Goal: Task Accomplishment & Management: Use online tool/utility

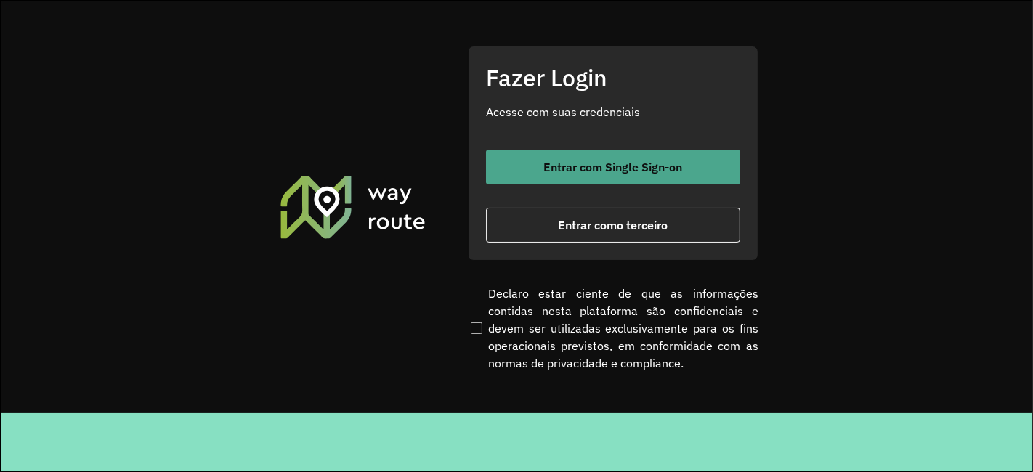
click at [550, 161] on span "Entrar com Single Sign-on" at bounding box center [613, 167] width 139 height 12
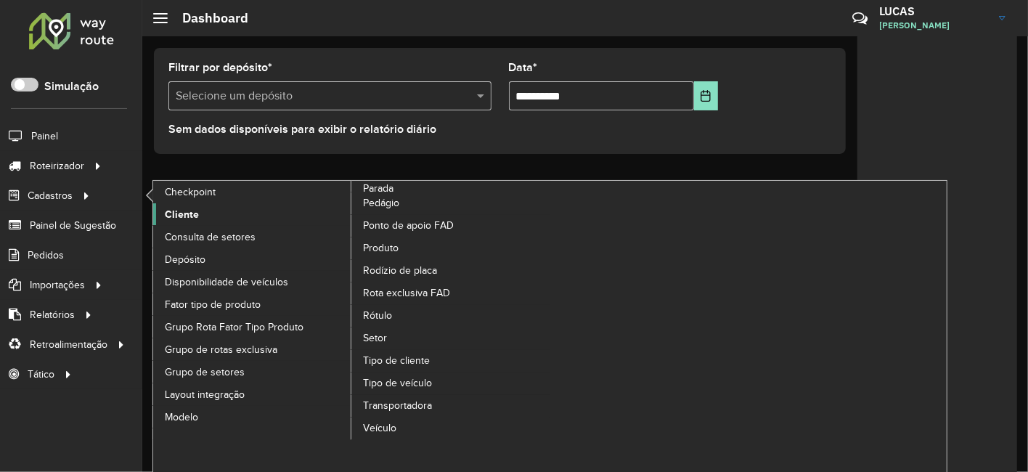
click at [195, 204] on link "Cliente" at bounding box center [252, 214] width 199 height 22
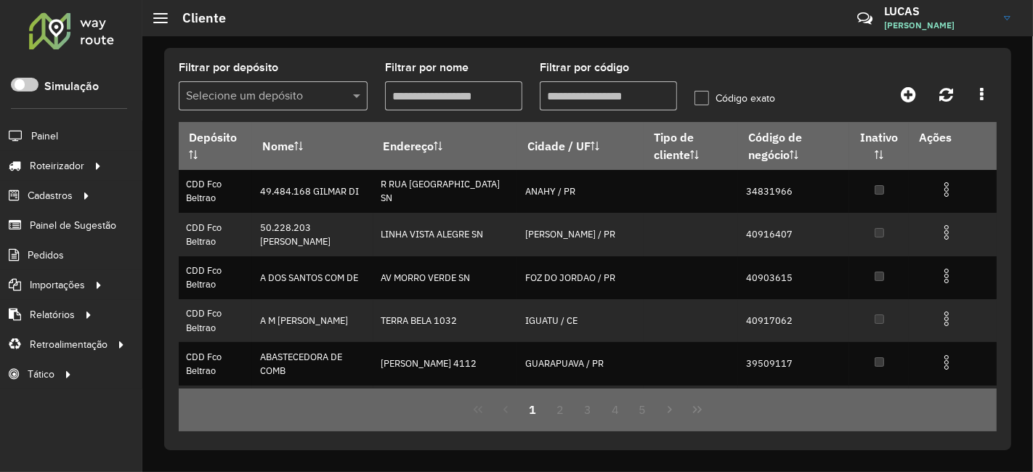
click at [233, 88] on input "text" at bounding box center [258, 96] width 145 height 17
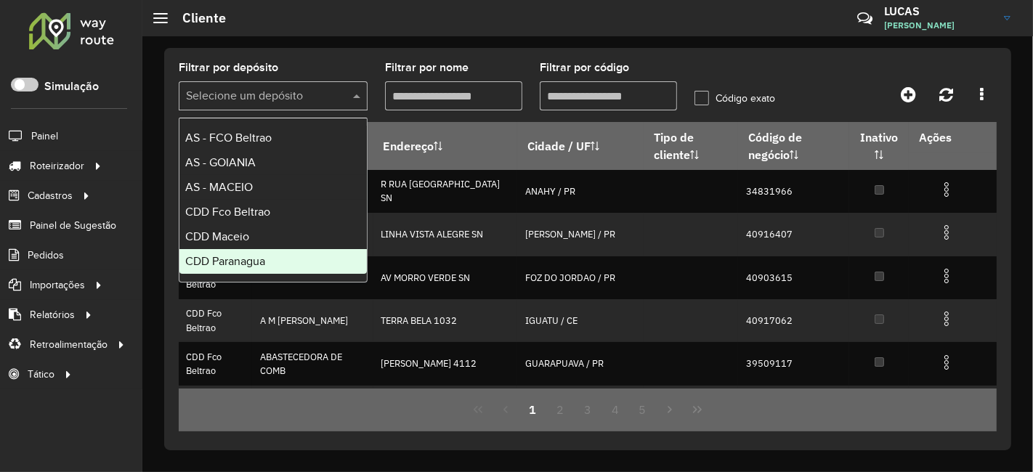
click at [280, 252] on div "CDD Paranagua" at bounding box center [272, 261] width 187 height 25
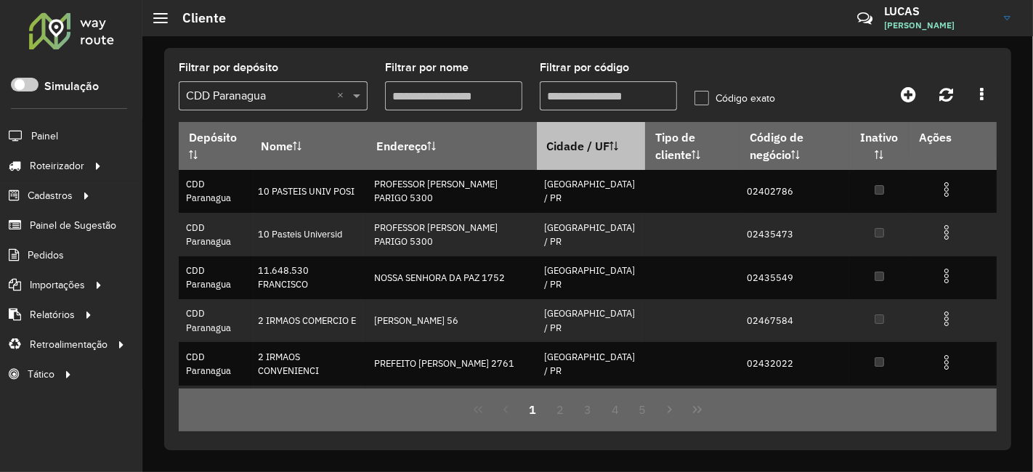
drag, startPoint x: 587, startPoint y: 92, endPoint x: 564, endPoint y: 157, distance: 69.6
click at [587, 92] on input "Filtrar por código" at bounding box center [608, 95] width 137 height 29
click at [662, 100] on input "Filtrar por código" at bounding box center [608, 95] width 137 height 29
paste input "****"
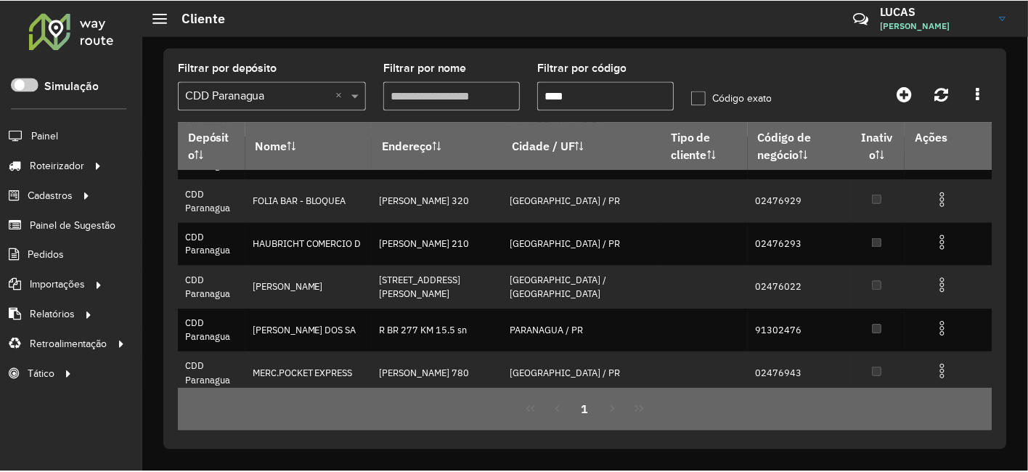
scroll to position [296, 0]
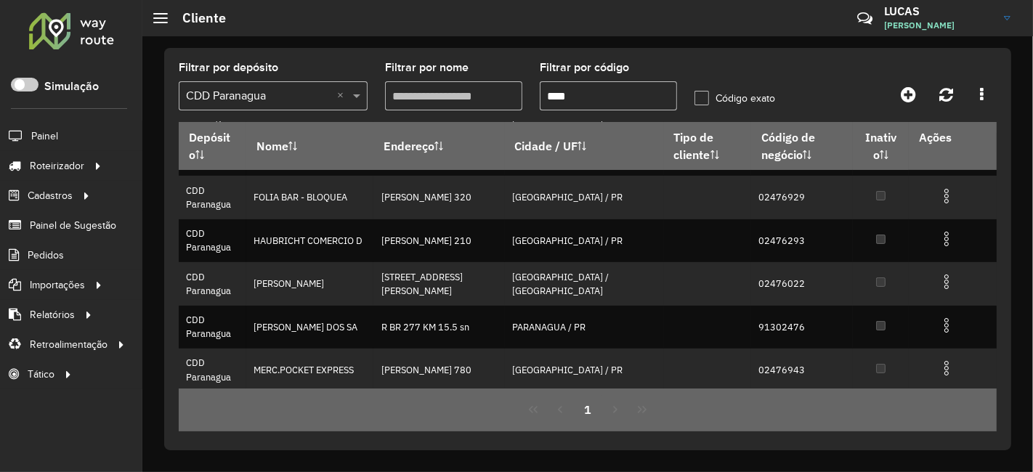
type input "****"
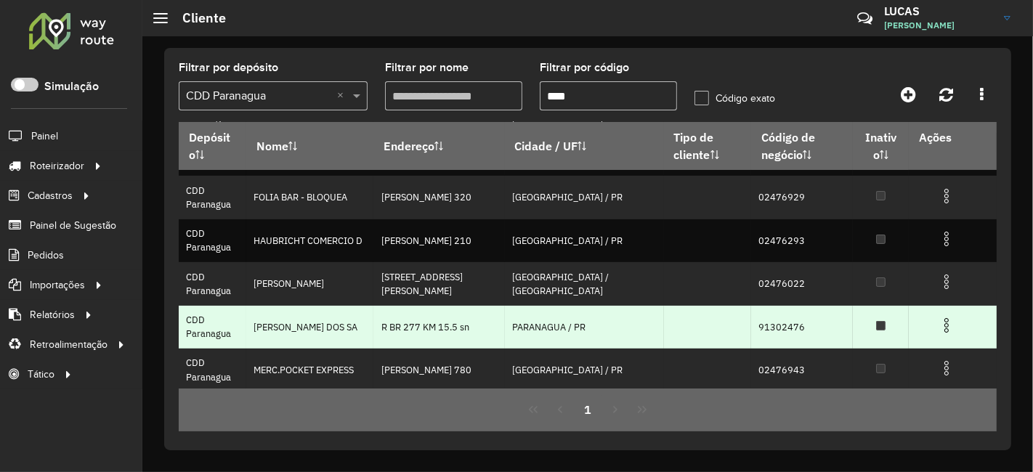
click at [759, 325] on td "91302476" at bounding box center [801, 327] width 101 height 43
click at [275, 318] on td "MARIA SANTINA DOS SA" at bounding box center [309, 327] width 127 height 43
click at [207, 325] on td "CDD Paranagua" at bounding box center [213, 327] width 68 height 43
click at [210, 333] on td "CDD Paranagua" at bounding box center [213, 327] width 68 height 43
click at [404, 324] on td "R BR 277 KM 15.5 sn" at bounding box center [438, 327] width 131 height 43
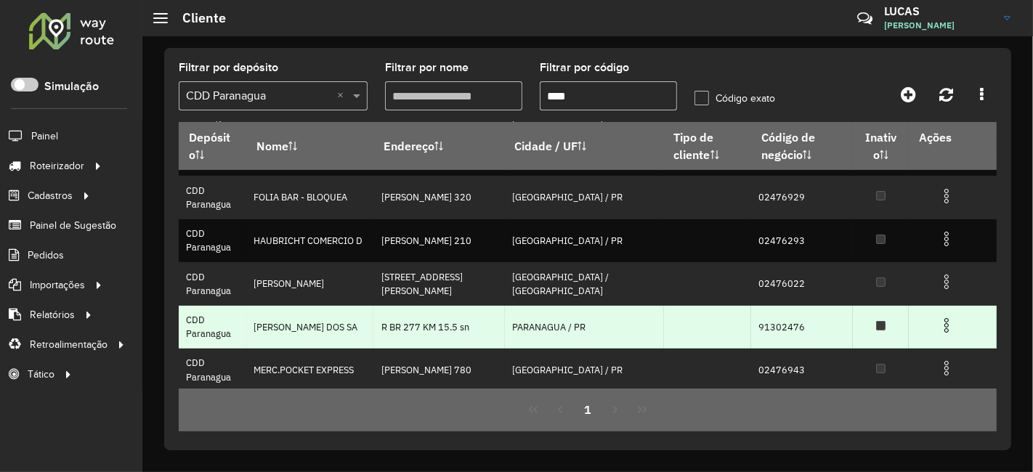
click at [569, 317] on td "PARANAGUA / PR" at bounding box center [584, 327] width 159 height 43
click at [783, 328] on td "91302476" at bounding box center [801, 327] width 101 height 43
click at [761, 322] on td "91302476" at bounding box center [801, 327] width 101 height 43
click at [951, 325] on img at bounding box center [946, 325] width 17 height 17
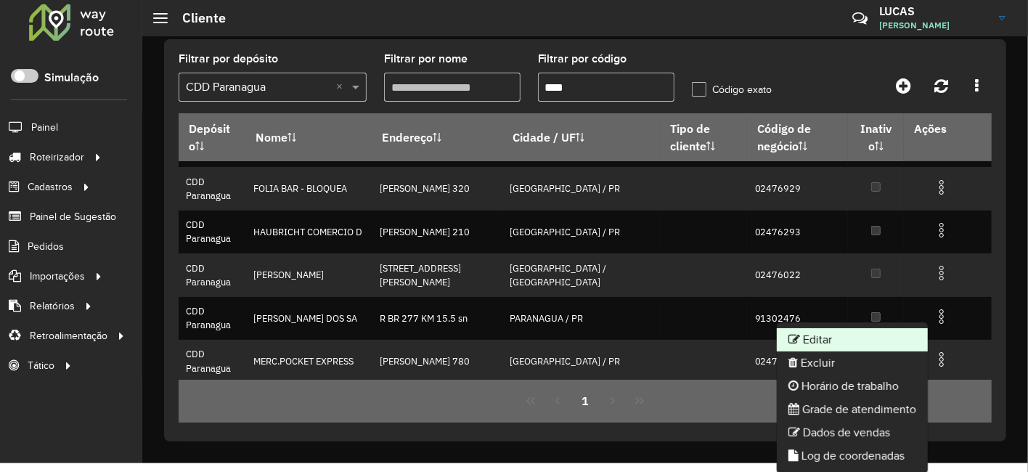
scroll to position [10, 0]
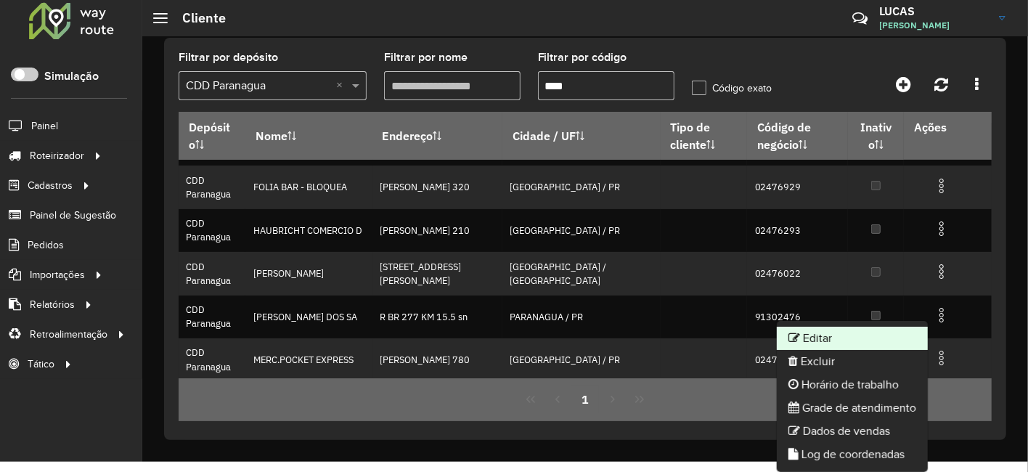
click at [832, 337] on li "Editar" at bounding box center [852, 338] width 151 height 23
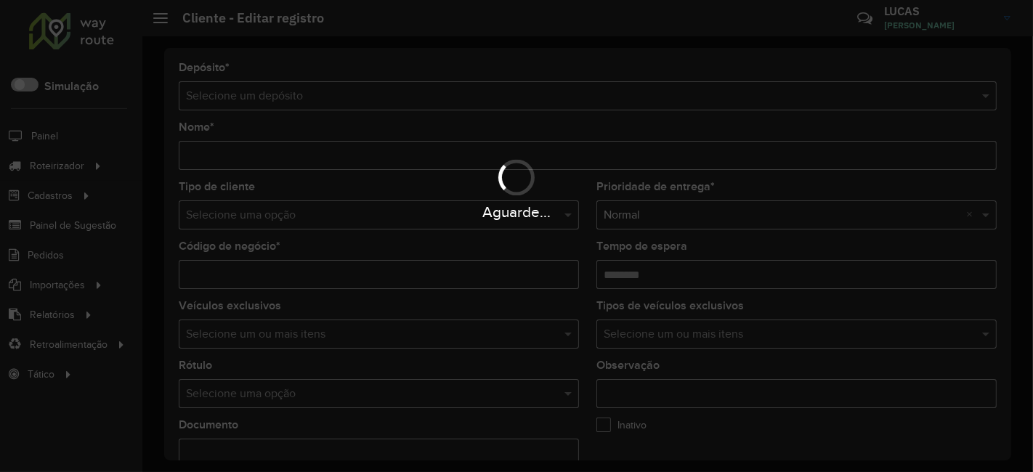
type input "**********"
type input "********"
type input "**********"
type input "*********"
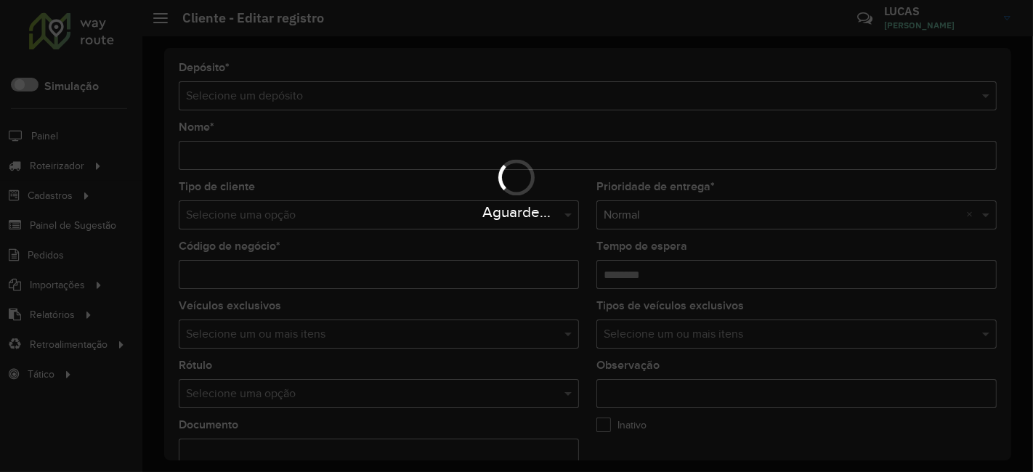
type input "*********"
type input "********"
type input "*******"
type input "**********"
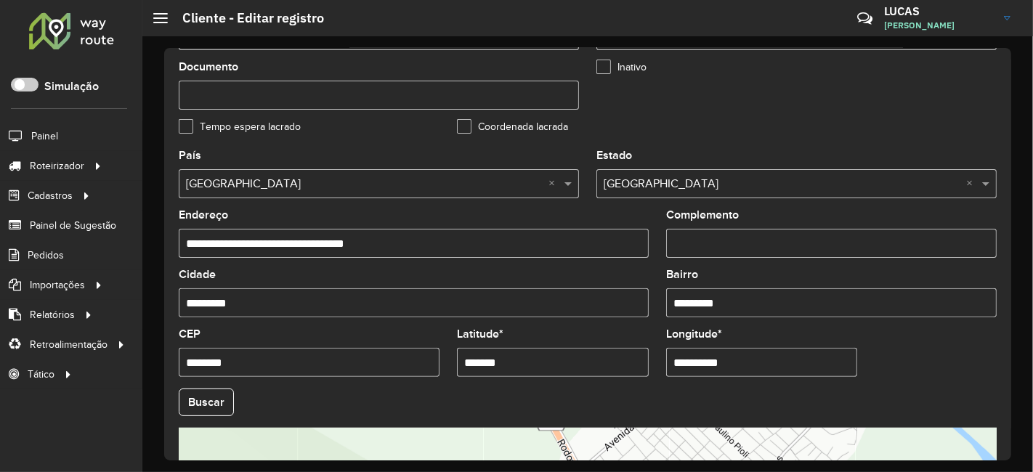
scroll to position [403, 0]
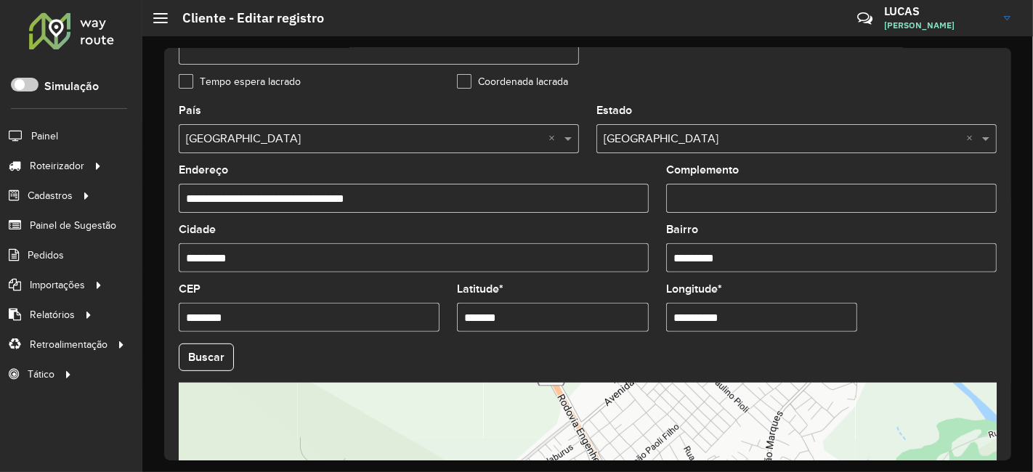
drag, startPoint x: 515, startPoint y: 317, endPoint x: 314, endPoint y: 337, distance: 202.1
click at [314, 337] on formly-group "**********" at bounding box center [587, 352] width 835 height 495
paste input "***"
type input "**********"
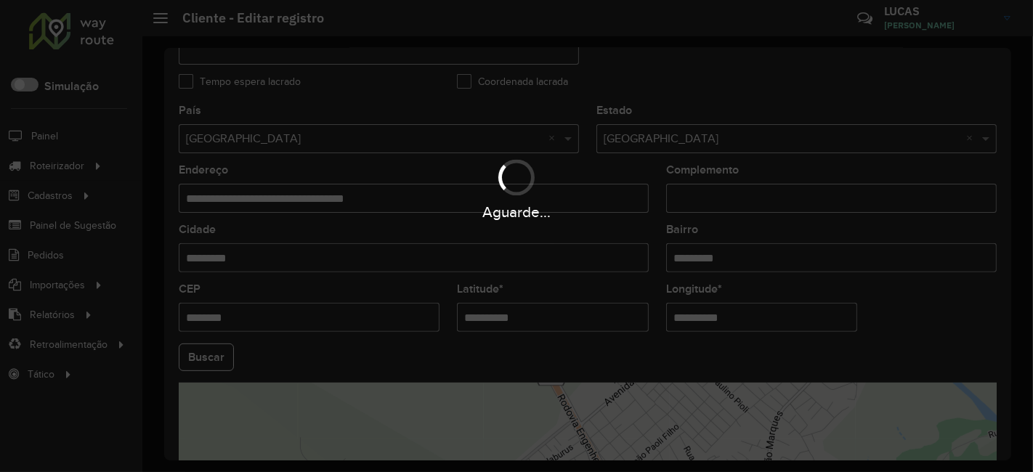
click at [575, 346] on hb-app "Aguarde... Pop-up bloqueado! Seu navegador bloqueou automáticamente a abertura …" at bounding box center [516, 236] width 1033 height 472
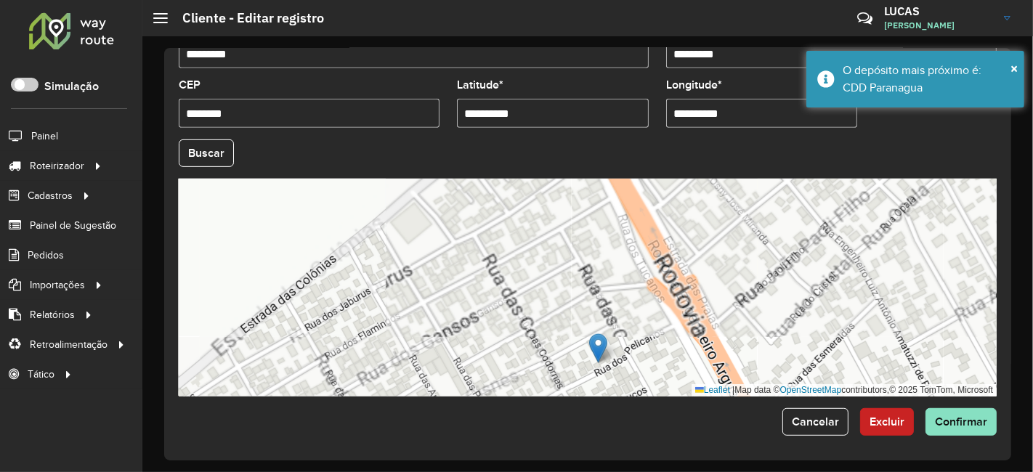
scroll to position [526, 0]
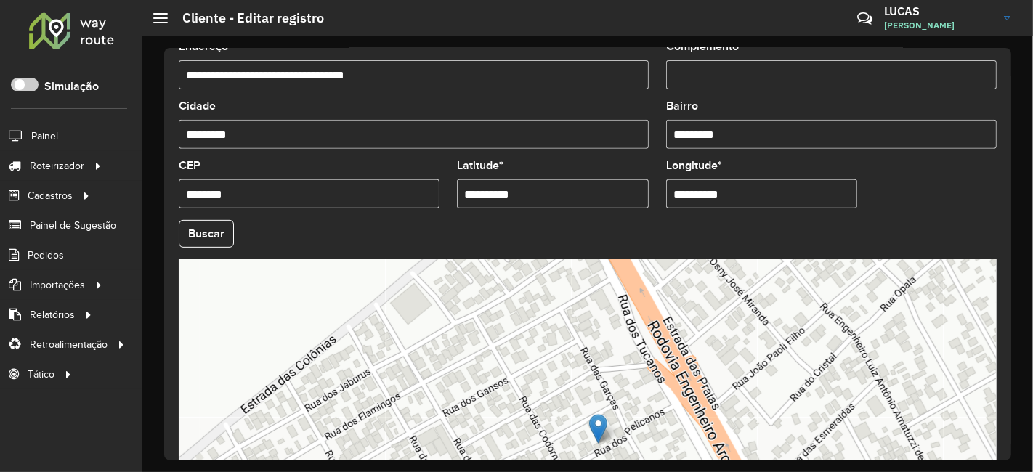
drag, startPoint x: 768, startPoint y: 198, endPoint x: 389, endPoint y: 205, distance: 378.4
click at [393, 203] on formly-group "**********" at bounding box center [587, 229] width 835 height 495
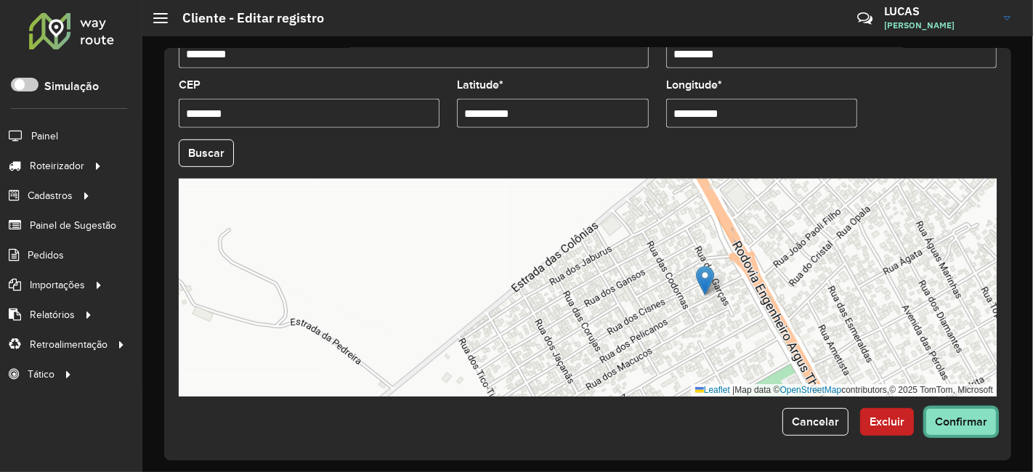
click at [950, 424] on span "Confirmar" at bounding box center [961, 421] width 52 height 12
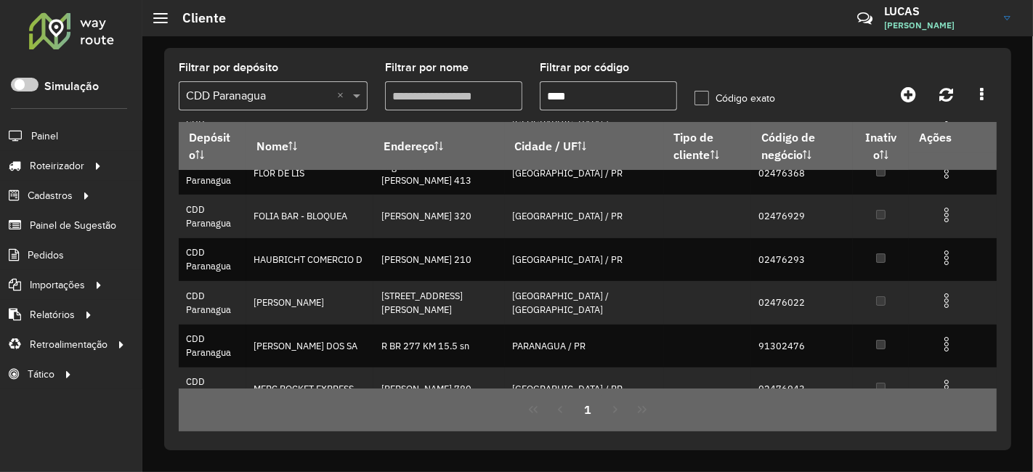
scroll to position [296, 0]
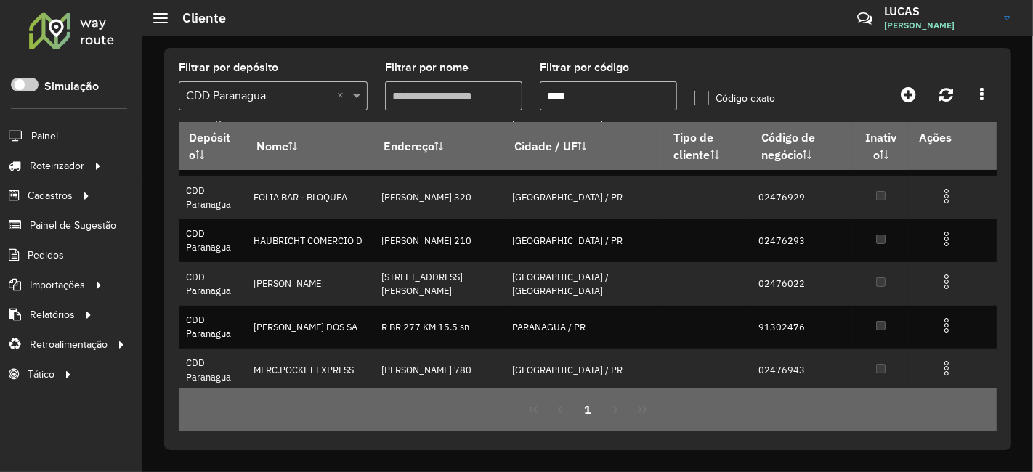
drag, startPoint x: 599, startPoint y: 86, endPoint x: 440, endPoint y: 84, distance: 159.1
click at [440, 84] on formly-group "Filtrar por depósito Selecione um depósito × CDD Paranagua × Filtrar por nome F…" at bounding box center [479, 92] width 619 height 60
paste input "*"
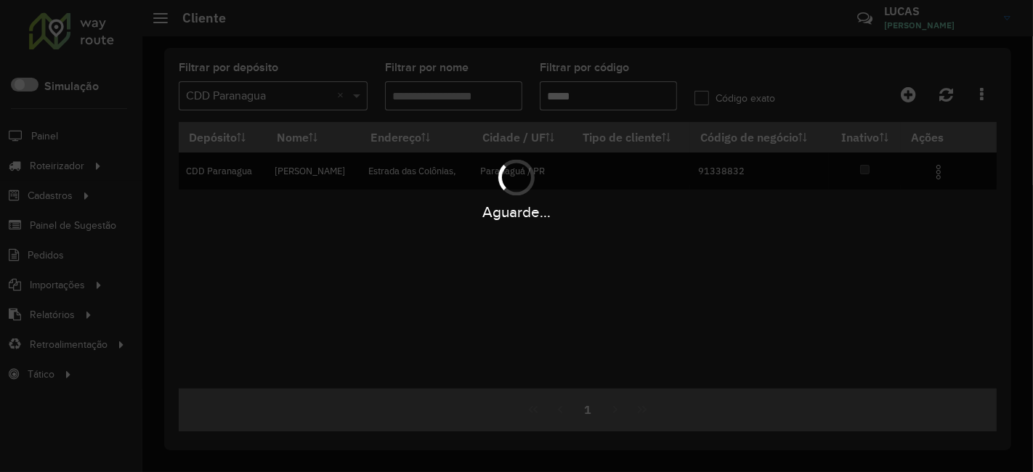
scroll to position [0, 0]
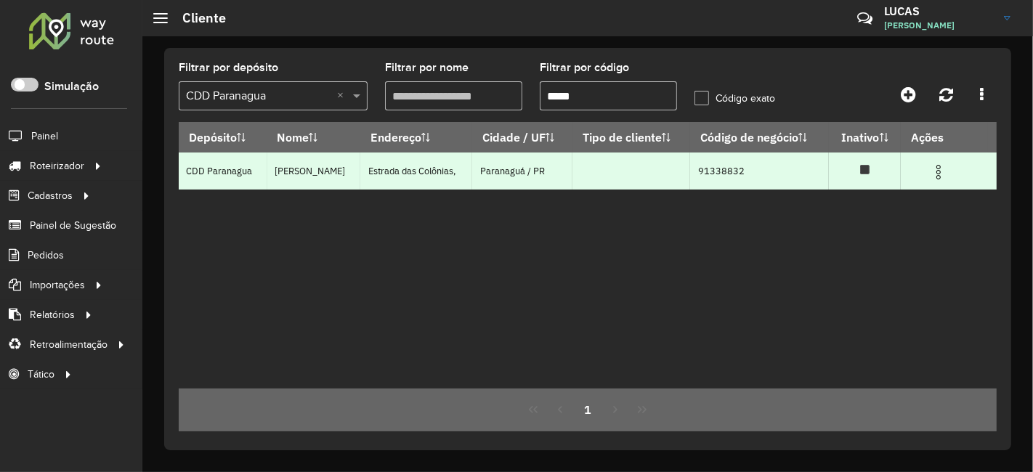
type input "*****"
click at [944, 171] on img at bounding box center [938, 171] width 17 height 17
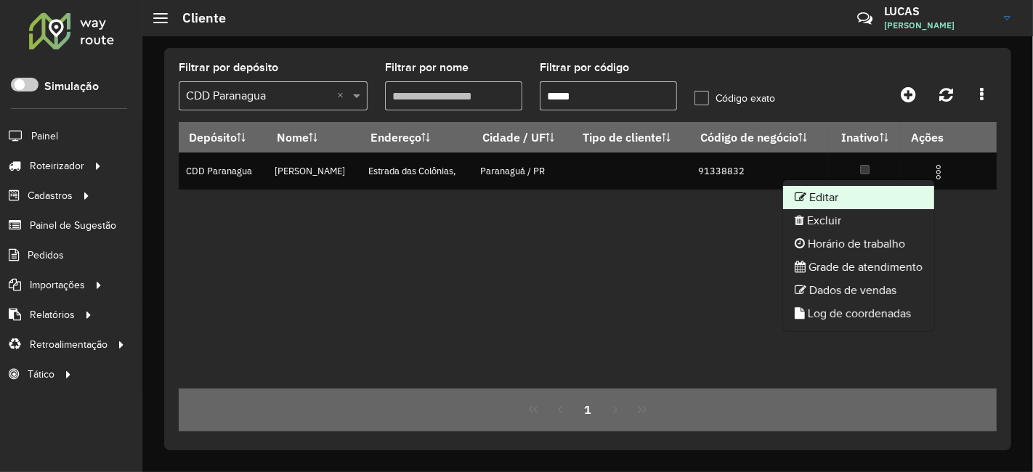
click at [834, 200] on li "Editar" at bounding box center [858, 197] width 151 height 23
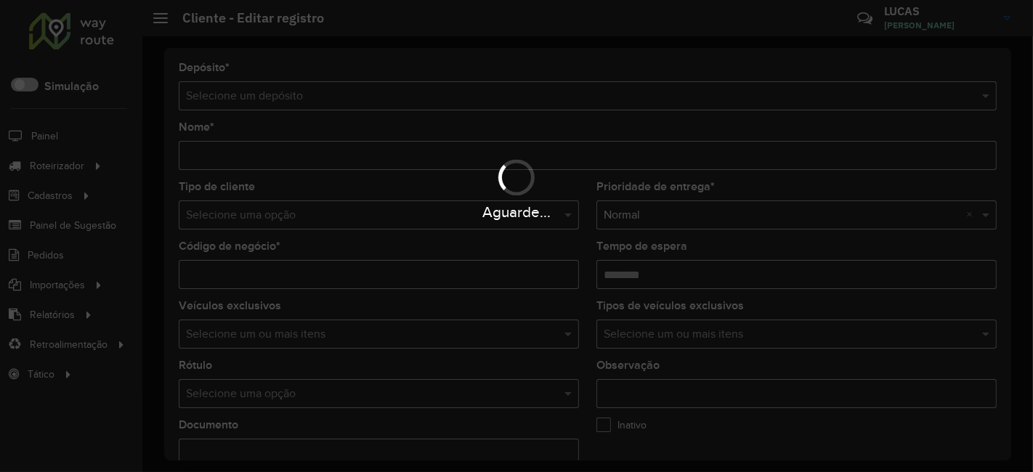
type input "**********"
type input "********"
type input "**********"
type input "*********"
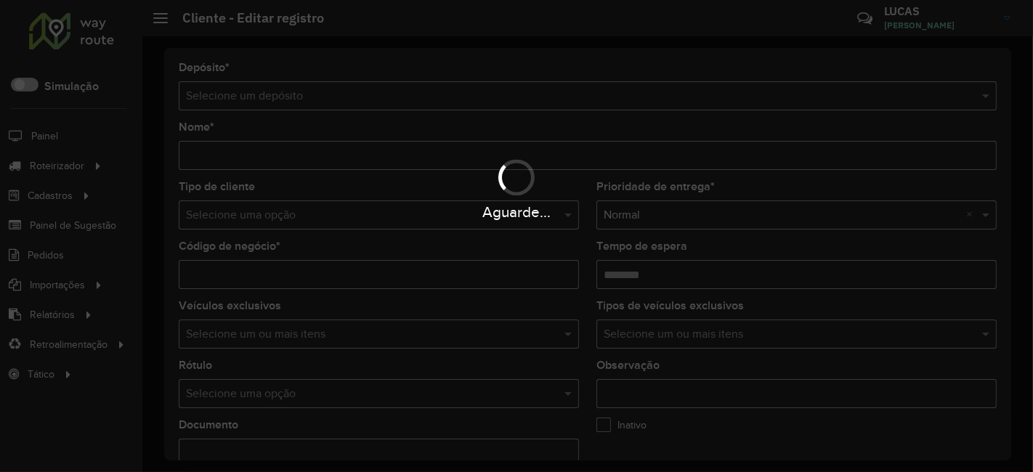
type input "**********"
type input "*********"
type input "**********"
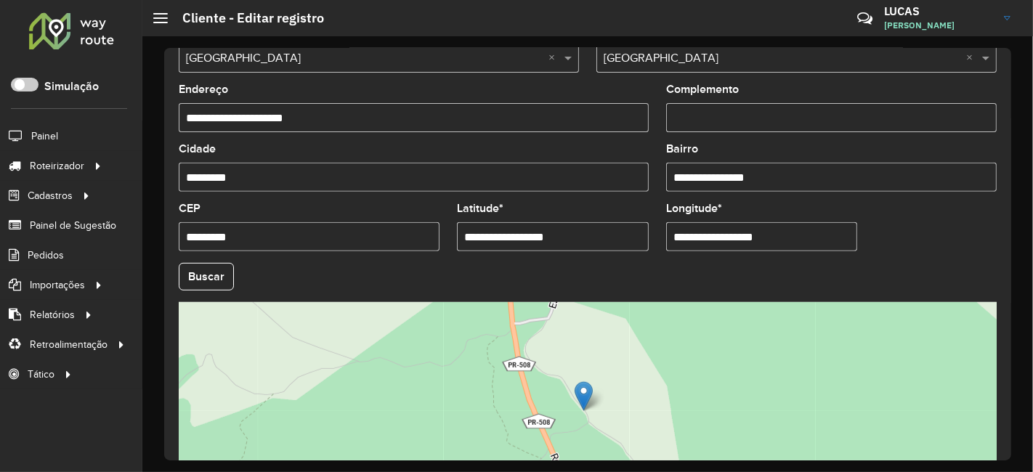
scroll to position [564, 0]
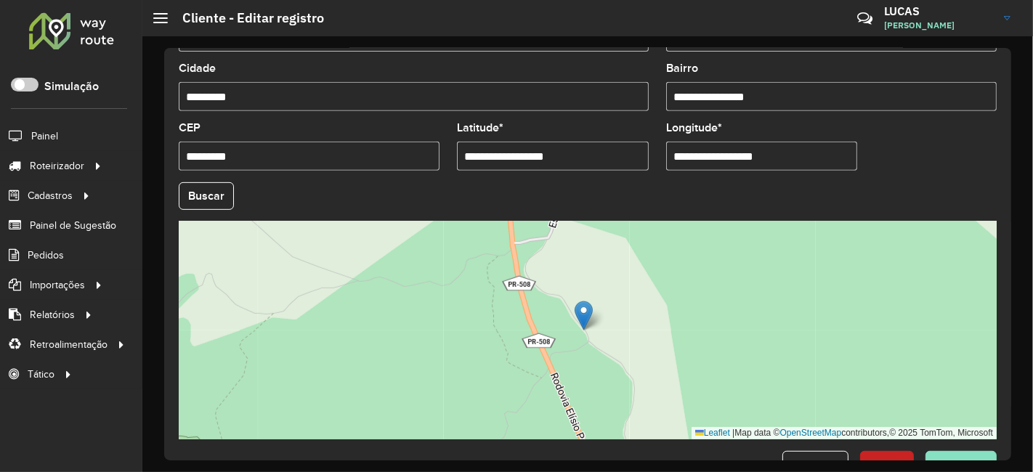
drag, startPoint x: 580, startPoint y: 153, endPoint x: 466, endPoint y: 158, distance: 113.4
click at [466, 158] on input "**********" at bounding box center [553, 156] width 192 height 29
paste input "text"
type input "**********"
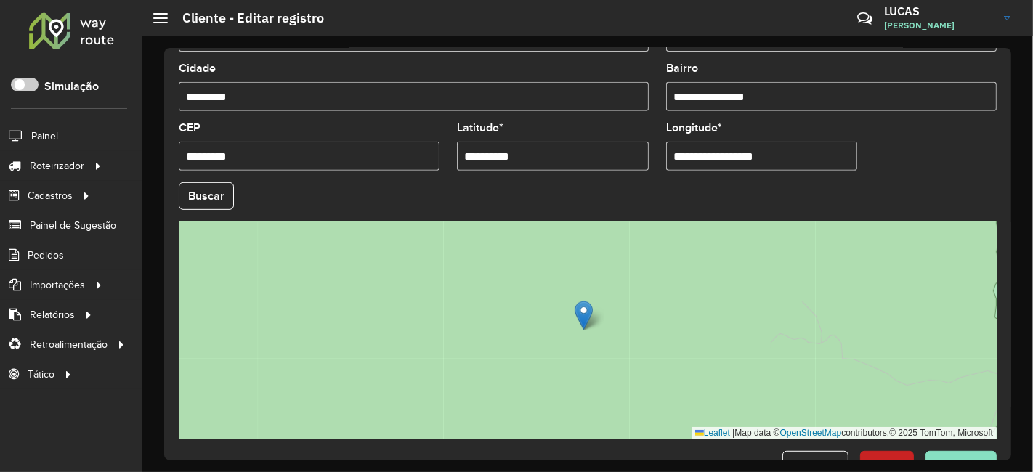
drag, startPoint x: 799, startPoint y: 157, endPoint x: 673, endPoint y: 158, distance: 125.6
click at [673, 158] on input "**********" at bounding box center [762, 156] width 192 height 29
paste input "text"
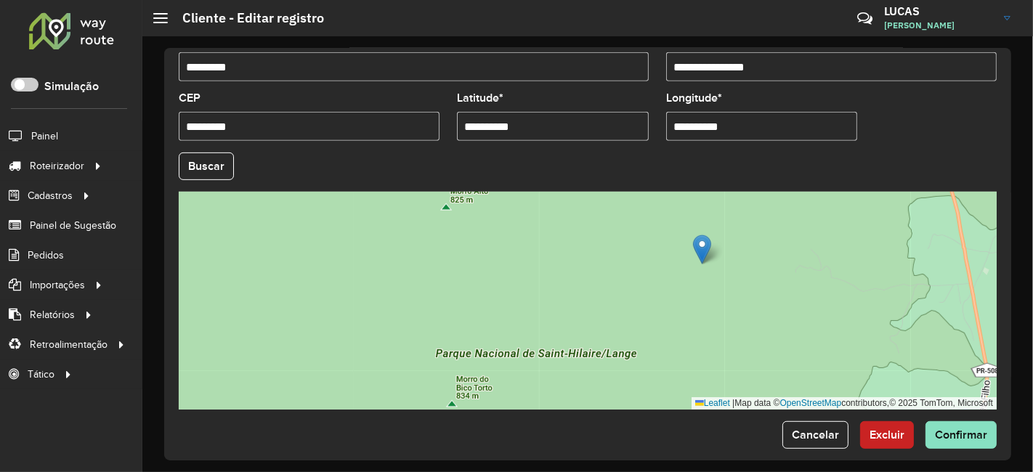
scroll to position [607, 0]
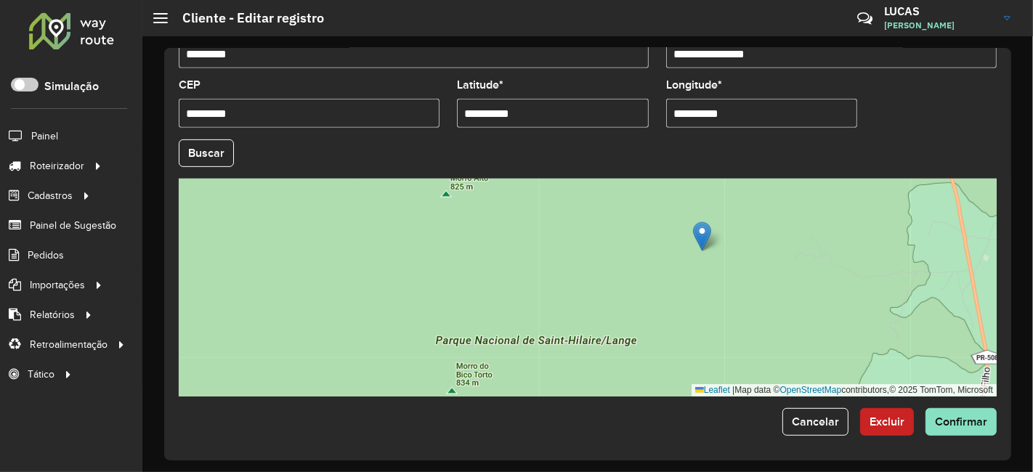
type input "**********"
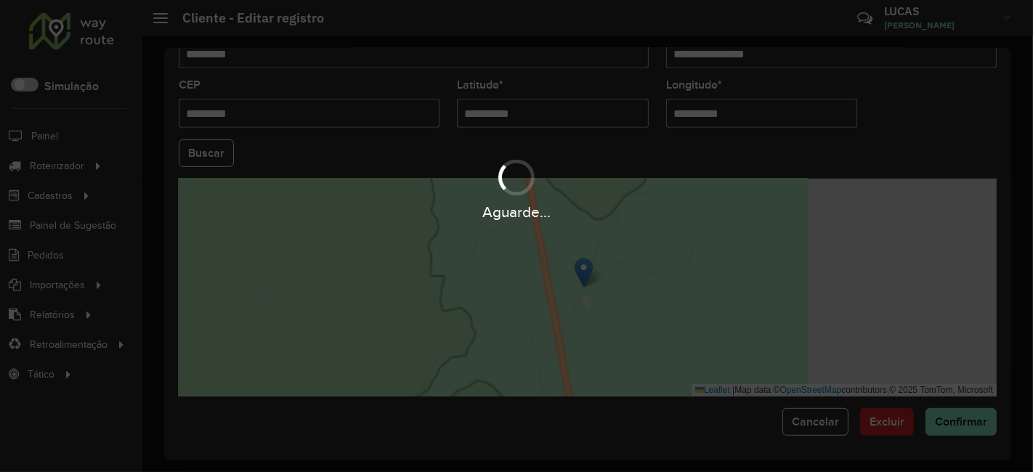
click at [940, 99] on hb-app "Aguarde... Pop-up bloqueado! Seu navegador bloqueou automáticamente a abertura …" at bounding box center [516, 236] width 1033 height 472
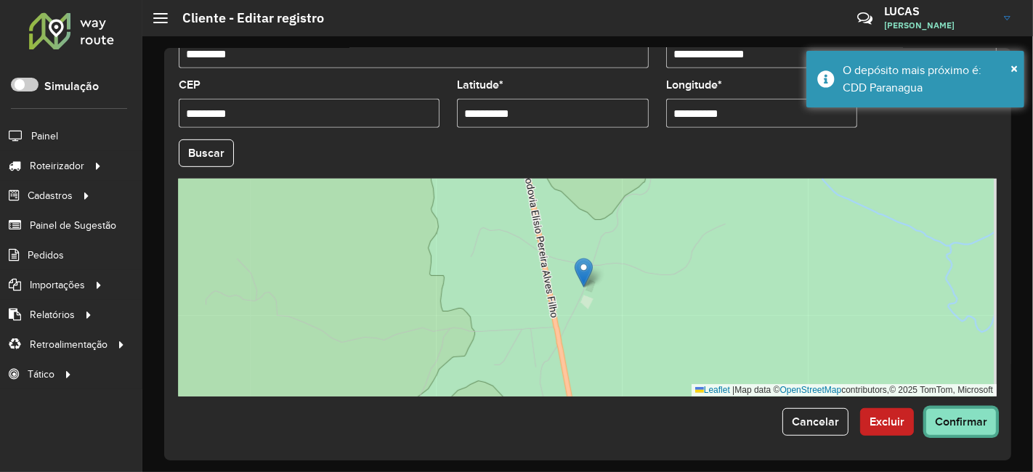
click at [940, 430] on button "Confirmar" at bounding box center [960, 422] width 71 height 28
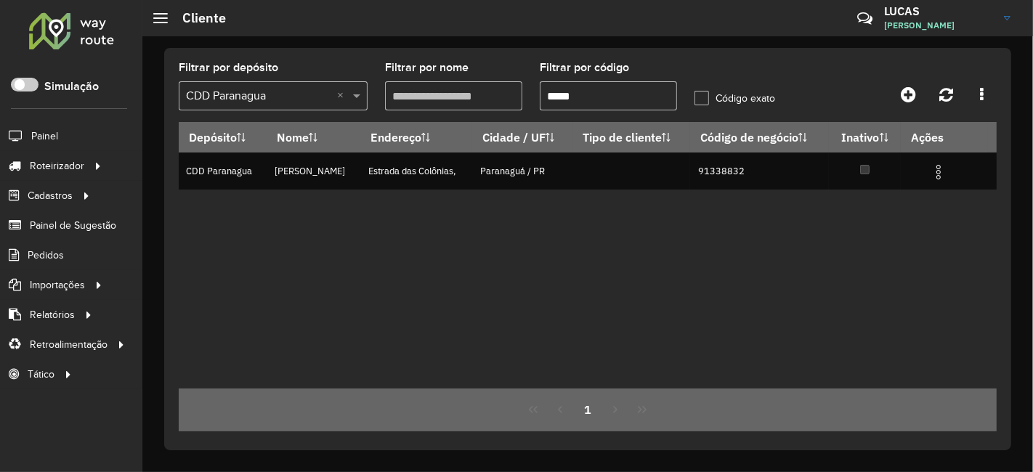
drag, startPoint x: 611, startPoint y: 99, endPoint x: 350, endPoint y: 113, distance: 261.0
click at [404, 102] on formly-group "Filtrar por depósito Selecione um depósito × CDD Paranagua × Filtrar por nome F…" at bounding box center [479, 92] width 619 height 60
paste input "text"
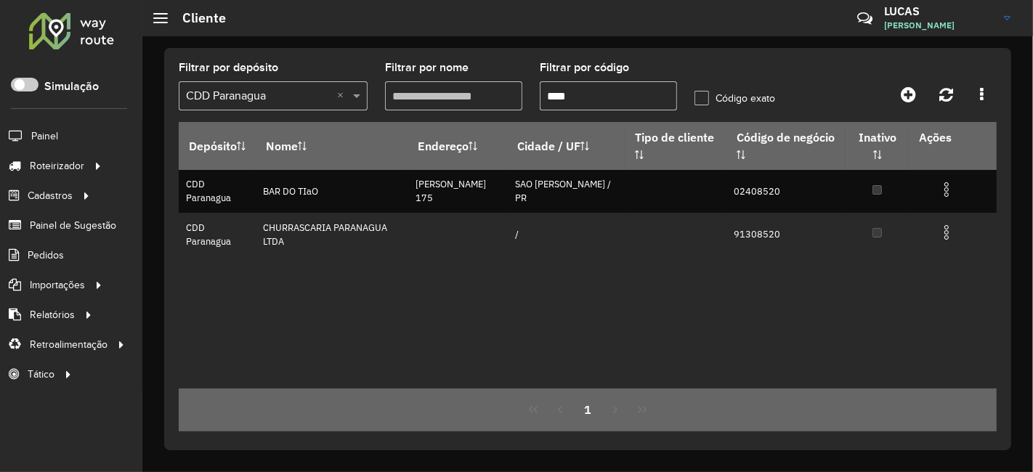
type input "****"
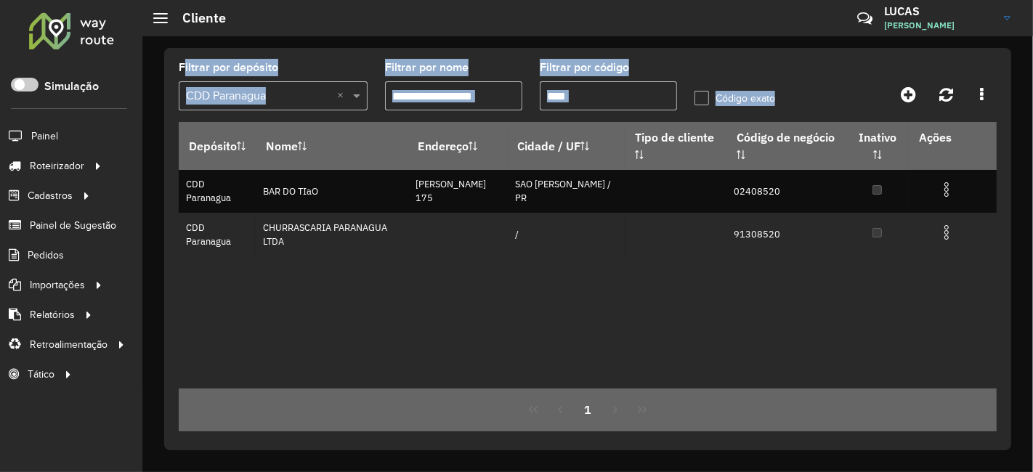
drag, startPoint x: 166, startPoint y: 52, endPoint x: 593, endPoint y: 270, distance: 480.0
click at [593, 270] on div "Filtrar por depósito Selecione um depósito × CDD Paranagua × Filtrar por nome F…" at bounding box center [587, 249] width 847 height 402
click at [692, 325] on div "Depósito Nome Endereço Cidade / UF Tipo de cliente Código de negócio Inativo Aç…" at bounding box center [588, 255] width 818 height 267
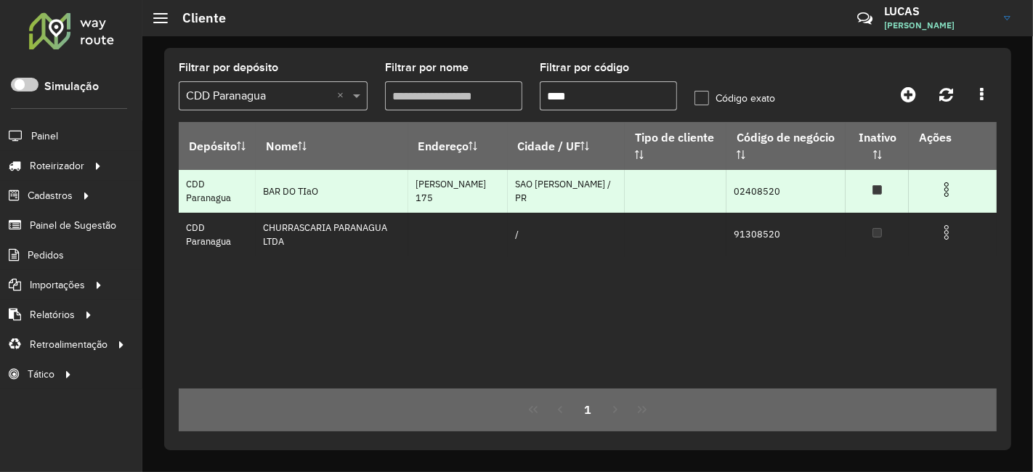
click at [940, 190] on img at bounding box center [946, 189] width 17 height 17
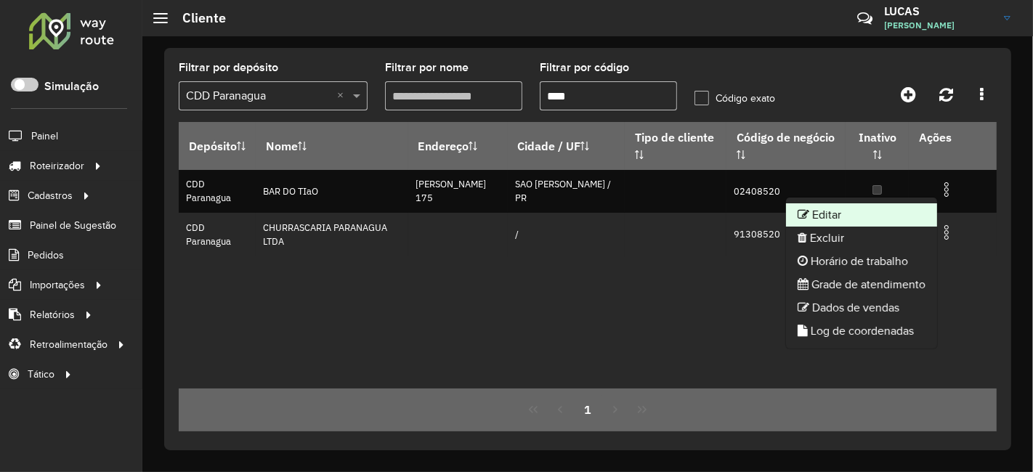
click at [833, 208] on li "Editar" at bounding box center [861, 214] width 151 height 23
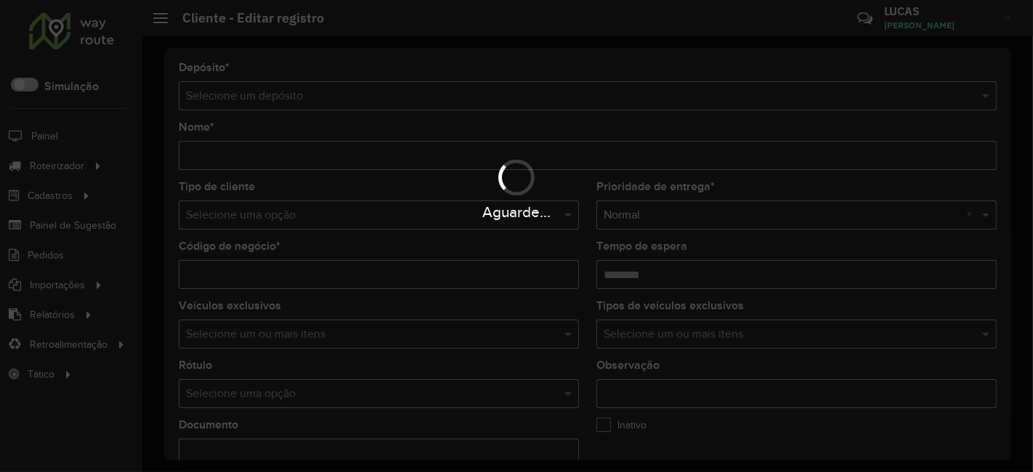
type input "**********"
type input "********"
type input "**********"
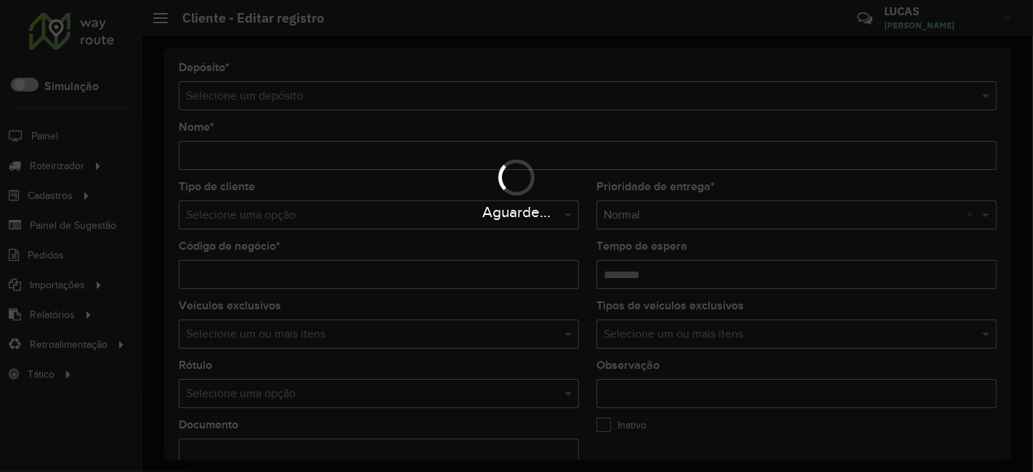
type input "***"
type input "**********"
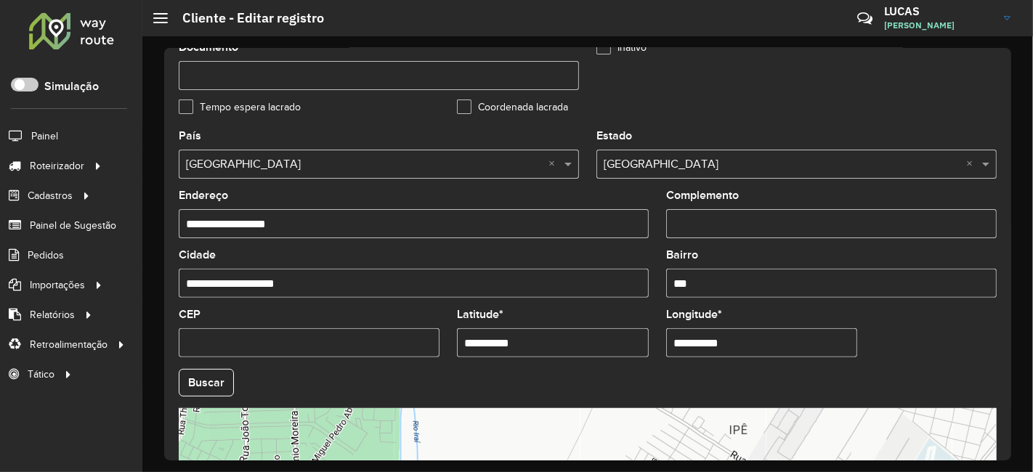
scroll to position [403, 0]
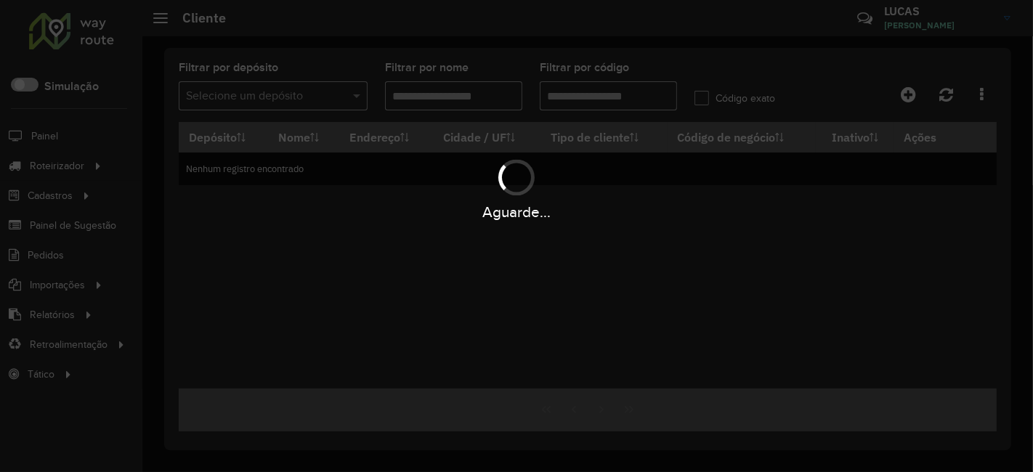
type input "****"
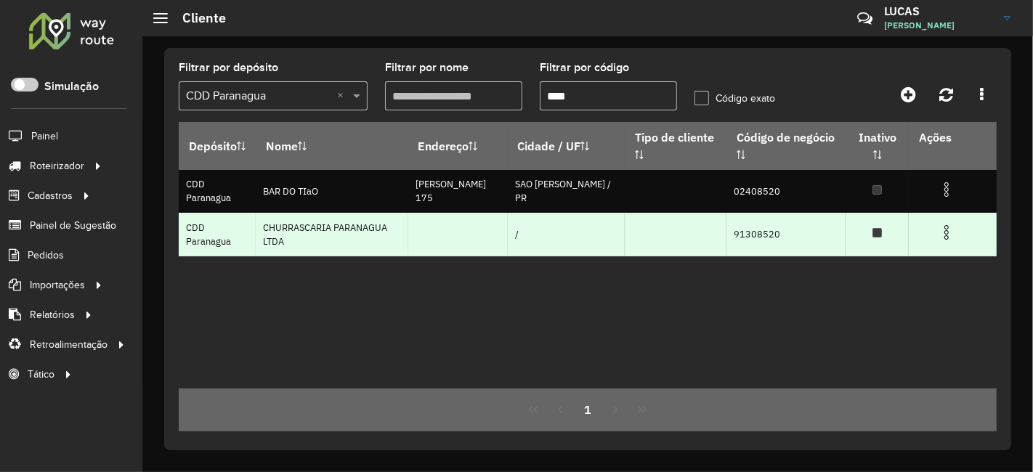
click at [943, 235] on img at bounding box center [946, 232] width 17 height 17
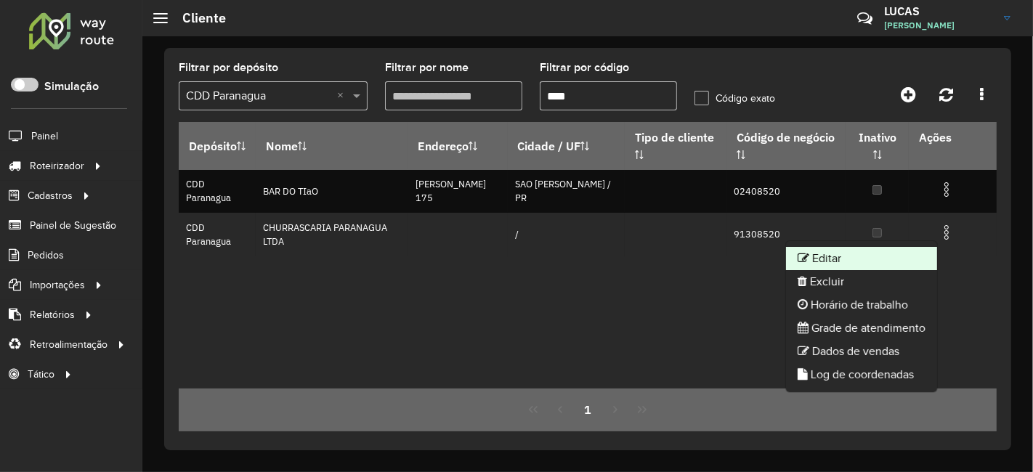
click at [834, 257] on li "Editar" at bounding box center [861, 258] width 151 height 23
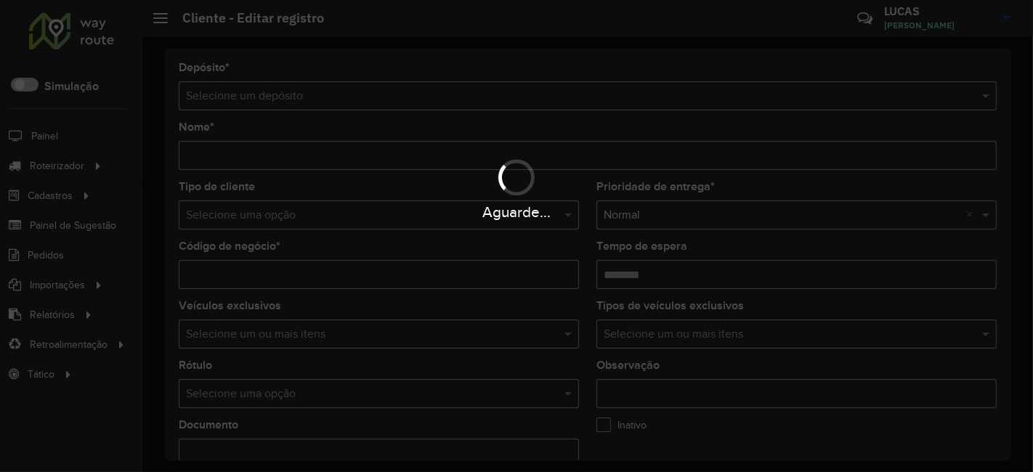
type input "**********"
type input "********"
type input "**********"
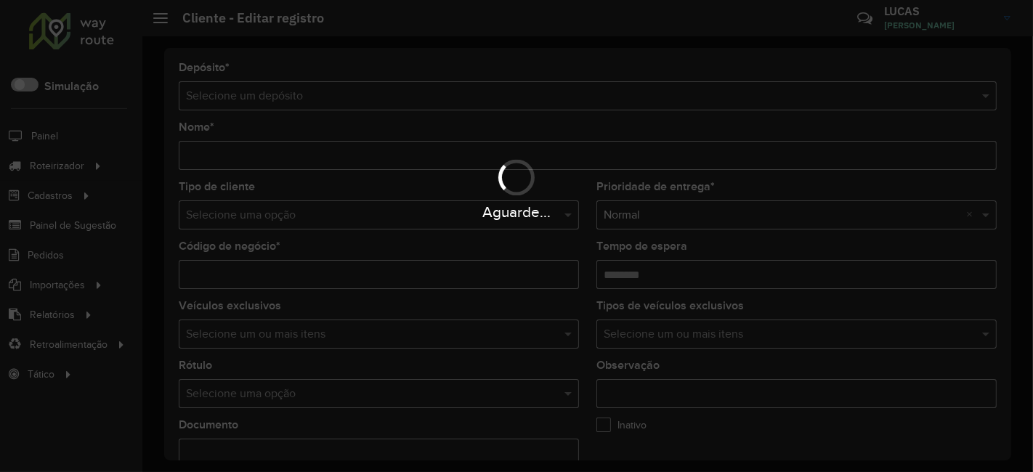
type input "**********"
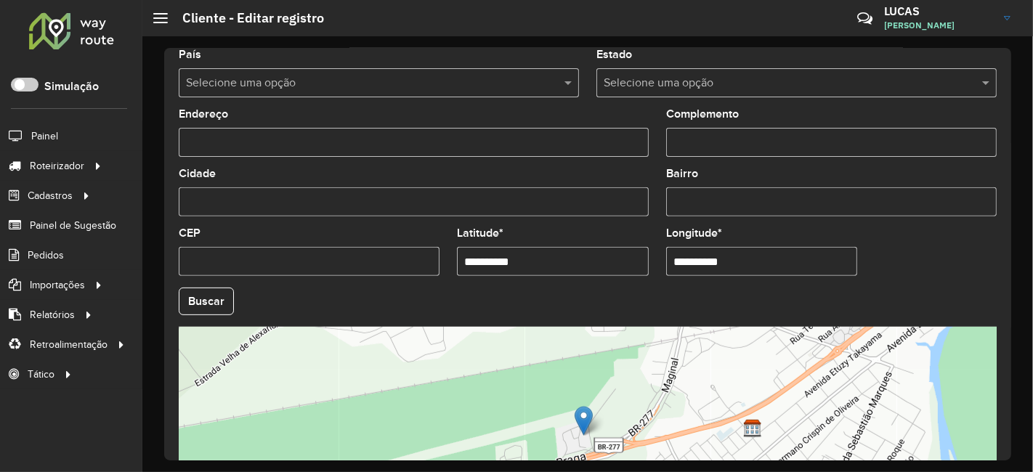
scroll to position [484, 0]
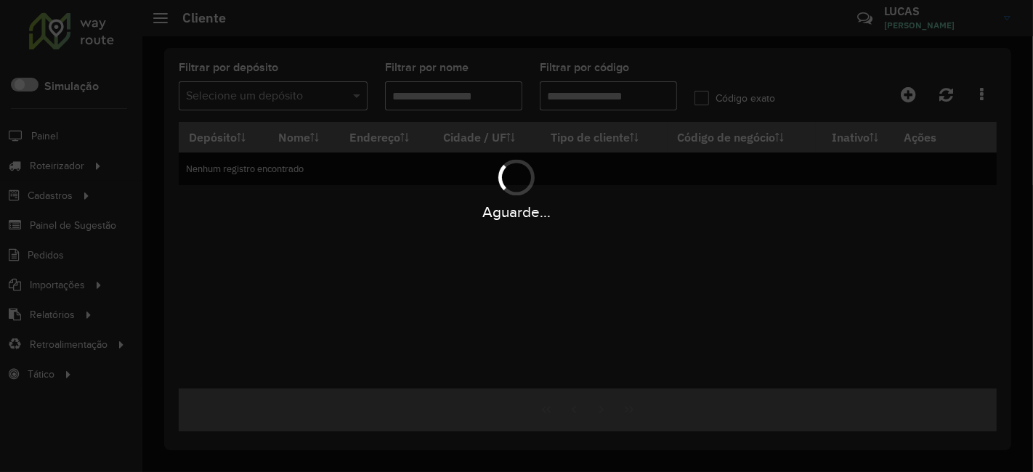
type input "****"
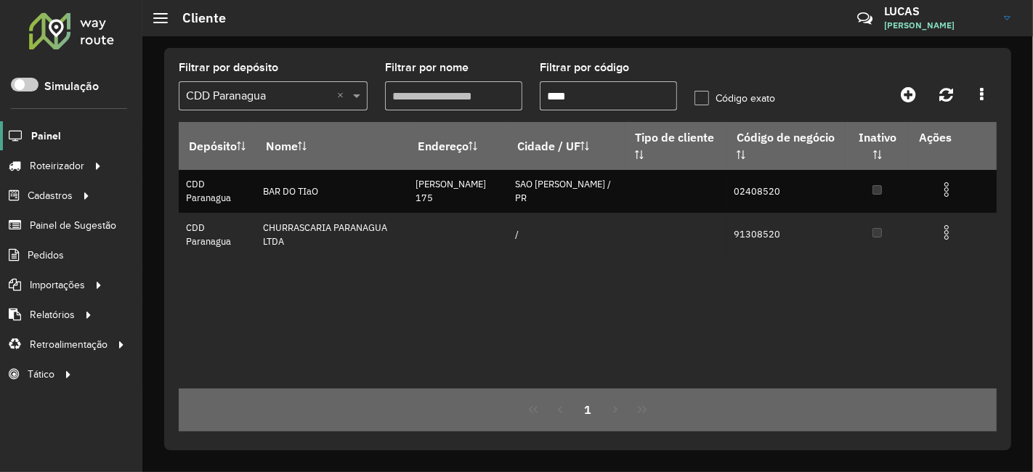
click at [50, 132] on span "Painel" at bounding box center [46, 136] width 30 height 15
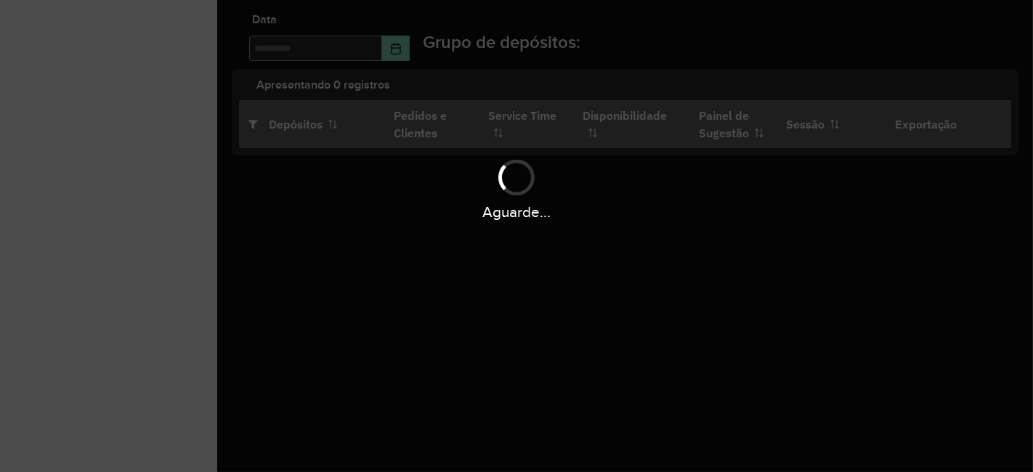
type input "**********"
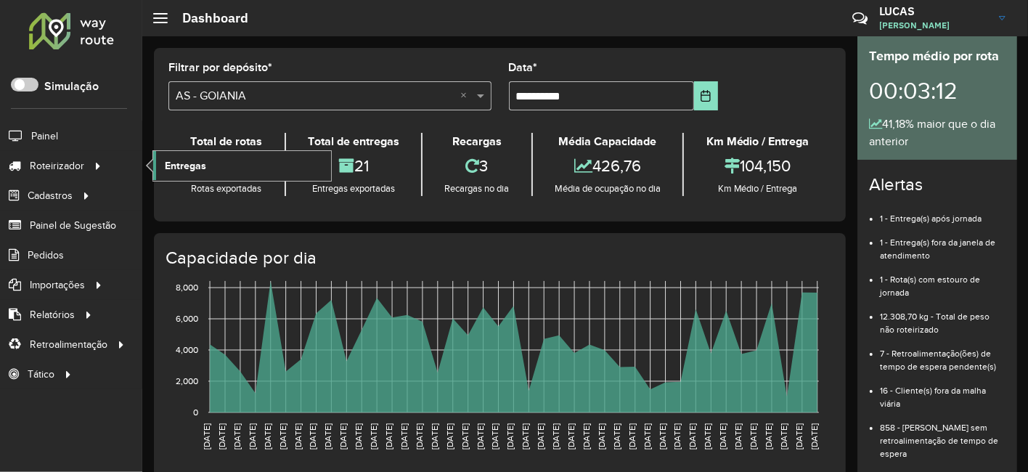
click at [203, 158] on span "Entregas" at bounding box center [185, 165] width 41 height 15
click at [207, 171] on link "Entregas" at bounding box center [242, 165] width 178 height 29
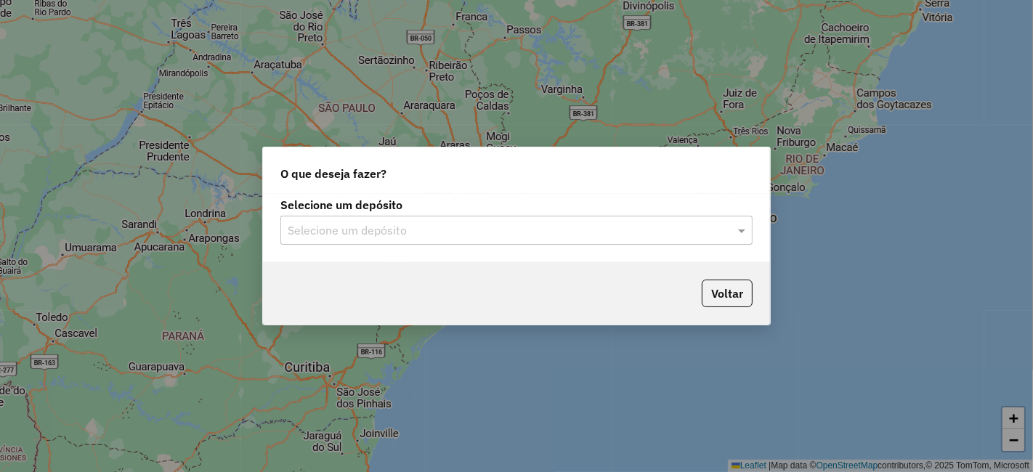
click at [441, 225] on input "text" at bounding box center [502, 230] width 428 height 17
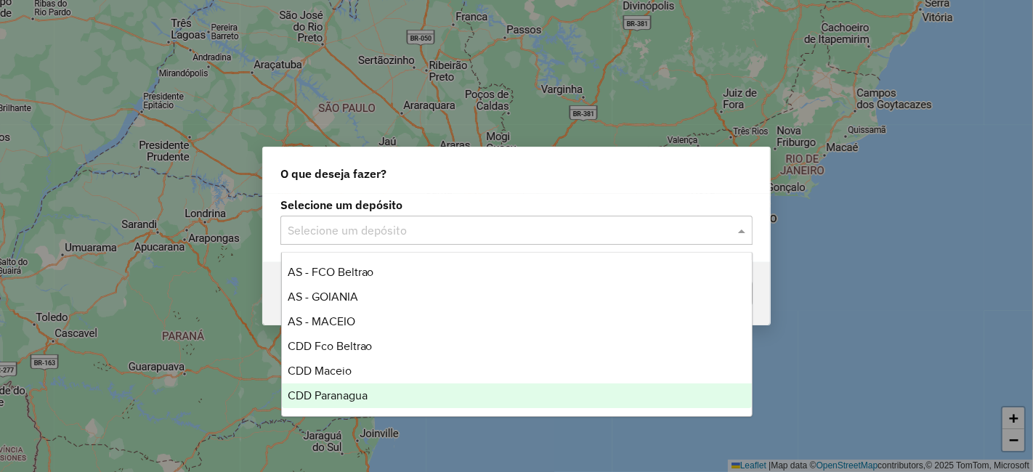
click at [352, 394] on span "CDD Paranagua" at bounding box center [328, 395] width 80 height 12
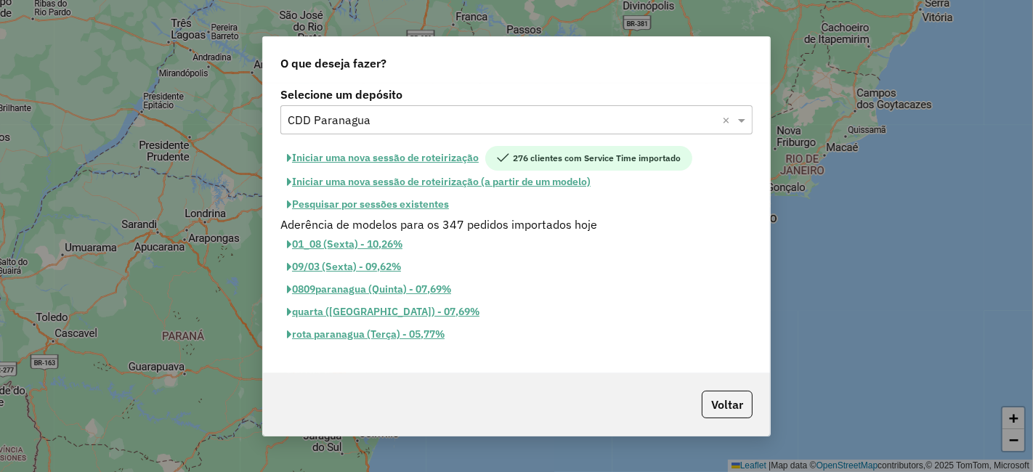
click at [450, 163] on button "Iniciar uma nova sessão de roteirização" at bounding box center [382, 158] width 205 height 25
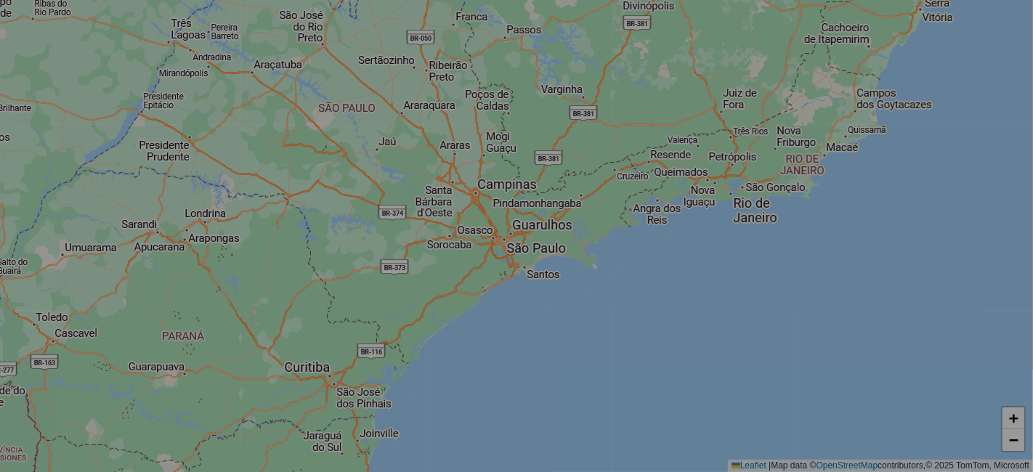
select select "*"
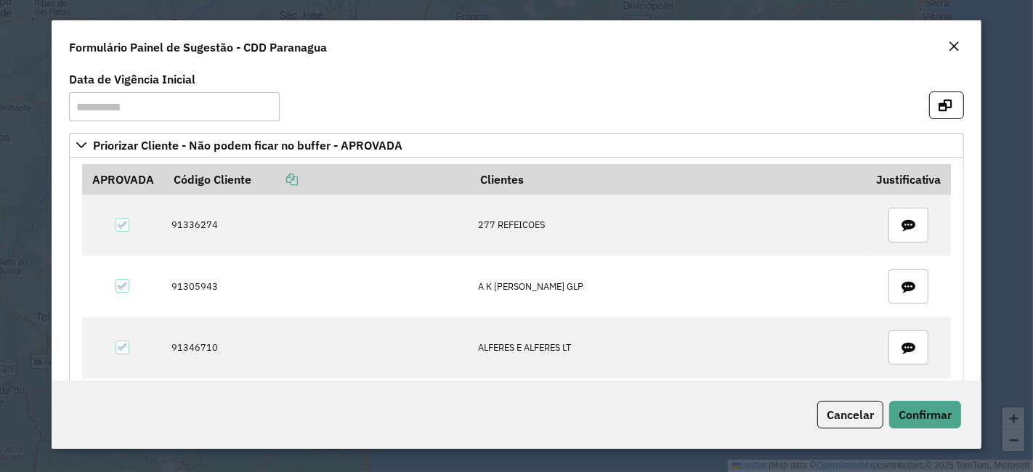
click at [958, 47] on em "Close" at bounding box center [954, 47] width 12 height 12
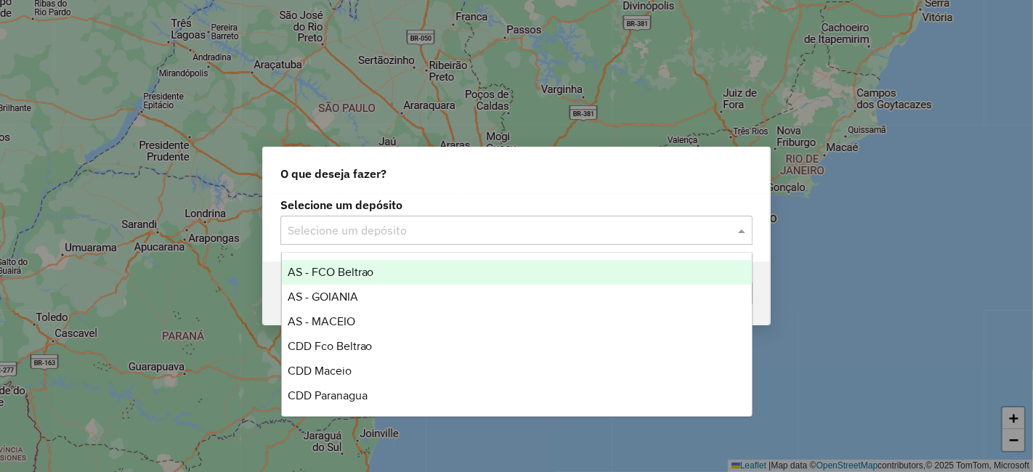
click at [618, 216] on div "Selecione um depósito" at bounding box center [516, 230] width 472 height 29
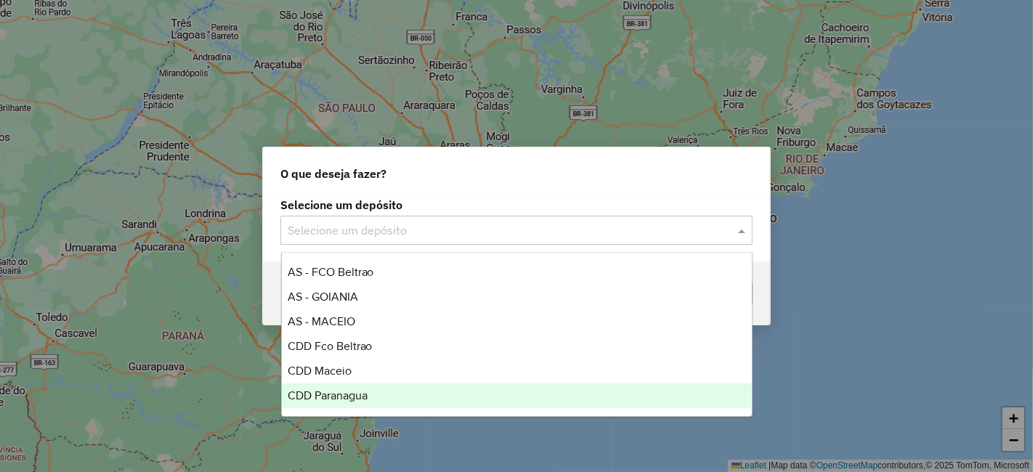
click at [357, 402] on div "CDD Paranagua" at bounding box center [517, 395] width 470 height 25
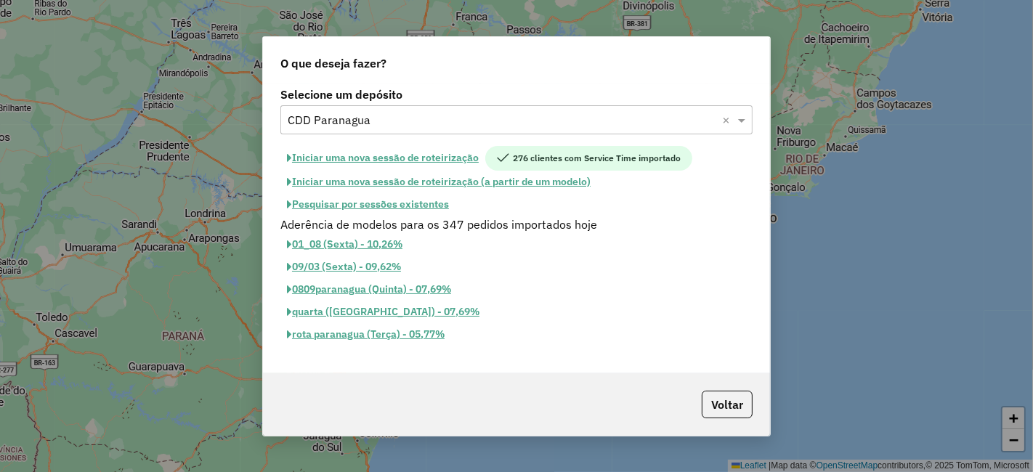
click at [442, 160] on button "Iniciar uma nova sessão de roteirização" at bounding box center [382, 158] width 205 height 25
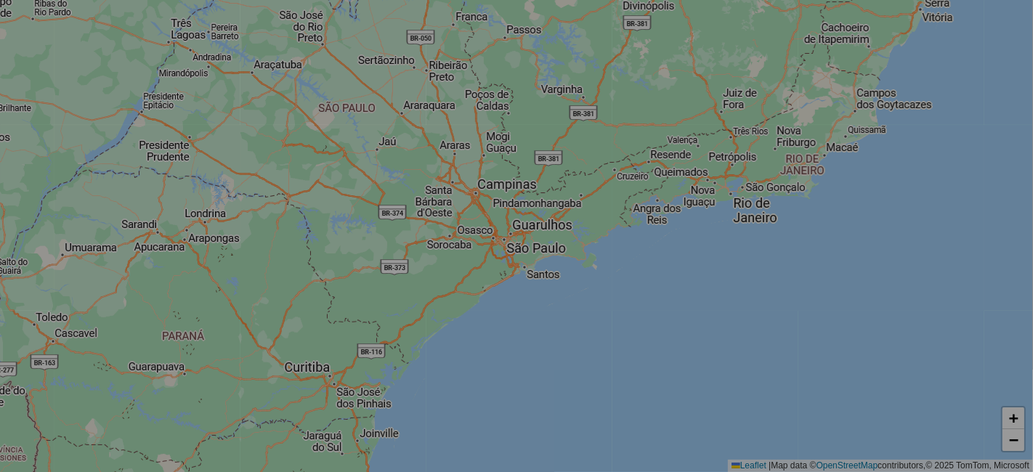
select select "*"
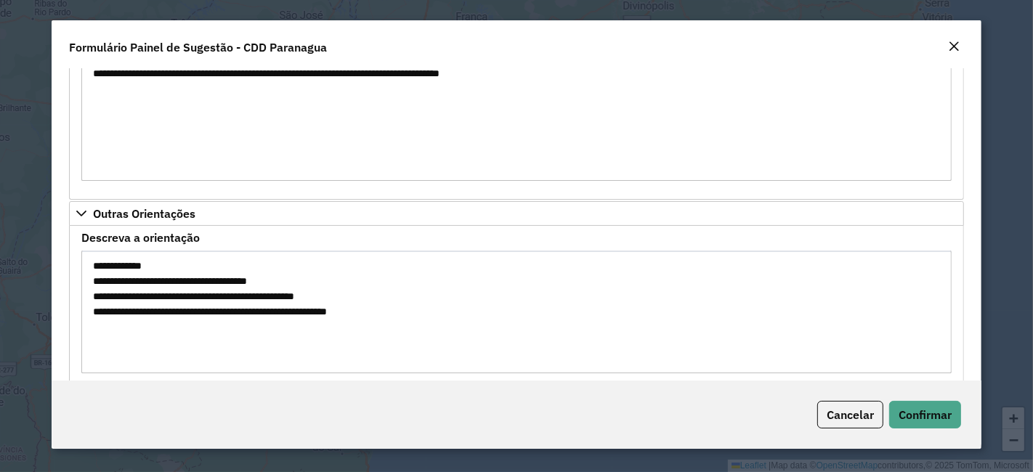
scroll to position [2938, 0]
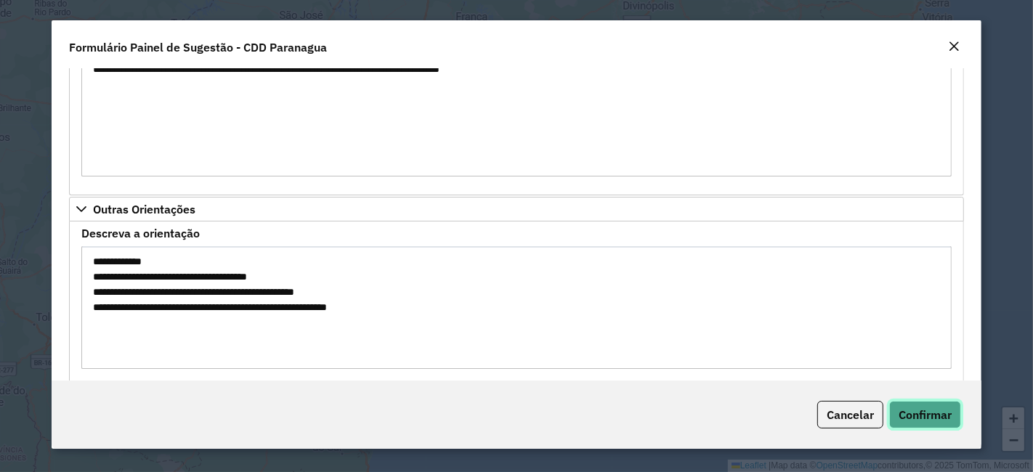
click at [937, 408] on span "Confirmar" at bounding box center [924, 414] width 53 height 15
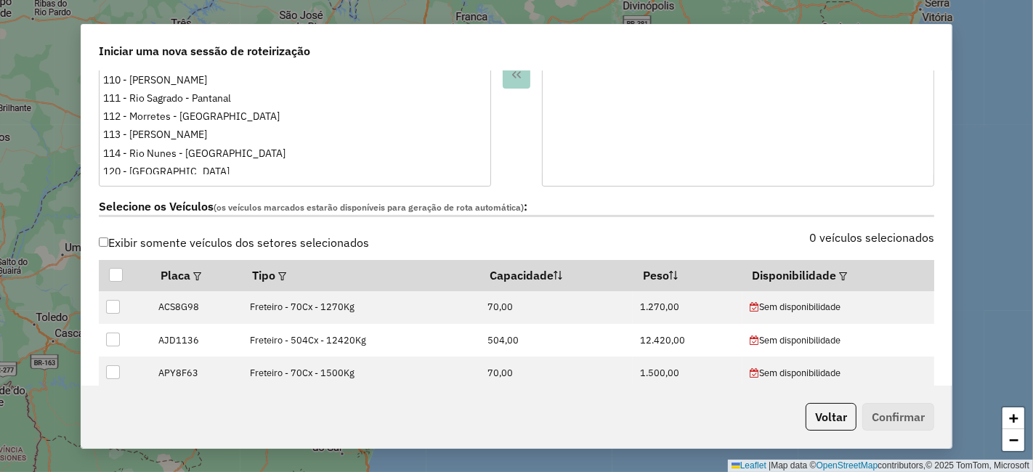
scroll to position [564, 0]
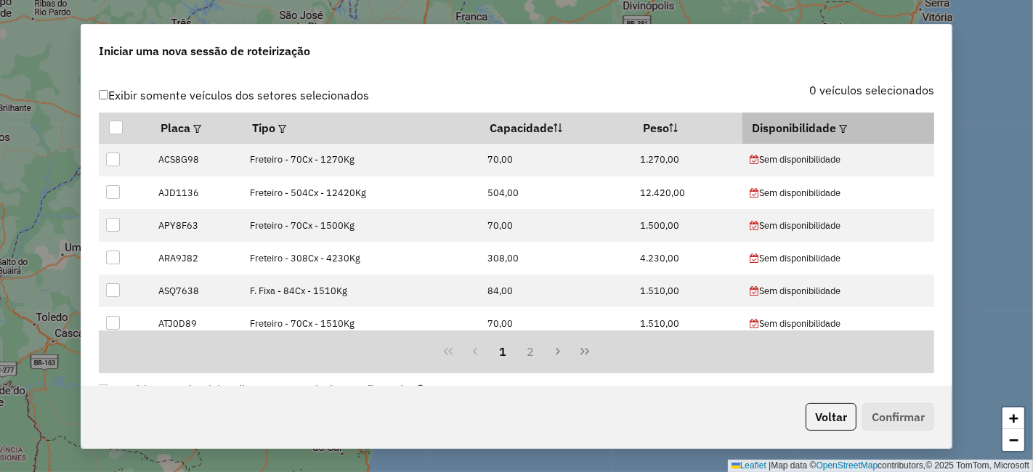
click at [839, 129] on em at bounding box center [843, 129] width 8 height 8
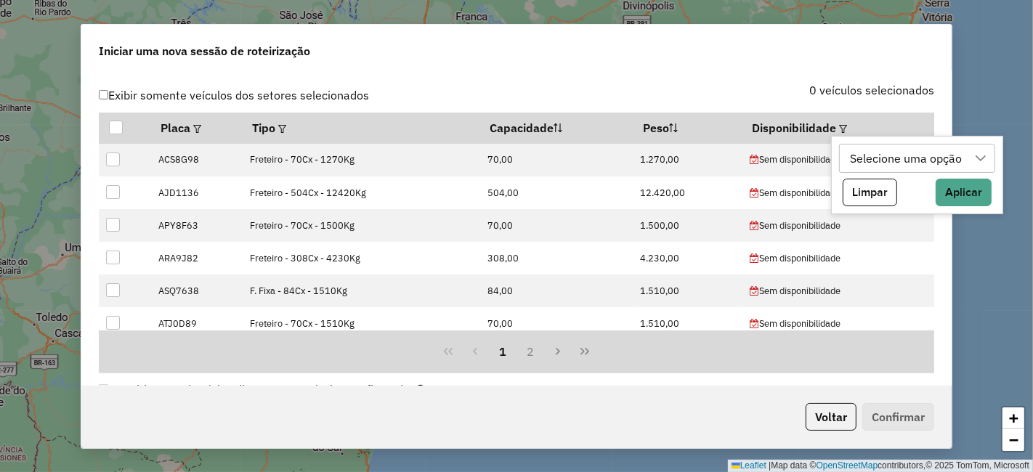
click at [860, 159] on div "Selecione uma opção" at bounding box center [906, 159] width 122 height 28
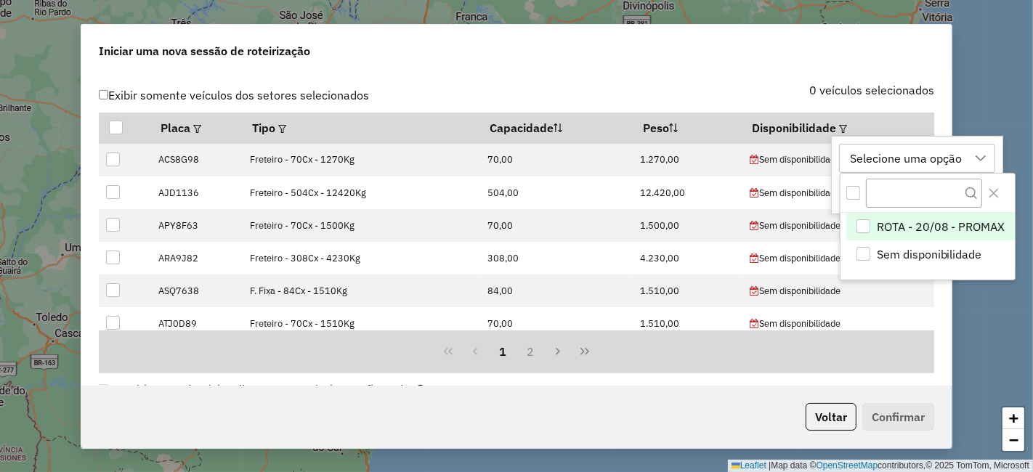
scroll to position [10, 65]
click at [859, 222] on div "ROTA - 20/08 - PROMAX" at bounding box center [863, 226] width 14 height 14
click at [853, 102] on div "0 veículos selecionados" at bounding box center [729, 99] width 426 height 28
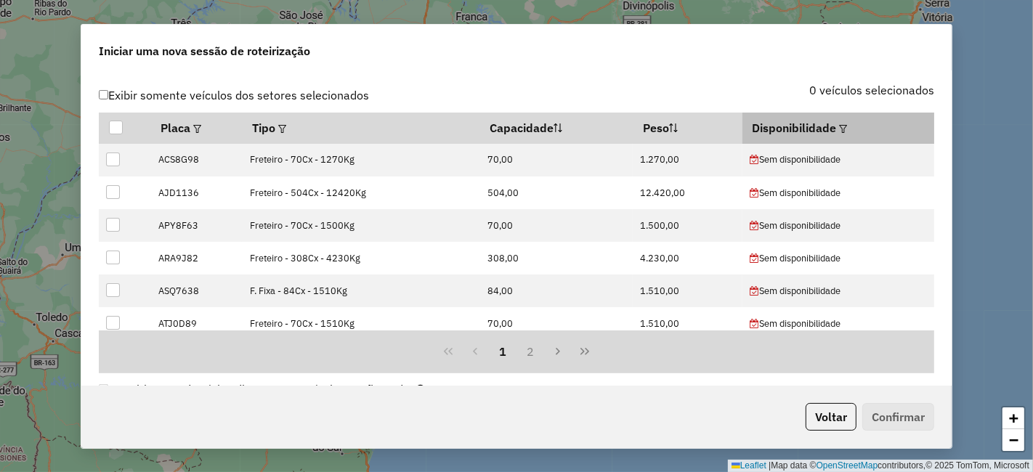
click at [839, 125] on em at bounding box center [843, 129] width 8 height 8
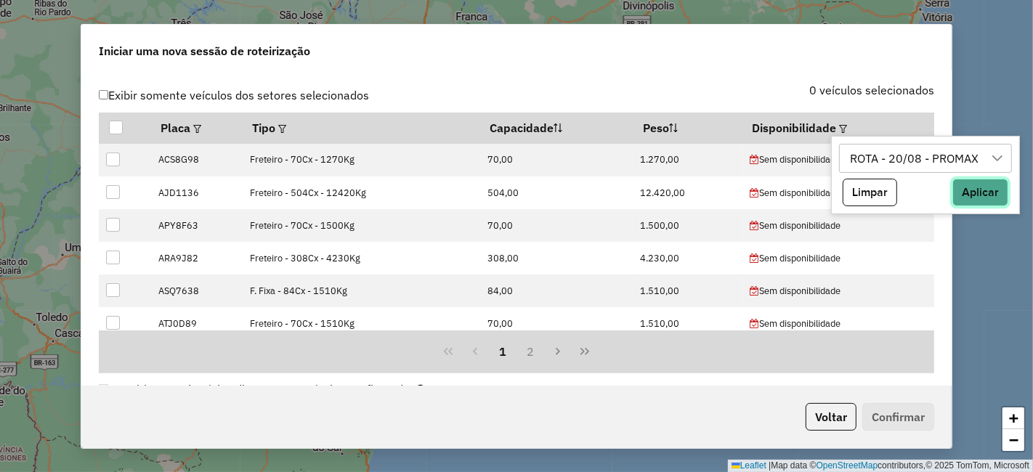
click at [984, 187] on button "Aplicar" at bounding box center [980, 193] width 56 height 28
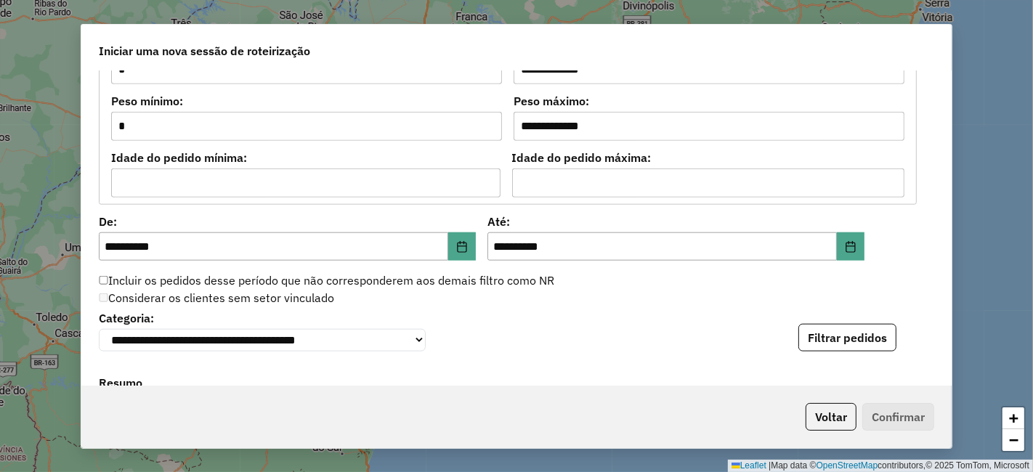
scroll to position [1371, 0]
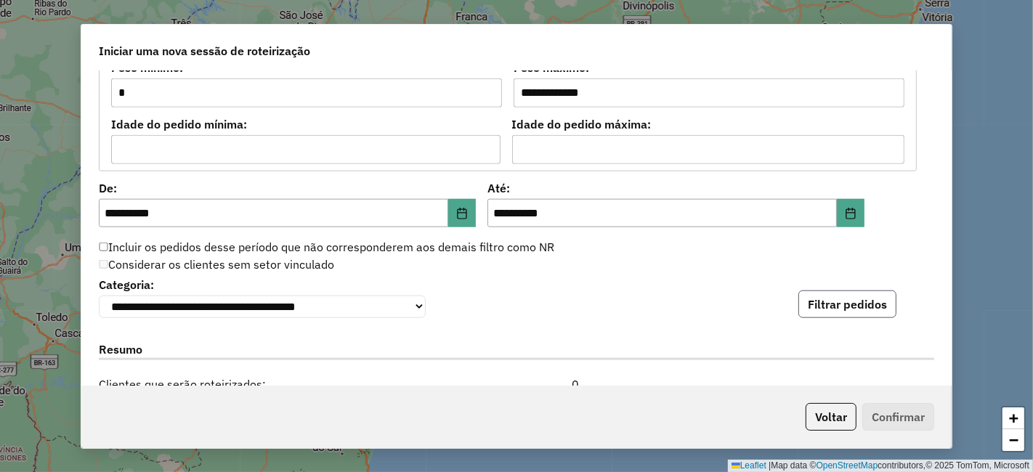
click at [853, 305] on button "Filtrar pedidos" at bounding box center [847, 304] width 98 height 28
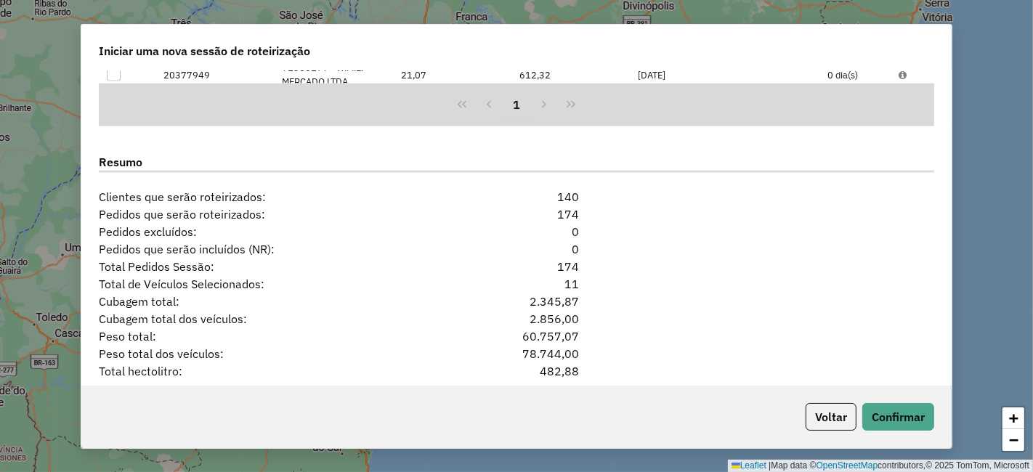
scroll to position [1936, 0]
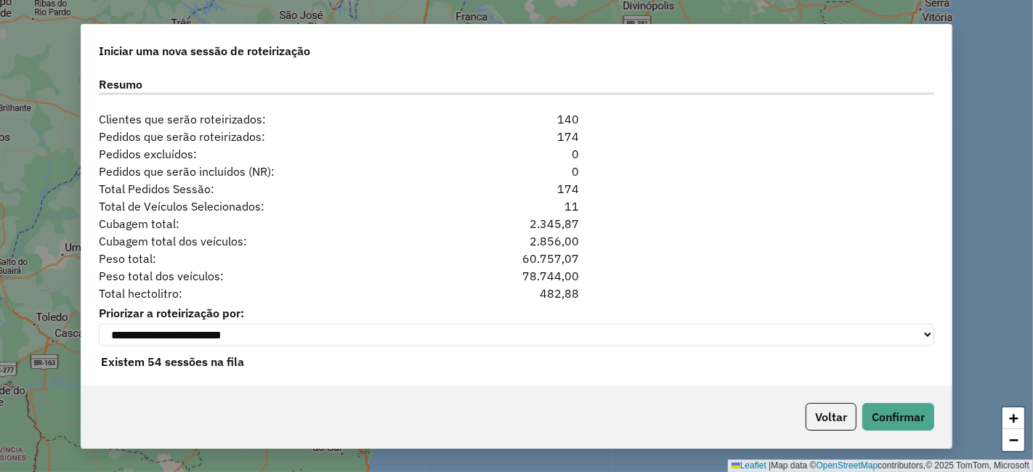
drag, startPoint x: 521, startPoint y: 238, endPoint x: 332, endPoint y: 228, distance: 189.8
click at [332, 228] on div "**********" at bounding box center [516, 228] width 870 height 314
click at [696, 267] on div "Peso total dos veículos: 78.744,00" at bounding box center [516, 275] width 853 height 17
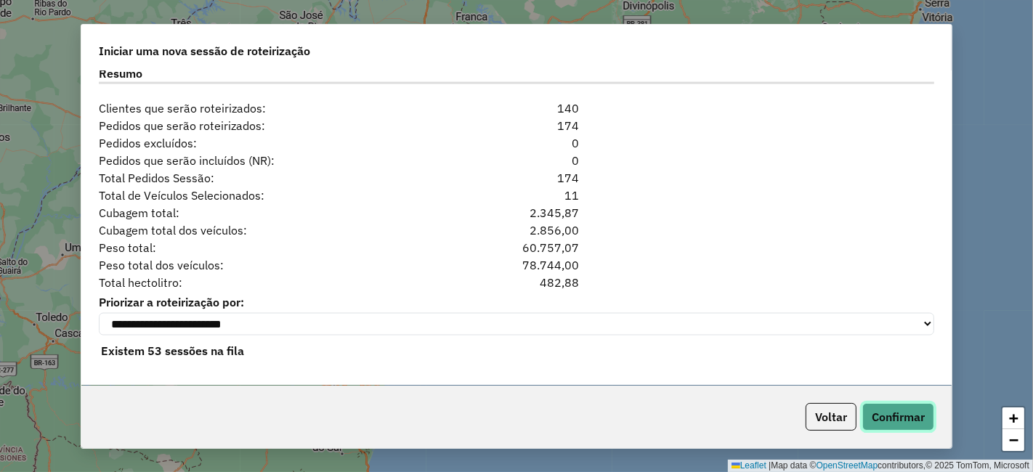
click at [887, 412] on button "Confirmar" at bounding box center [898, 417] width 72 height 28
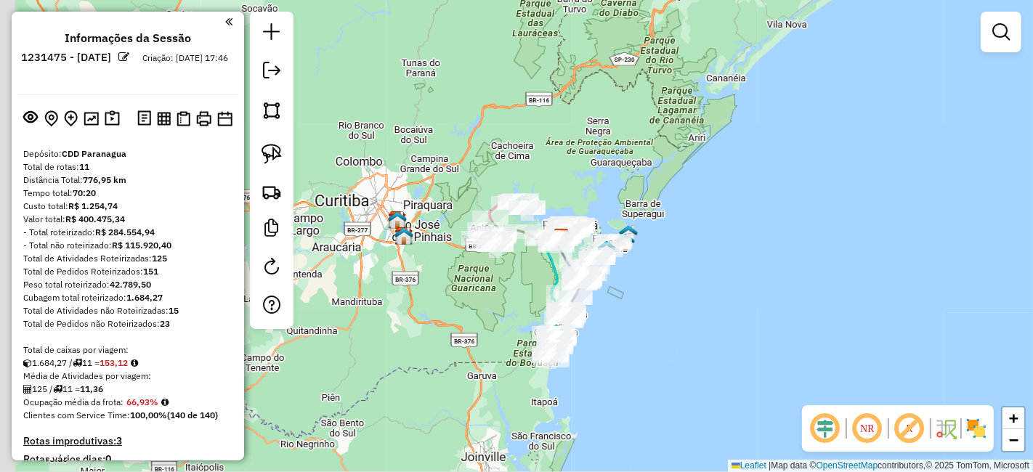
drag, startPoint x: 439, startPoint y: 293, endPoint x: 519, endPoint y: 289, distance: 79.3
click at [519, 289] on div "Janela de atendimento Grade de atendimento Capacidade Transportadoras Veículos …" at bounding box center [516, 236] width 1033 height 472
click at [911, 431] on em at bounding box center [909, 428] width 35 height 35
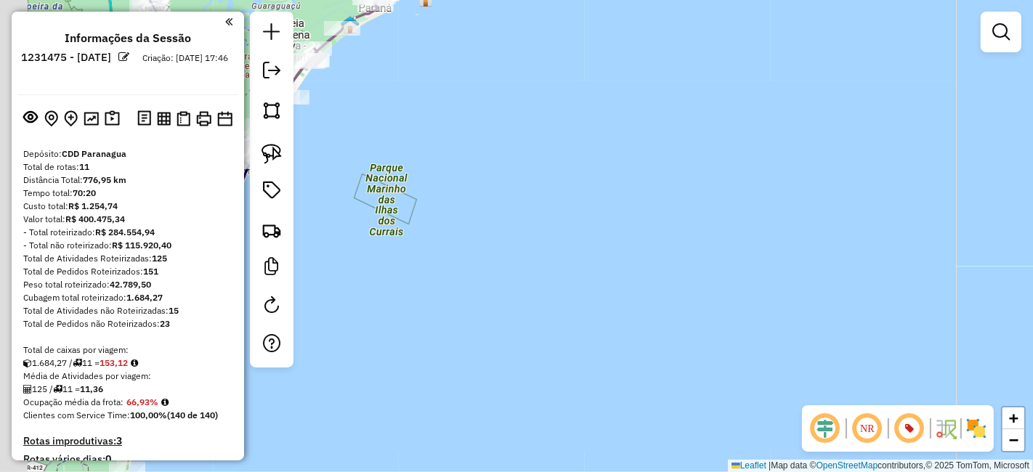
drag, startPoint x: 608, startPoint y: 275, endPoint x: 959, endPoint y: 282, distance: 350.8
click at [956, 288] on div "Janela de atendimento Grade de atendimento Capacidade Transportadoras Veículos …" at bounding box center [516, 236] width 1033 height 472
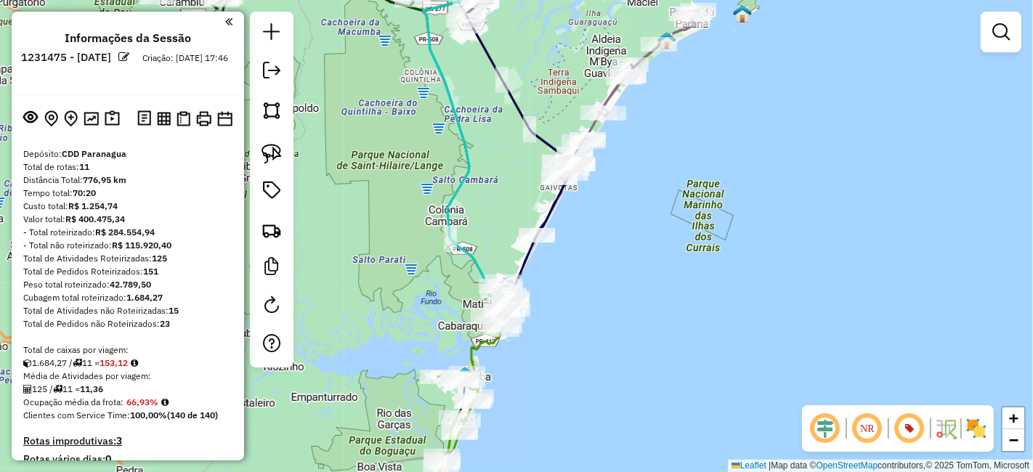
click at [971, 430] on img at bounding box center [975, 428] width 23 height 23
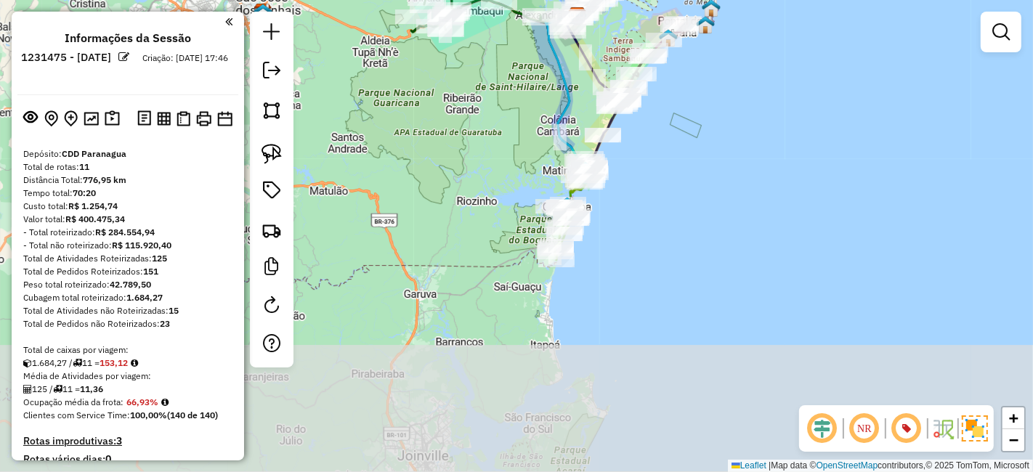
drag, startPoint x: 588, startPoint y: 360, endPoint x: 625, endPoint y: 222, distance: 142.7
click at [625, 222] on div "Janela de atendimento Grade de atendimento Capacidade Transportadoras Veículos …" at bounding box center [516, 236] width 1033 height 472
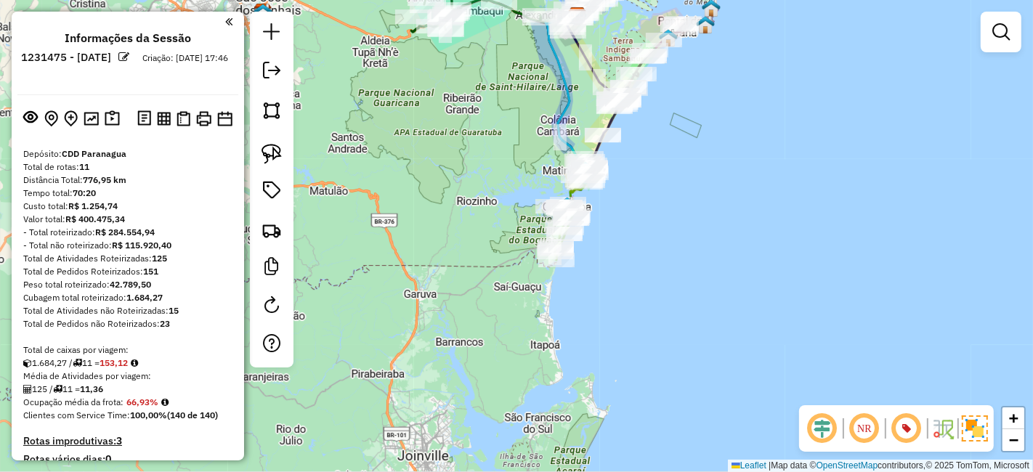
drag, startPoint x: 635, startPoint y: 272, endPoint x: 633, endPoint y: 231, distance: 41.5
click at [633, 231] on div "Janela de atendimento Grade de atendimento Capacidade Transportadoras Veículos …" at bounding box center [516, 236] width 1033 height 472
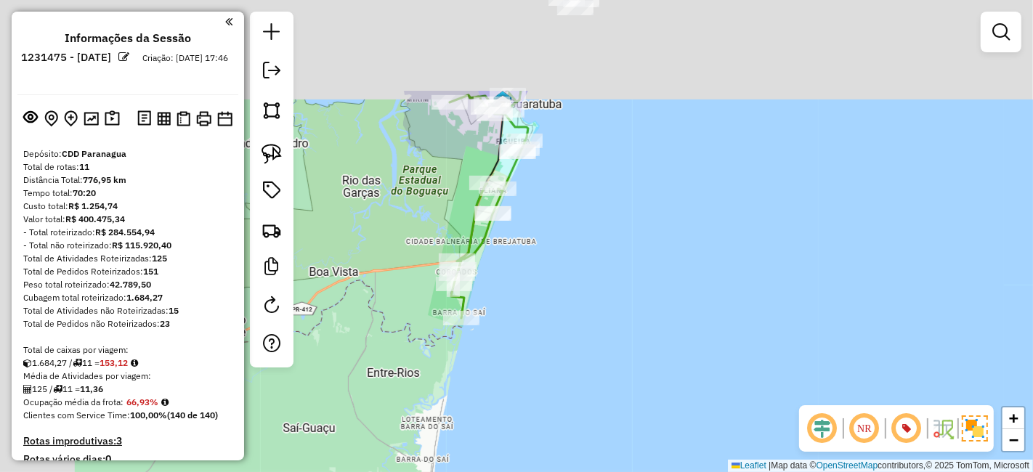
drag, startPoint x: 564, startPoint y: 202, endPoint x: 681, endPoint y: 349, distance: 188.2
click at [680, 348] on div "Janela de atendimento Grade de atendimento Capacidade Transportadoras Veículos …" at bounding box center [516, 236] width 1033 height 472
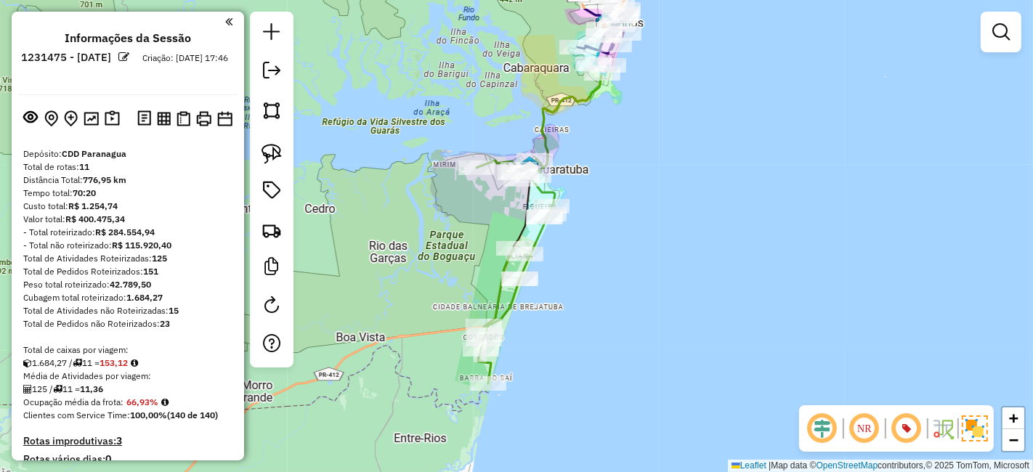
drag, startPoint x: 664, startPoint y: 219, endPoint x: 707, endPoint y: 322, distance: 111.7
click at [707, 322] on div "Janela de atendimento Grade de atendimento Capacidade Transportadoras Veículos …" at bounding box center [516, 236] width 1033 height 472
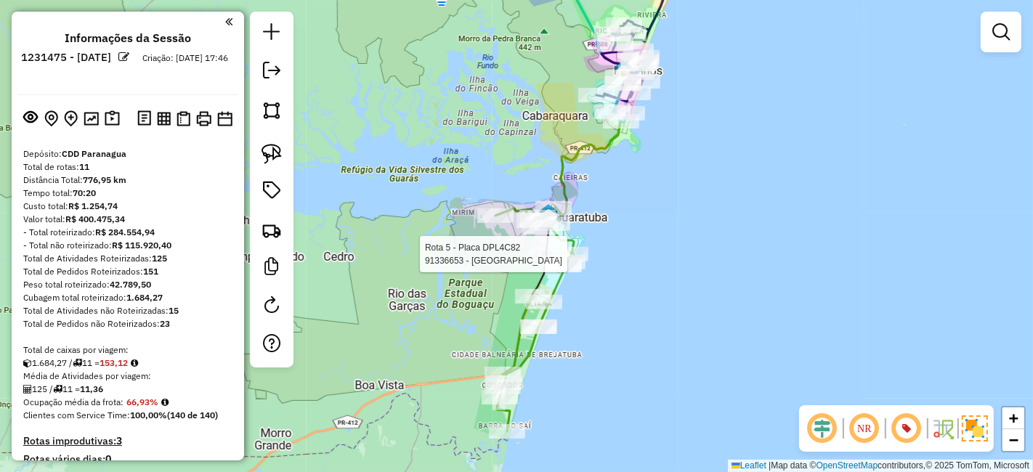
select select "**********"
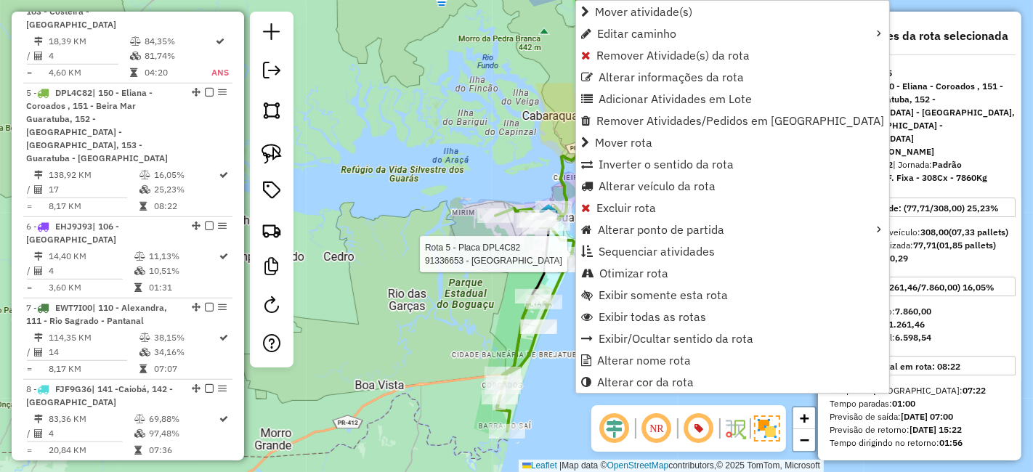
scroll to position [961, 0]
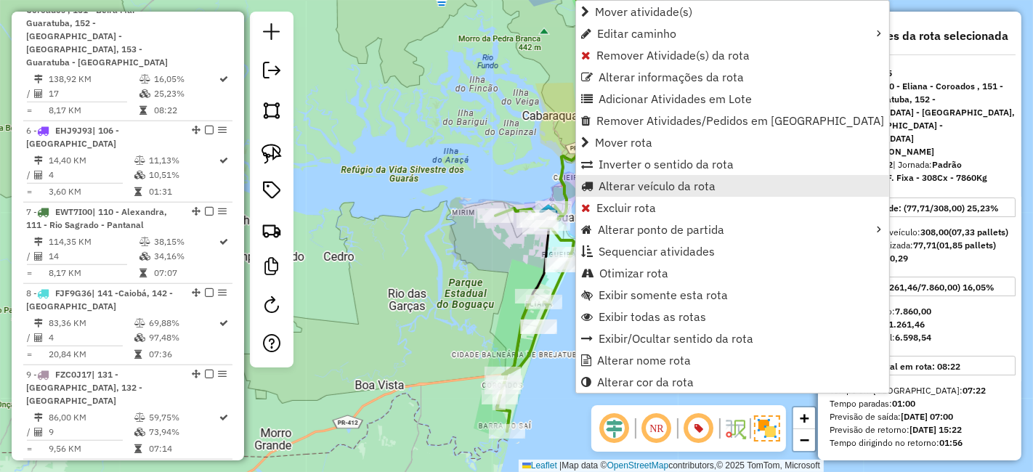
click at [635, 184] on span "Alterar veículo da rota" at bounding box center [656, 186] width 117 height 12
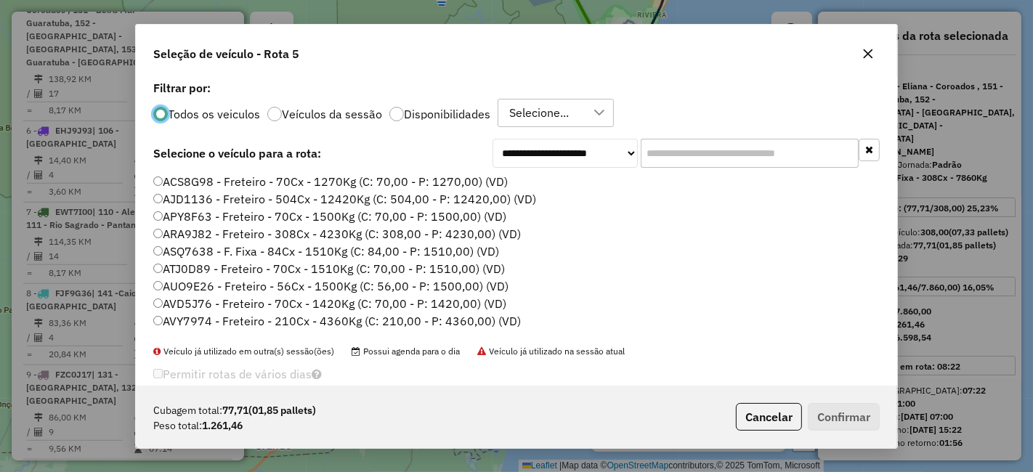
scroll to position [8, 4]
click at [695, 146] on input "text" at bounding box center [750, 153] width 218 height 29
paste input "*******"
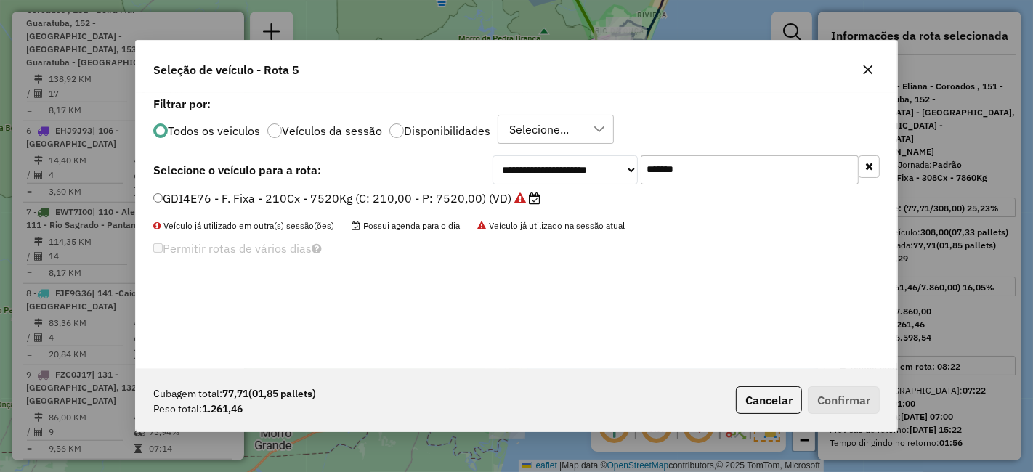
type input "*******"
click at [394, 200] on label "GDI4E76 - F. Fixa - 210Cx - 7520Kg (C: 210,00 - P: 7520,00) (VD)" at bounding box center [346, 198] width 387 height 17
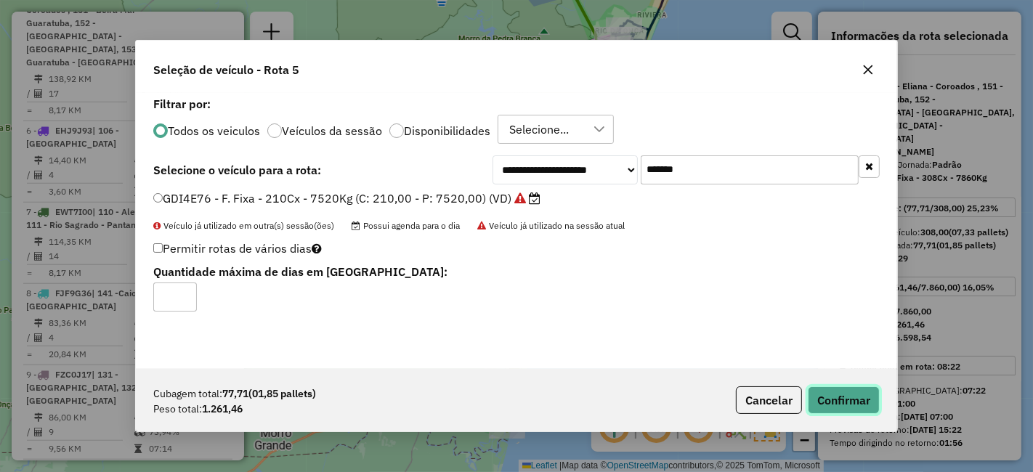
click at [833, 386] on button "Confirmar" at bounding box center [844, 400] width 72 height 28
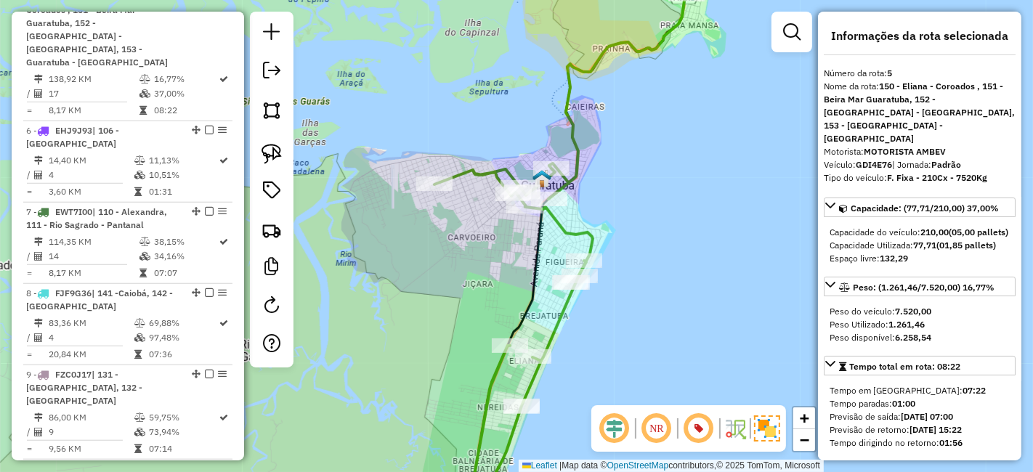
drag, startPoint x: 585, startPoint y: 320, endPoint x: 627, endPoint y: 256, distance: 76.8
click at [627, 256] on div "Janela de atendimento Grade de atendimento Capacidade Transportadoras Veículos …" at bounding box center [516, 236] width 1033 height 472
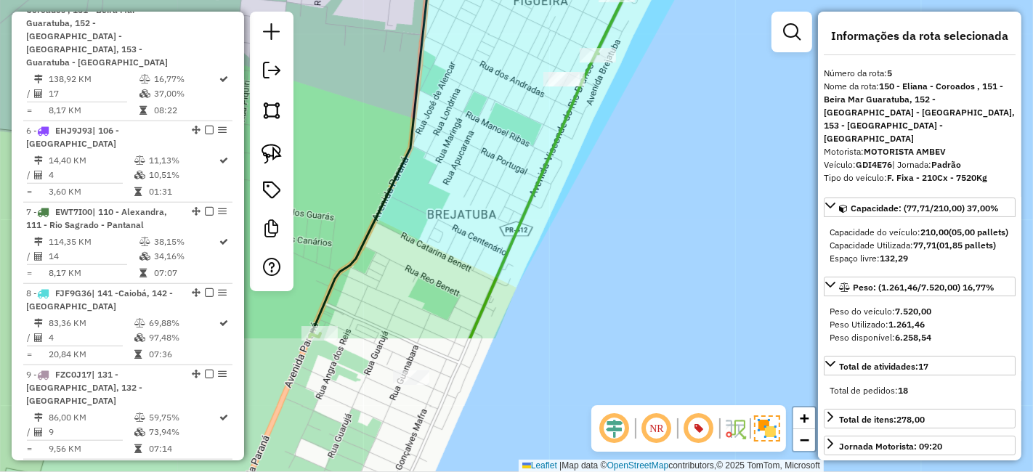
drag, startPoint x: 593, startPoint y: 308, endPoint x: 691, endPoint y: 102, distance: 227.7
click at [691, 102] on div "Janela de atendimento Grade de atendimento Capacidade Transportadoras Veículos …" at bounding box center [516, 236] width 1033 height 472
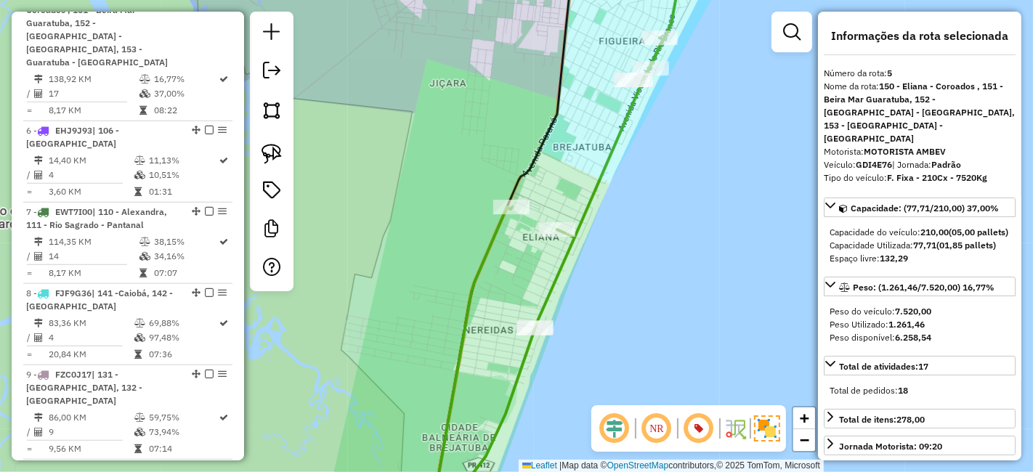
drag, startPoint x: 674, startPoint y: 287, endPoint x: 703, endPoint y: 252, distance: 45.4
click at [699, 258] on div "Janela de atendimento Grade de atendimento Capacidade Transportadoras Veículos …" at bounding box center [516, 236] width 1033 height 472
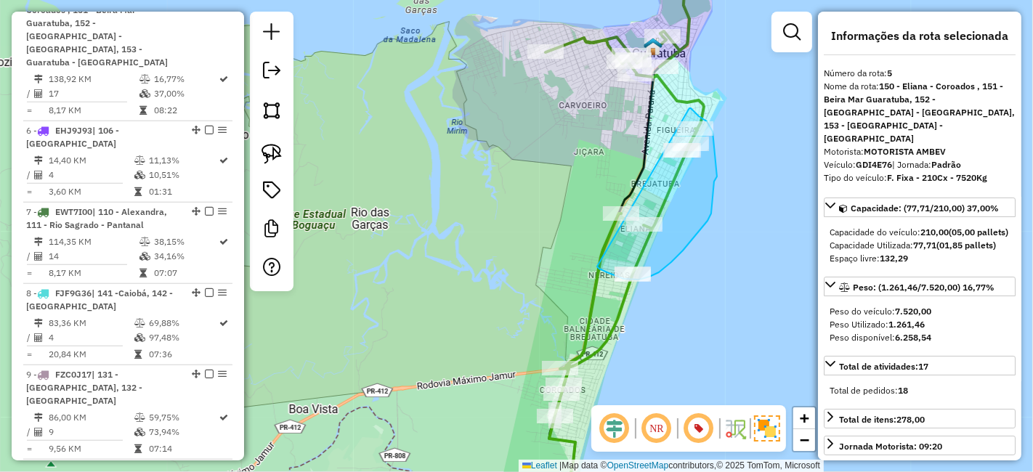
drag, startPoint x: 599, startPoint y: 269, endPoint x: 670, endPoint y: 112, distance: 172.2
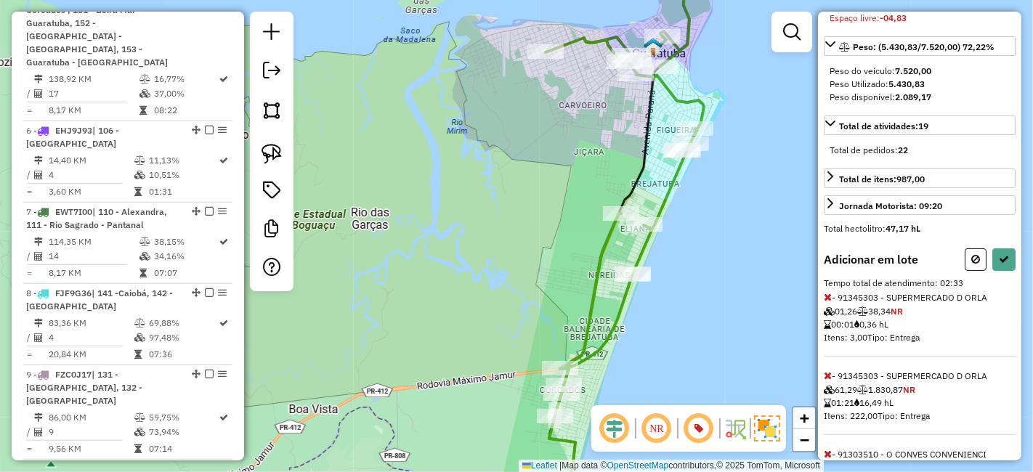
scroll to position [242, 0]
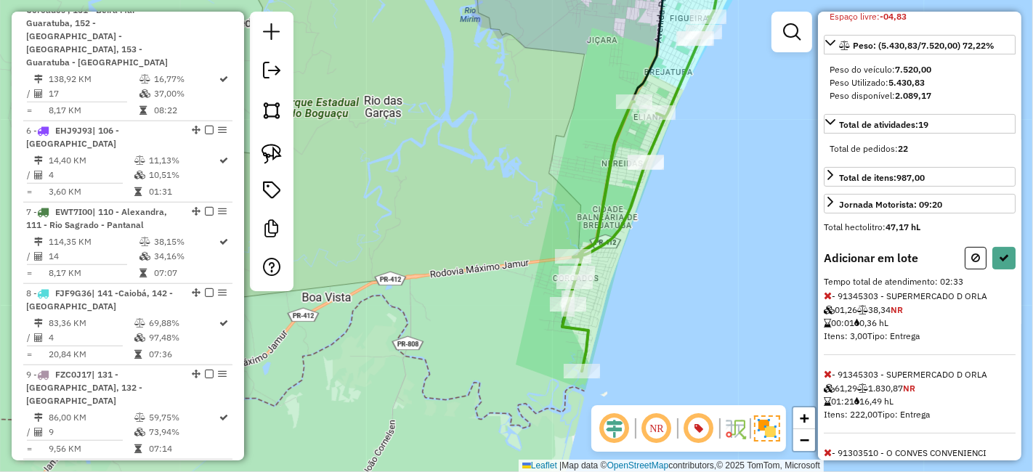
drag, startPoint x: 684, startPoint y: 347, endPoint x: 696, endPoint y: 236, distance: 111.7
click at [696, 236] on div "Janela de atendimento Grade de atendimento Capacidade Transportadoras Veículos …" at bounding box center [516, 236] width 1033 height 472
click at [977, 265] on button at bounding box center [975, 258] width 22 height 23
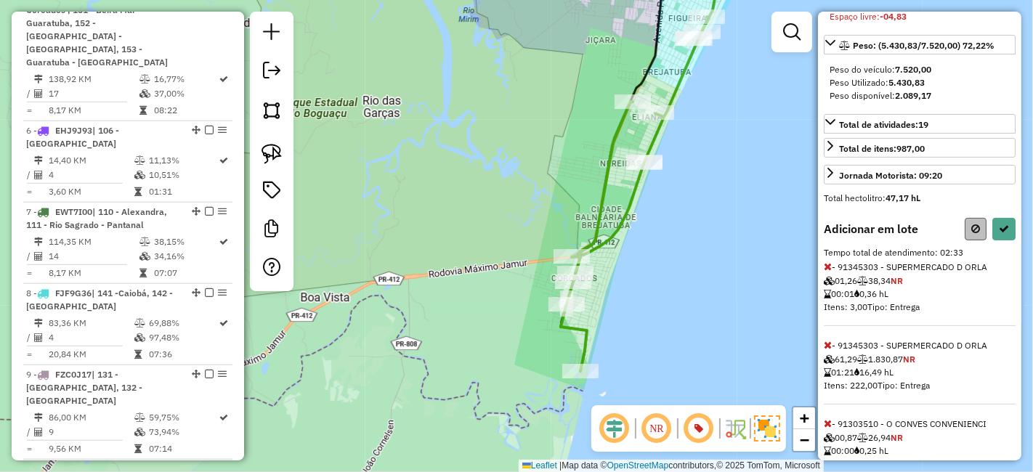
select select "**********"
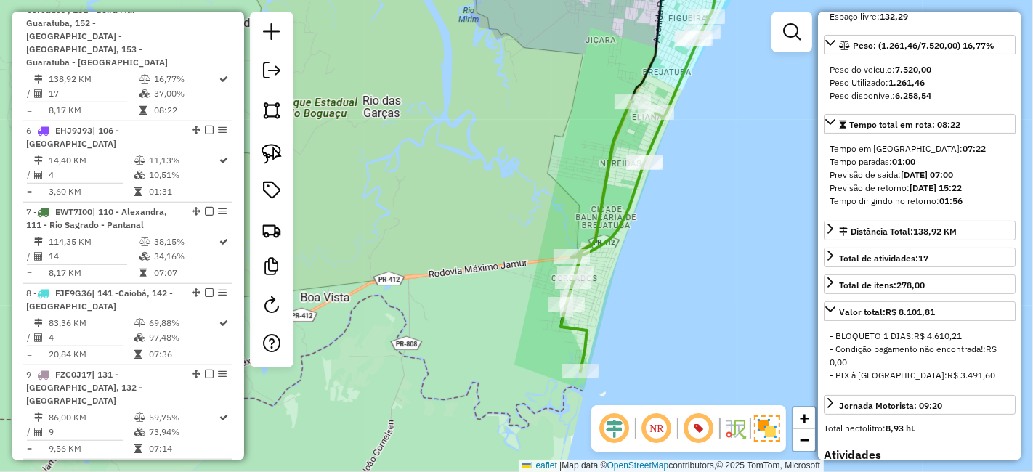
scroll to position [229, 0]
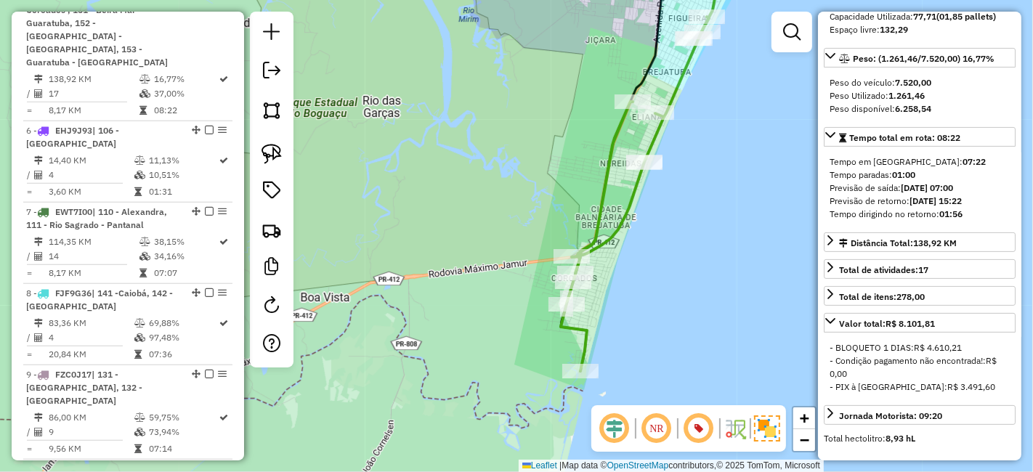
click at [694, 233] on div "Janela de atendimento Grade de atendimento Capacidade Transportadoras Veículos …" at bounding box center [516, 236] width 1033 height 472
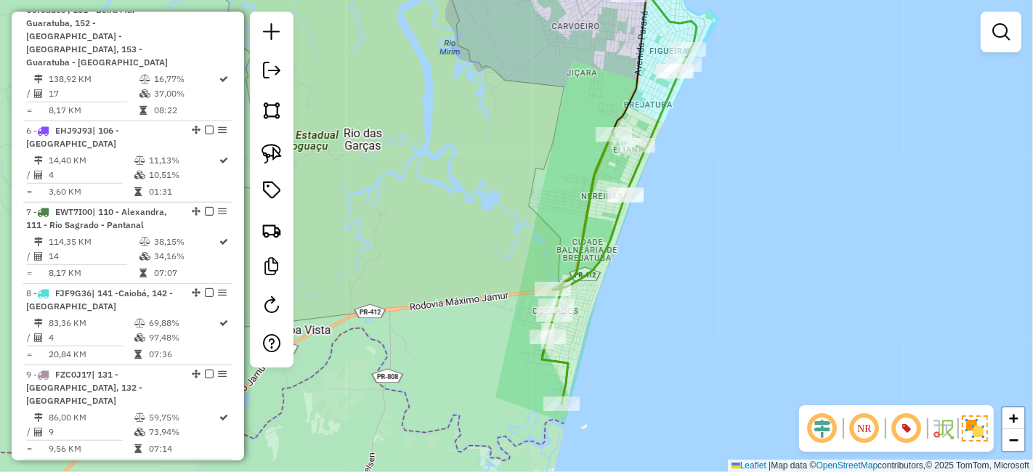
drag, startPoint x: 763, startPoint y: 199, endPoint x: 715, endPoint y: 340, distance: 148.8
click at [715, 339] on div "Janela de atendimento Grade de atendimento Capacidade Transportadoras Veículos …" at bounding box center [516, 236] width 1033 height 472
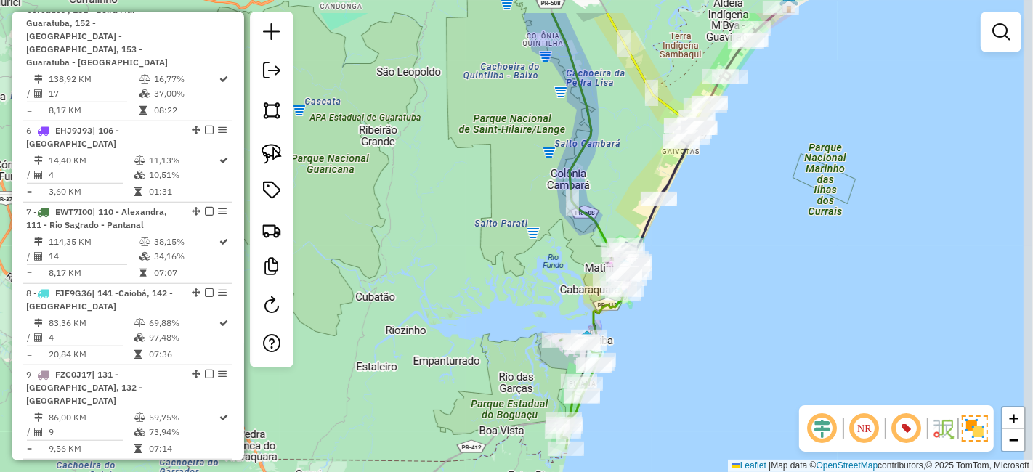
drag, startPoint x: 805, startPoint y: 240, endPoint x: 707, endPoint y: 301, distance: 114.5
click at [707, 301] on div "Janela de atendimento Grade de atendimento Capacidade Transportadoras Veículos …" at bounding box center [516, 236] width 1033 height 472
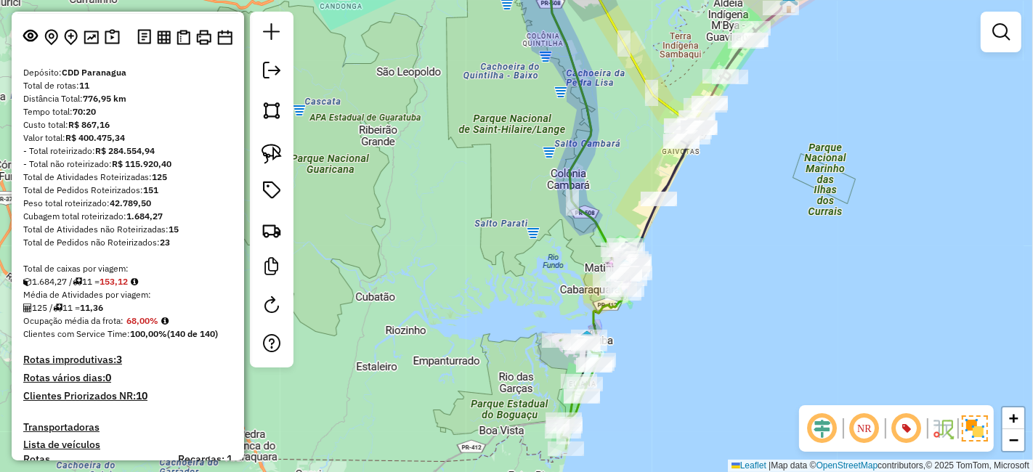
scroll to position [0, 0]
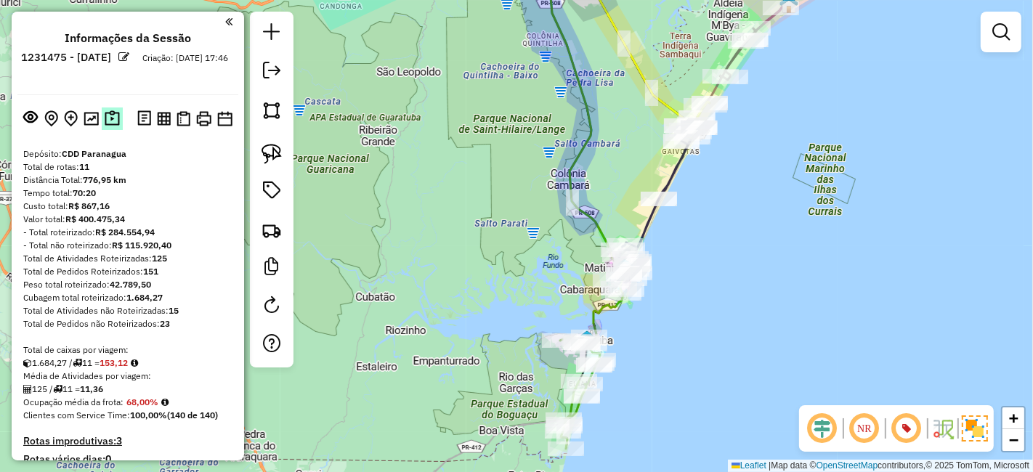
click at [113, 118] on img at bounding box center [112, 118] width 15 height 17
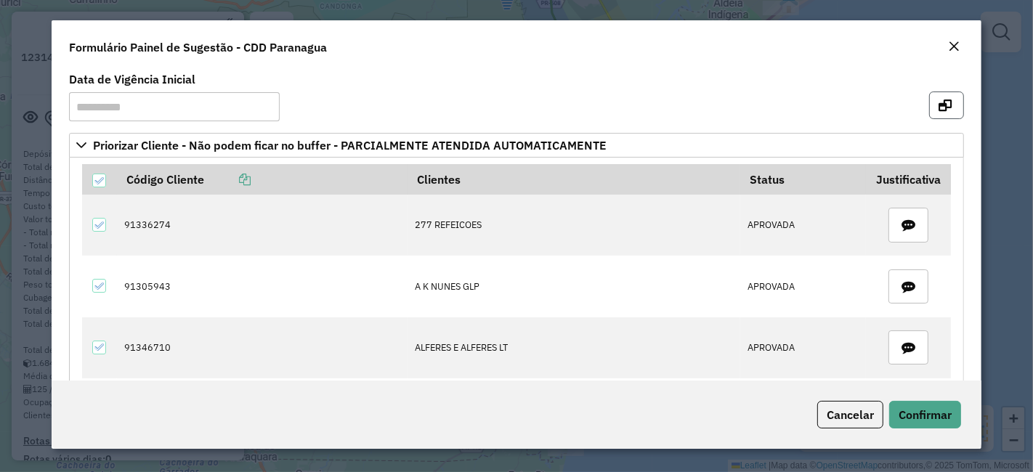
click at [929, 99] on button "button" at bounding box center [946, 106] width 35 height 28
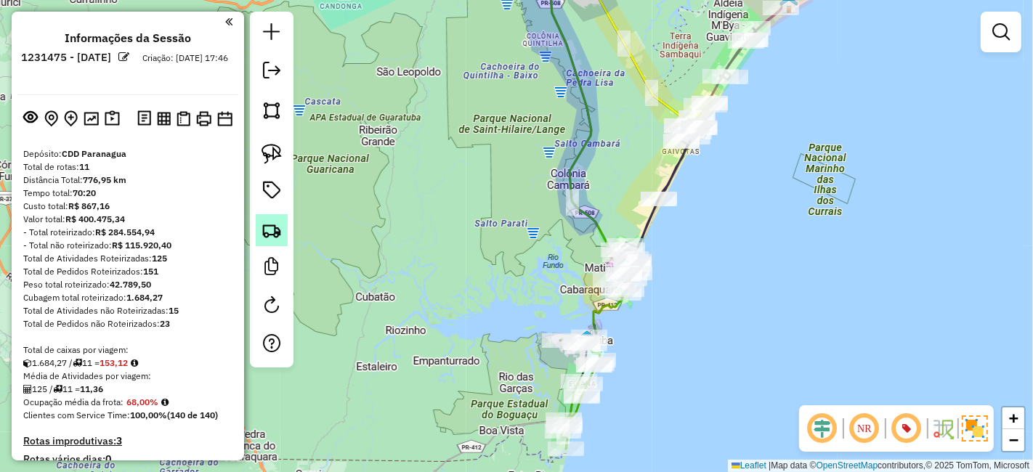
click at [280, 229] on img at bounding box center [271, 230] width 20 height 20
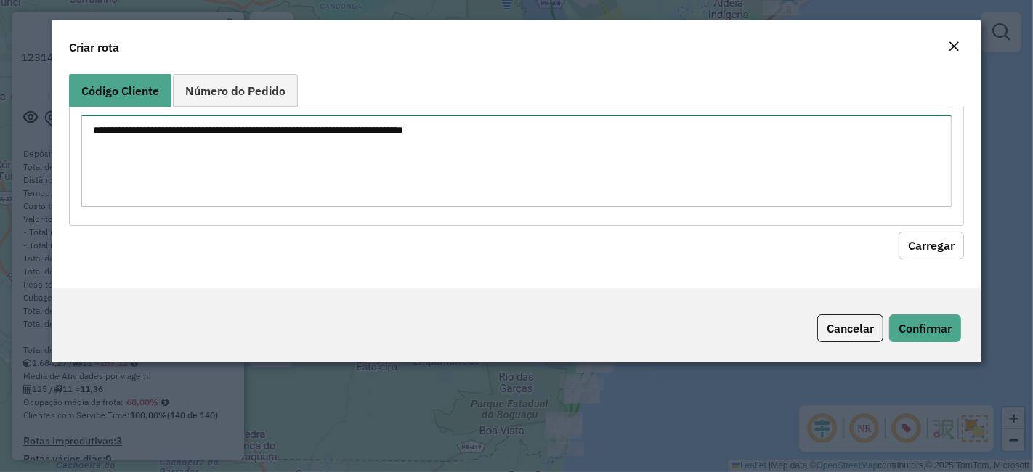
click at [502, 144] on textarea at bounding box center [516, 161] width 870 height 92
paste textarea "******** ******** ******** ********"
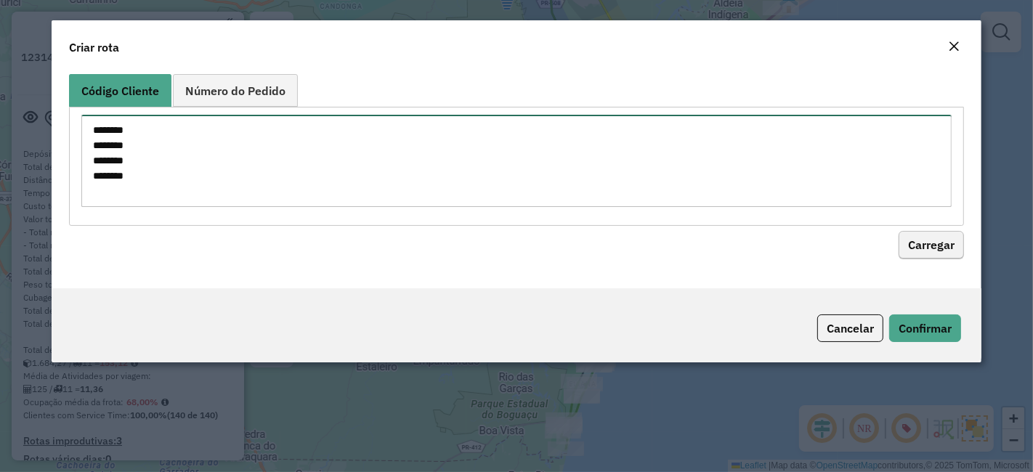
type textarea "******** ******** ******** ********"
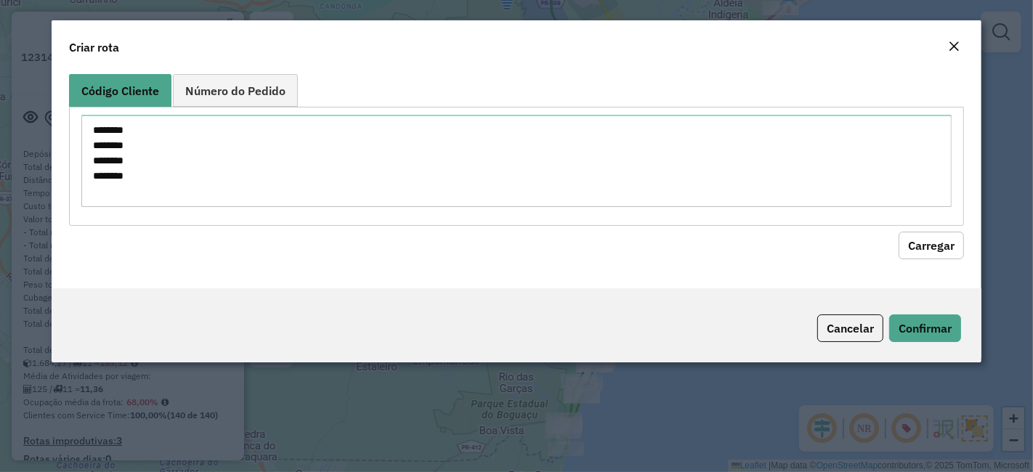
click at [924, 248] on button "Carregar" at bounding box center [930, 246] width 65 height 28
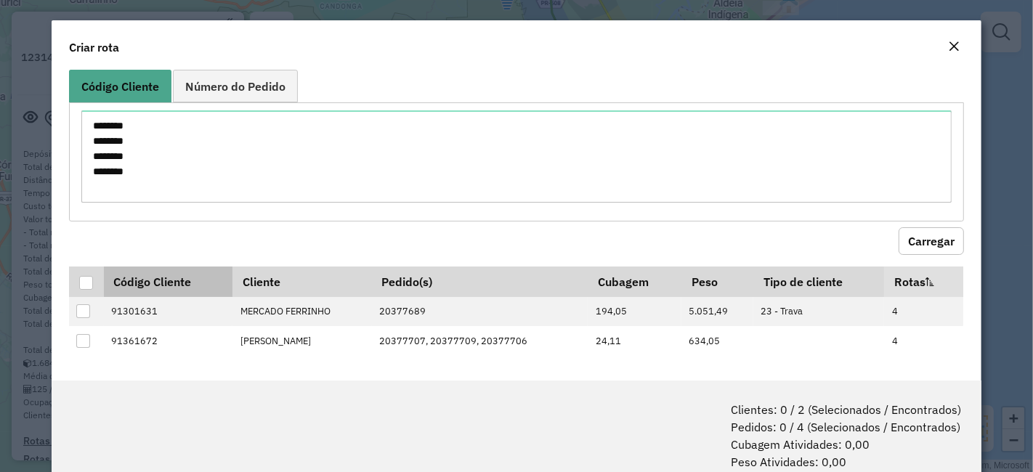
scroll to position [6, 0]
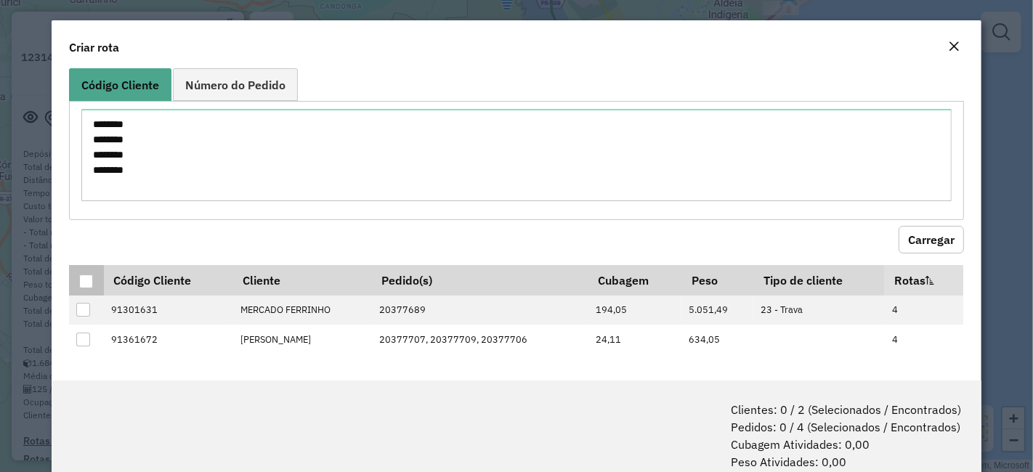
click at [75, 288] on th at bounding box center [86, 280] width 34 height 31
click at [84, 277] on div at bounding box center [86, 282] width 14 height 14
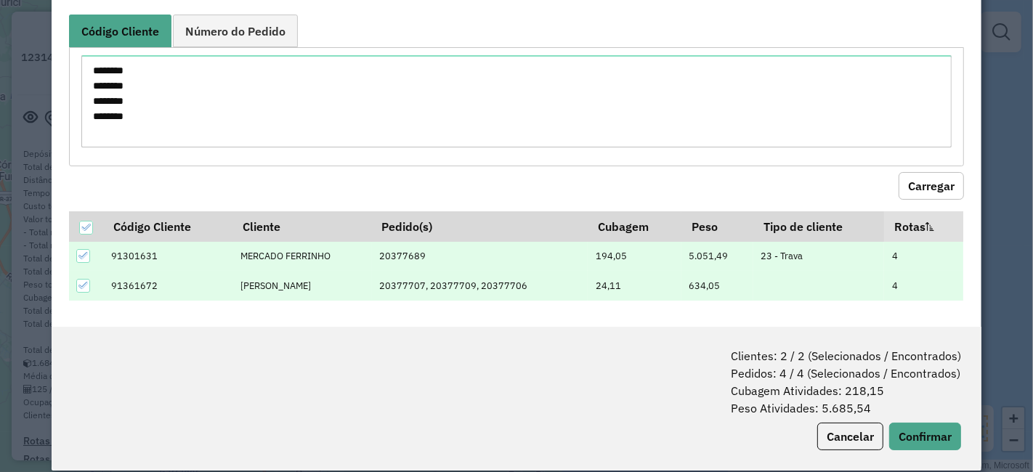
scroll to position [72, 0]
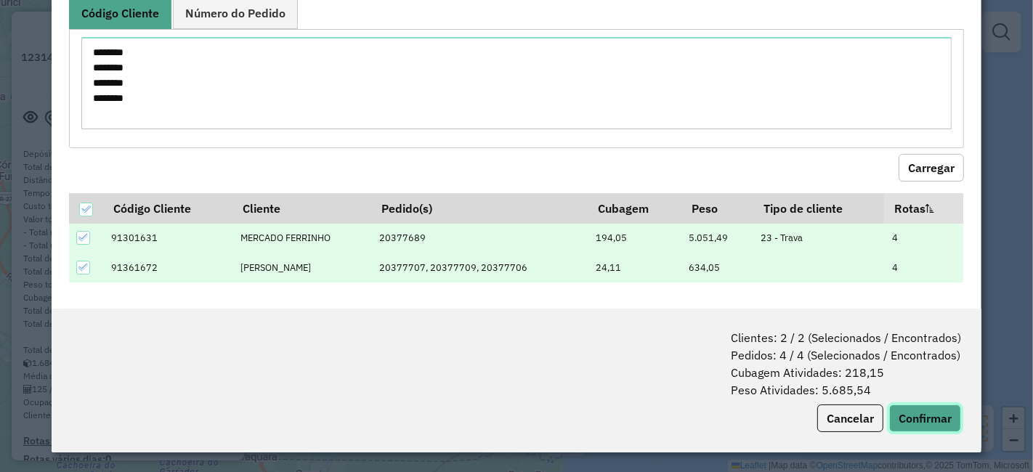
click at [922, 412] on button "Confirmar" at bounding box center [925, 418] width 72 height 28
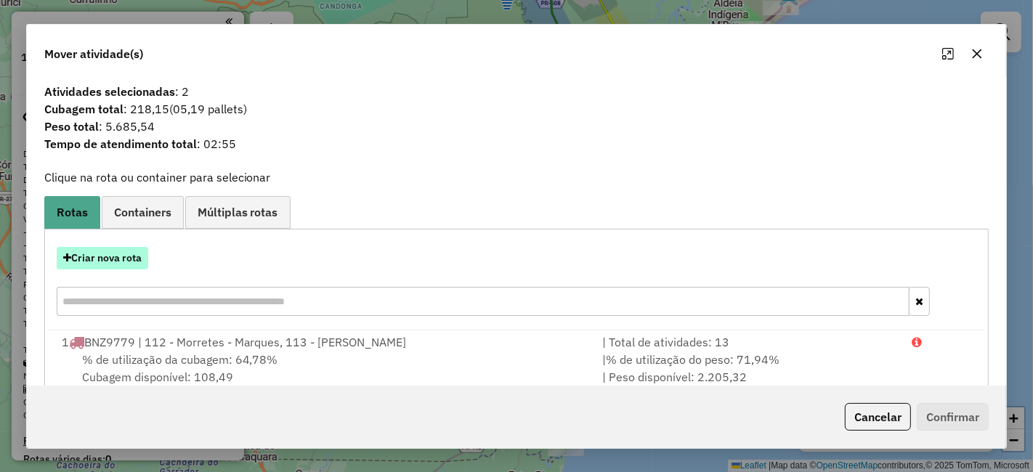
click at [124, 252] on button "Criar nova rota" at bounding box center [103, 258] width 92 height 23
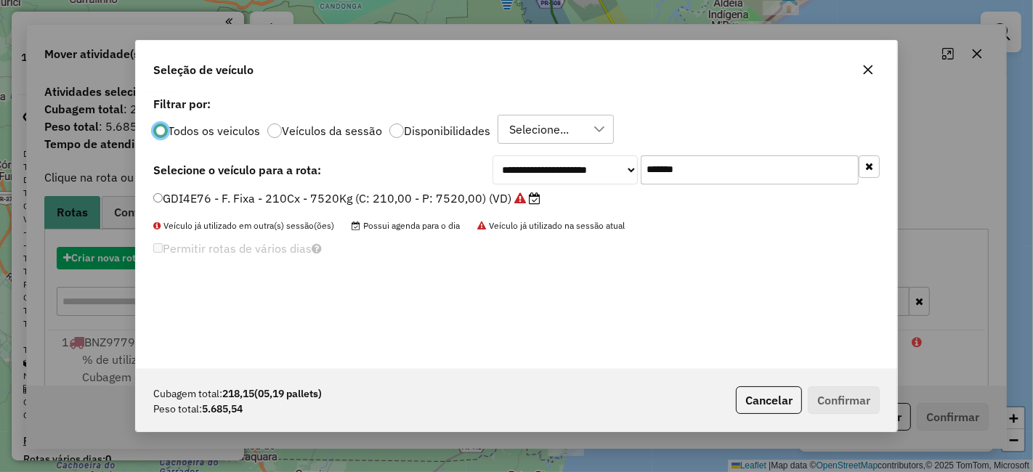
scroll to position [8, 4]
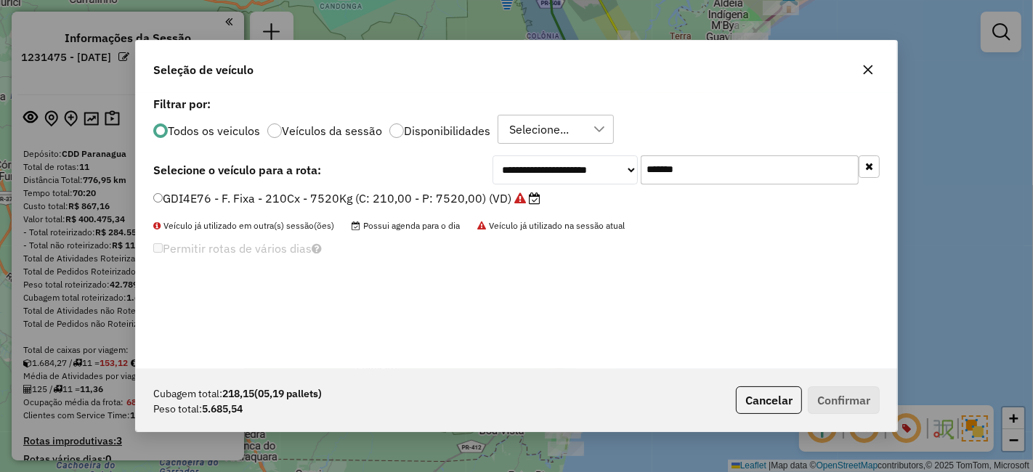
drag, startPoint x: 680, startPoint y: 168, endPoint x: 598, endPoint y: 166, distance: 82.8
click at [598, 166] on div "**********" at bounding box center [685, 169] width 387 height 29
drag, startPoint x: 729, startPoint y: 164, endPoint x: 657, endPoint y: 166, distance: 71.9
click at [657, 166] on input "*******" at bounding box center [750, 169] width 218 height 29
type input "*"
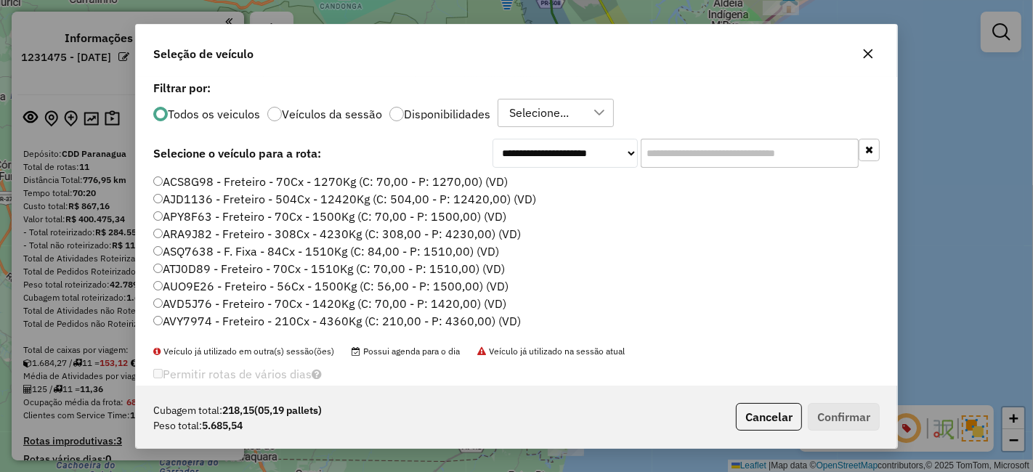
paste input "*******"
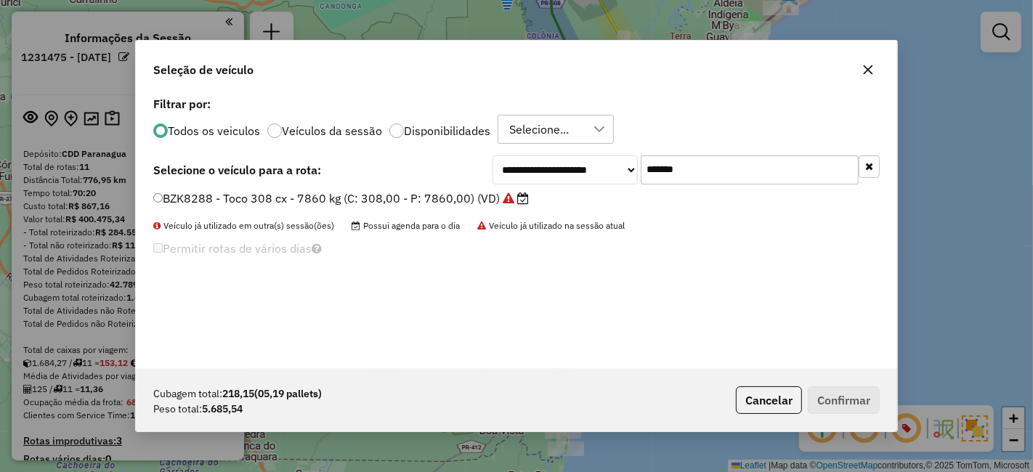
type input "*******"
click at [435, 192] on label "BZK8288 - Toco 308 cx - 7860 kg (C: 308,00 - P: 7860,00) (VD)" at bounding box center [340, 198] width 375 height 17
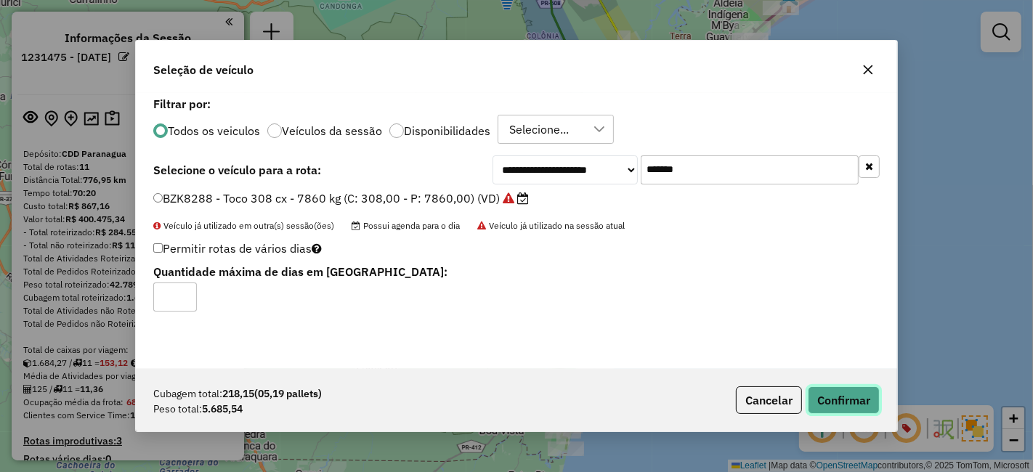
click at [849, 402] on button "Confirmar" at bounding box center [844, 400] width 72 height 28
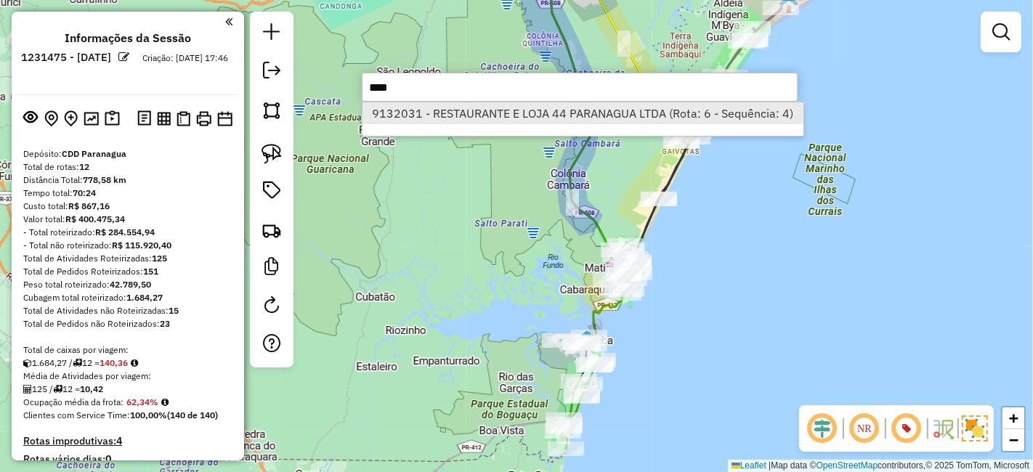
type input "****"
click at [550, 115] on li "9132031 - RESTAURANTE E LOJA 44 PARANAGUA LTDA (Rota: 6 - Sequência: 4)" at bounding box center [582, 113] width 441 height 22
select select "**********"
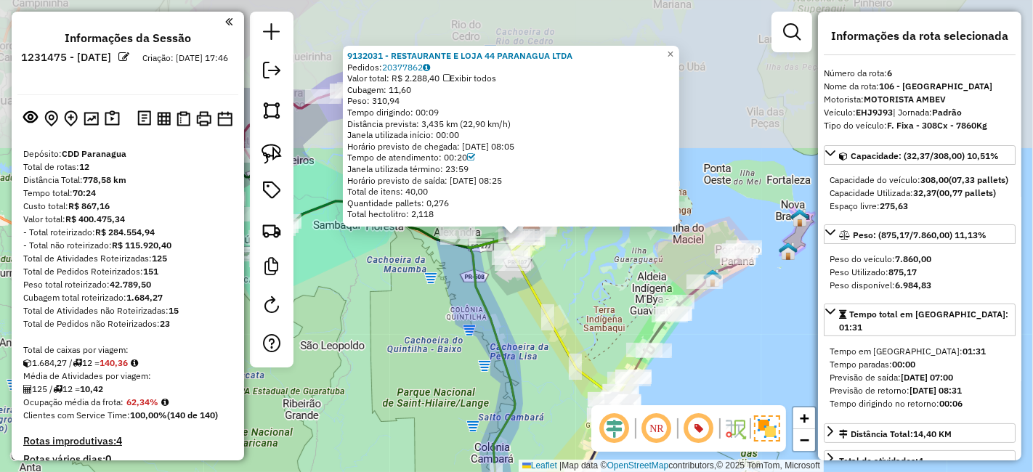
scroll to position [1094, 0]
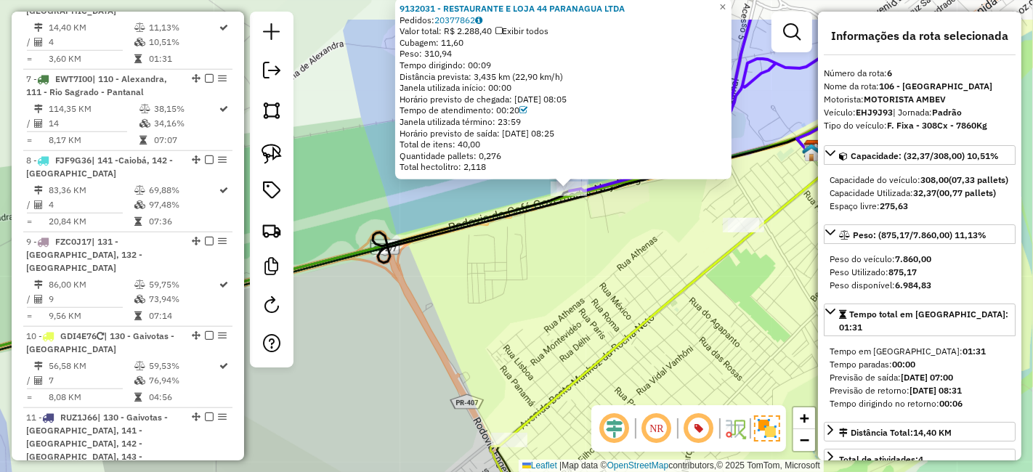
drag, startPoint x: 581, startPoint y: 195, endPoint x: 589, endPoint y: 278, distance: 83.9
click at [593, 282] on div "9132031 - RESTAURANTE E LOJA 44 PARANAGUA LTDA Pedidos: 20377862 Valor total: R…" at bounding box center [516, 236] width 1033 height 472
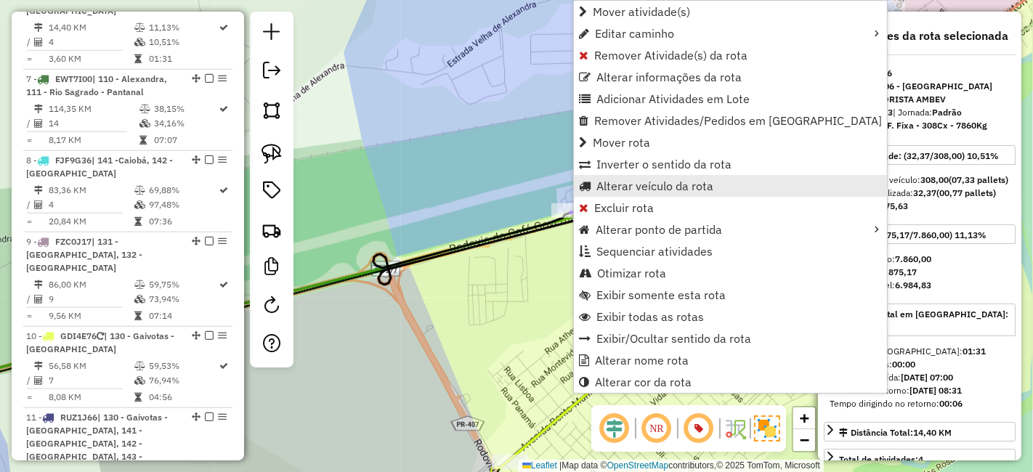
click at [664, 189] on span "Alterar veículo da rota" at bounding box center [654, 186] width 117 height 12
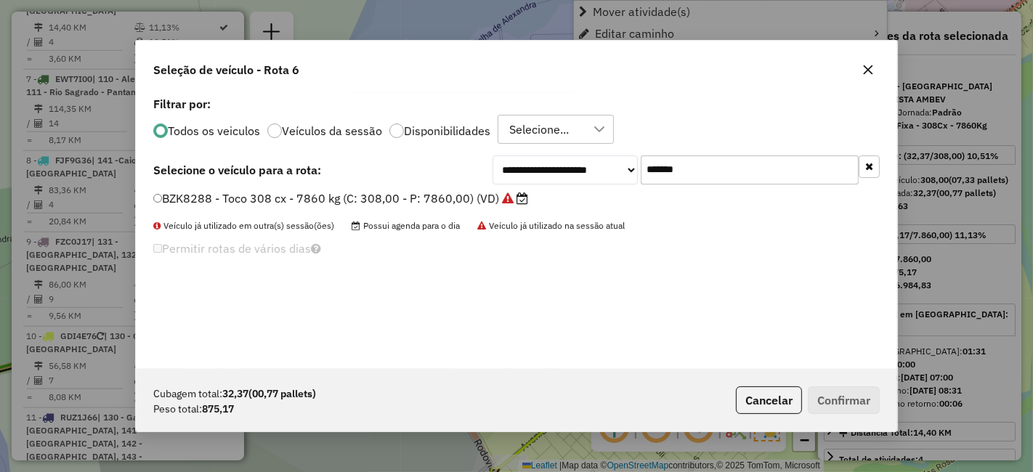
scroll to position [8, 4]
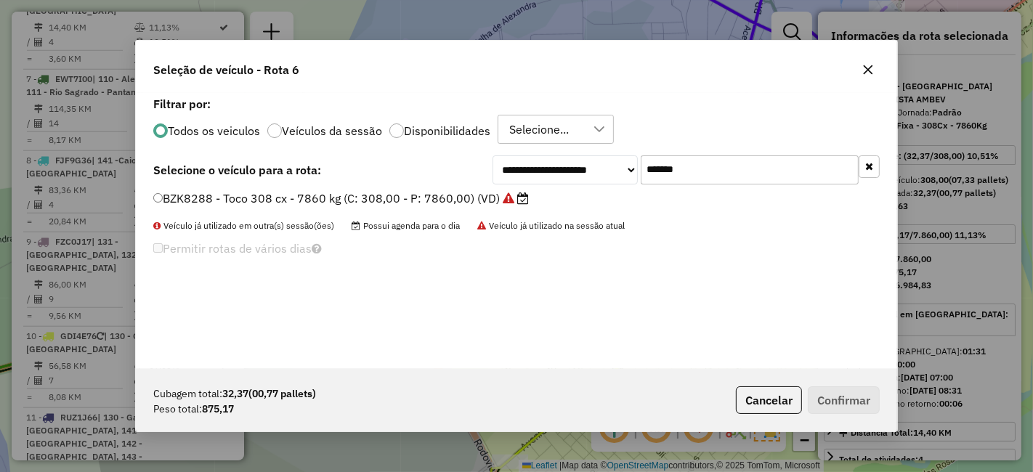
drag, startPoint x: 605, startPoint y: 164, endPoint x: 245, endPoint y: 167, distance: 360.2
click at [247, 165] on div "**********" at bounding box center [516, 169] width 726 height 29
paste input "text"
type input "*******"
click at [368, 201] on label "BNZ9779 - Toco 308 cx - 7860 kg (C: 308,00 - P: 7860,00) (VD)" at bounding box center [341, 198] width 376 height 17
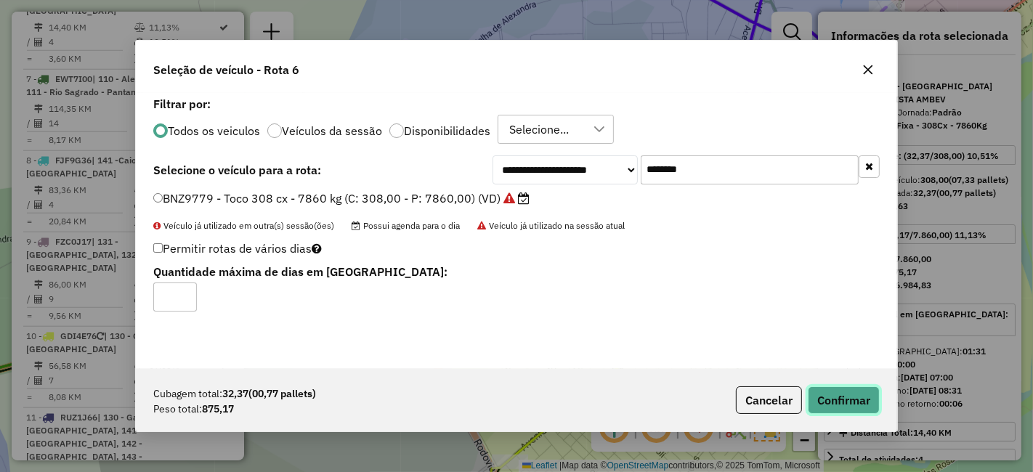
click at [861, 405] on button "Confirmar" at bounding box center [844, 400] width 72 height 28
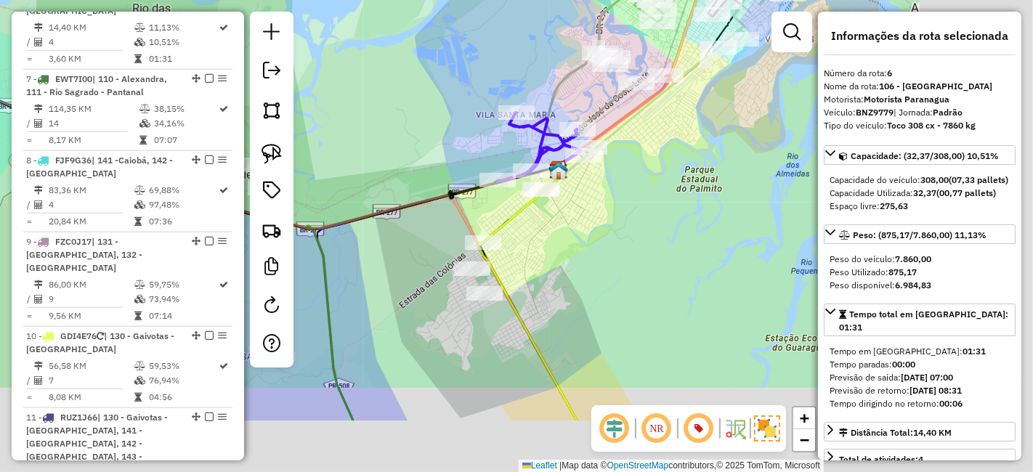
drag, startPoint x: 686, startPoint y: 318, endPoint x: 550, endPoint y: 224, distance: 166.0
click at [550, 224] on div "Janela de atendimento Grade de atendimento Capacidade Transportadoras Veículos …" at bounding box center [516, 236] width 1033 height 472
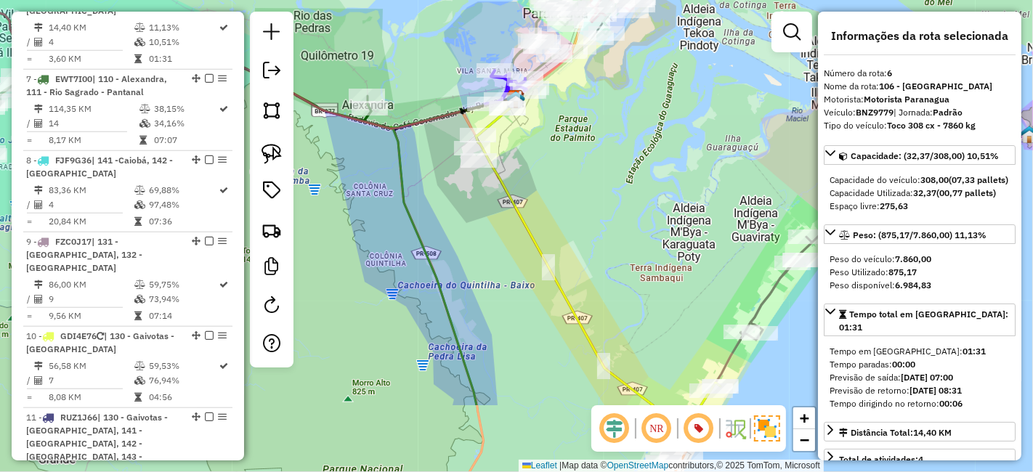
drag, startPoint x: 564, startPoint y: 233, endPoint x: 543, endPoint y: 70, distance: 164.0
click at [535, 52] on div "Janela de atendimento Grade de atendimento Capacidade Transportadoras Veículos …" at bounding box center [516, 236] width 1033 height 472
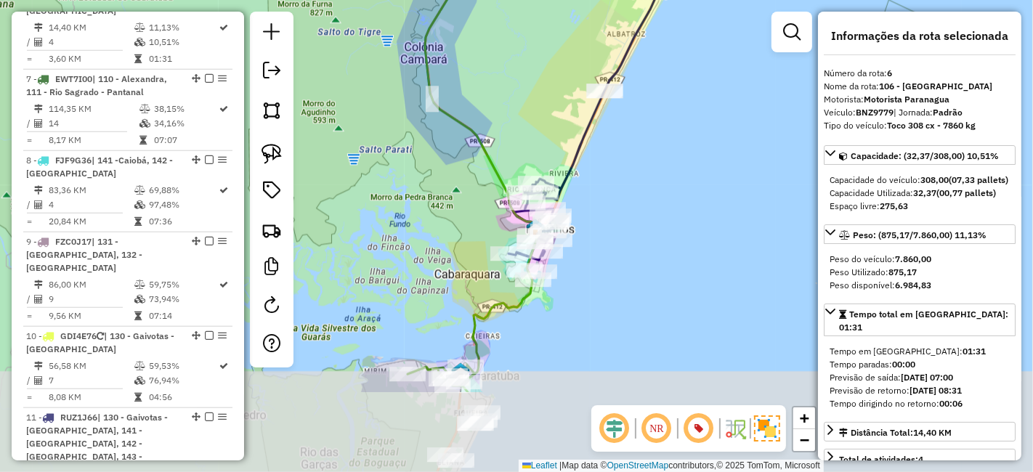
drag, startPoint x: 603, startPoint y: 312, endPoint x: 623, endPoint y: 184, distance: 128.7
click at [623, 184] on div "Janela de atendimento Grade de atendimento Capacidade Transportadoras Veículos …" at bounding box center [516, 236] width 1033 height 472
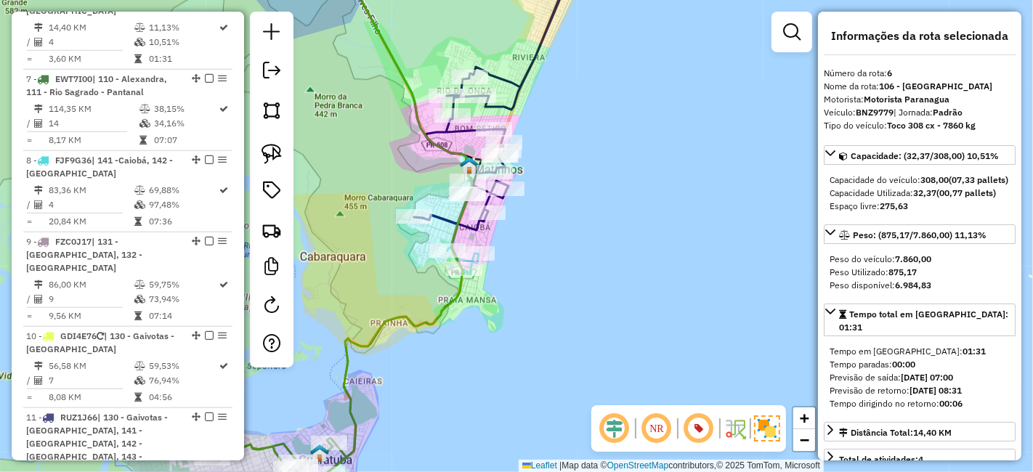
drag, startPoint x: 571, startPoint y: 346, endPoint x: 726, endPoint y: 120, distance: 274.2
click at [697, 166] on div "Janela de atendimento Grade de atendimento Capacidade Transportadoras Veículos …" at bounding box center [516, 236] width 1033 height 472
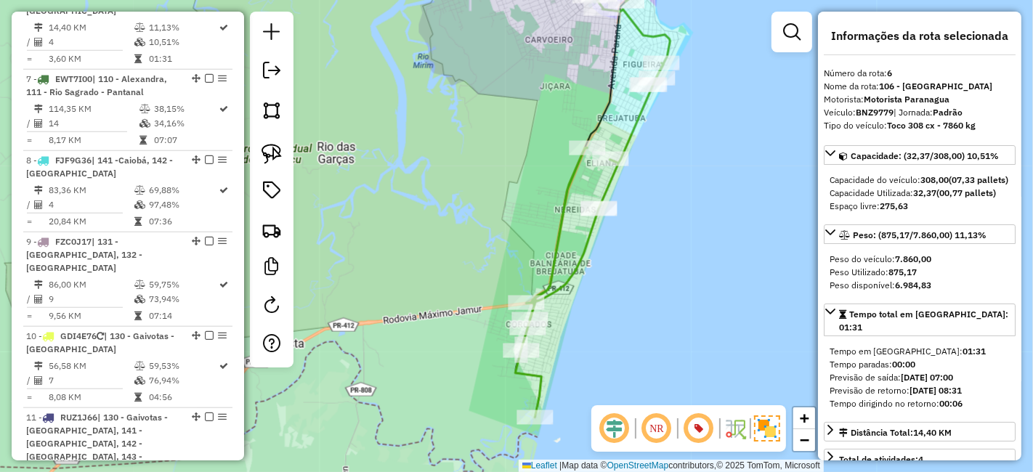
drag, startPoint x: 647, startPoint y: 260, endPoint x: 647, endPoint y: 206, distance: 53.7
click at [647, 206] on div "Janela de atendimento Grade de atendimento Capacidade Transportadoras Veículos …" at bounding box center [516, 236] width 1033 height 472
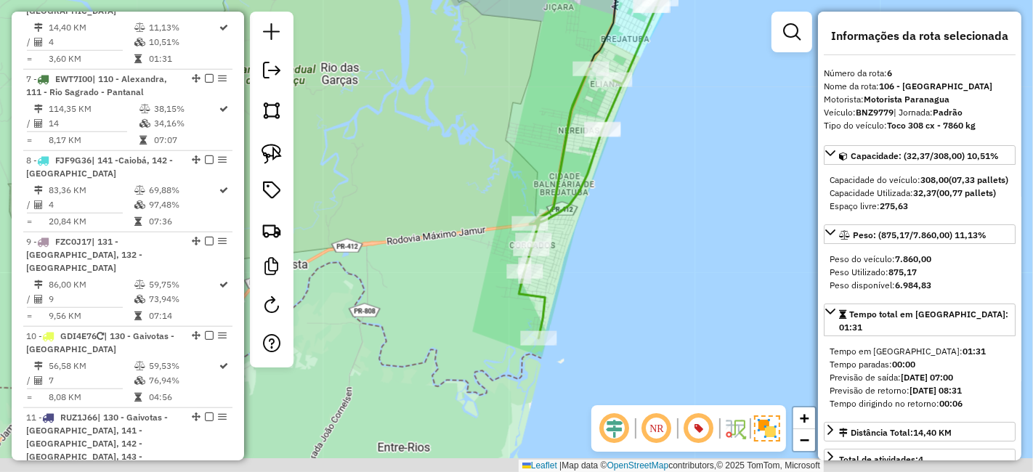
drag, startPoint x: 623, startPoint y: 348, endPoint x: 626, endPoint y: 268, distance: 79.9
click at [626, 268] on div "Janela de atendimento Grade de atendimento Capacidade Transportadoras Veículos …" at bounding box center [516, 236] width 1033 height 472
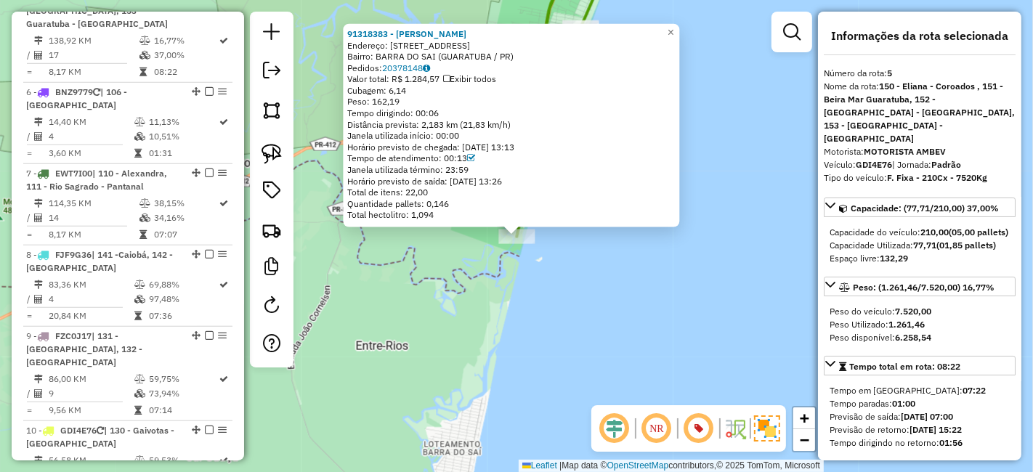
scroll to position [975, 0]
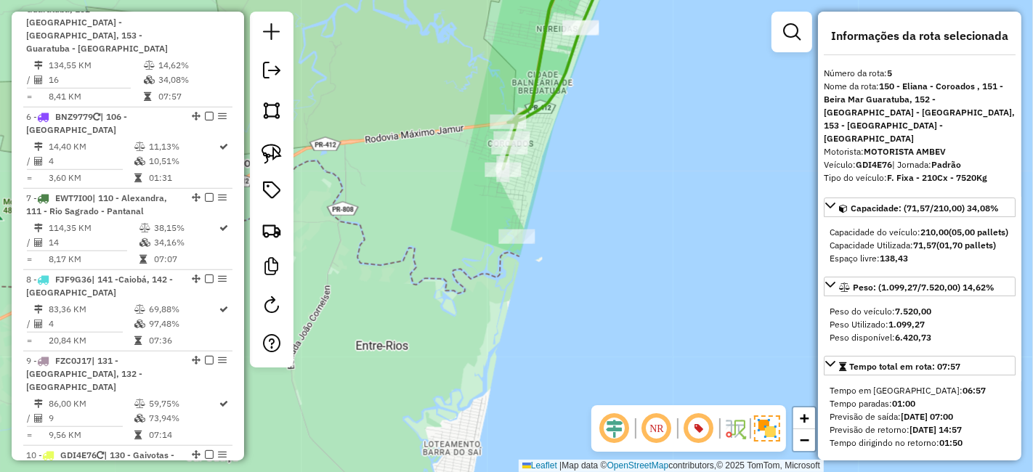
drag, startPoint x: 689, startPoint y: 146, endPoint x: 645, endPoint y: 242, distance: 105.6
click at [654, 240] on div "Janela de atendimento Grade de atendimento Capacidade Transportadoras Veículos …" at bounding box center [516, 236] width 1033 height 472
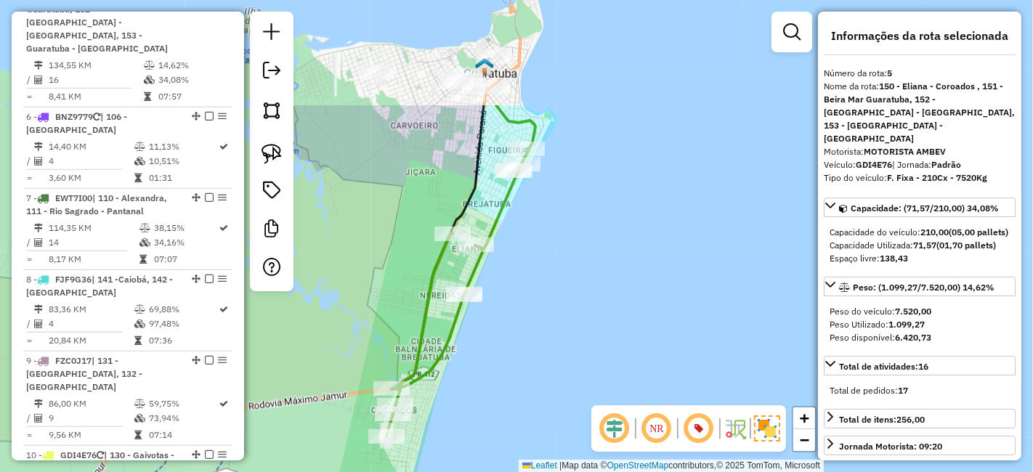
drag, startPoint x: 666, startPoint y: 131, endPoint x: 552, endPoint y: 285, distance: 191.6
click at [552, 285] on div "Janela de atendimento Grade de atendimento Capacidade Transportadoras Veículos …" at bounding box center [516, 236] width 1033 height 472
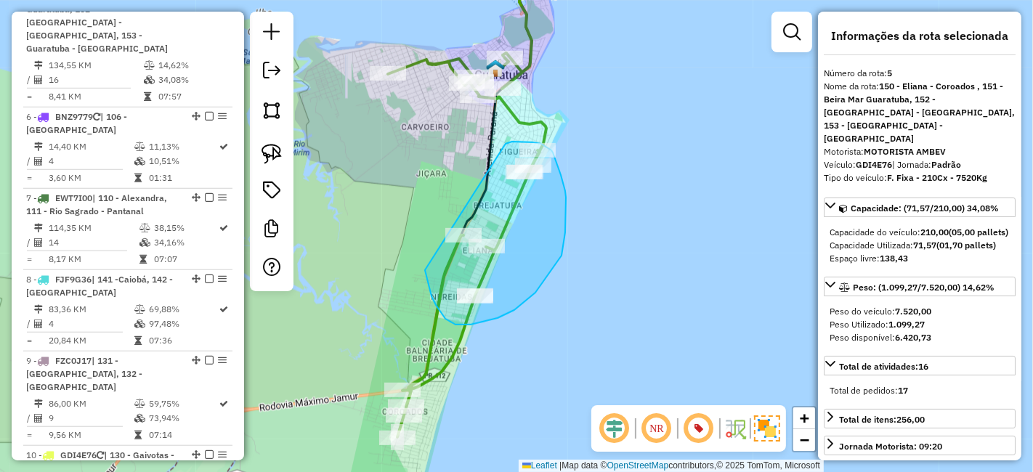
drag, startPoint x: 425, startPoint y: 270, endPoint x: 504, endPoint y: 146, distance: 147.3
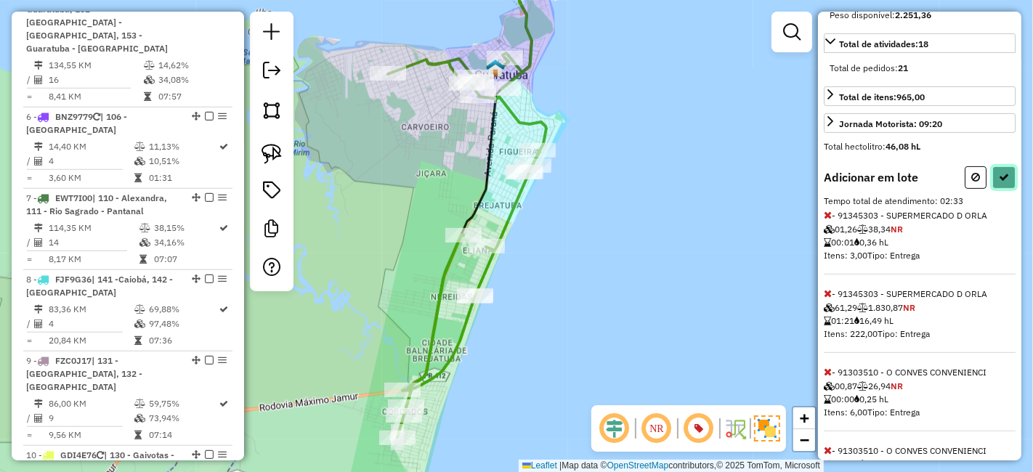
click at [1000, 179] on icon at bounding box center [1004, 177] width 10 height 10
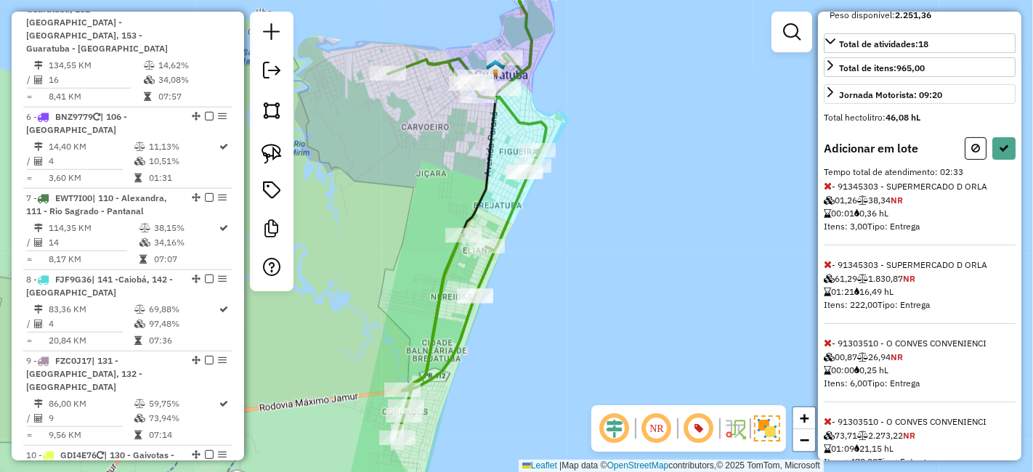
select select "**********"
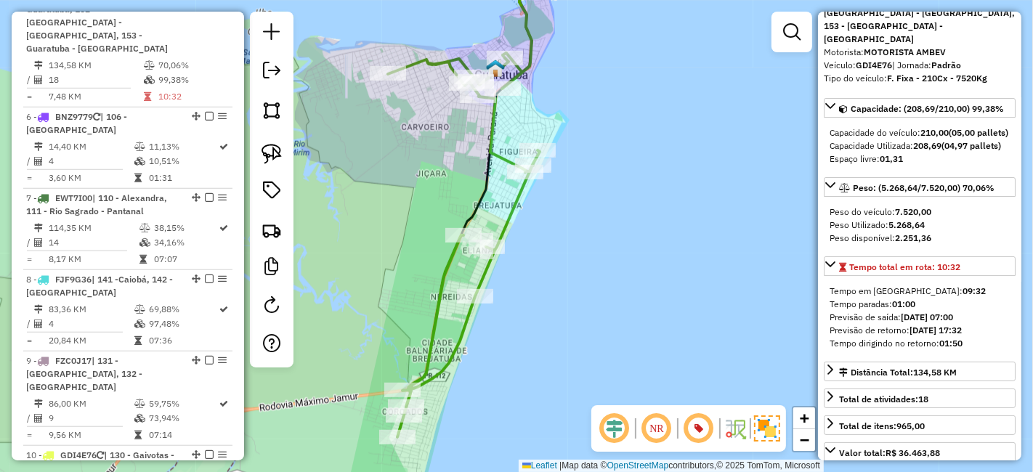
scroll to position [0, 0]
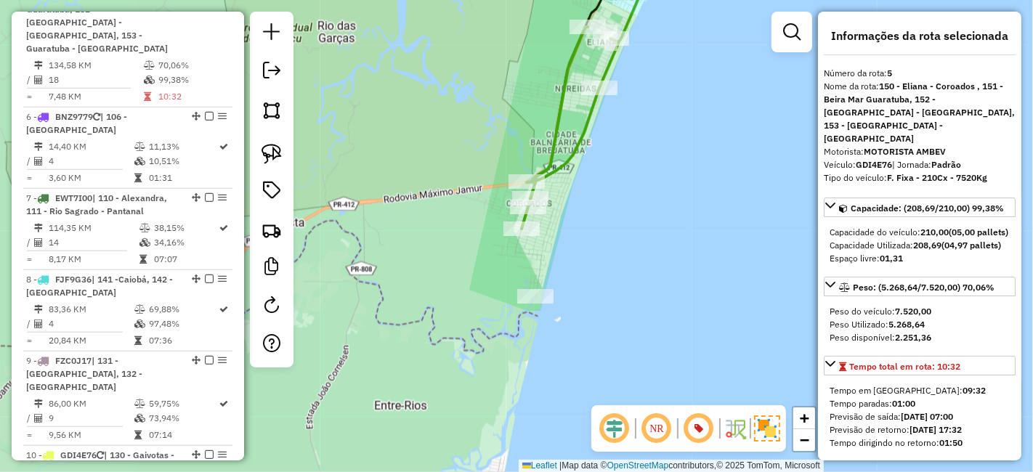
drag, startPoint x: 481, startPoint y: 378, endPoint x: 606, endPoint y: 168, distance: 243.2
click at [606, 168] on div "Janela de atendimento Grade de atendimento Capacidade Transportadoras Veículos …" at bounding box center [516, 236] width 1033 height 472
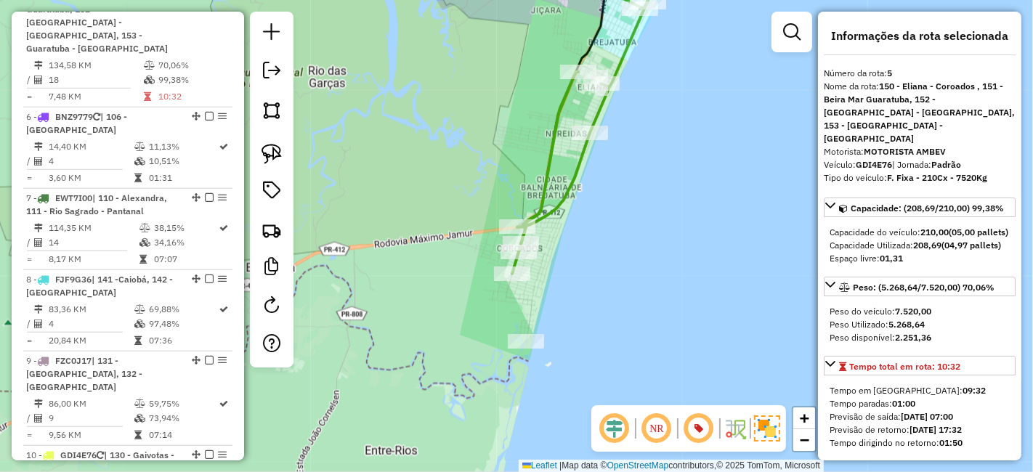
drag, startPoint x: 658, startPoint y: 173, endPoint x: 617, endPoint y: 330, distance: 162.9
click at [648, 367] on div "Janela de atendimento Grade de atendimento Capacidade Transportadoras Veículos …" at bounding box center [516, 236] width 1033 height 472
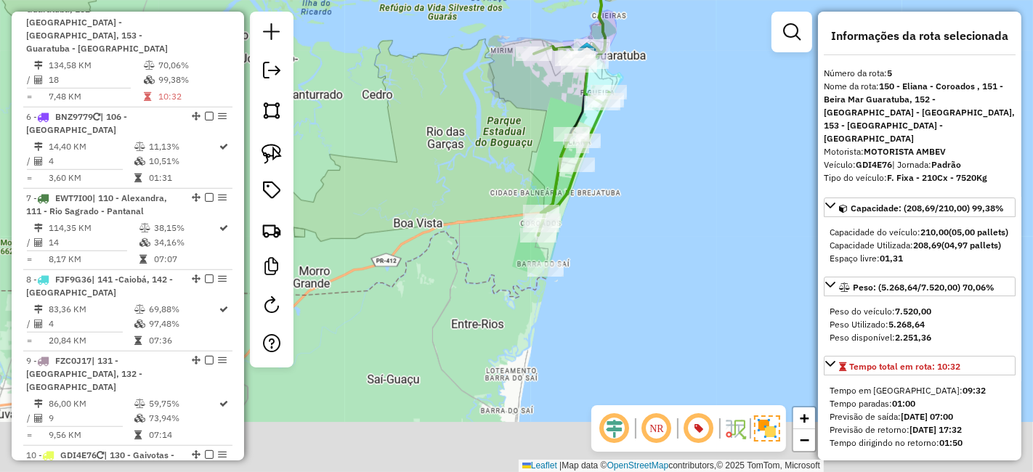
drag, startPoint x: 560, startPoint y: 305, endPoint x: 593, endPoint y: 223, distance: 88.6
click at [593, 223] on div "Janela de atendimento Grade de atendimento Capacidade Transportadoras Veículos …" at bounding box center [516, 236] width 1033 height 472
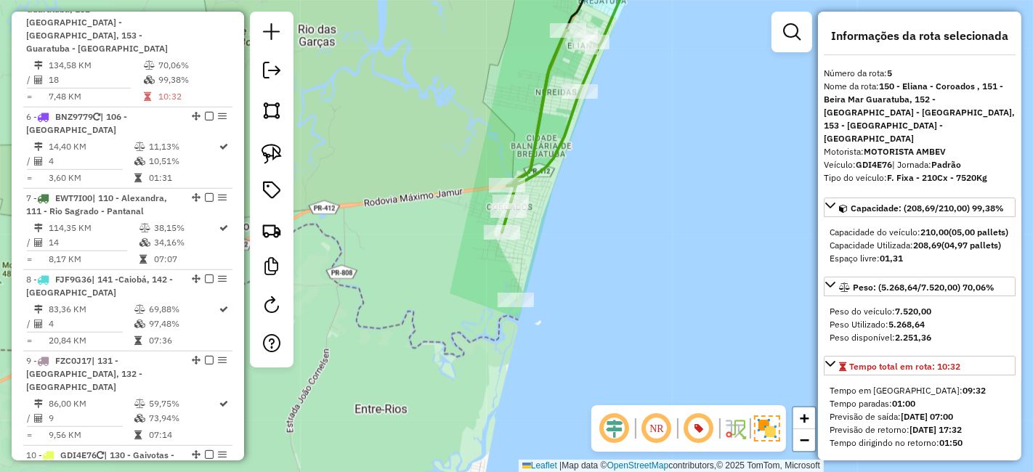
drag, startPoint x: 577, startPoint y: 227, endPoint x: 582, endPoint y: 211, distance: 16.8
click at [590, 211] on div "Janela de atendimento Grade de atendimento Capacidade Transportadoras Veículos …" at bounding box center [516, 236] width 1033 height 472
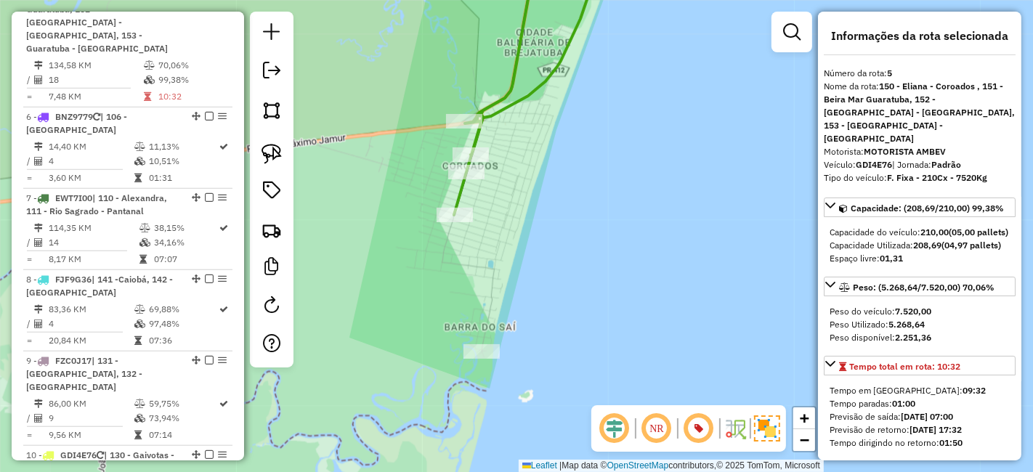
drag, startPoint x: 502, startPoint y: 235, endPoint x: 497, endPoint y: 283, distance: 48.9
click at [497, 283] on div "Janela de atendimento Grade de atendimento Capacidade Transportadoras Veículos …" at bounding box center [516, 236] width 1033 height 472
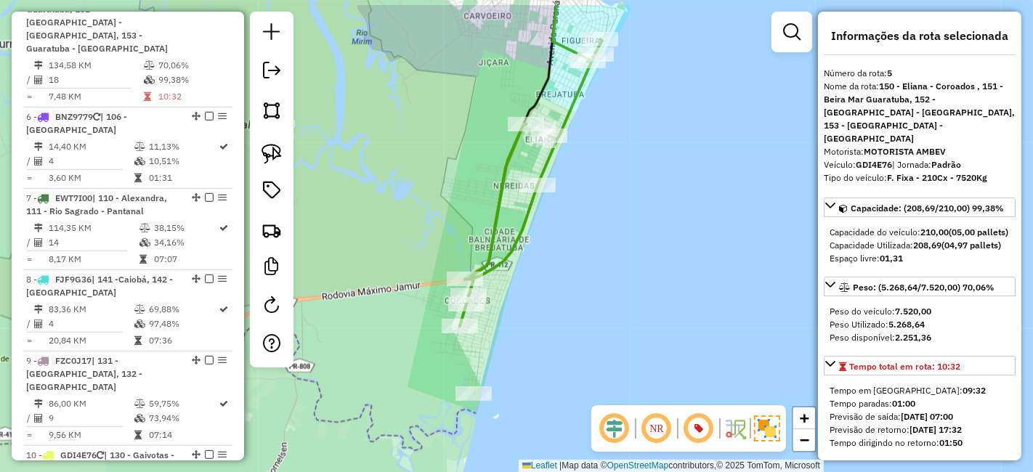
drag, startPoint x: 561, startPoint y: 227, endPoint x: 540, endPoint y: 288, distance: 64.3
click at [549, 269] on div "Janela de atendimento Grade de atendimento Capacidade Transportadoras Veículos …" at bounding box center [516, 236] width 1033 height 472
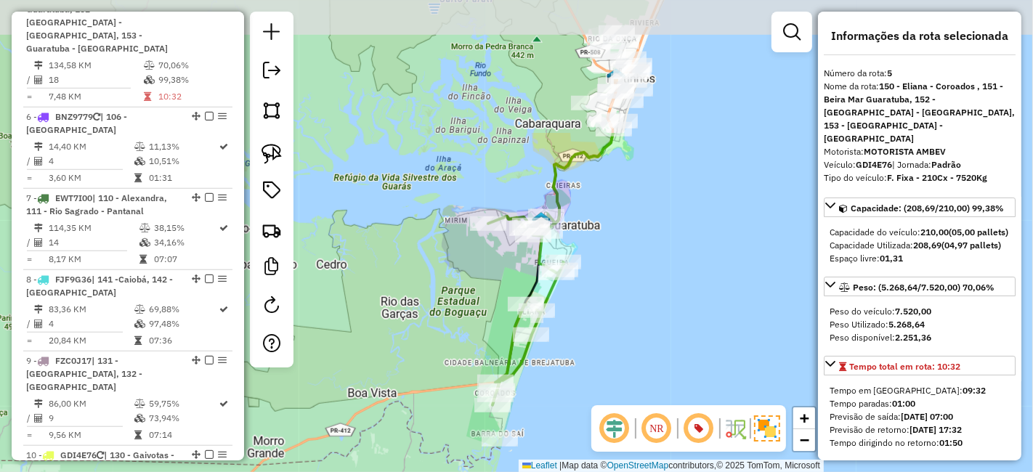
drag, startPoint x: 635, startPoint y: 122, endPoint x: 597, endPoint y: 301, distance: 183.3
click at [597, 301] on div "Janela de atendimento Grade de atendimento Capacidade Transportadoras Veículos …" at bounding box center [516, 236] width 1033 height 472
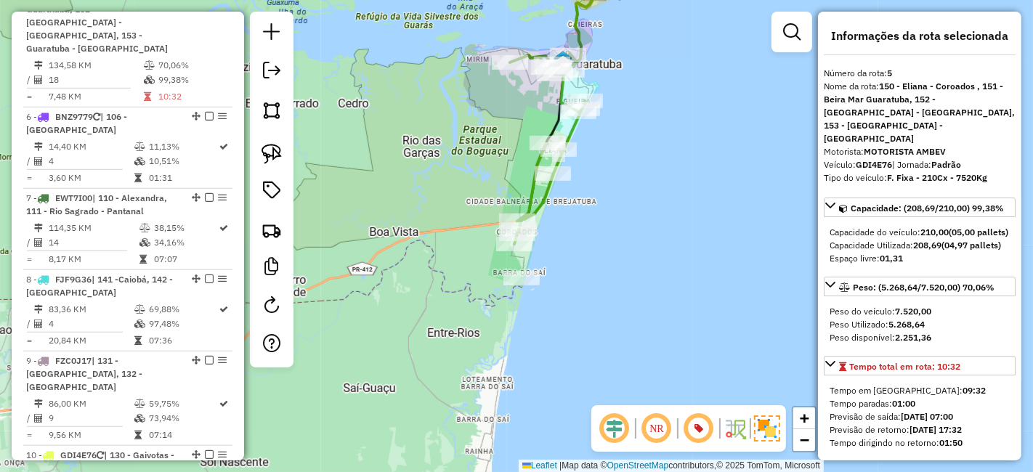
drag, startPoint x: 583, startPoint y: 314, endPoint x: 605, endPoint y: 148, distance: 167.0
click at [605, 148] on div "Janela de atendimento Grade de atendimento Capacidade Transportadoras Veículos …" at bounding box center [516, 236] width 1033 height 472
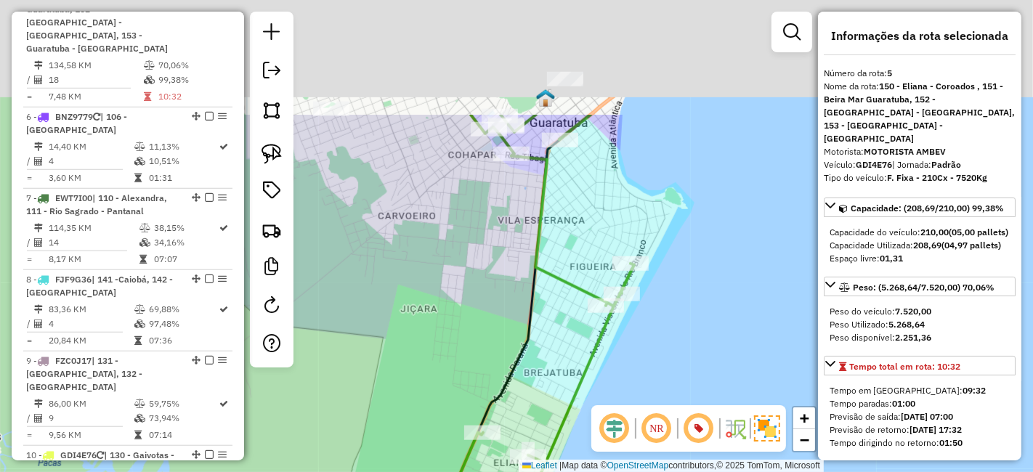
drag, startPoint x: 694, startPoint y: 233, endPoint x: 683, endPoint y: 248, distance: 17.7
click at [725, 288] on div "Janela de atendimento Grade de atendimento Capacidade Transportadoras Veículos …" at bounding box center [516, 236] width 1033 height 472
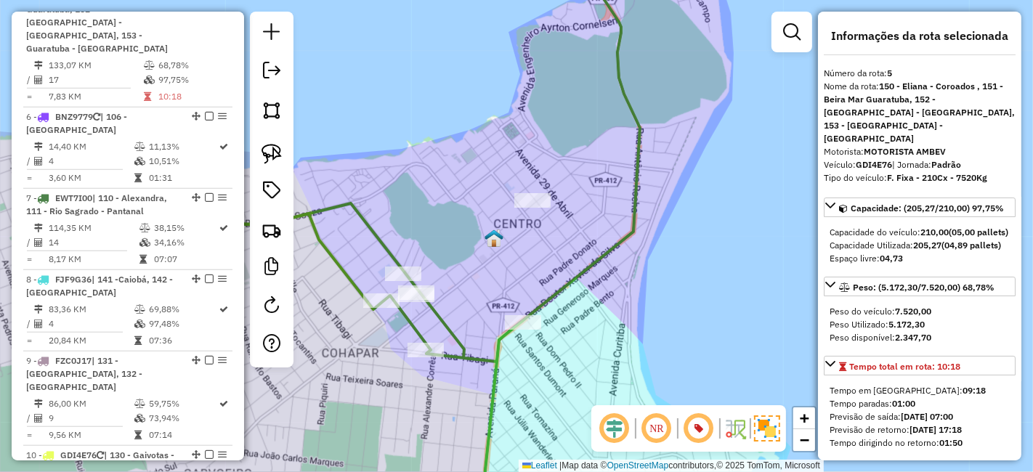
drag, startPoint x: 581, startPoint y: 255, endPoint x: 603, endPoint y: 146, distance: 111.2
click at [603, 146] on div "Janela de atendimento Grade de atendimento Capacidade Transportadoras Veículos …" at bounding box center [516, 236] width 1033 height 472
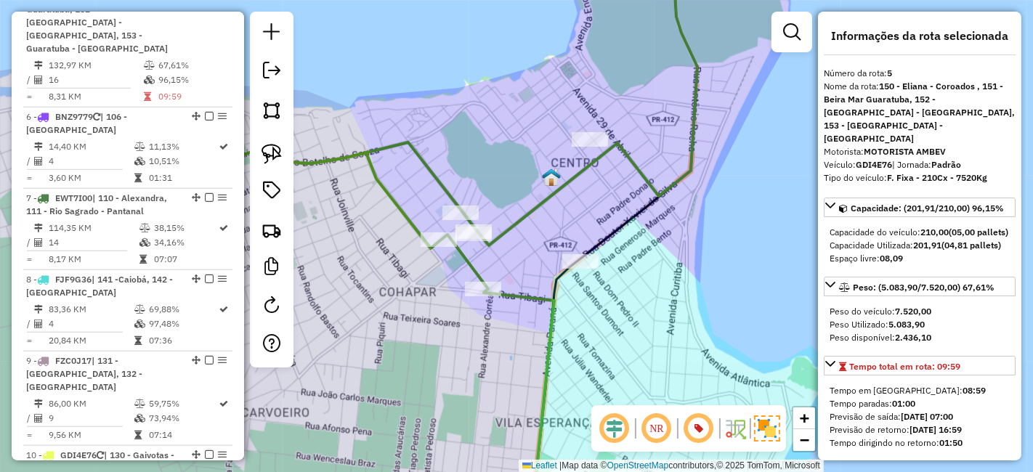
drag, startPoint x: 530, startPoint y: 287, endPoint x: 574, endPoint y: 308, distance: 48.4
click at [587, 316] on div "Janela de atendimento Grade de atendimento Capacidade Transportadoras Veículos …" at bounding box center [516, 236] width 1033 height 472
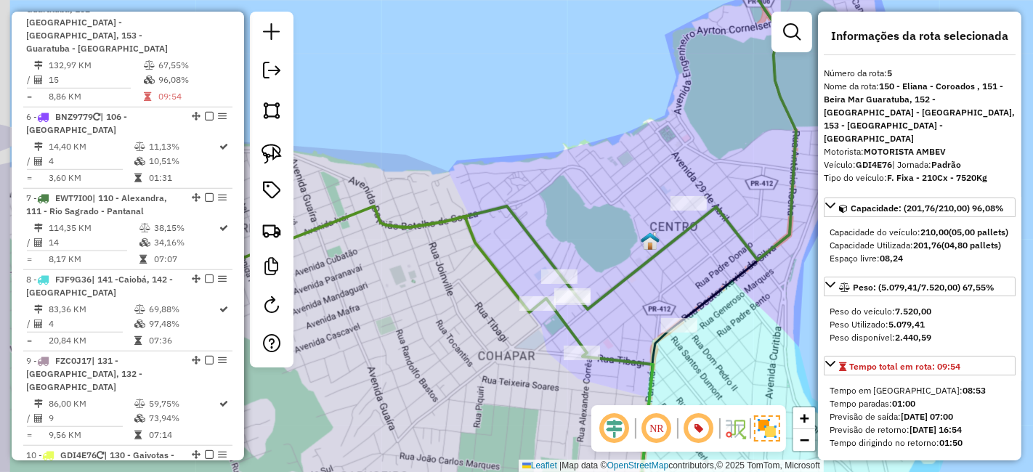
drag, startPoint x: 555, startPoint y: 206, endPoint x: 597, endPoint y: 248, distance: 59.1
click at [597, 248] on div "Janela de atendimento Grade de atendimento Capacidade Transportadoras Veículos …" at bounding box center [516, 236] width 1033 height 472
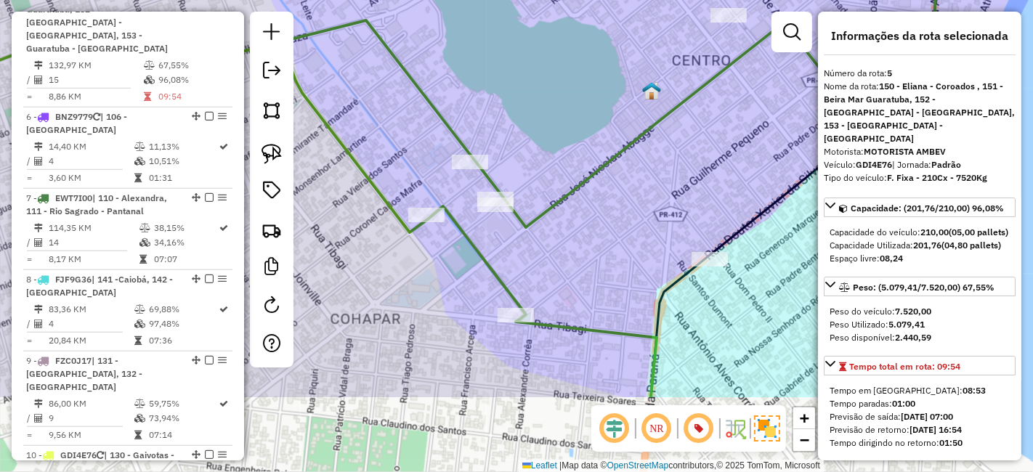
drag, startPoint x: 548, startPoint y: 274, endPoint x: 573, endPoint y: 152, distance: 124.5
click at [573, 152] on div "Janela de atendimento Grade de atendimento Capacidade Transportadoras Veículos …" at bounding box center [516, 236] width 1033 height 472
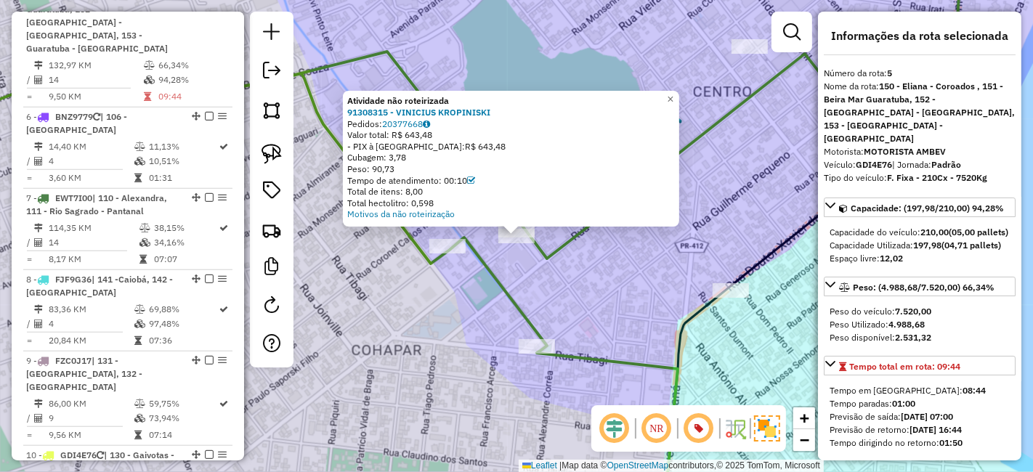
click at [508, 269] on div "Rota 5 - Placa GDI4E76 91308026 - RESTAURANTE MASTER YAKI LTDA Atividade não ro…" at bounding box center [516, 236] width 1033 height 472
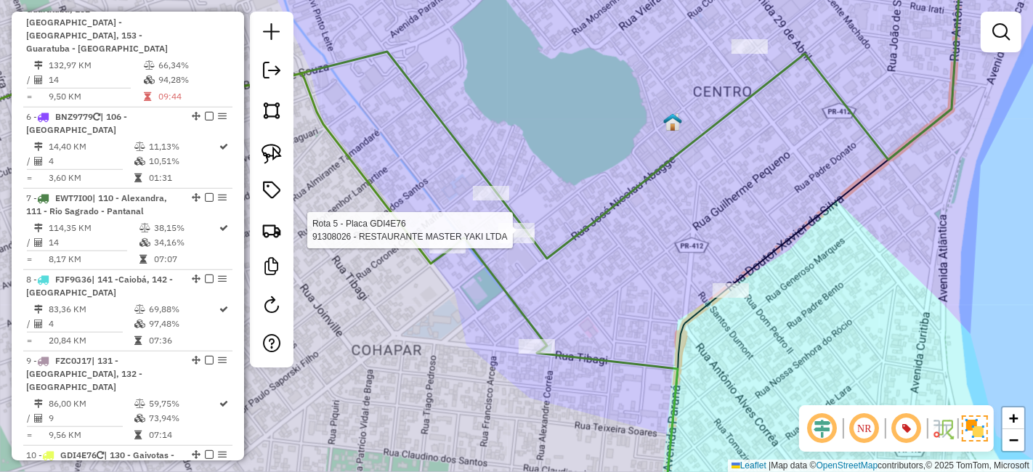
select select "**********"
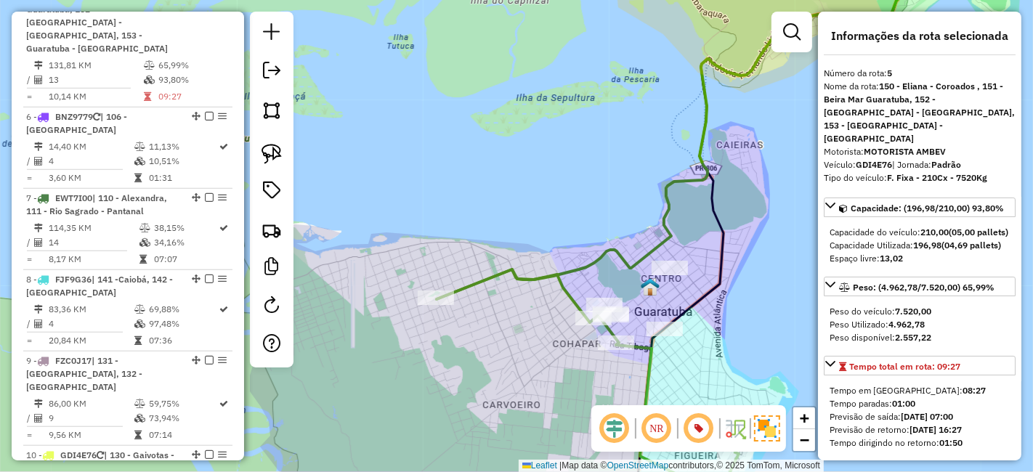
drag, startPoint x: 685, startPoint y: 370, endPoint x: 658, endPoint y: 192, distance: 179.9
click at [658, 192] on div "Janela de atendimento Grade de atendimento Capacidade Transportadoras Veículos …" at bounding box center [516, 236] width 1033 height 472
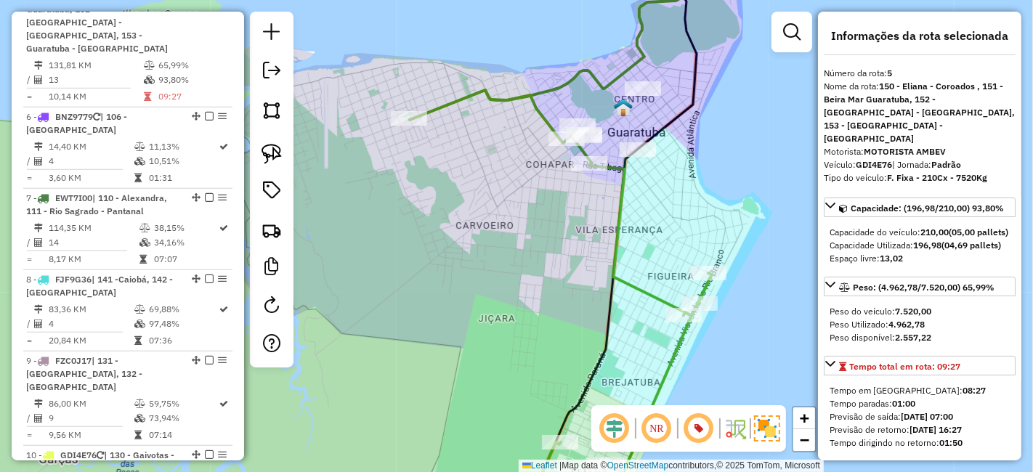
drag, startPoint x: 653, startPoint y: 322, endPoint x: 664, endPoint y: 117, distance: 205.8
click at [660, 145] on div "Janela de atendimento Grade de atendimento Capacidade Transportadoras Veículos …" at bounding box center [516, 236] width 1033 height 472
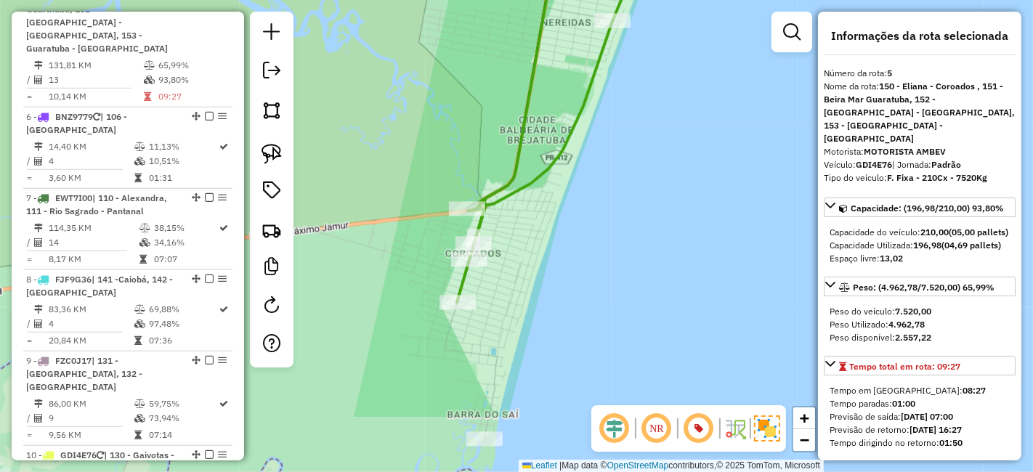
drag, startPoint x: 593, startPoint y: 173, endPoint x: 599, endPoint y: 104, distance: 69.2
click at [599, 120] on div "Janela de atendimento Grade de atendimento Capacidade Transportadoras Veículos …" at bounding box center [516, 236] width 1033 height 472
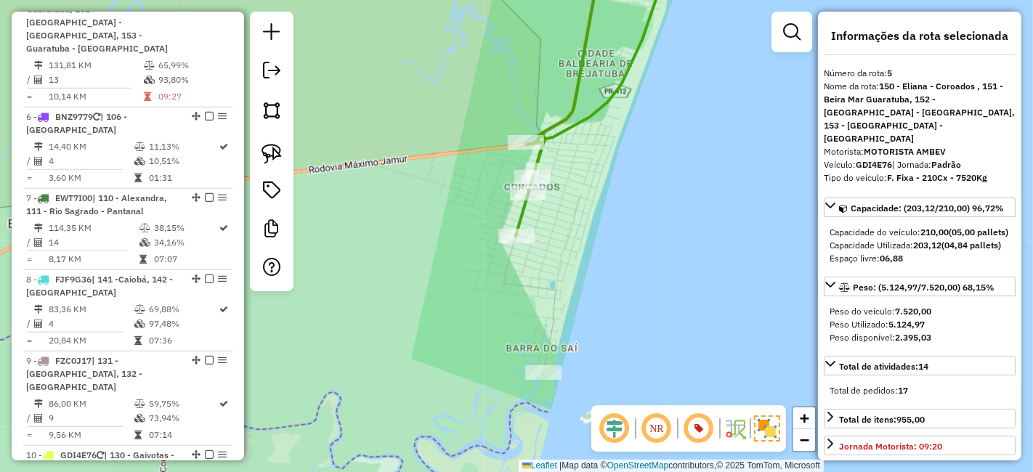
scroll to position [149, 0]
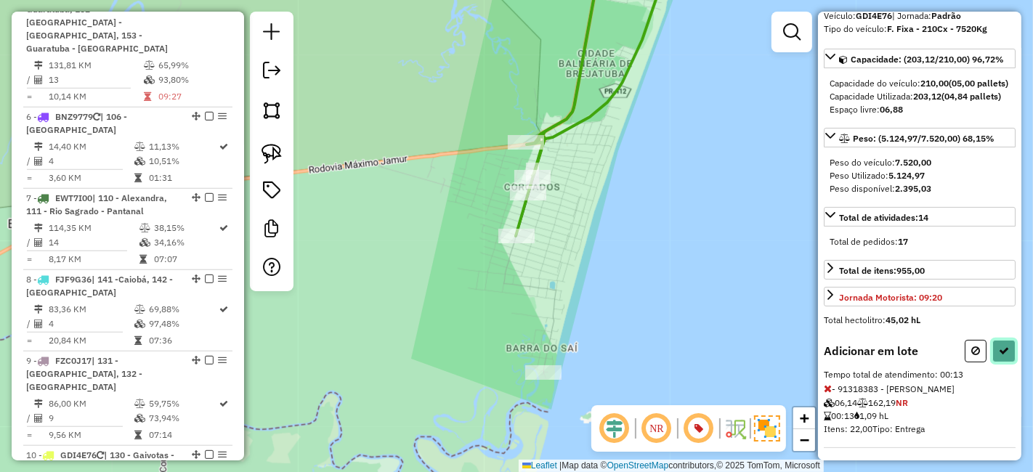
click at [1004, 340] on button at bounding box center [1003, 351] width 23 height 23
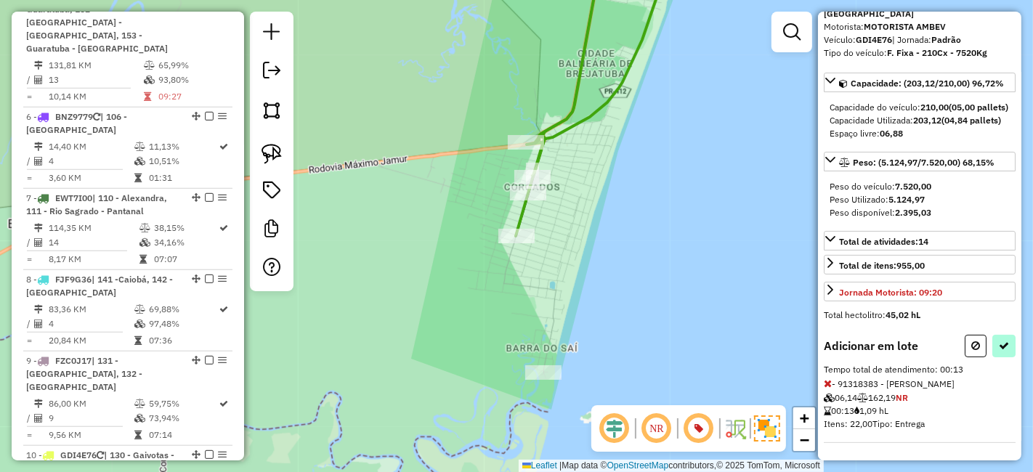
select select "**********"
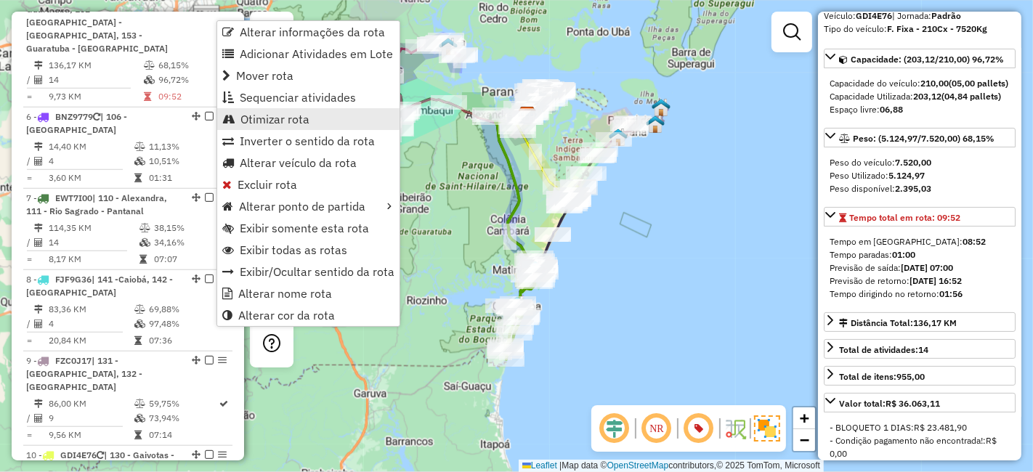
click at [286, 119] on span "Otimizar rota" at bounding box center [274, 119] width 69 height 12
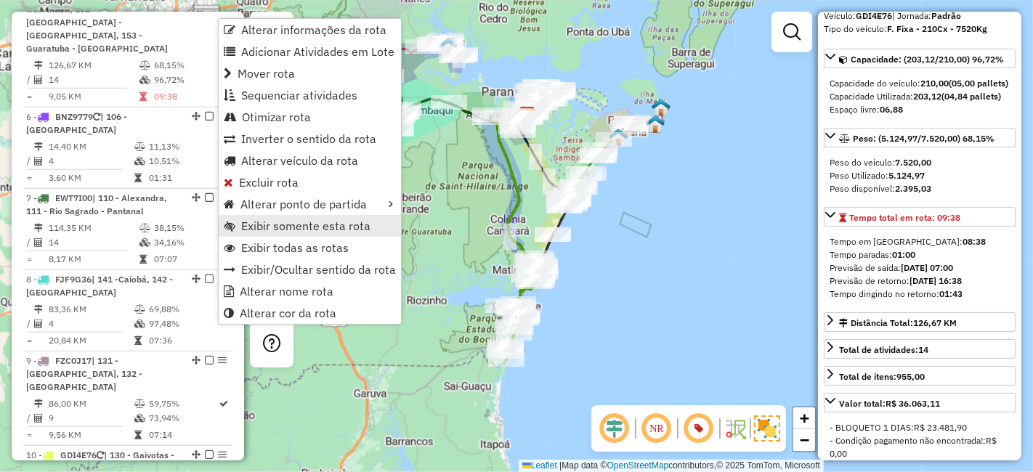
click at [306, 228] on span "Exibir somente esta rota" at bounding box center [305, 226] width 129 height 12
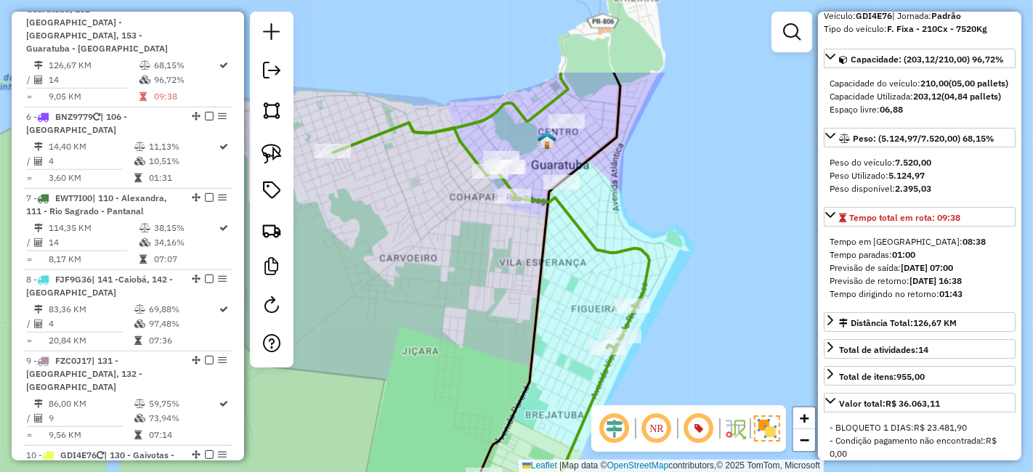
drag, startPoint x: 572, startPoint y: 123, endPoint x: 551, endPoint y: 268, distance: 146.0
click at [551, 268] on div "Janela de atendimento Grade de atendimento Capacidade Transportadoras Veículos …" at bounding box center [516, 236] width 1033 height 472
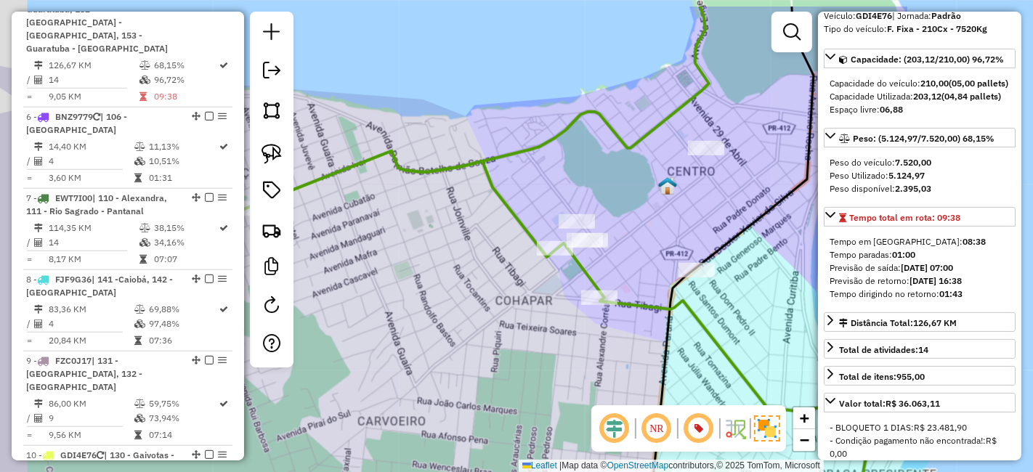
drag, startPoint x: 450, startPoint y: 219, endPoint x: 538, endPoint y: 277, distance: 106.3
click at [537, 277] on div "Janela de atendimento Grade de atendimento Capacidade Transportadoras Veículos …" at bounding box center [516, 236] width 1033 height 472
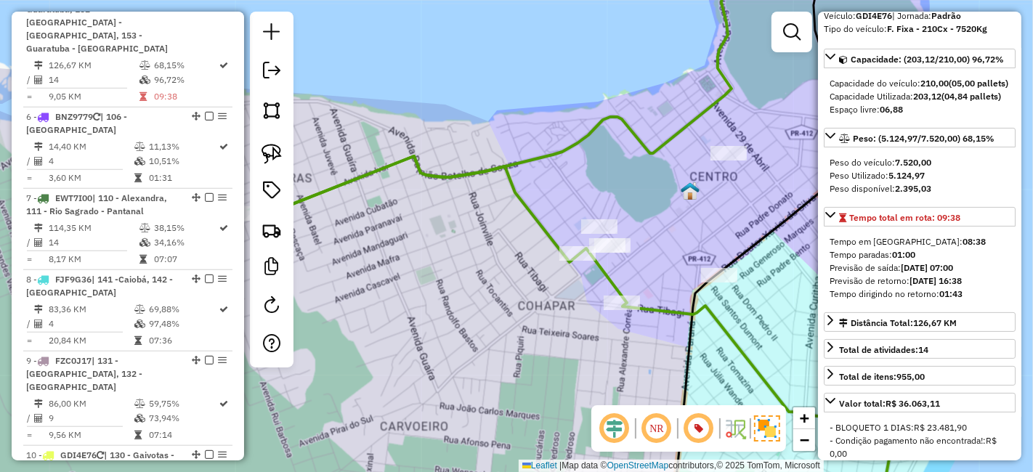
drag, startPoint x: 475, startPoint y: 238, endPoint x: 597, endPoint y: 171, distance: 139.4
click at [597, 174] on div "Janela de atendimento Grade de atendimento Capacidade Transportadoras Veículos …" at bounding box center [516, 236] width 1033 height 472
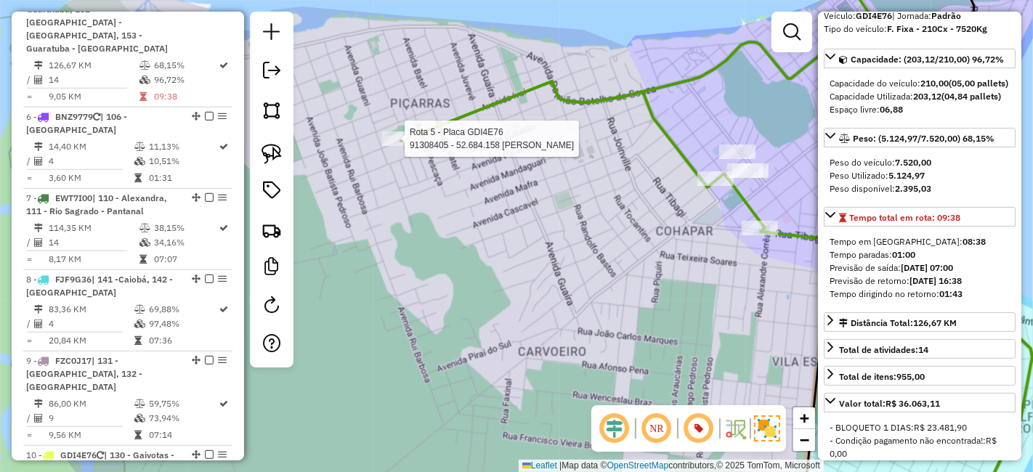
click at [391, 146] on div at bounding box center [400, 138] width 36 height 15
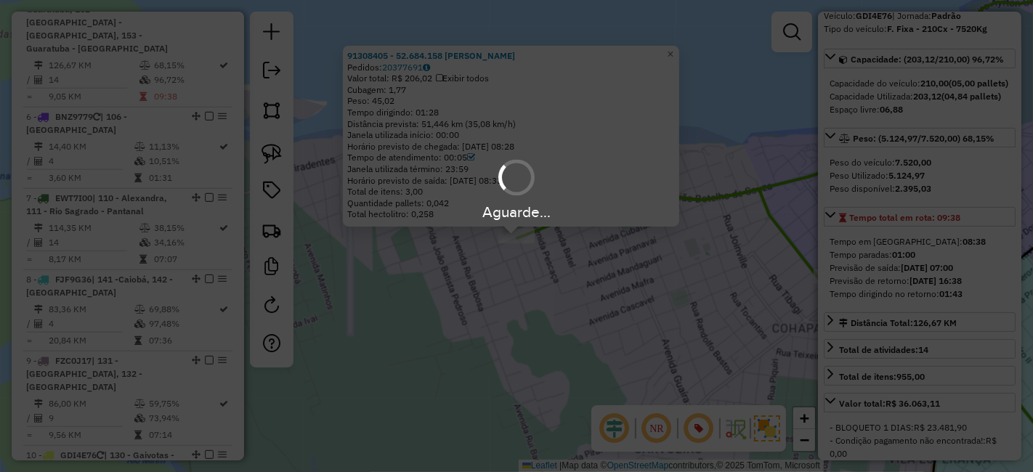
drag, startPoint x: 668, startPoint y: 296, endPoint x: 556, endPoint y: 271, distance: 114.5
click at [556, 271] on div "Aguarde..." at bounding box center [516, 236] width 1033 height 472
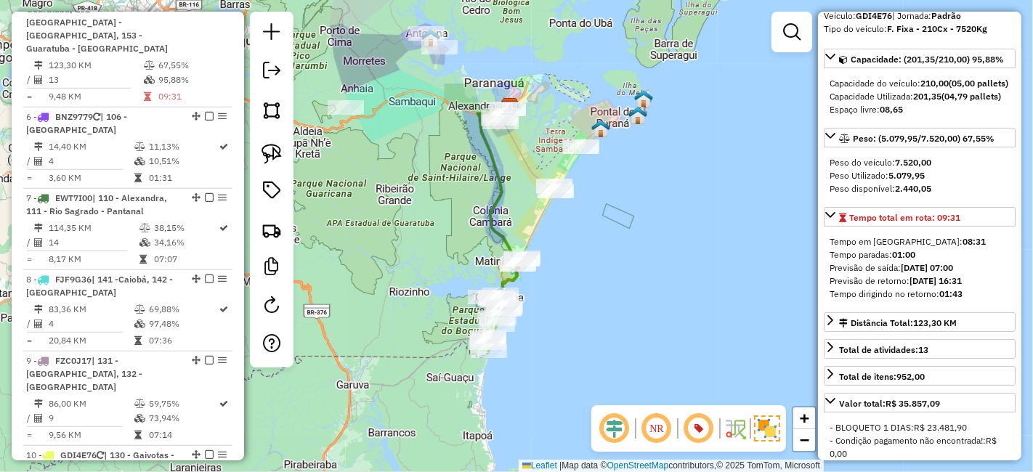
drag, startPoint x: 686, startPoint y: 296, endPoint x: 676, endPoint y: 287, distance: 13.4
click at [676, 287] on div "Janela de atendimento Grade de atendimento Capacidade Transportadoras Veículos …" at bounding box center [516, 236] width 1033 height 472
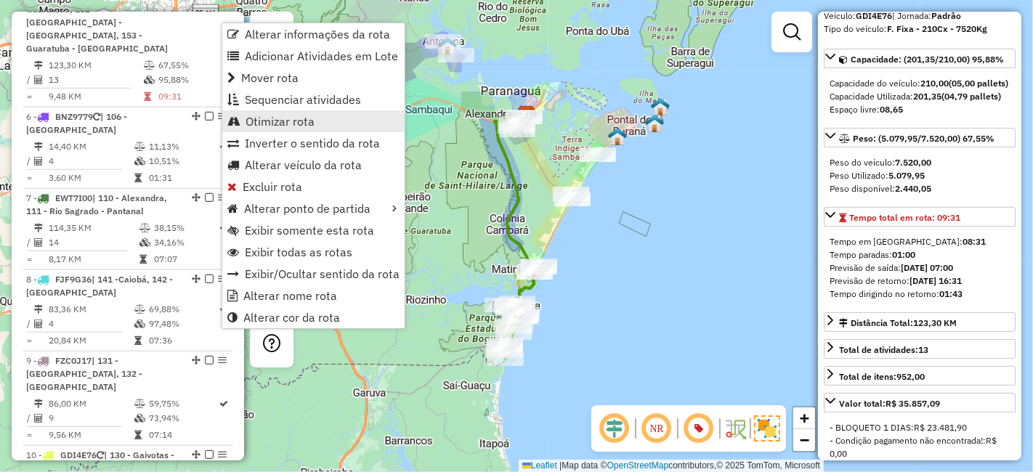
click at [280, 117] on span "Otimizar rota" at bounding box center [279, 121] width 69 height 12
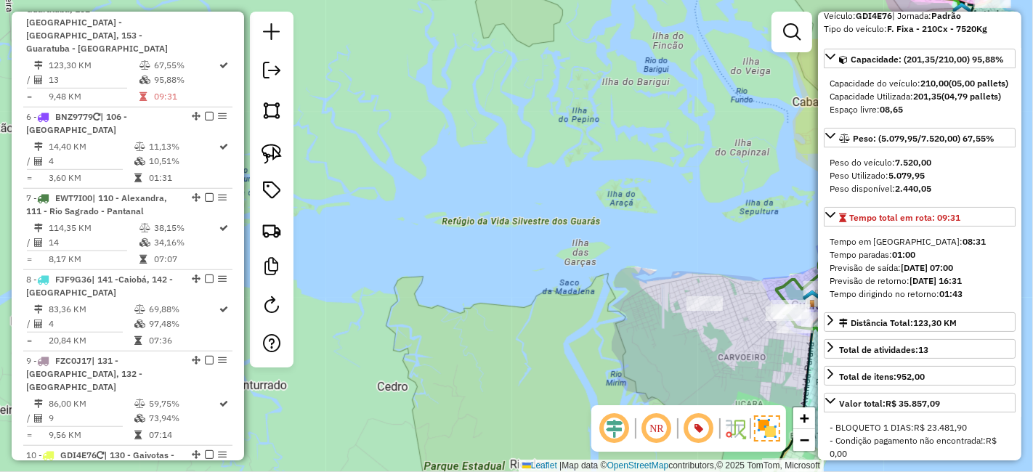
drag, startPoint x: 550, startPoint y: 293, endPoint x: 472, endPoint y: 153, distance: 160.3
click at [472, 153] on div "Janela de atendimento Grade de atendimento Capacidade Transportadoras Veículos …" at bounding box center [516, 236] width 1033 height 472
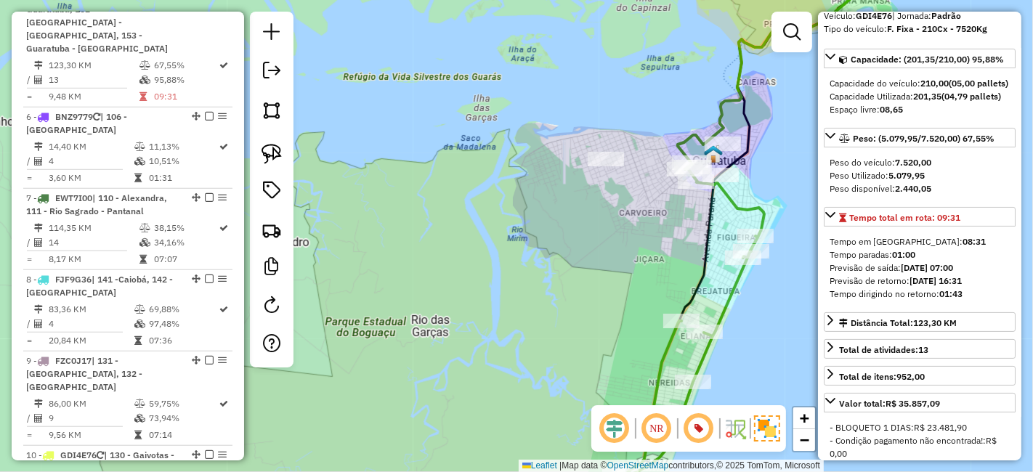
drag, startPoint x: 496, startPoint y: 272, endPoint x: 465, endPoint y: 265, distance: 31.2
click at [465, 265] on div "Janela de atendimento Grade de atendimento Capacidade Transportadoras Veículos …" at bounding box center [516, 236] width 1033 height 472
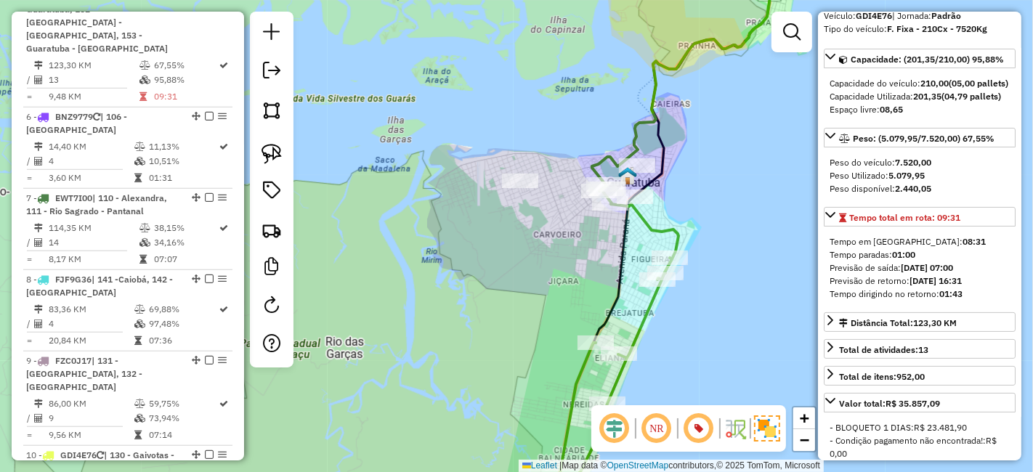
drag, startPoint x: 579, startPoint y: 237, endPoint x: 557, endPoint y: 251, distance: 25.8
click at [557, 251] on div "Janela de atendimento Grade de atendimento Capacidade Transportadoras Veículos …" at bounding box center [516, 236] width 1033 height 472
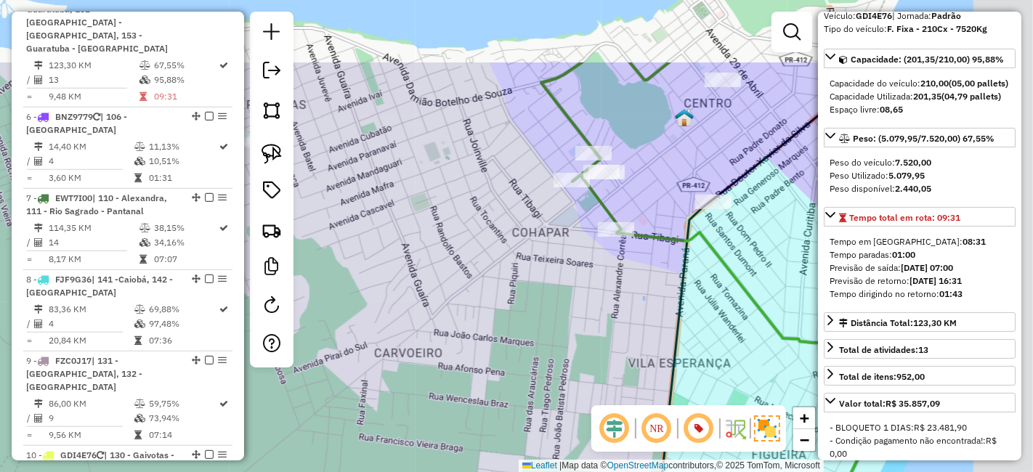
drag, startPoint x: 647, startPoint y: 235, endPoint x: 574, endPoint y: 363, distance: 147.0
click at [574, 363] on div "Janela de atendimento Grade de atendimento Capacidade Transportadoras Veículos …" at bounding box center [516, 236] width 1033 height 472
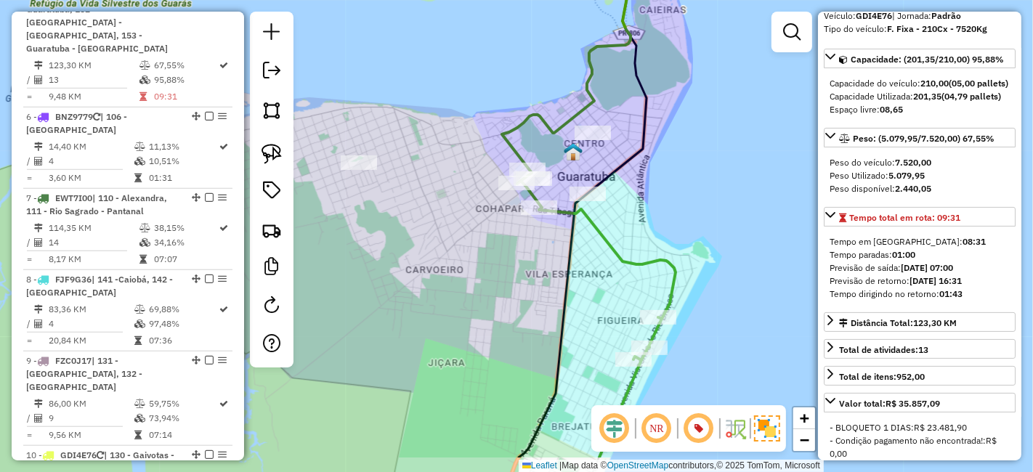
drag, startPoint x: 597, startPoint y: 308, endPoint x: 536, endPoint y: 246, distance: 86.8
click at [536, 246] on div "Janela de atendimento Grade de atendimento Capacidade Transportadoras Veículos …" at bounding box center [516, 236] width 1033 height 472
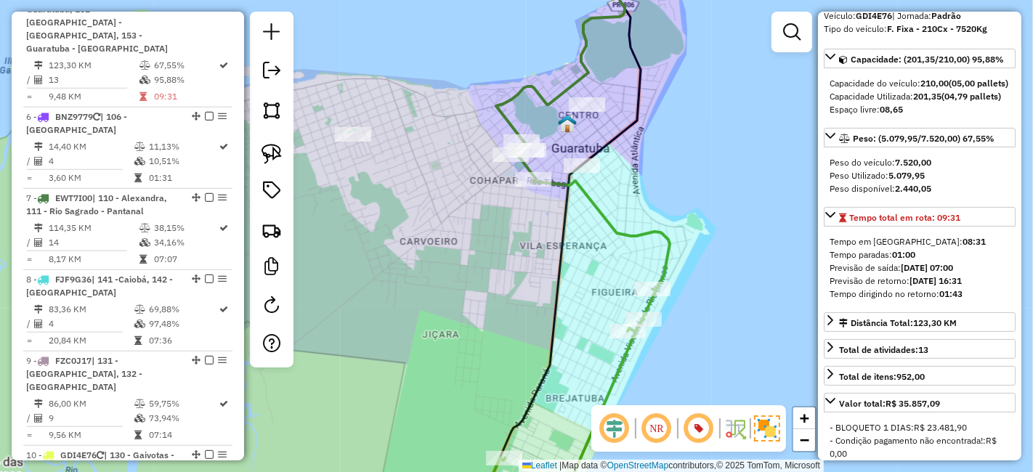
drag, startPoint x: 556, startPoint y: 302, endPoint x: 531, endPoint y: 158, distance: 146.0
click at [534, 163] on icon at bounding box center [570, 192] width 141 height 536
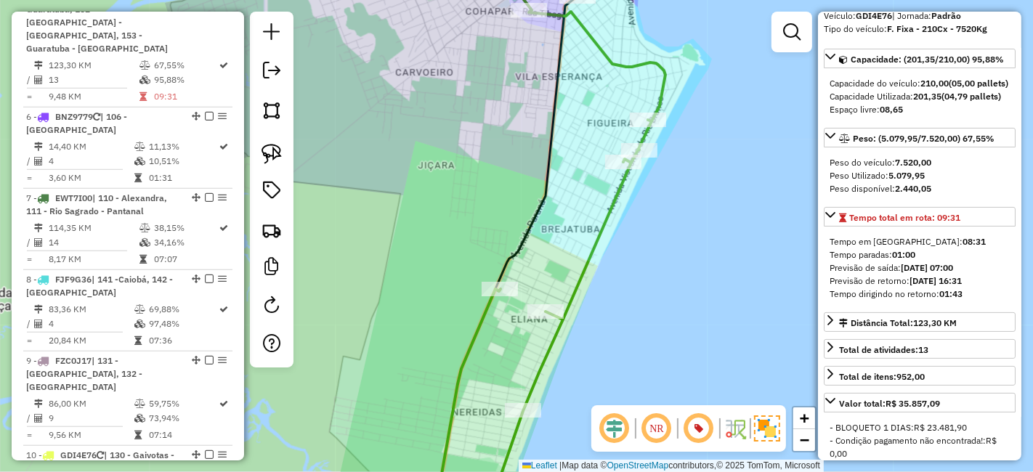
drag, startPoint x: 551, startPoint y: 227, endPoint x: 559, endPoint y: 182, distance: 46.4
click at [559, 182] on div "Janela de atendimento Grade de atendimento Capacidade Transportadoras Veículos …" at bounding box center [516, 236] width 1033 height 472
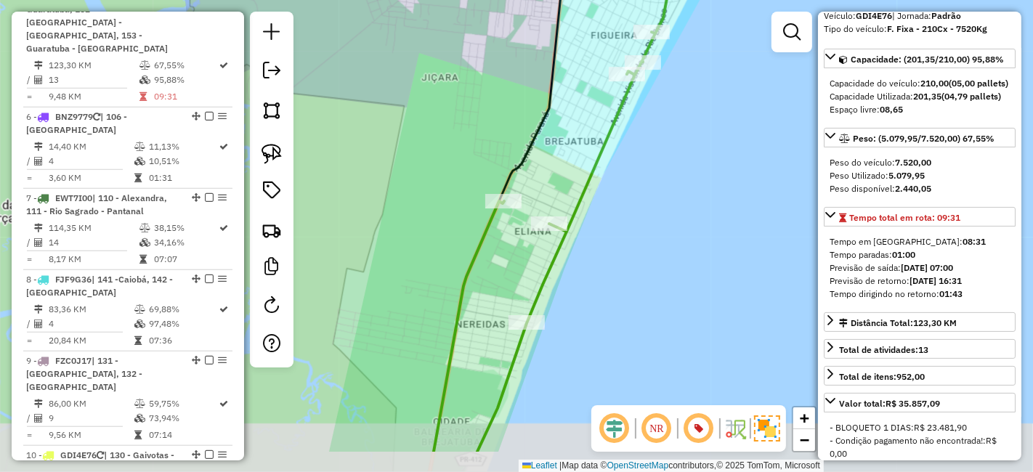
drag, startPoint x: 560, startPoint y: 182, endPoint x: 561, endPoint y: 89, distance: 93.0
click at [561, 89] on div "Janela de atendimento Grade de atendimento Capacidade Transportadoras Veículos …" at bounding box center [516, 236] width 1033 height 472
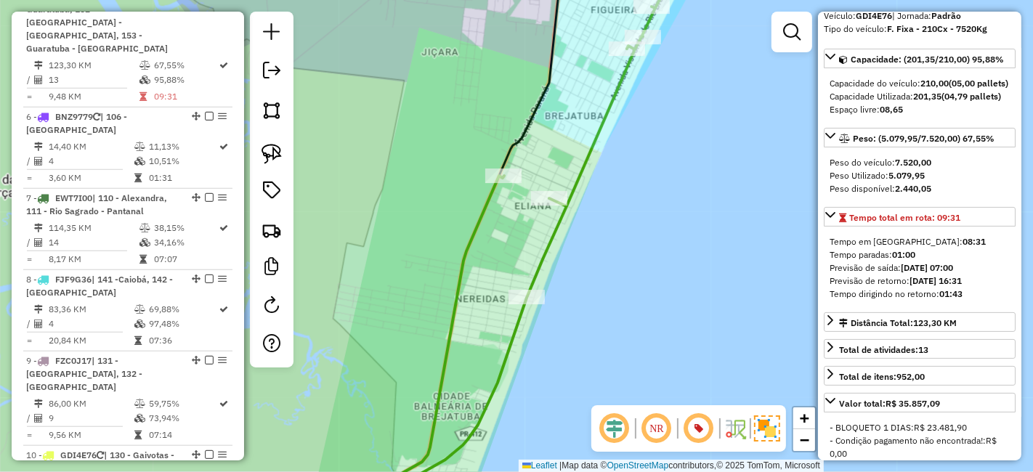
drag, startPoint x: 571, startPoint y: 211, endPoint x: 573, endPoint y: 69, distance: 141.6
click at [574, 78] on icon at bounding box center [525, 236] width 287 height 566
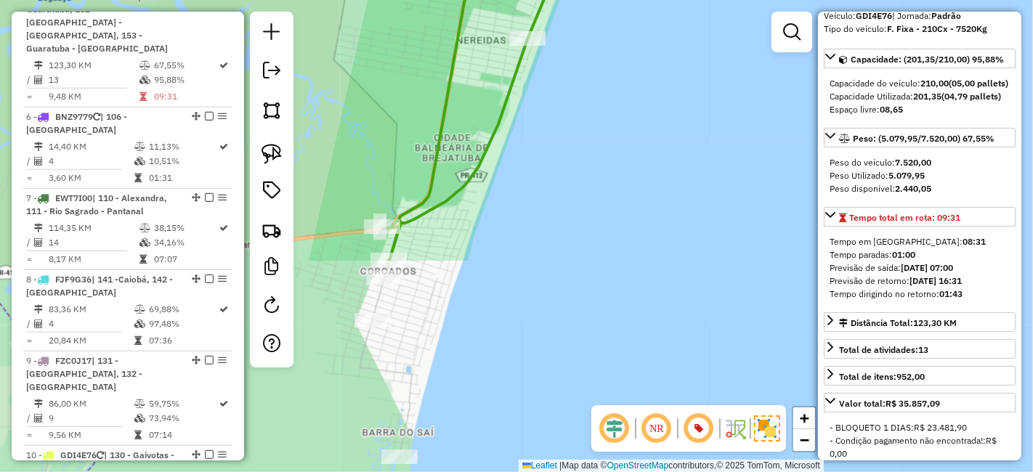
drag, startPoint x: 561, startPoint y: 125, endPoint x: 573, endPoint y: 65, distance: 60.8
click at [572, 78] on div "Janela de atendimento Grade de atendimento Capacidade Transportadoras Veículos …" at bounding box center [516, 236] width 1033 height 472
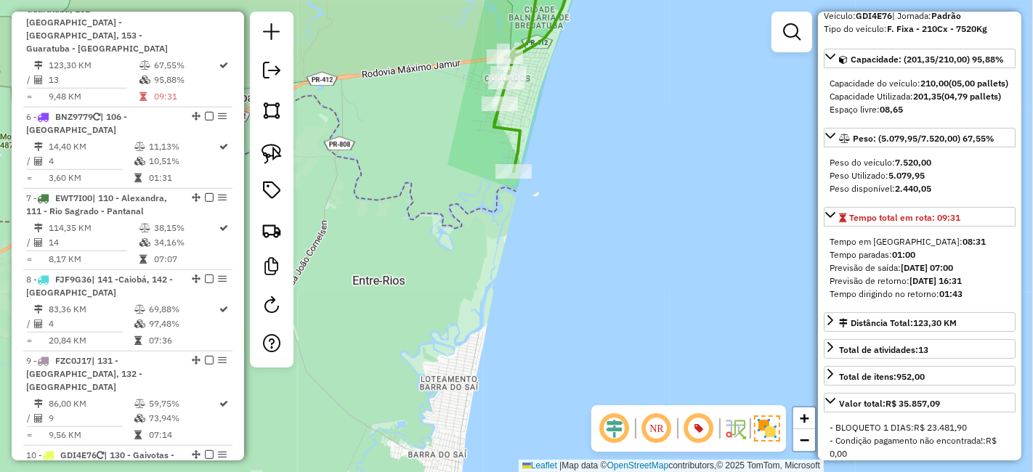
drag, startPoint x: 585, startPoint y: 97, endPoint x: 564, endPoint y: 262, distance: 166.9
click at [572, 225] on div "Janela de atendimento Grade de atendimento Capacidade Transportadoras Veículos …" at bounding box center [516, 236] width 1033 height 472
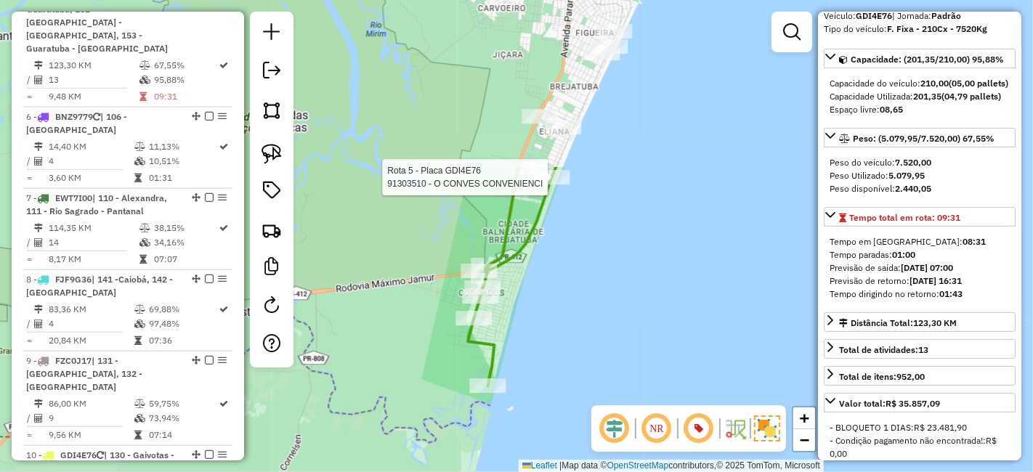
drag, startPoint x: 551, startPoint y: 185, endPoint x: 551, endPoint y: 233, distance: 47.9
click at [551, 222] on div "Rota 5 - Placa GDI4E76 91303510 - O CONVES CONVENIENCI Janela de atendimento Gr…" at bounding box center [516, 236] width 1033 height 472
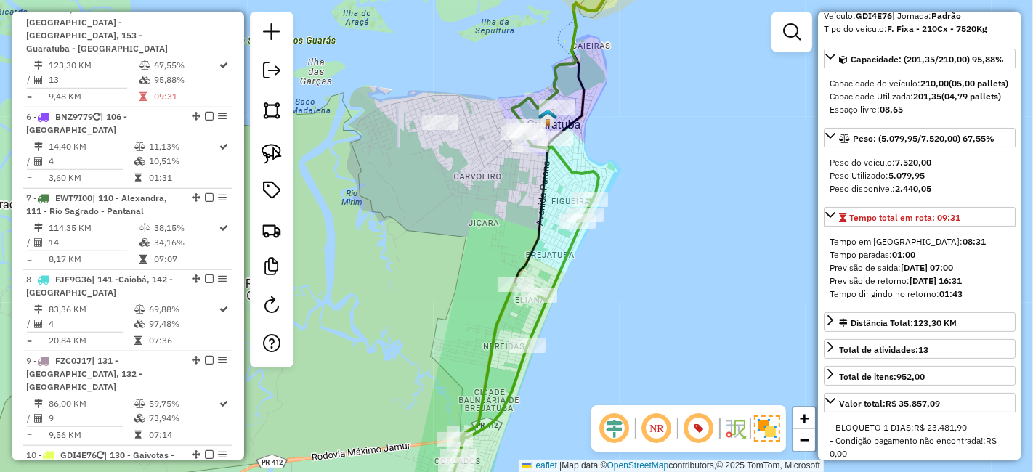
drag, startPoint x: 548, startPoint y: 189, endPoint x: 526, endPoint y: 253, distance: 67.5
click at [534, 245] on icon at bounding box center [586, 137] width 146 height 296
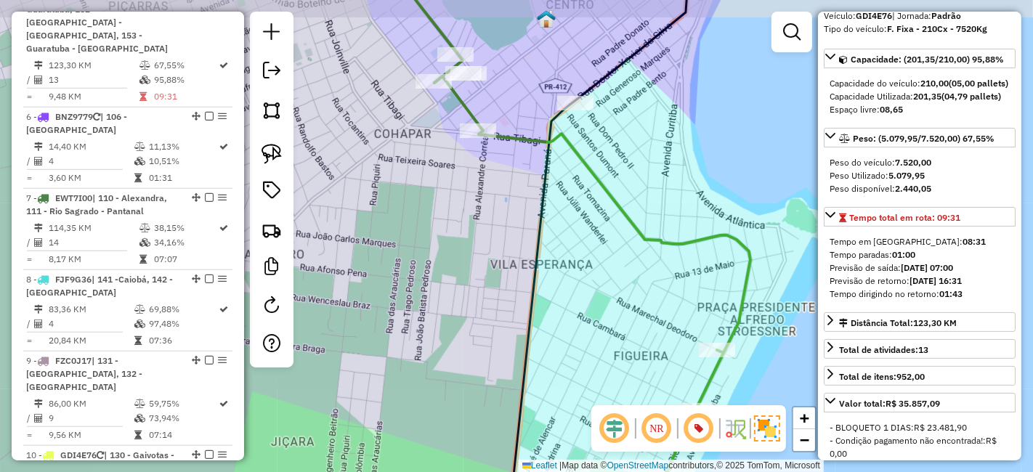
drag, startPoint x: 597, startPoint y: 183, endPoint x: 614, endPoint y: 228, distance: 48.0
click at [614, 225] on icon at bounding box center [592, 307] width 316 height 462
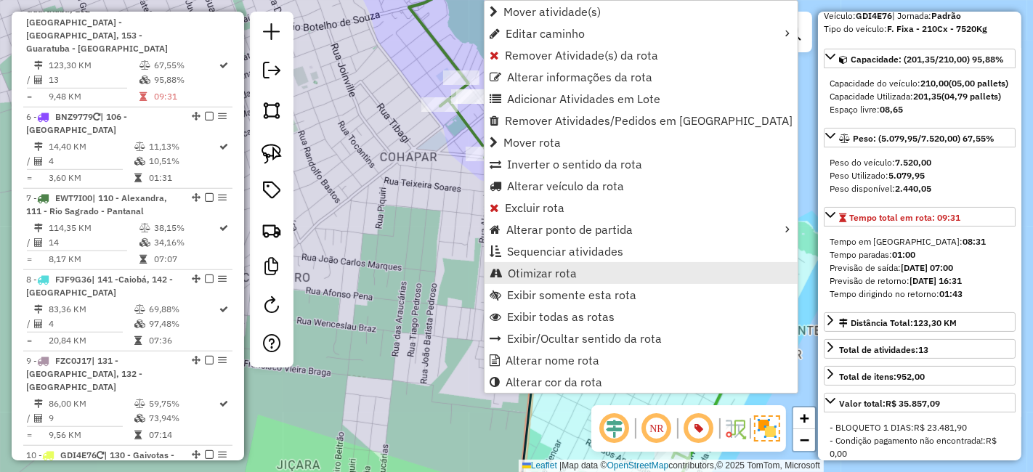
click at [532, 267] on span "Otimizar rota" at bounding box center [542, 273] width 69 height 12
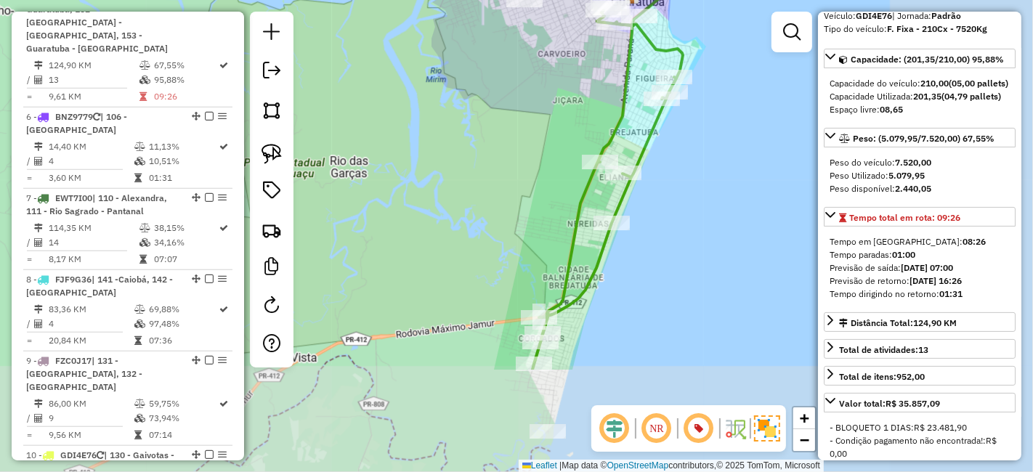
drag, startPoint x: 597, startPoint y: 224, endPoint x: 441, endPoint y: 193, distance: 159.1
click at [438, 195] on div "Janela de atendimento Grade de atendimento Capacidade Transportadoras Veículos …" at bounding box center [516, 236] width 1033 height 472
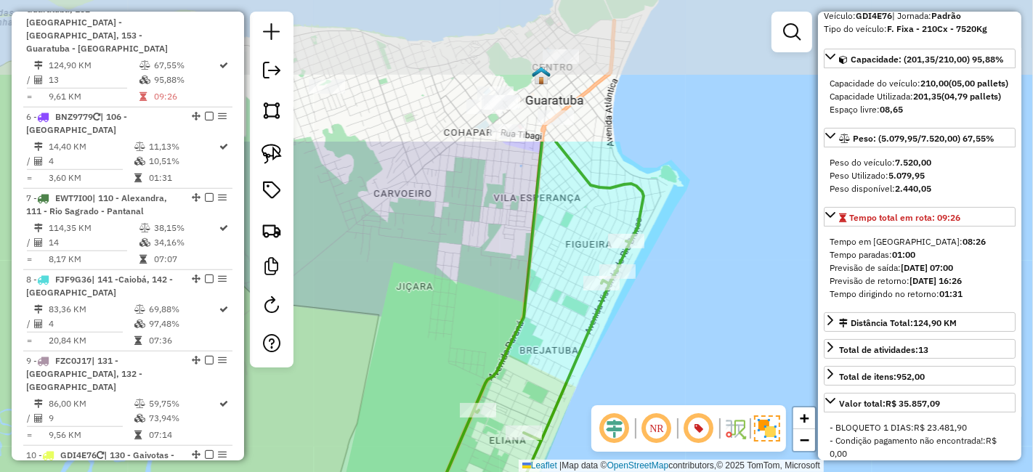
drag, startPoint x: 573, startPoint y: 184, endPoint x: 506, endPoint y: 289, distance: 124.7
click at [506, 289] on div "Janela de atendimento Grade de atendimento Capacidade Transportadoras Veículos …" at bounding box center [516, 236] width 1033 height 472
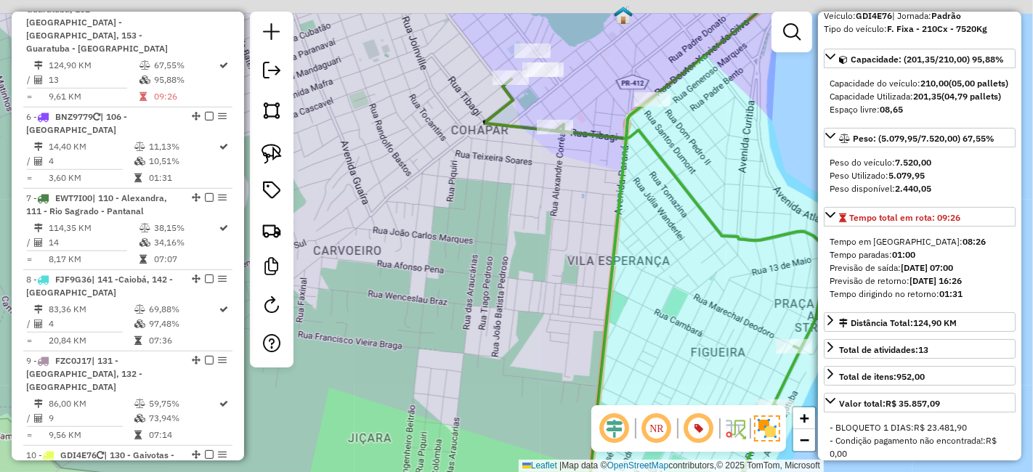
drag, startPoint x: 479, startPoint y: 123, endPoint x: 535, endPoint y: 267, distance: 154.3
click at [537, 269] on div "Janela de atendimento Grade de atendimento Capacidade Transportadoras Veículos …" at bounding box center [516, 236] width 1033 height 472
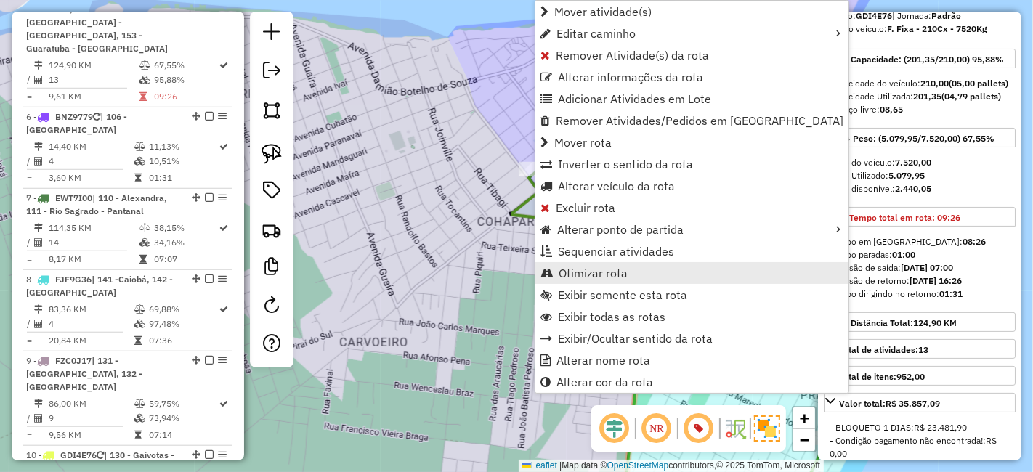
click at [593, 267] on span "Otimizar rota" at bounding box center [592, 273] width 69 height 12
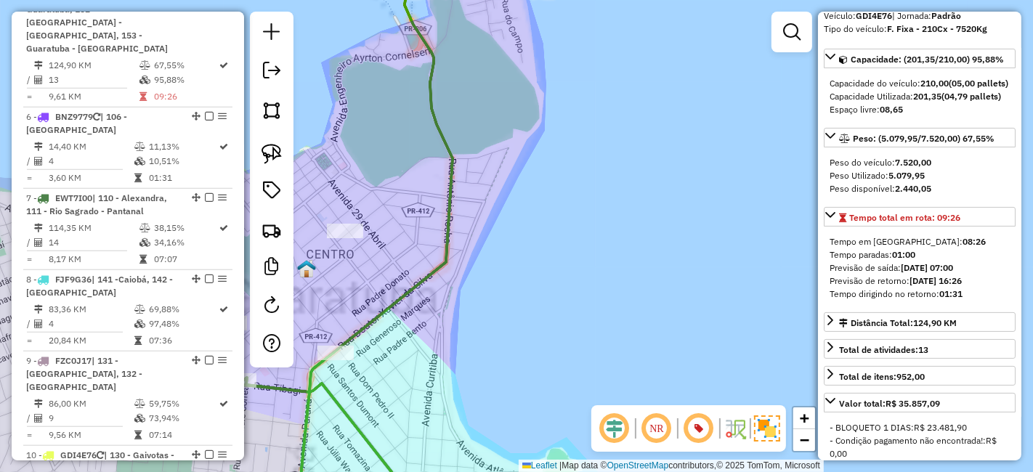
drag, startPoint x: 483, startPoint y: 391, endPoint x: 572, endPoint y: 181, distance: 228.1
click at [572, 182] on div "Janela de atendimento Grade de atendimento Capacidade Transportadoras Veículos …" at bounding box center [516, 236] width 1033 height 472
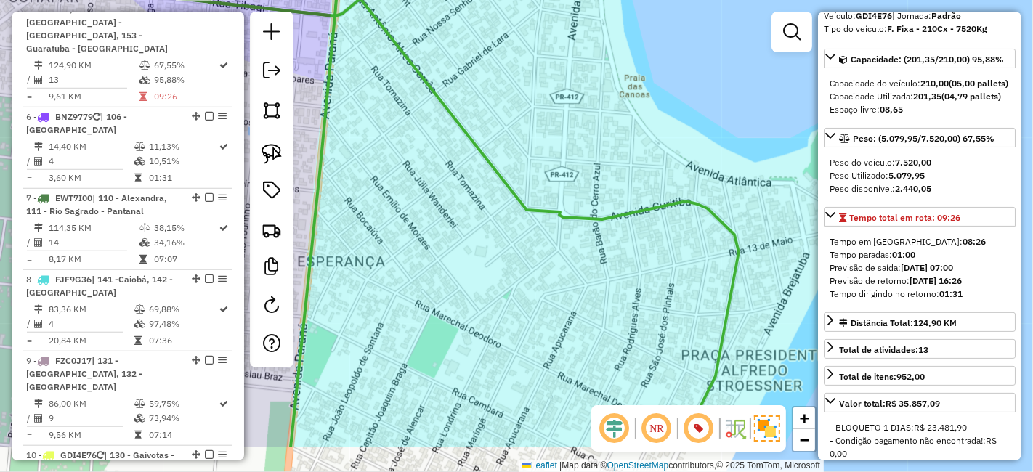
drag, startPoint x: 463, startPoint y: 281, endPoint x: 418, endPoint y: 115, distance: 172.1
click at [418, 105] on div "Janela de atendimento Grade de atendimento Capacidade Transportadoras Veículos …" at bounding box center [516, 236] width 1033 height 472
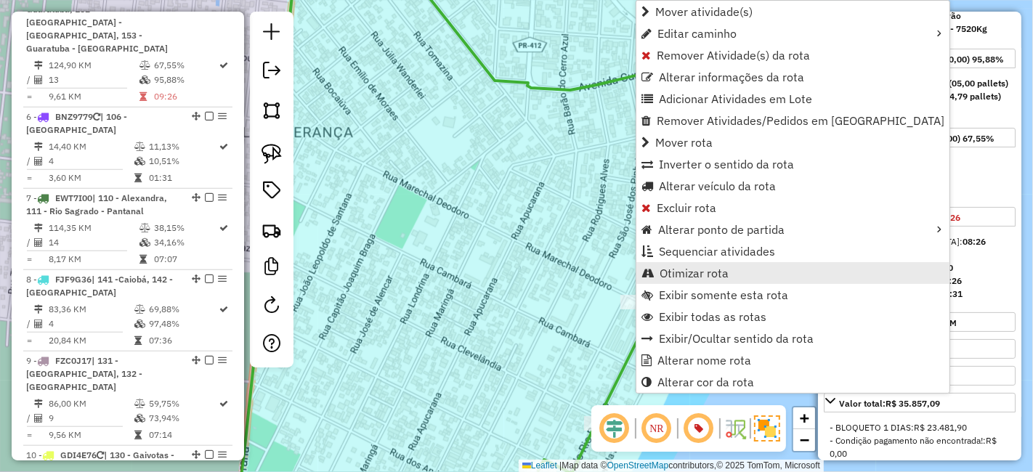
click at [684, 267] on span "Otimizar rota" at bounding box center [693, 273] width 69 height 12
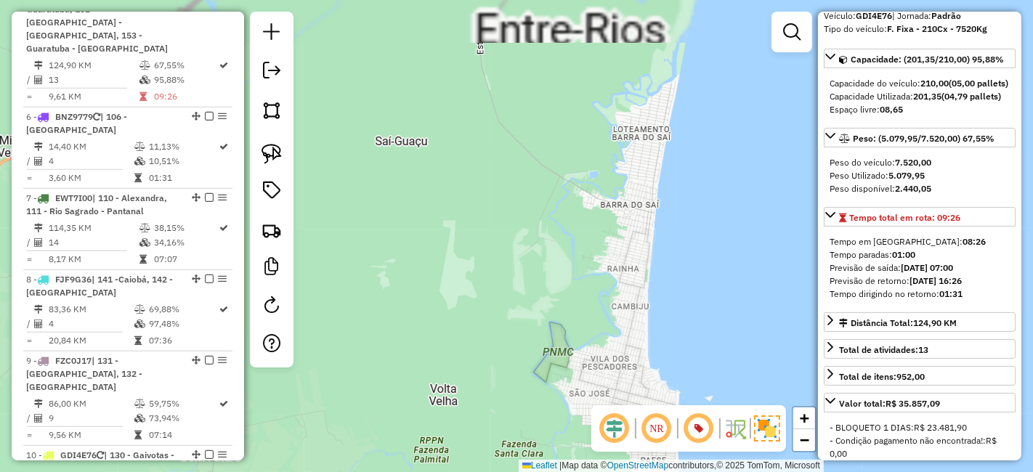
drag, startPoint x: 680, startPoint y: 182, endPoint x: 543, endPoint y: 356, distance: 221.8
click at [551, 349] on div "Janela de atendimento Grade de atendimento Capacidade Transportadoras Veículos …" at bounding box center [516, 236] width 1033 height 472
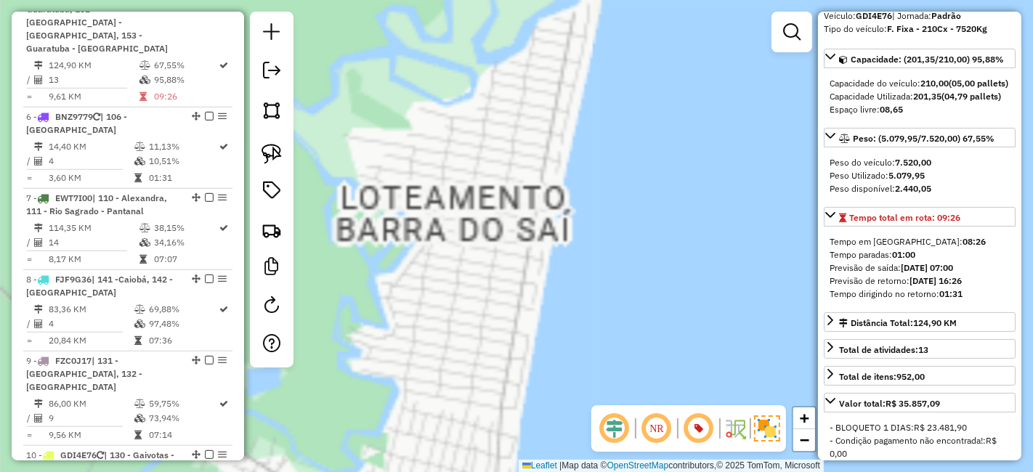
drag, startPoint x: 646, startPoint y: 64, endPoint x: 551, endPoint y: 290, distance: 245.5
click at [556, 264] on div "Janela de atendimento Grade de atendimento Capacidade Transportadoras Veículos …" at bounding box center [516, 236] width 1033 height 472
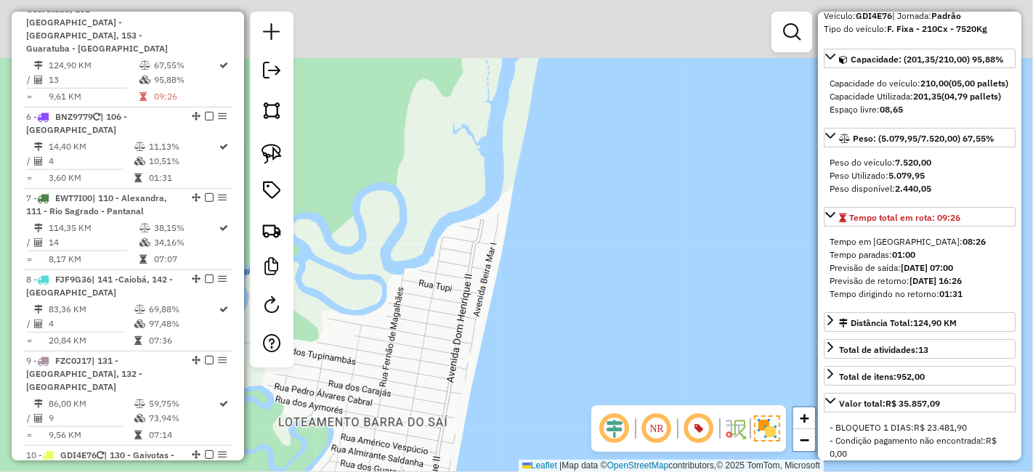
drag, startPoint x: 571, startPoint y: 333, endPoint x: 572, endPoint y: 343, distance: 9.5
click at [572, 343] on div "Janela de atendimento Grade de atendimento Capacidade Transportadoras Veículos …" at bounding box center [516, 236] width 1033 height 472
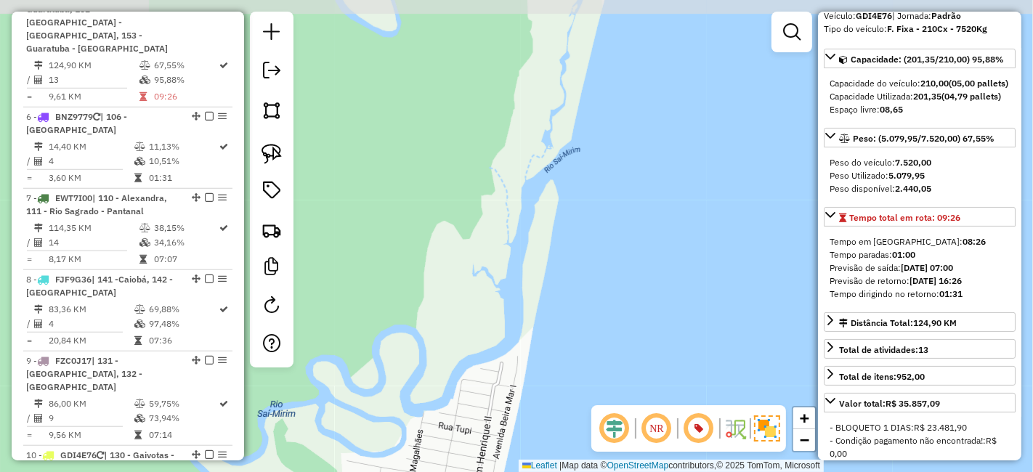
click at [604, 275] on div "Janela de atendimento Grade de atendimento Capacidade Transportadoras Veículos …" at bounding box center [516, 236] width 1033 height 472
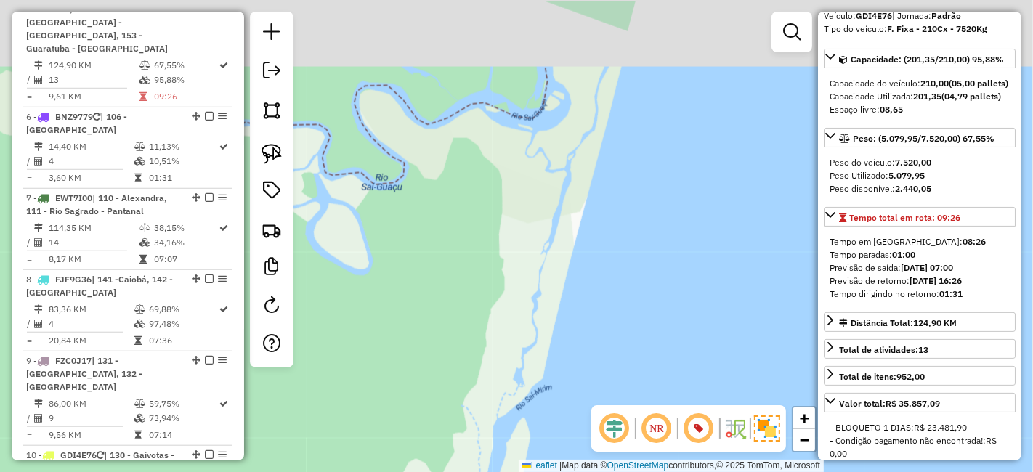
drag, startPoint x: 577, startPoint y: 138, endPoint x: 562, endPoint y: 267, distance: 129.4
click at [571, 227] on div "Janela de atendimento Grade de atendimento Capacidade Transportadoras Veículos …" at bounding box center [516, 236] width 1033 height 472
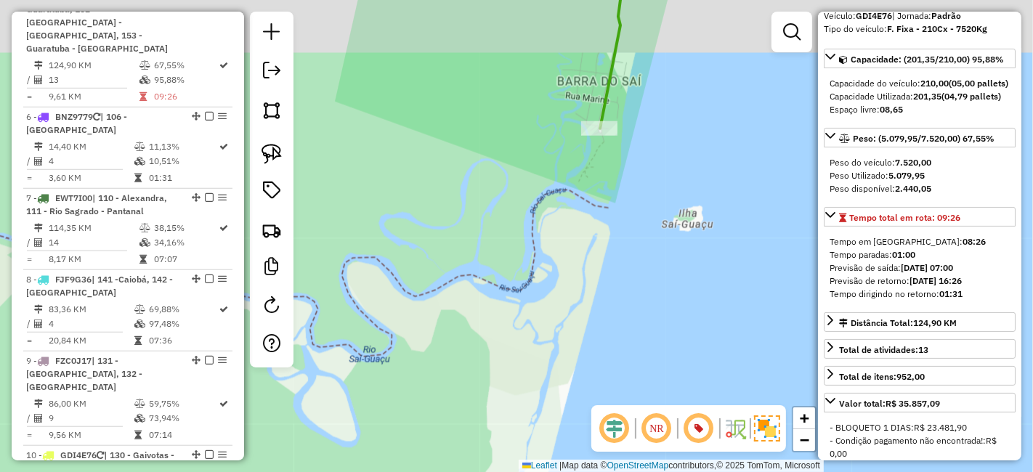
drag, startPoint x: 576, startPoint y: 185, endPoint x: 561, endPoint y: 267, distance: 82.6
click at [562, 269] on div "Janela de atendimento Grade de atendimento Capacidade Transportadoras Veículos …" at bounding box center [516, 236] width 1033 height 472
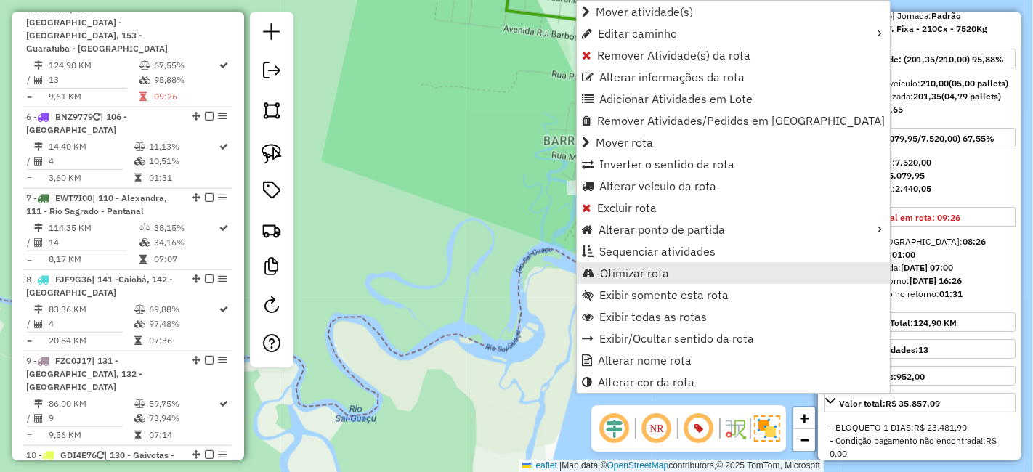
click at [638, 267] on span "Otimizar rota" at bounding box center [634, 273] width 69 height 12
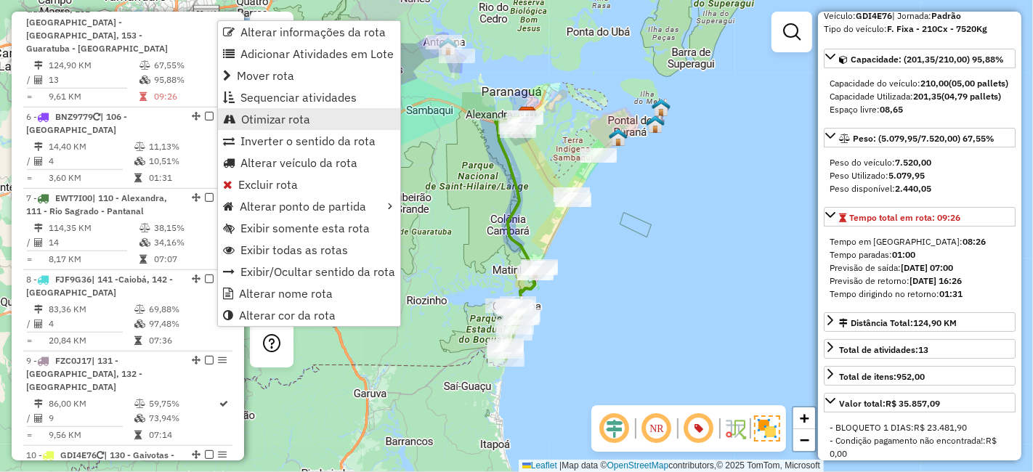
click at [259, 113] on span "Otimizar rota" at bounding box center [275, 119] width 69 height 12
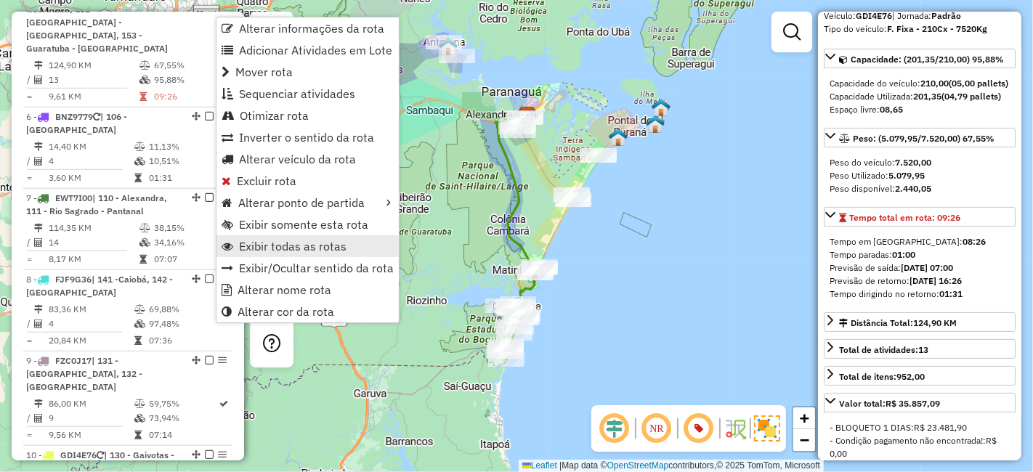
click at [298, 240] on span "Exibir todas as rotas" at bounding box center [292, 246] width 107 height 12
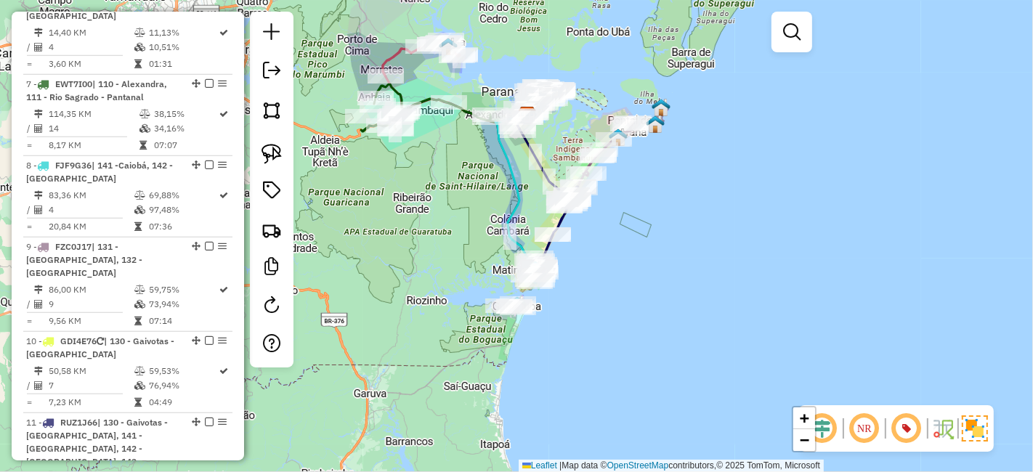
click at [793, 49] on div at bounding box center [791, 32] width 41 height 41
click at [785, 33] on em at bounding box center [791, 31] width 17 height 17
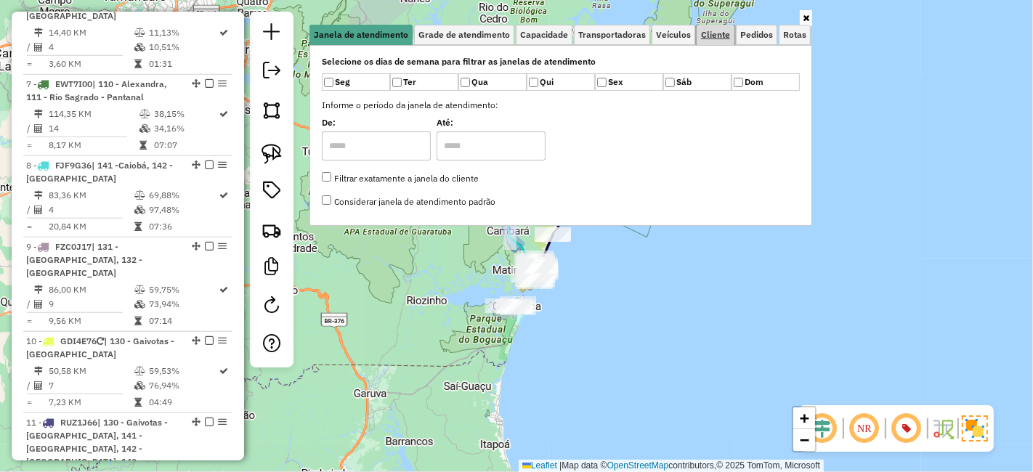
click at [729, 27] on link "Cliente" at bounding box center [715, 35] width 38 height 20
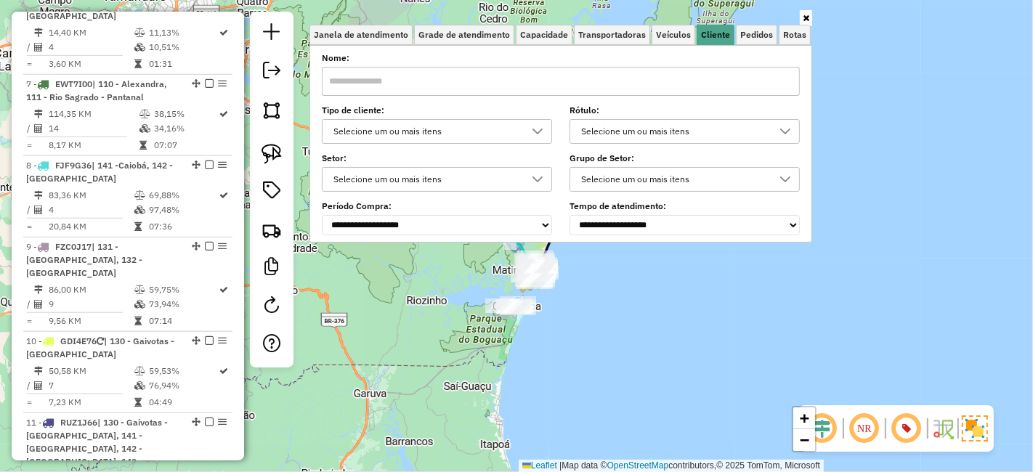
click at [539, 137] on div at bounding box center [538, 131] width 28 height 23
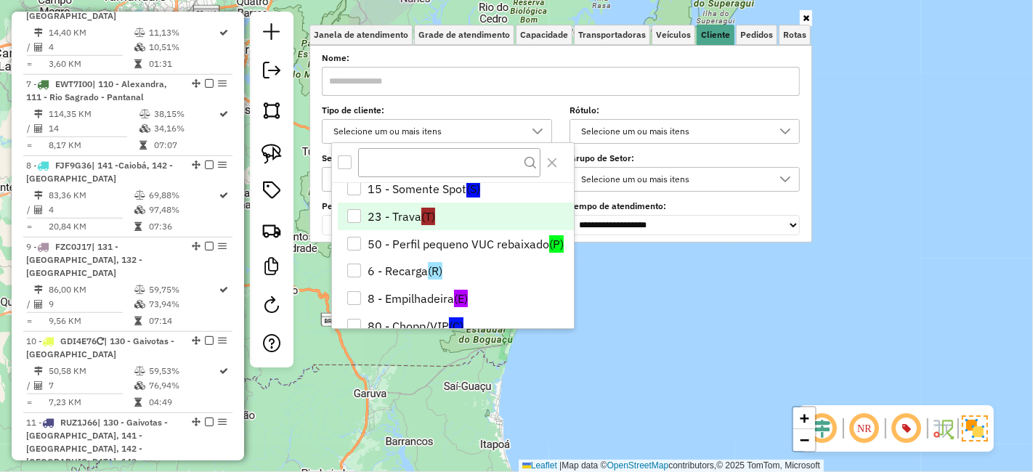
scroll to position [113, 0]
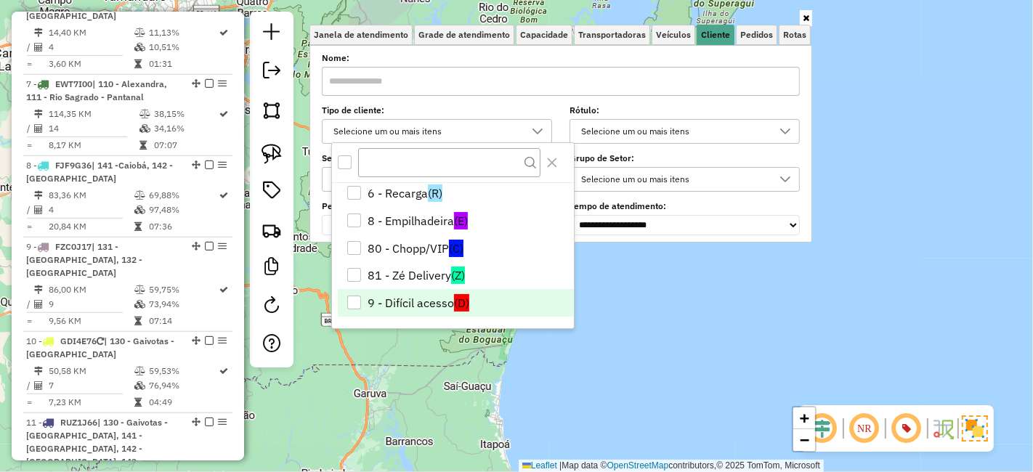
click at [354, 302] on div "9 - Difícil acesso" at bounding box center [354, 303] width 14 height 14
click at [622, 319] on div "Limpar filtros Janela de atendimento Grade de atendimento Capacidade Transporta…" at bounding box center [516, 236] width 1033 height 472
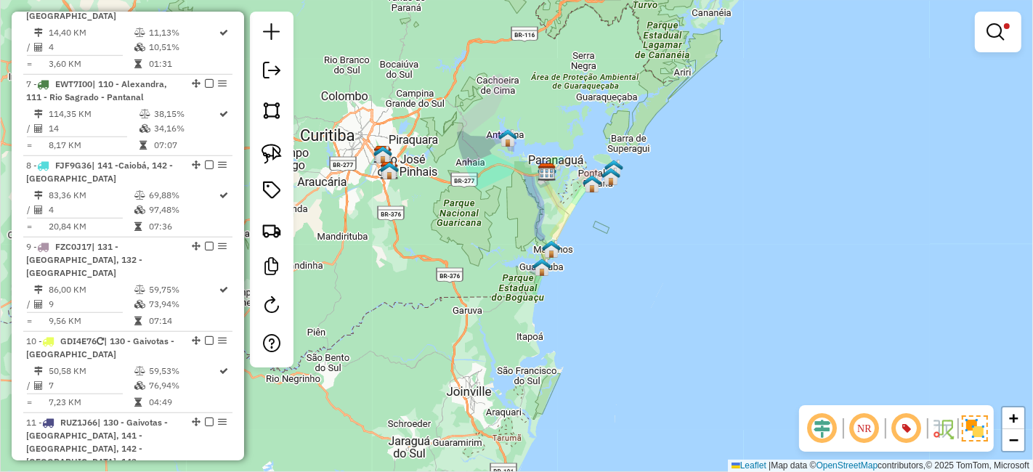
click at [996, 48] on div at bounding box center [998, 32] width 46 height 41
click at [991, 32] on em at bounding box center [994, 31] width 17 height 17
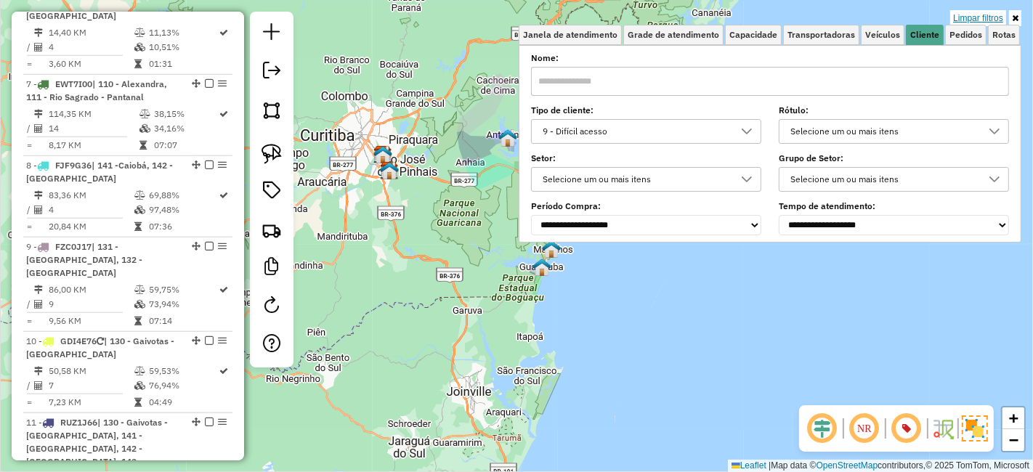
click at [969, 17] on link "Limpar filtros" at bounding box center [978, 18] width 56 height 16
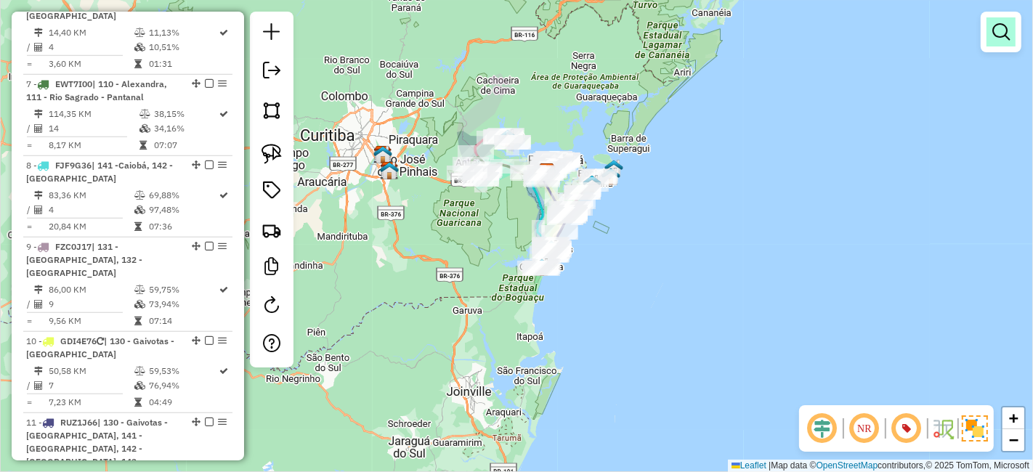
click at [997, 32] on em at bounding box center [1000, 31] width 17 height 17
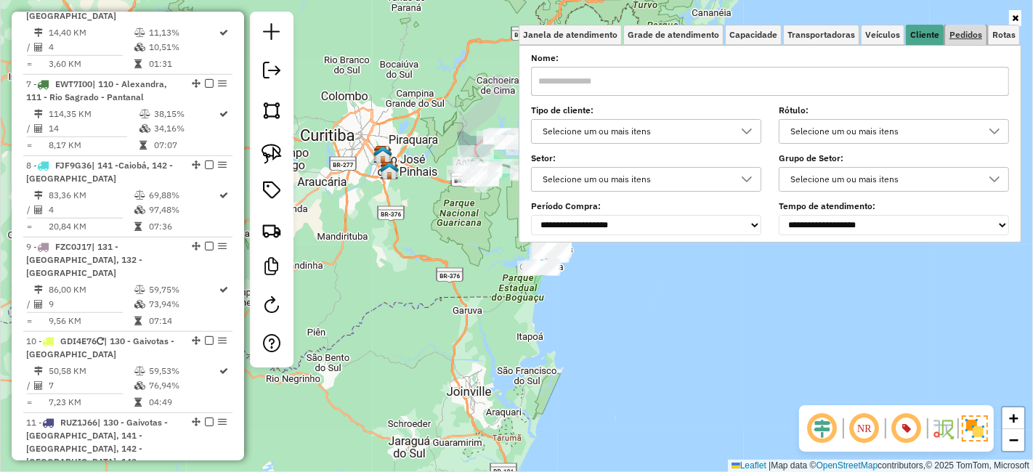
click at [969, 31] on span "Pedidos" at bounding box center [965, 35] width 33 height 9
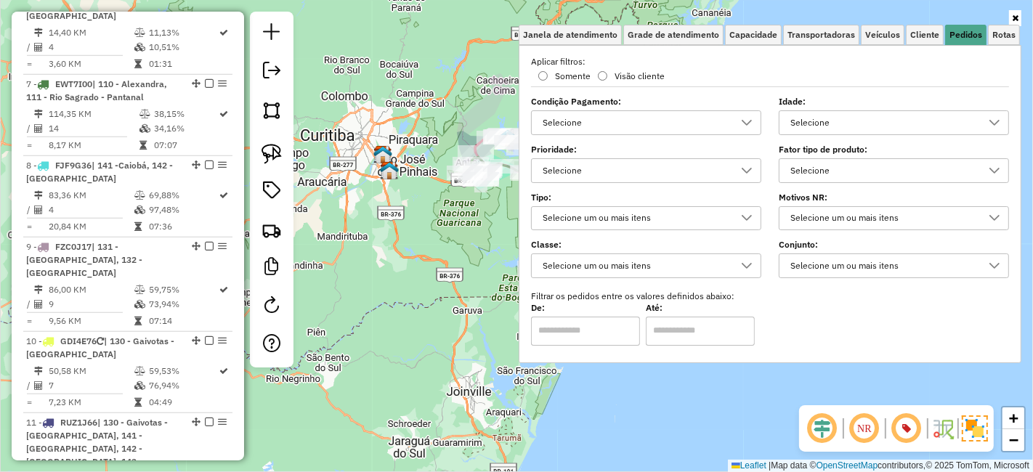
click at [1005, 167] on div at bounding box center [994, 170] width 28 height 23
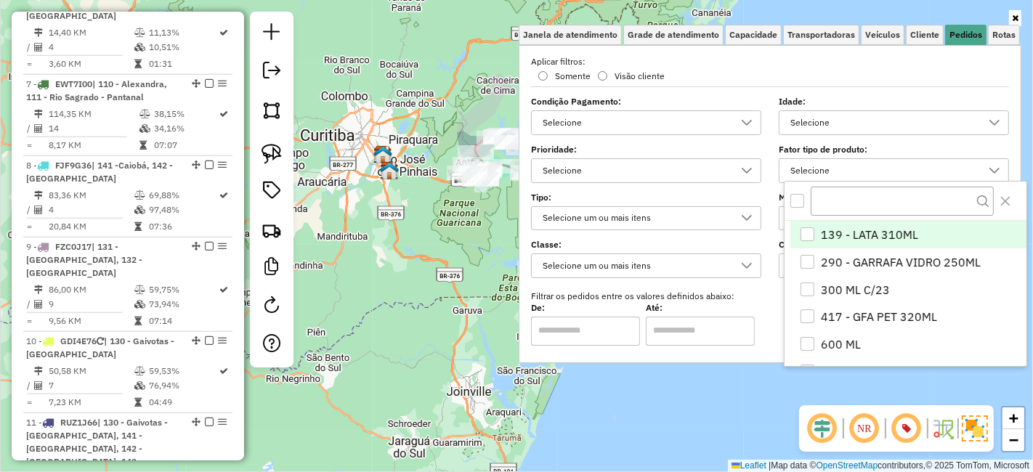
scroll to position [8, 49]
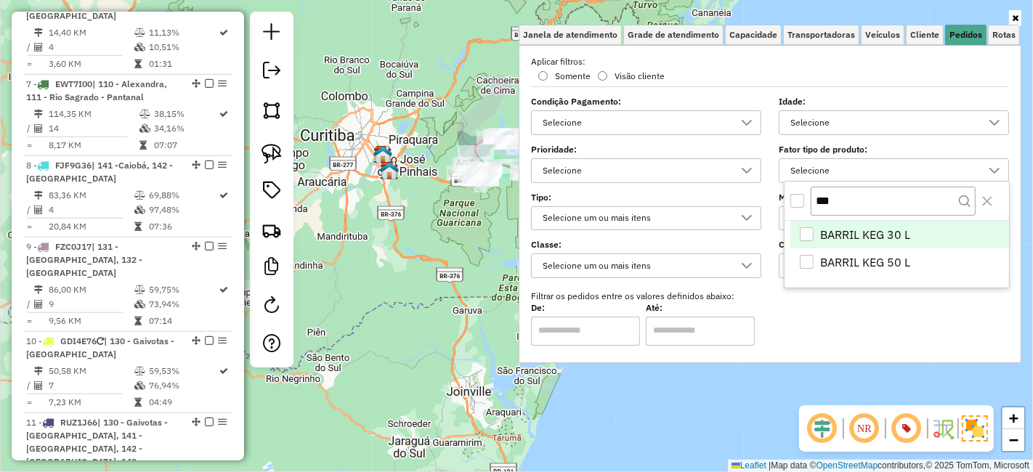
type input "***"
click at [813, 227] on div "BARRIL KEG 30 L" at bounding box center [807, 234] width 15 height 15
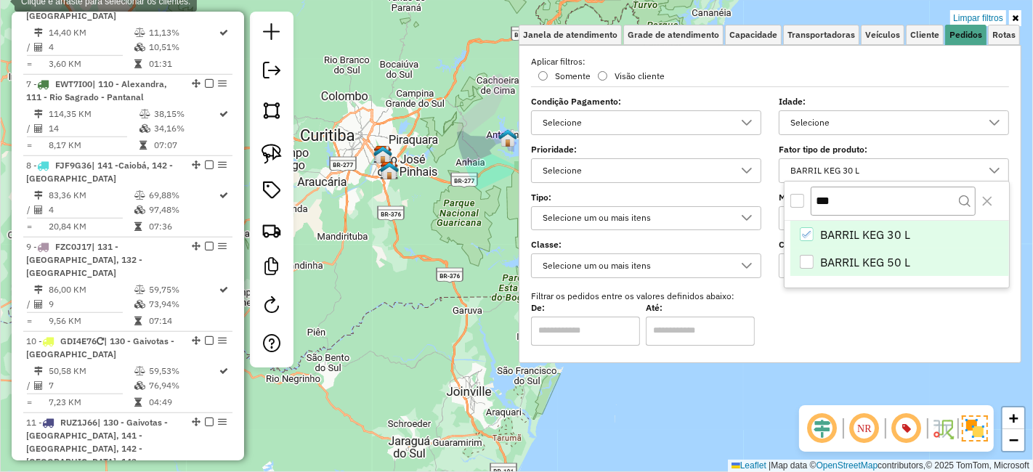
click at [807, 264] on div "BARRIL KEG 50 L" at bounding box center [807, 262] width 14 height 14
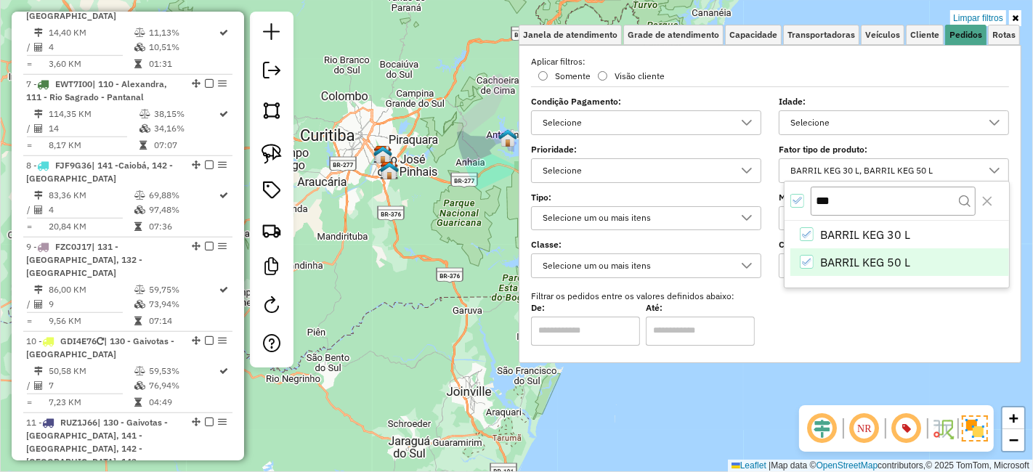
click at [494, 255] on div "Limpar filtros Janela de atendimento Grade de atendimento Capacidade Transporta…" at bounding box center [516, 236] width 1033 height 472
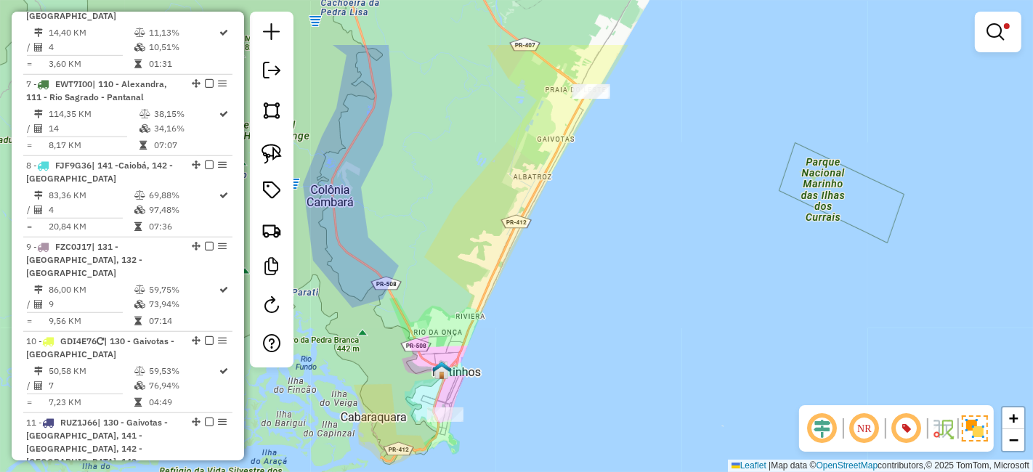
drag, startPoint x: 551, startPoint y: 158, endPoint x: 620, endPoint y: 277, distance: 137.6
click at [617, 259] on div "Limpar filtros Janela de atendimento Grade de atendimento Capacidade Transporta…" at bounding box center [516, 236] width 1033 height 472
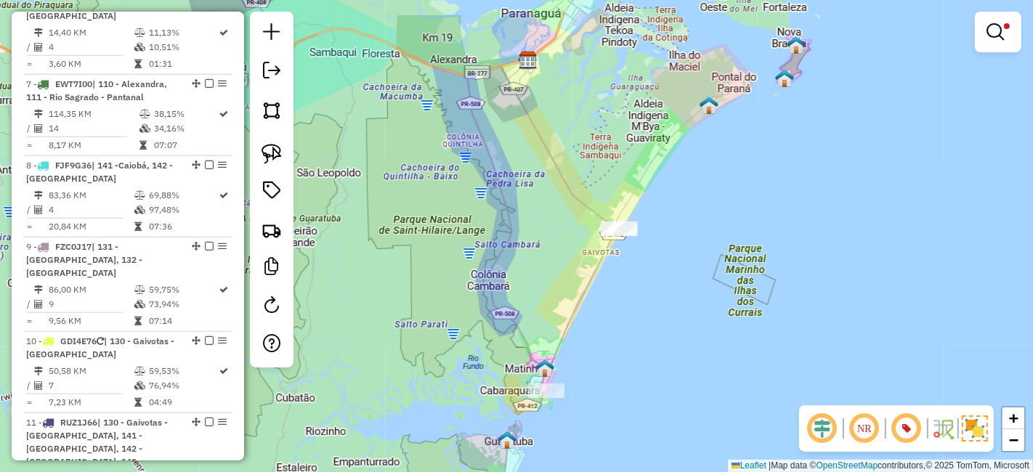
drag, startPoint x: 680, startPoint y: 248, endPoint x: 686, endPoint y: 282, distance: 34.6
click at [686, 282] on div "Limpar filtros Janela de atendimento Grade de atendimento Capacidade Transporta…" at bounding box center [516, 236] width 1033 height 472
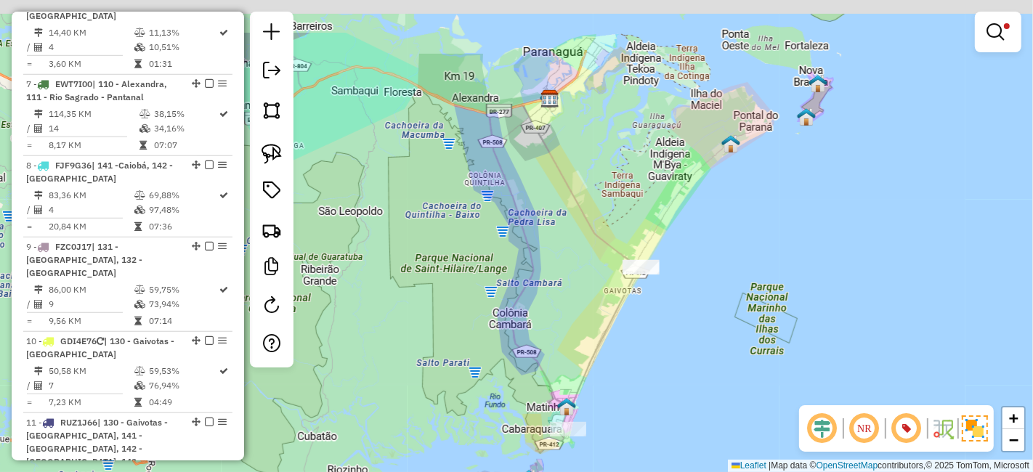
drag, startPoint x: 772, startPoint y: 193, endPoint x: 739, endPoint y: 273, distance: 86.6
click at [739, 273] on div "Limpar filtros Janela de atendimento Grade de atendimento Capacidade Transporta…" at bounding box center [516, 236] width 1033 height 472
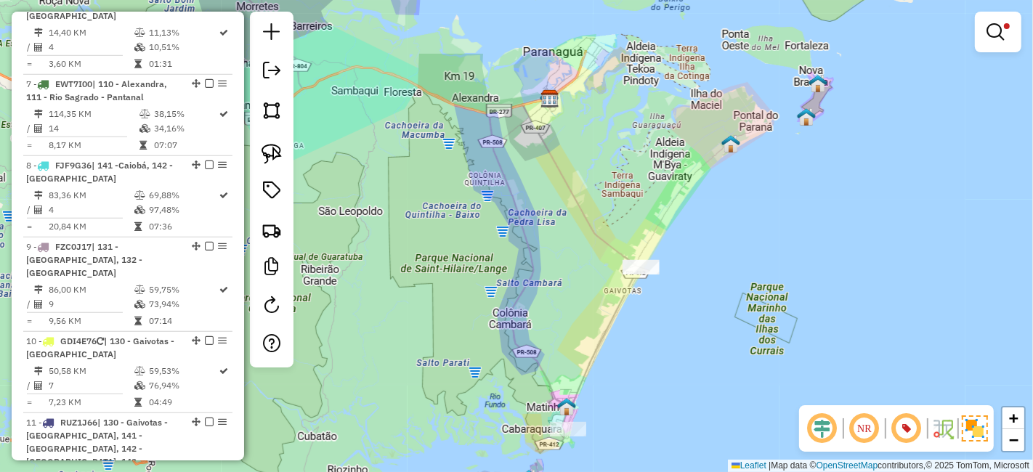
click at [865, 447] on div "NR" at bounding box center [896, 428] width 195 height 46
click at [869, 437] on em at bounding box center [864, 428] width 35 height 35
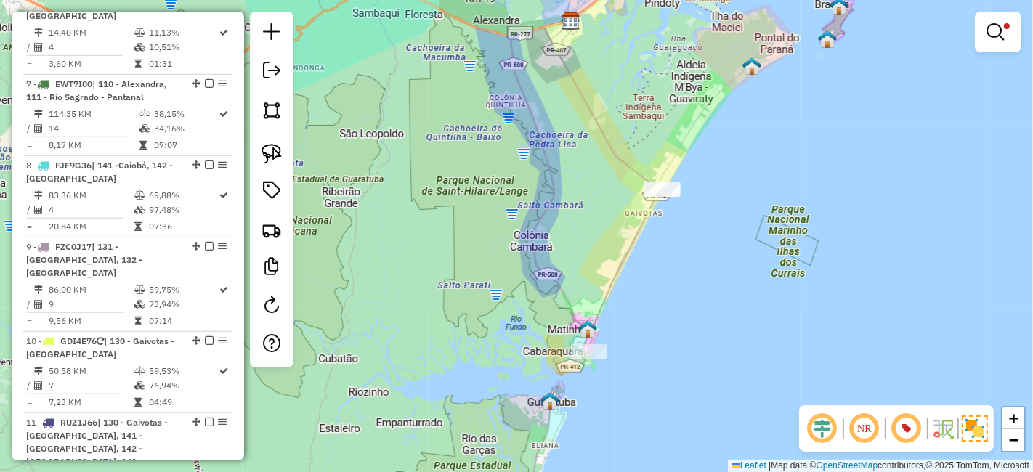
drag, startPoint x: 598, startPoint y: 391, endPoint x: 619, endPoint y: 314, distance: 80.5
click at [619, 314] on div "Limpar filtros Janela de atendimento Grade de atendimento Capacidade Transporta…" at bounding box center [516, 236] width 1033 height 472
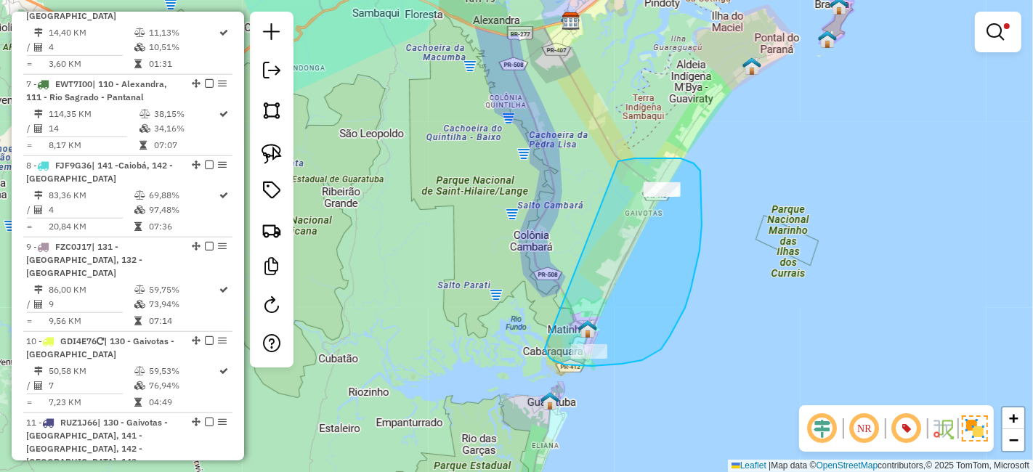
drag, startPoint x: 557, startPoint y: 362, endPoint x: 618, endPoint y: 161, distance: 209.5
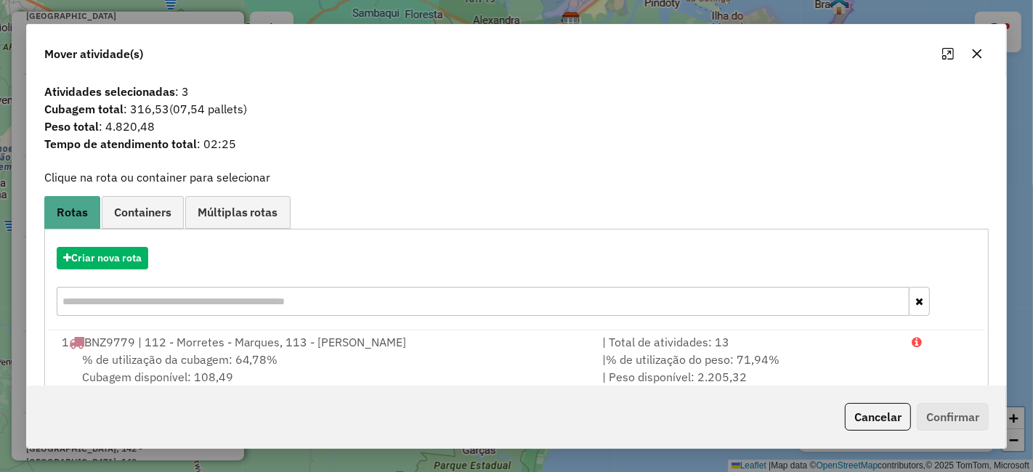
click at [134, 245] on div "Criar nova rota" at bounding box center [517, 283] width 938 height 94
click at [133, 250] on button "Criar nova rota" at bounding box center [103, 258] width 92 height 23
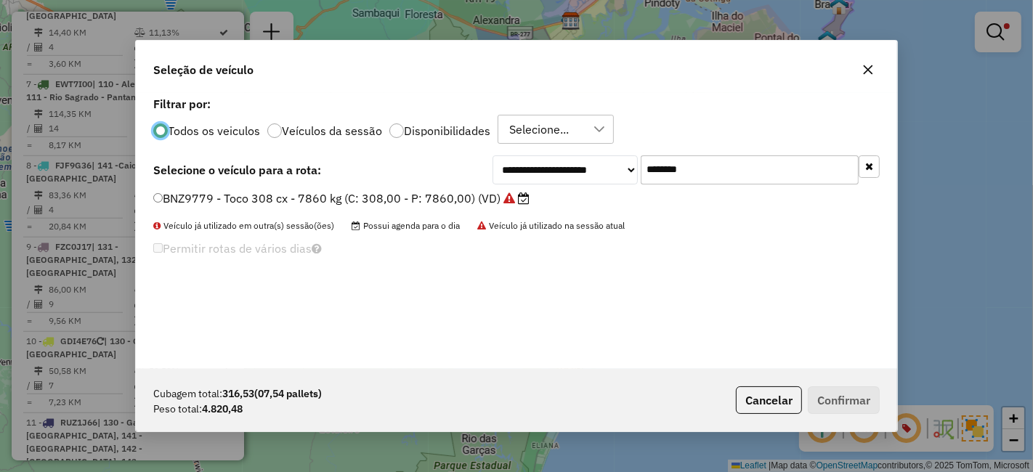
scroll to position [8, 4]
drag, startPoint x: 725, startPoint y: 162, endPoint x: 473, endPoint y: 174, distance: 252.3
click at [473, 174] on div "**********" at bounding box center [516, 169] width 726 height 29
paste input "text"
type input "*******"
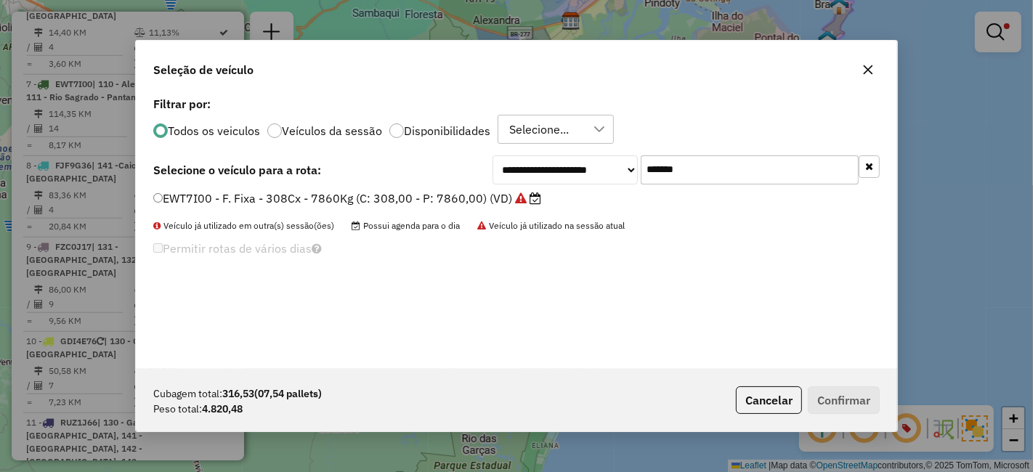
click at [429, 200] on label "EWT7I00 - F. Fixa - 308Cx - 7860Kg (C: 308,00 - P: 7860,00) (VD)" at bounding box center [347, 198] width 388 height 17
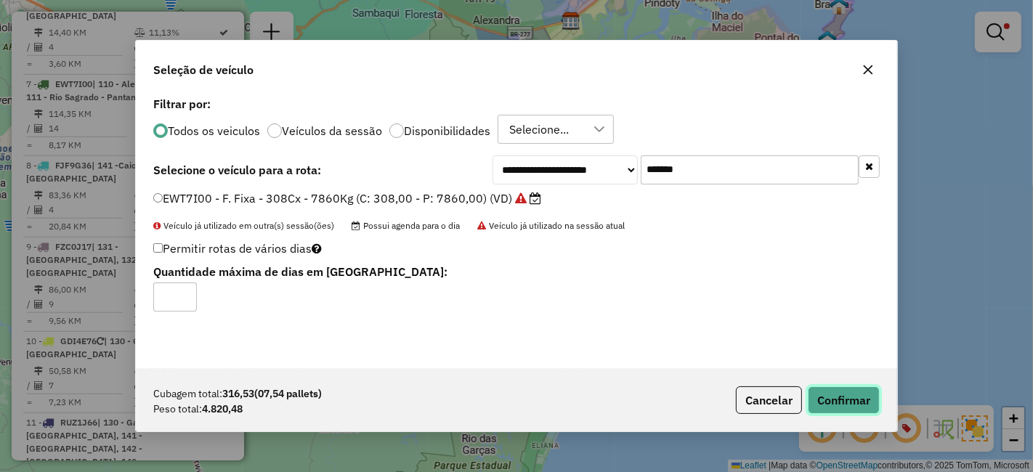
click at [855, 393] on button "Confirmar" at bounding box center [844, 400] width 72 height 28
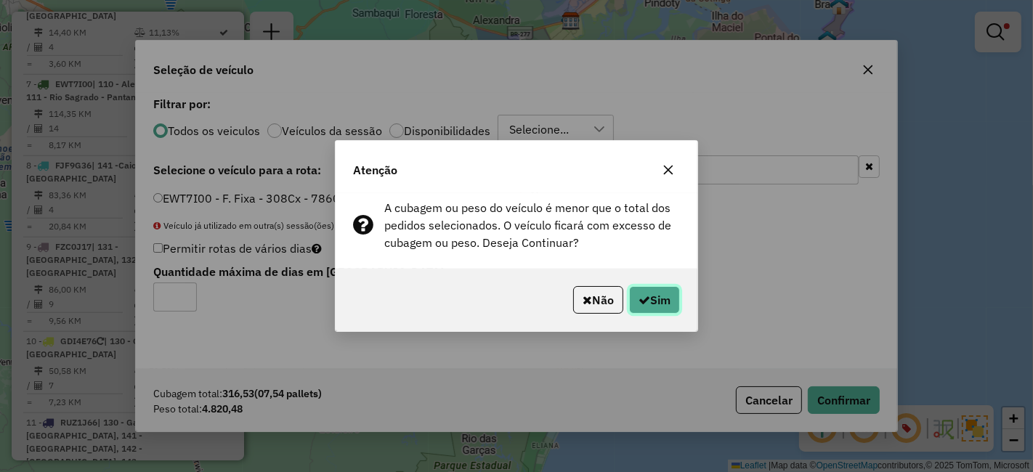
click at [659, 306] on button "Sim" at bounding box center [654, 300] width 51 height 28
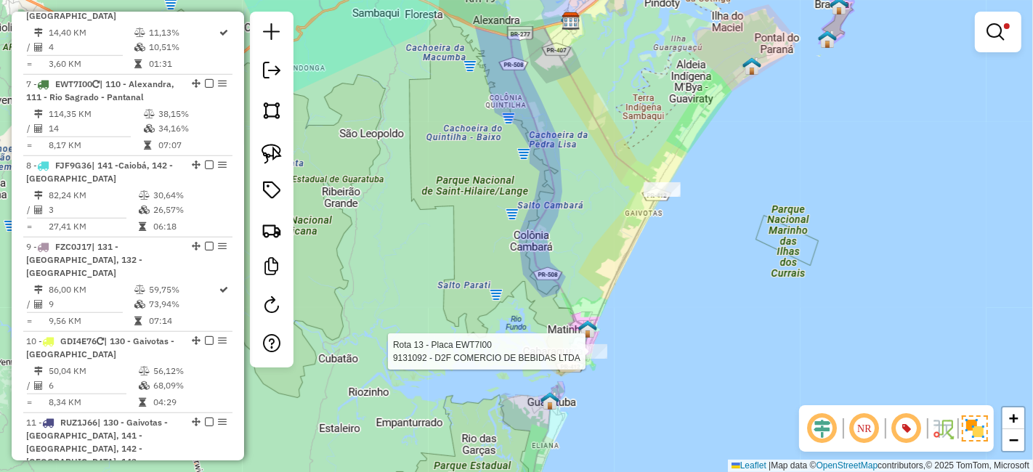
click at [591, 359] on div at bounding box center [589, 351] width 36 height 15
select select "**********"
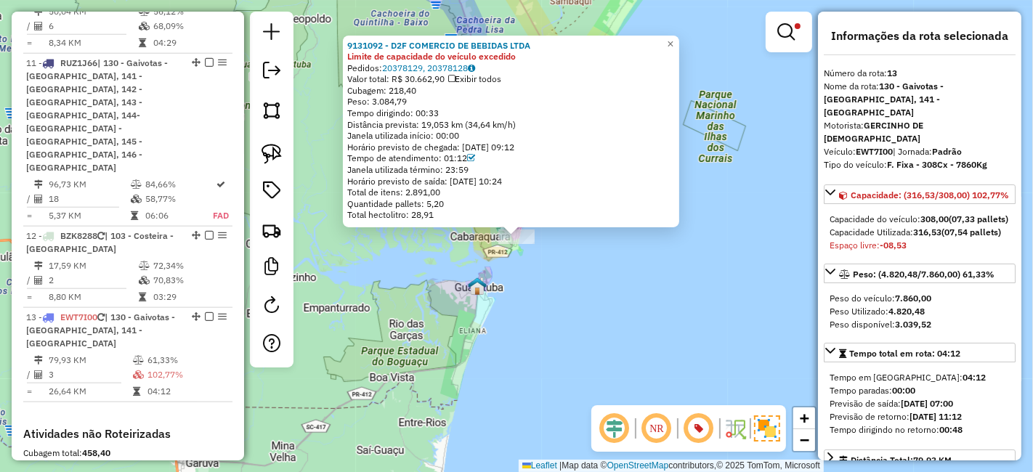
scroll to position [1583, 0]
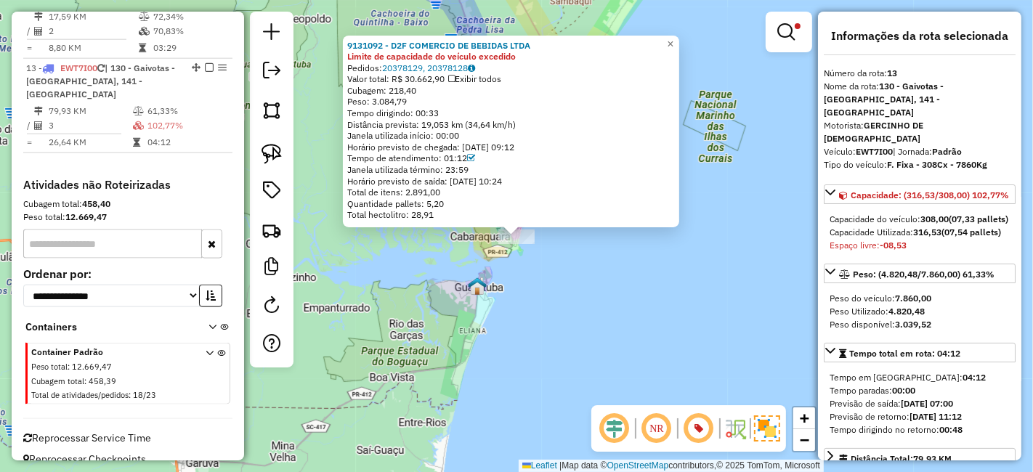
click at [630, 283] on div "9131092 - D2F COMERCIO DE BEBIDAS LTDA Limite de capacidade do veículo excedido…" at bounding box center [516, 236] width 1033 height 472
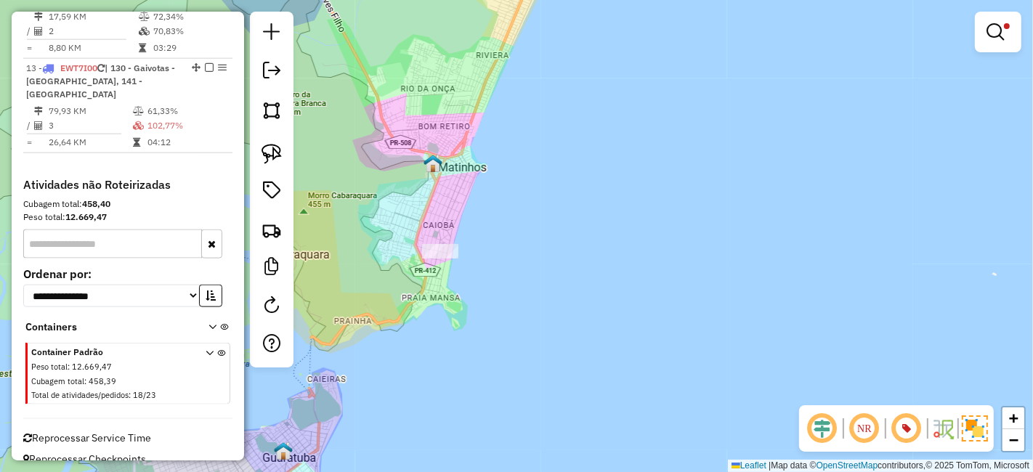
drag, startPoint x: 541, startPoint y: 146, endPoint x: 511, endPoint y: 316, distance: 172.6
click at [516, 289] on div "Limpar filtros Janela de atendimento Grade de atendimento Capacidade Transporta…" at bounding box center [516, 236] width 1033 height 472
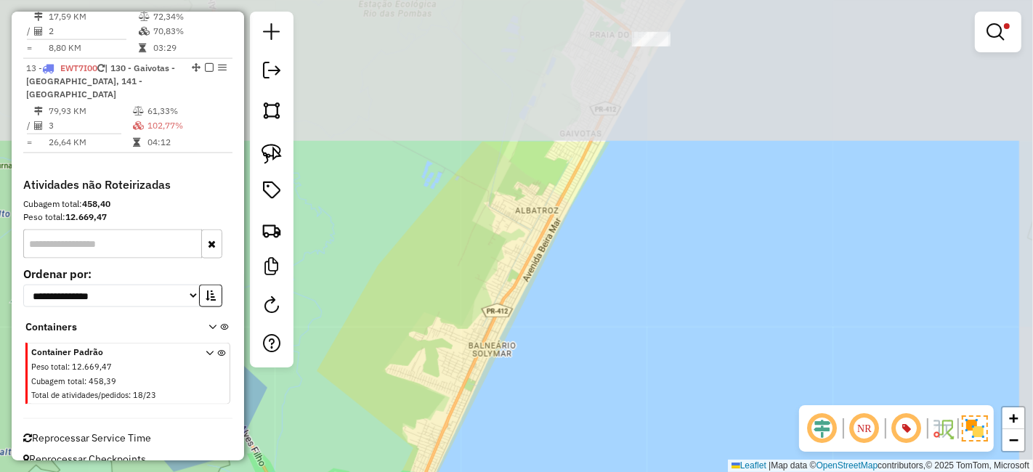
drag, startPoint x: 585, startPoint y: 166, endPoint x: 553, endPoint y: 371, distance: 207.3
click at [553, 370] on div "Limpar filtros Janela de atendimento Grade de atendimento Capacidade Transporta…" at bounding box center [516, 236] width 1033 height 472
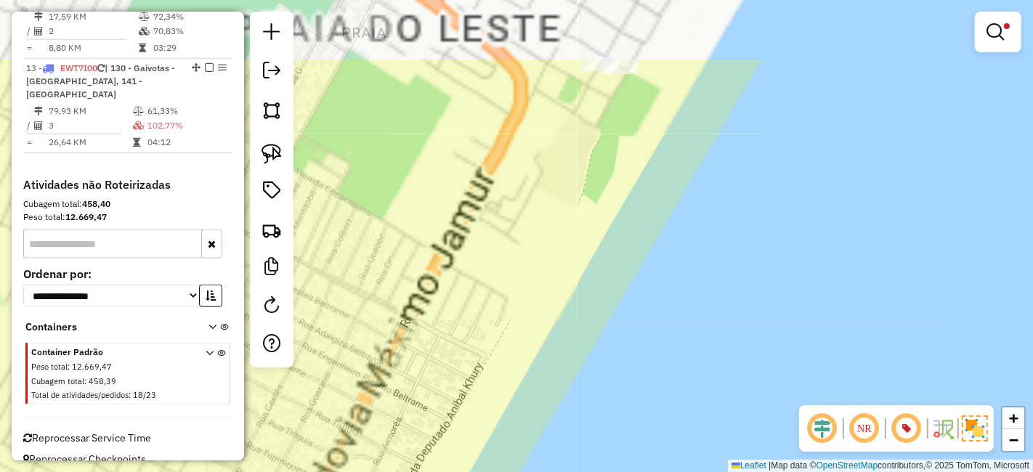
drag, startPoint x: 620, startPoint y: 97, endPoint x: 643, endPoint y: 274, distance: 178.7
click at [643, 274] on div "Limpar filtros Janela de atendimento Grade de atendimento Capacidade Transporta…" at bounding box center [516, 236] width 1033 height 472
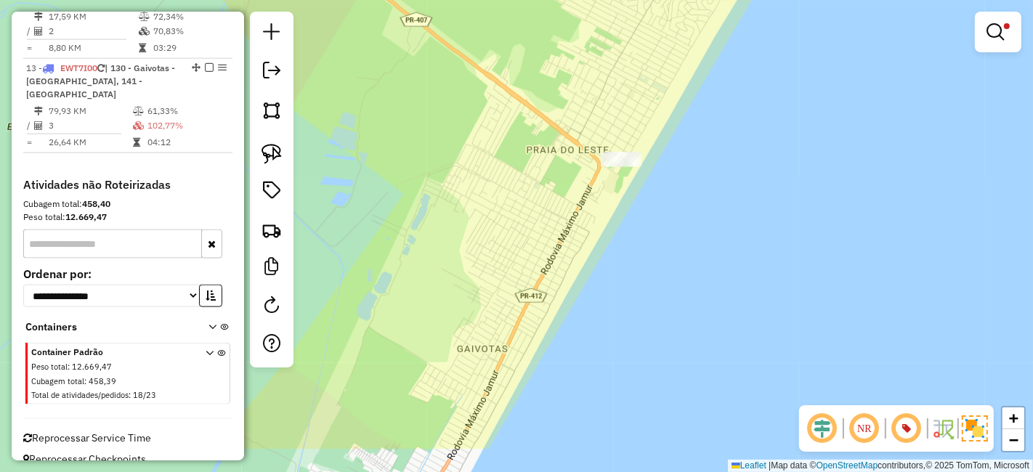
drag, startPoint x: 617, startPoint y: 341, endPoint x: 659, endPoint y: 122, distance: 223.2
click at [648, 175] on div "Limpar filtros Janela de atendimento Grade de atendimento Capacidade Transporta…" at bounding box center [516, 236] width 1033 height 472
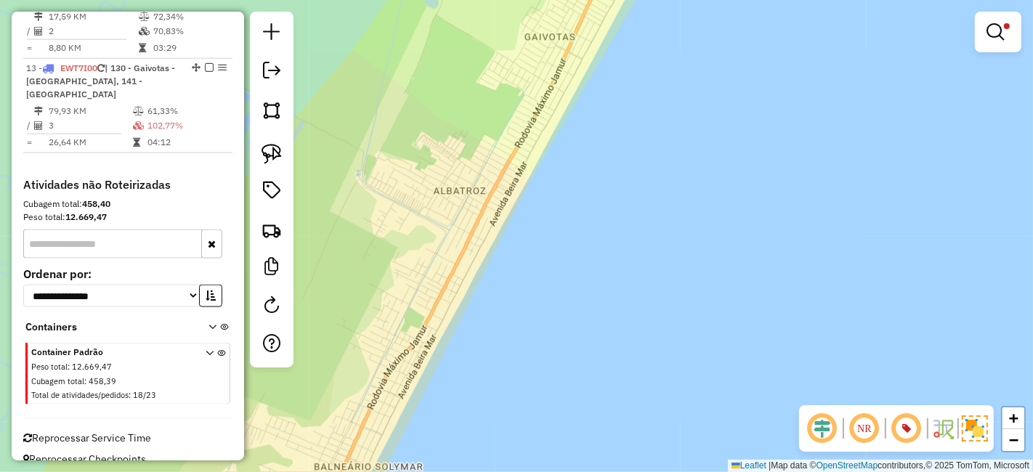
drag, startPoint x: 524, startPoint y: 322, endPoint x: 625, endPoint y: 163, distance: 188.4
click at [608, 229] on div "Limpar filtros Janela de atendimento Grade de atendimento Capacidade Transporta…" at bounding box center [516, 236] width 1033 height 472
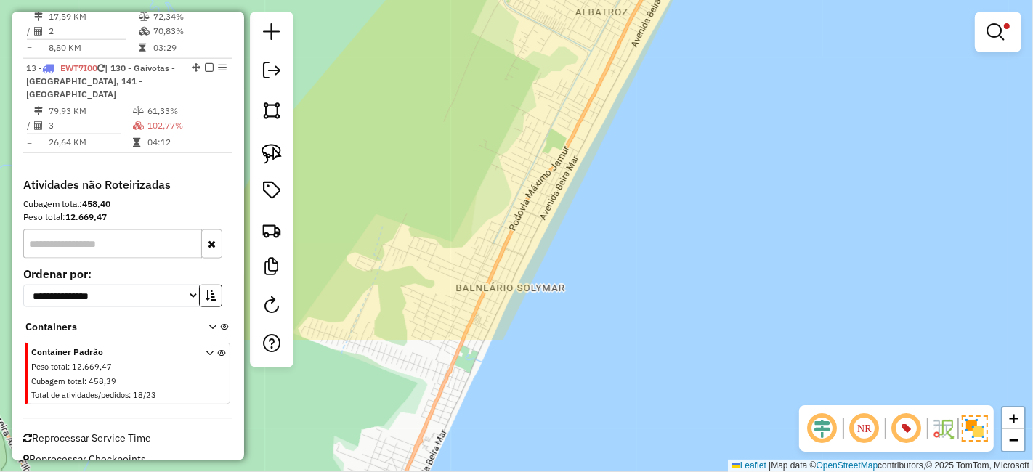
drag, startPoint x: 563, startPoint y: 272, endPoint x: 627, endPoint y: 99, distance: 184.5
click at [621, 133] on div "Limpar filtros Janela de atendimento Grade de atendimento Capacidade Transporta…" at bounding box center [516, 236] width 1033 height 472
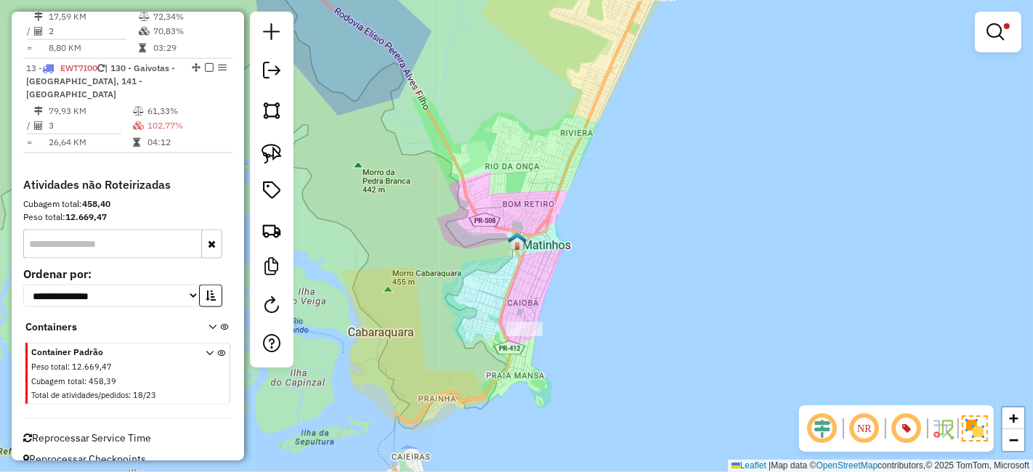
drag, startPoint x: 594, startPoint y: 291, endPoint x: 632, endPoint y: 179, distance: 118.7
click at [632, 180] on div "Limpar filtros Janela de atendimento Grade de atendimento Capacidade Transporta…" at bounding box center [516, 236] width 1033 height 472
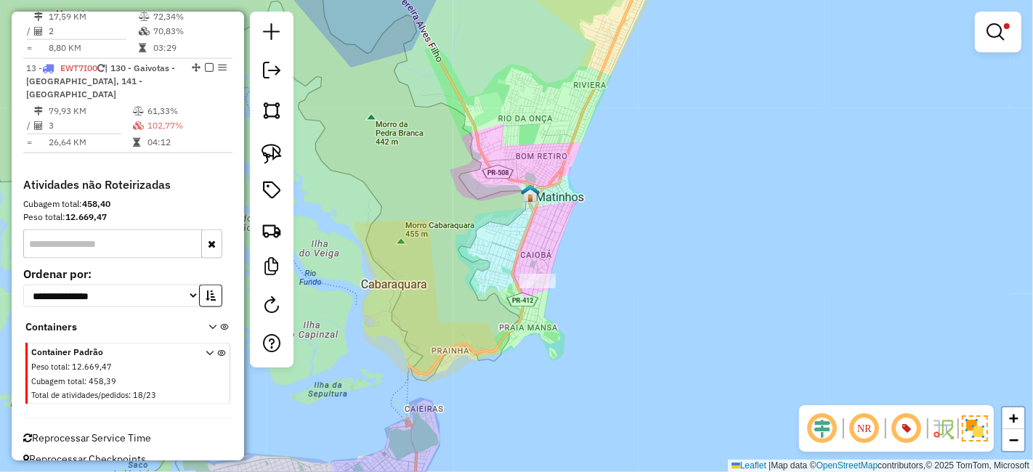
drag, startPoint x: 645, startPoint y: 117, endPoint x: 579, endPoint y: 343, distance: 236.0
click at [587, 322] on div "Limpar filtros Janela de atendimento Grade de atendimento Capacidade Transporta…" at bounding box center [516, 236] width 1033 height 472
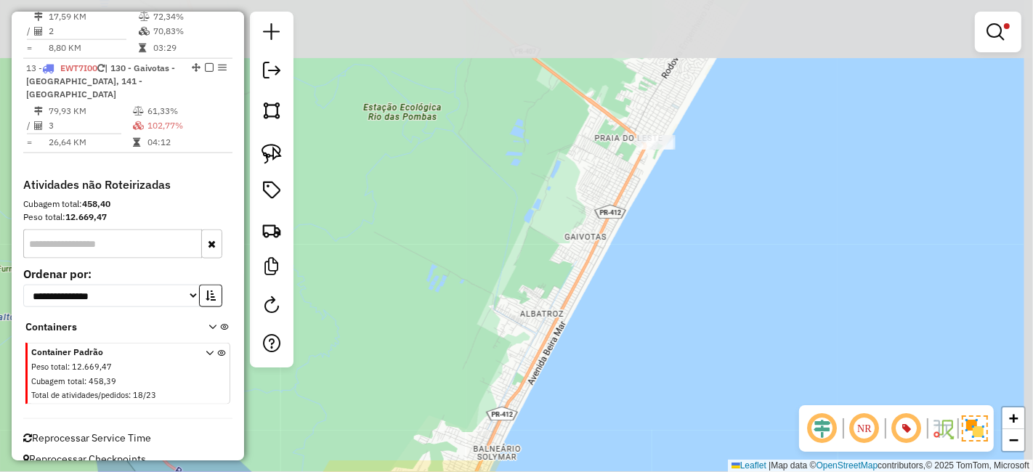
drag, startPoint x: 674, startPoint y: 261, endPoint x: 670, endPoint y: 272, distance: 11.7
click at [670, 272] on div "Limpar filtros Janela de atendimento Grade de atendimento Capacidade Transporta…" at bounding box center [516, 236] width 1033 height 472
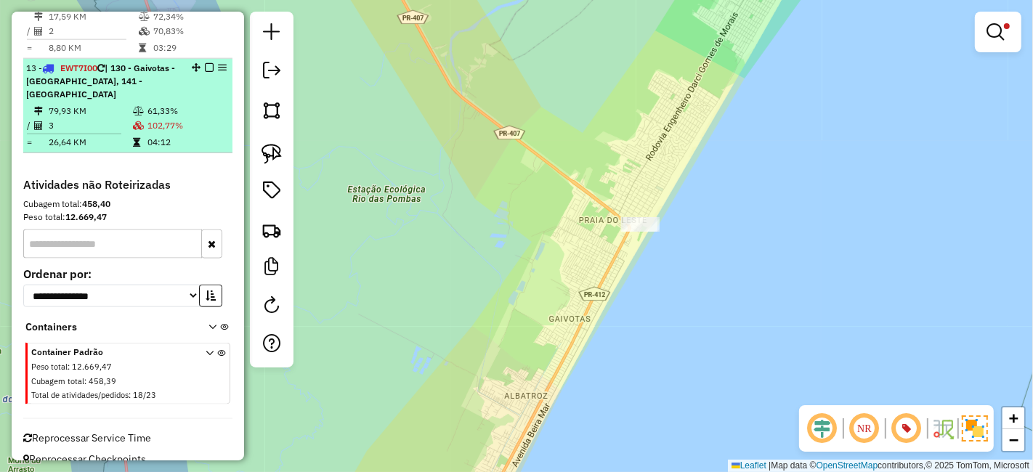
click at [179, 81] on div "13 - EWT7I00 | 130 - Gaivotas - Praia do Leste, 141 -Caiobá" at bounding box center [127, 81] width 203 height 39
select select "**********"
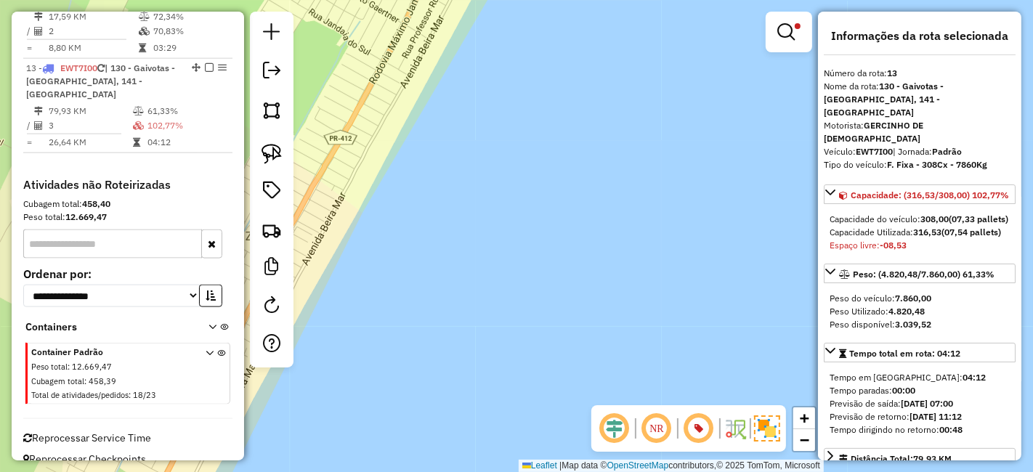
drag, startPoint x: 599, startPoint y: 103, endPoint x: 619, endPoint y: 357, distance: 254.2
click at [619, 307] on div "Limpar filtros Janela de atendimento Grade de atendimento Capacidade Transporta…" at bounding box center [516, 236] width 1033 height 472
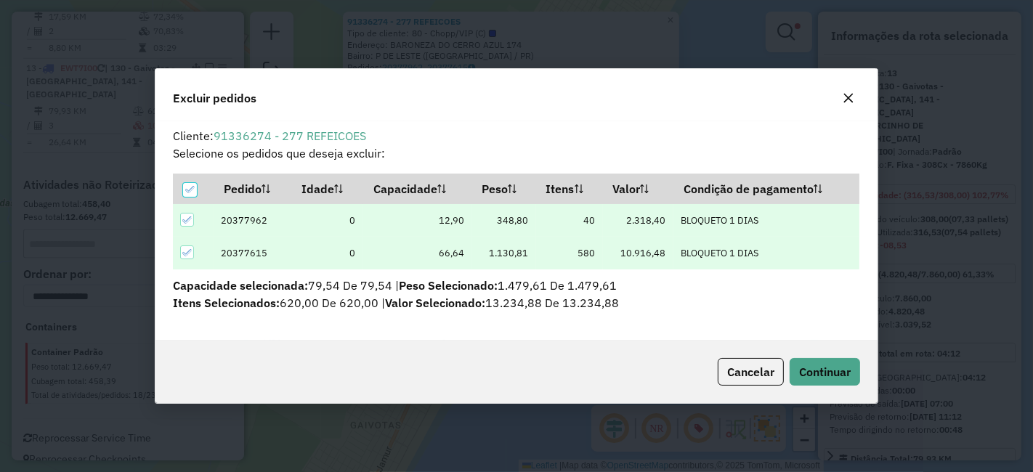
scroll to position [0, 0]
click at [837, 365] on button "Continuar" at bounding box center [824, 372] width 70 height 28
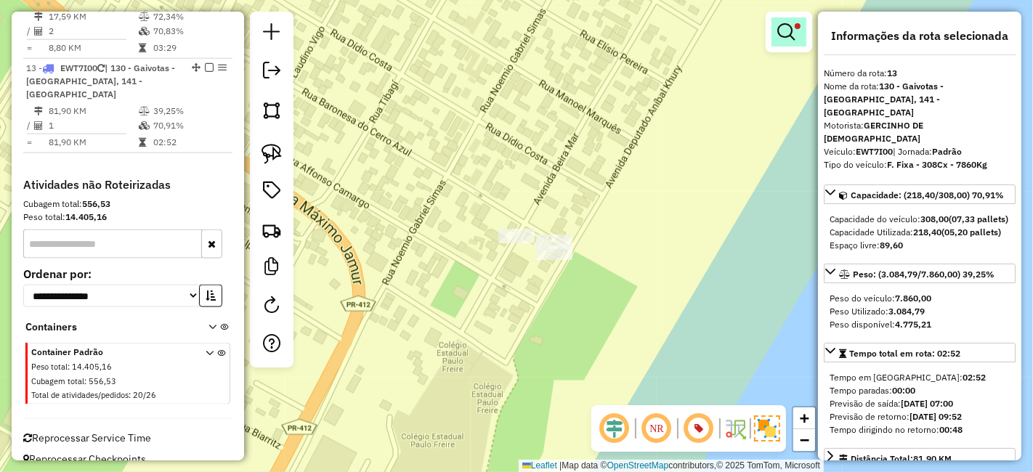
click at [784, 25] on em at bounding box center [785, 31] width 17 height 17
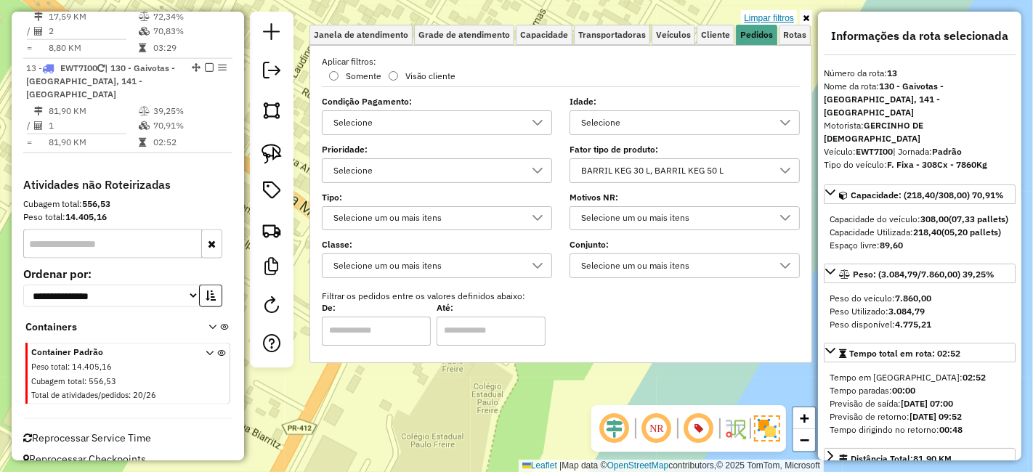
click at [776, 18] on link "Limpar filtros" at bounding box center [769, 18] width 56 height 16
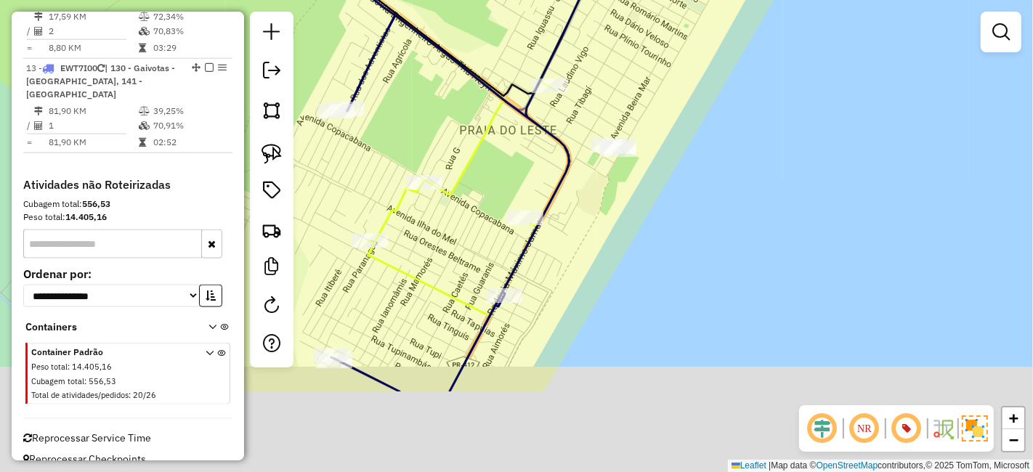
drag, startPoint x: 599, startPoint y: 349, endPoint x: 611, endPoint y: 97, distance: 252.3
click at [603, 155] on div "Janela de atendimento Grade de atendimento Capacidade Transportadoras Veículos …" at bounding box center [516, 236] width 1033 height 472
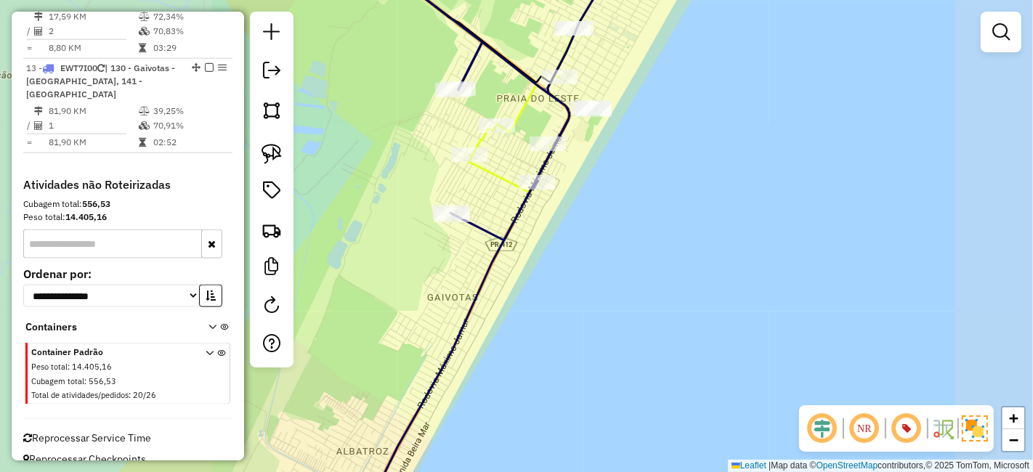
drag, startPoint x: 521, startPoint y: 320, endPoint x: 813, endPoint y: 59, distance: 391.3
click at [761, 113] on div "Janela de atendimento Grade de atendimento Capacidade Transportadoras Veículos …" at bounding box center [516, 236] width 1033 height 472
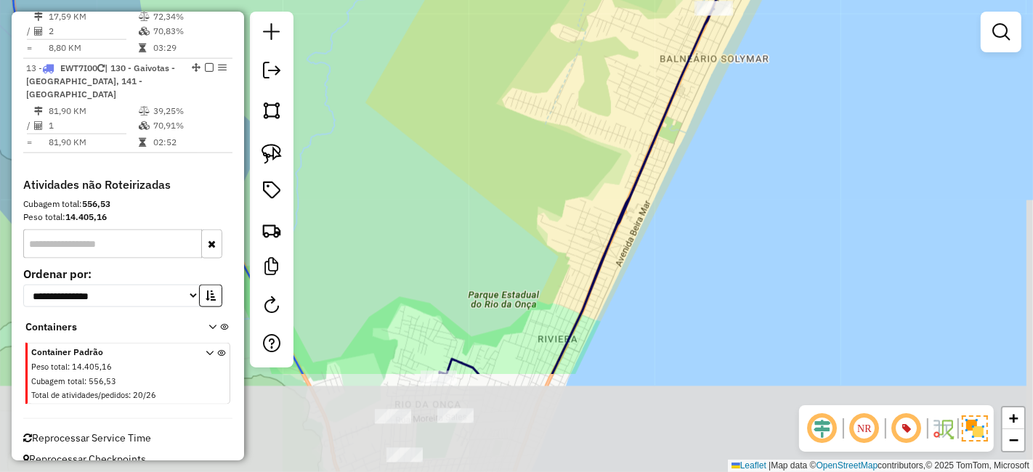
drag, startPoint x: 516, startPoint y: 84, endPoint x: 472, endPoint y: 62, distance: 49.0
click at [479, 65] on div "Janela de atendimento Grade de atendimento Capacidade Transportadoras Veículos …" at bounding box center [516, 236] width 1033 height 472
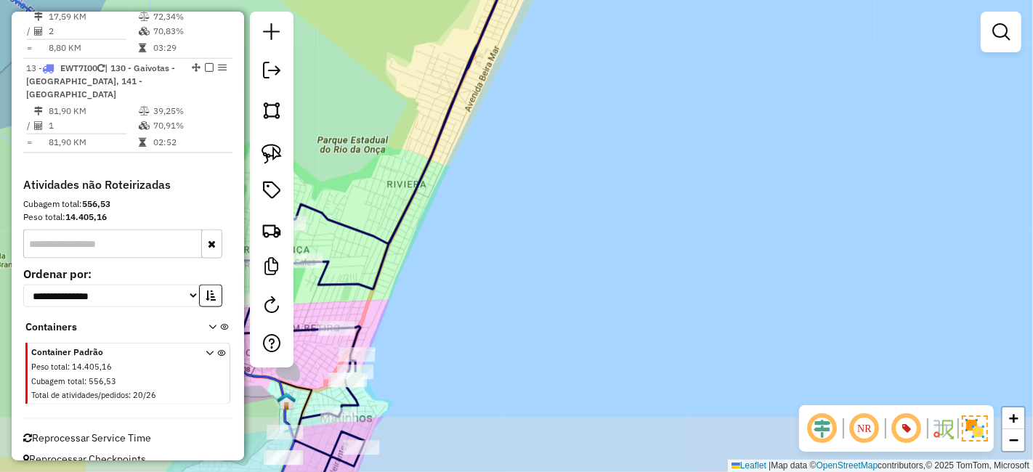
drag, startPoint x: 525, startPoint y: 269, endPoint x: 720, endPoint y: 72, distance: 277.3
click at [614, 183] on div "Janela de atendimento Grade de atendimento Capacidade Transportadoras Veículos …" at bounding box center [516, 236] width 1033 height 472
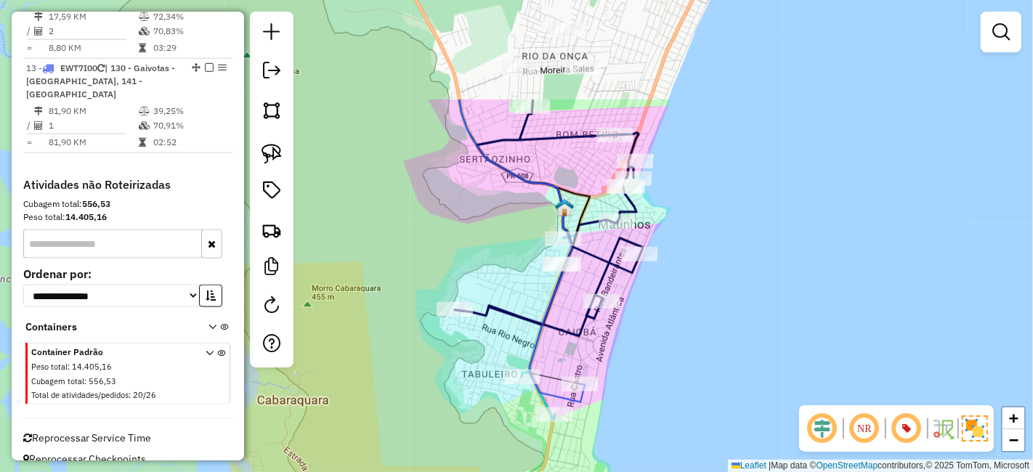
drag, startPoint x: 600, startPoint y: 194, endPoint x: 519, endPoint y: 341, distance: 168.4
click at [519, 341] on div "Janela de atendimento Grade de atendimento Capacidade Transportadoras Veículos …" at bounding box center [516, 236] width 1033 height 472
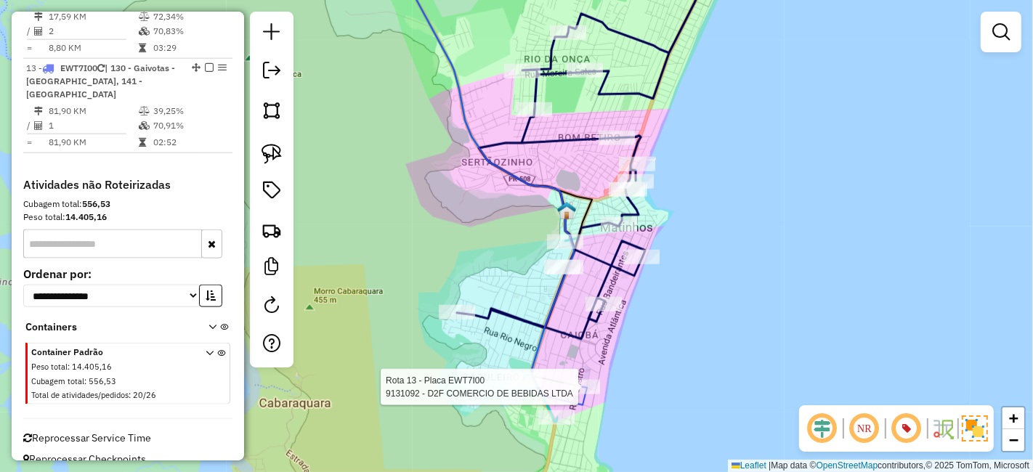
select select "**********"
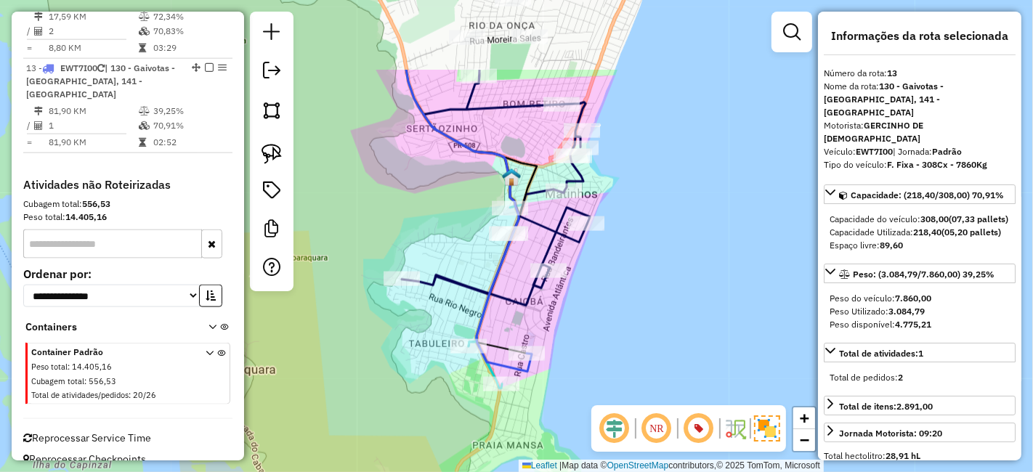
drag, startPoint x: 662, startPoint y: 239, endPoint x: 673, endPoint y: 356, distance: 117.5
click at [673, 356] on div "Janela de atendimento Grade de atendimento Capacidade Transportadoras Veículos …" at bounding box center [516, 236] width 1033 height 472
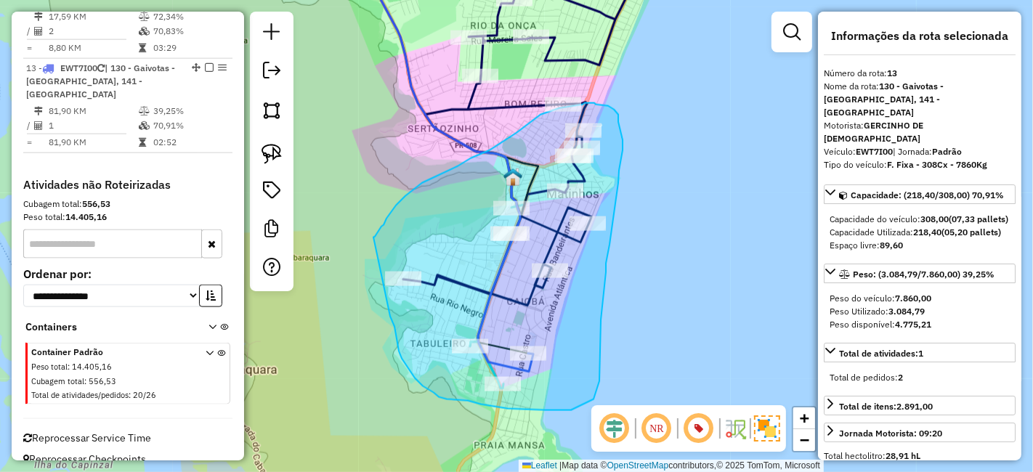
drag, startPoint x: 390, startPoint y: 318, endPoint x: 369, endPoint y: 240, distance: 81.2
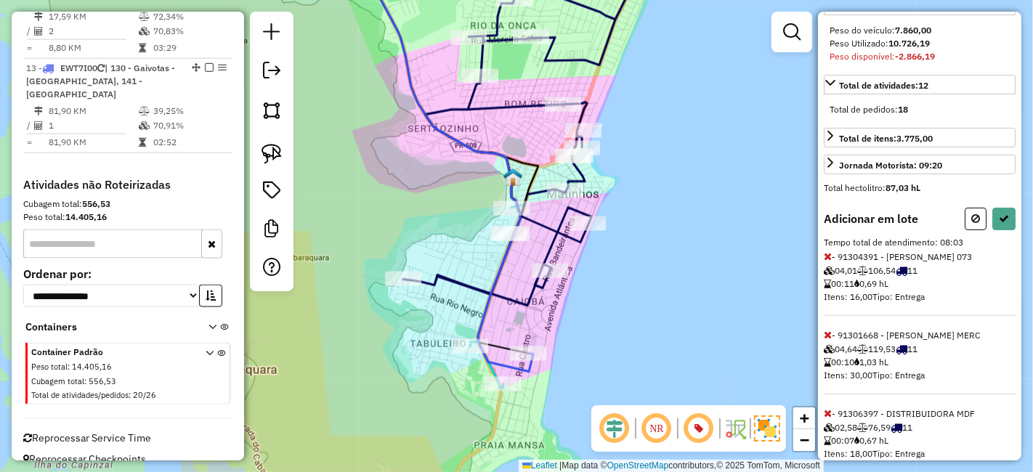
scroll to position [403, 0]
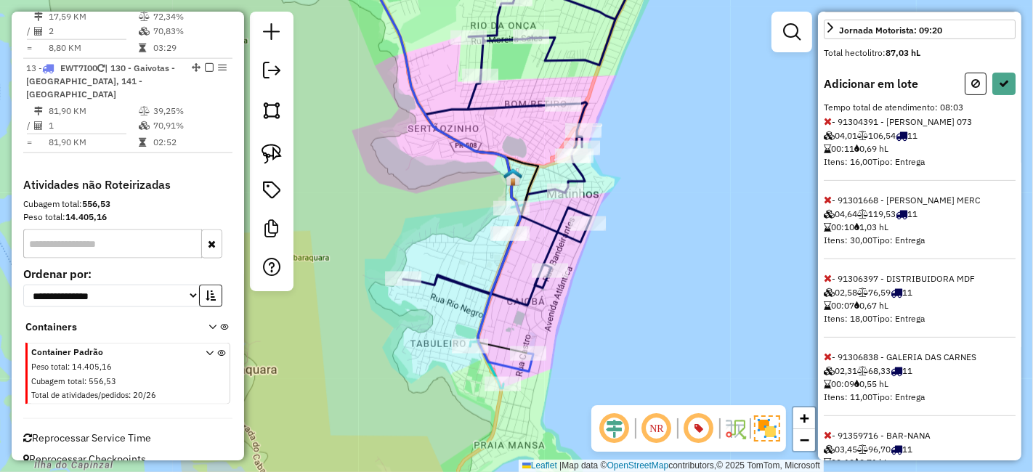
click at [826, 126] on icon at bounding box center [828, 121] width 8 height 10
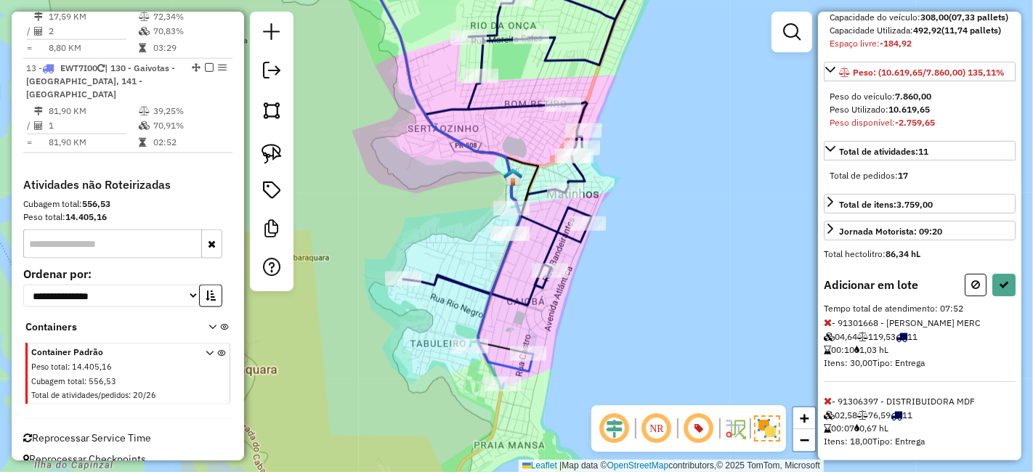
scroll to position [242, 0]
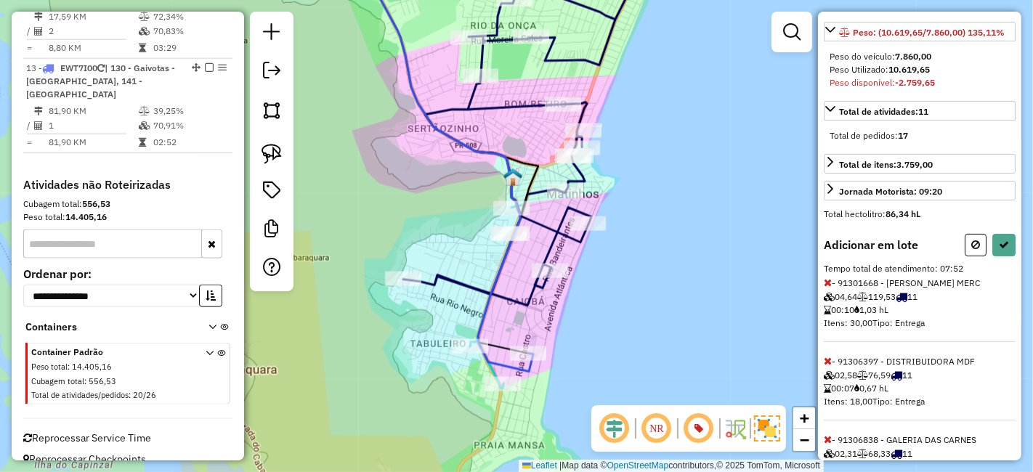
click at [825, 286] on span at bounding box center [828, 282] width 8 height 13
click at [823, 293] on div "Informações da rota selecionada Número da rota: 13 Nome da rota: 130 - Gaivotas…" at bounding box center [919, 236] width 203 height 449
click at [827, 288] on icon at bounding box center [828, 282] width 8 height 10
click at [824, 288] on icon at bounding box center [828, 282] width 8 height 10
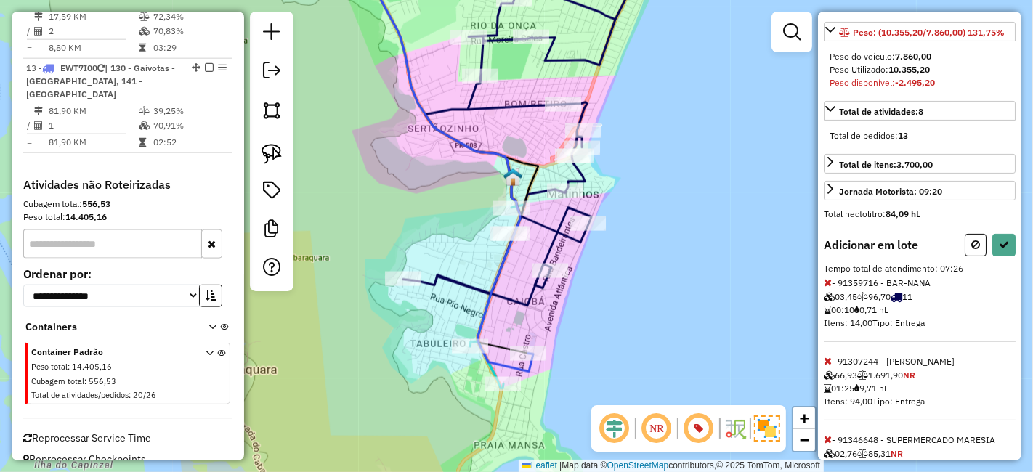
click at [824, 356] on icon at bounding box center [828, 361] width 8 height 10
click at [824, 288] on icon at bounding box center [828, 282] width 8 height 10
click at [971, 250] on icon at bounding box center [975, 245] width 9 height 10
select select "**********"
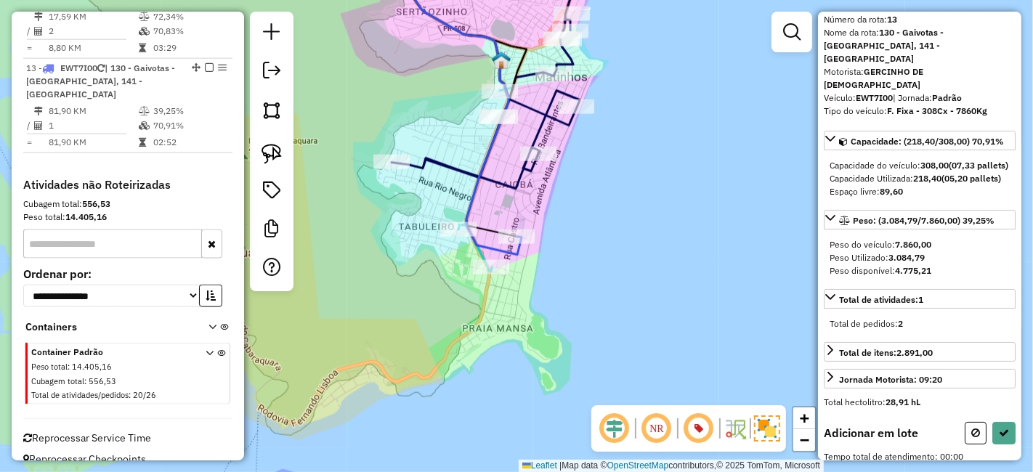
scroll to position [58, 0]
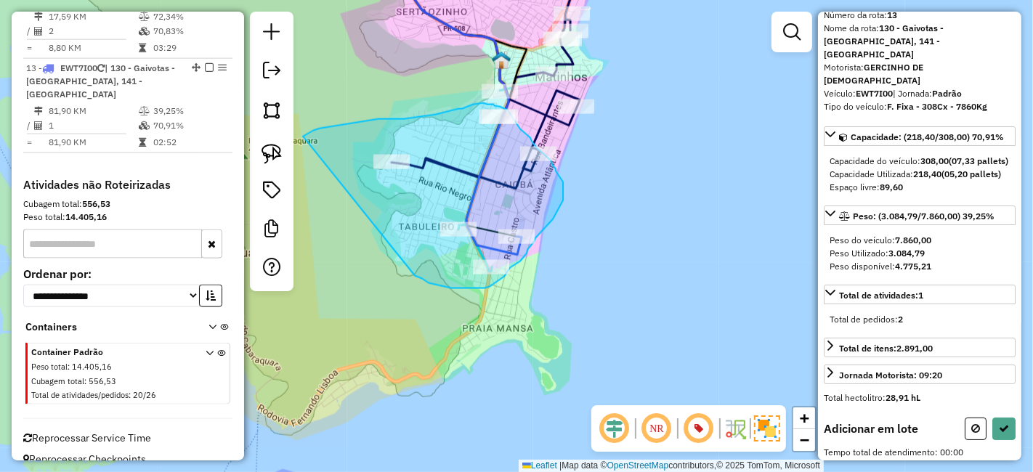
drag, startPoint x: 422, startPoint y: 279, endPoint x: 303, endPoint y: 137, distance: 185.6
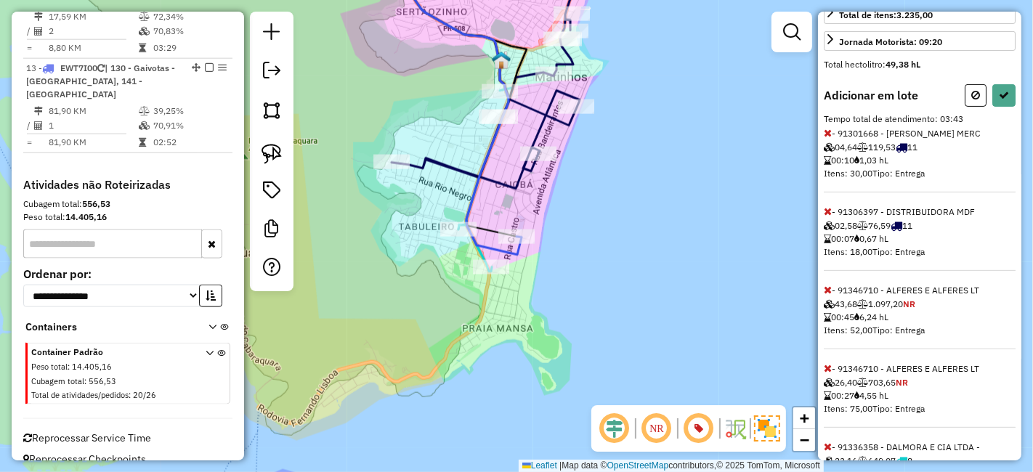
scroll to position [484, 0]
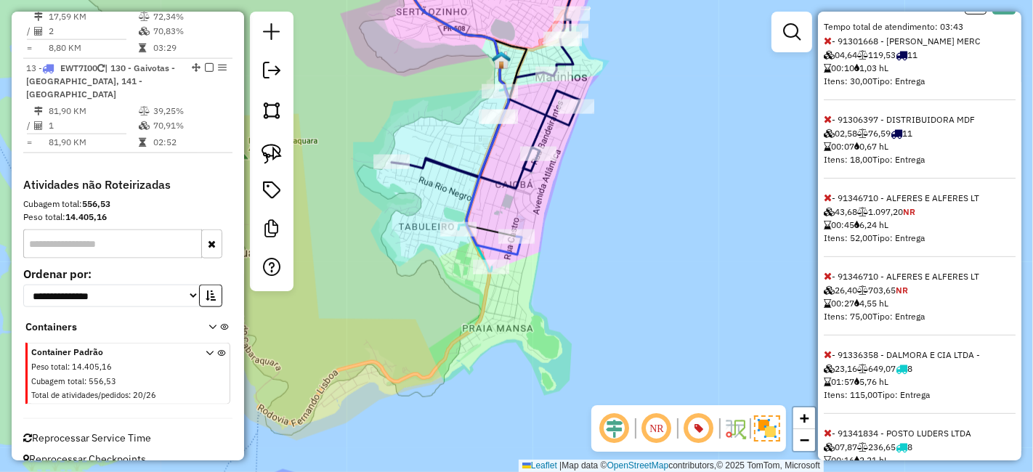
click at [829, 281] on icon at bounding box center [828, 276] width 8 height 10
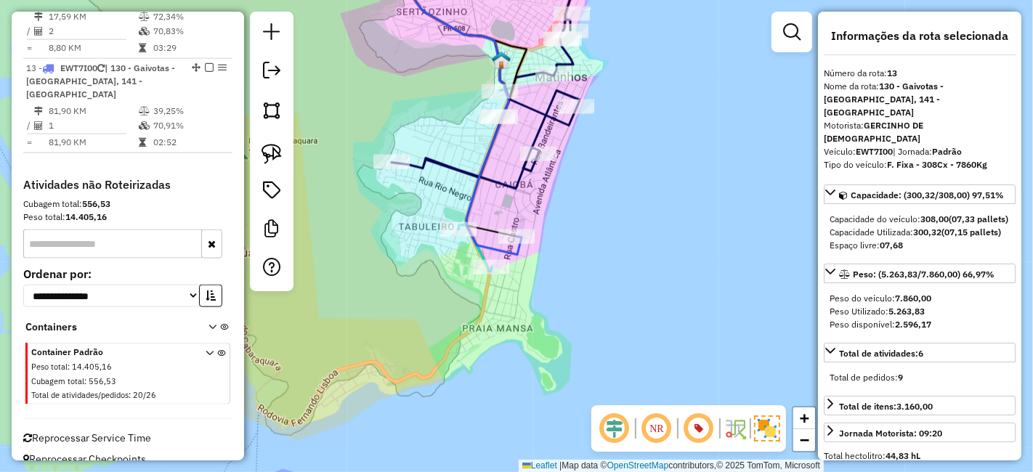
scroll to position [81, 0]
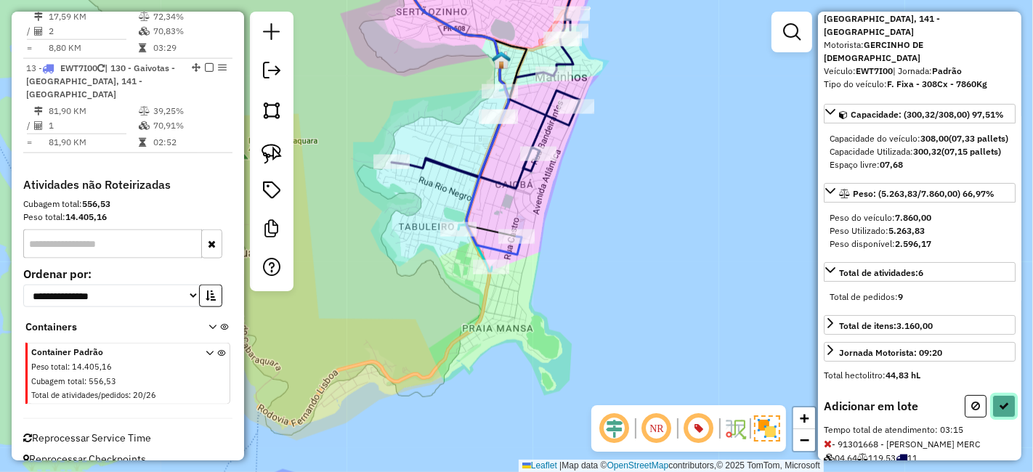
click at [992, 405] on button at bounding box center [1003, 406] width 23 height 23
select select "**********"
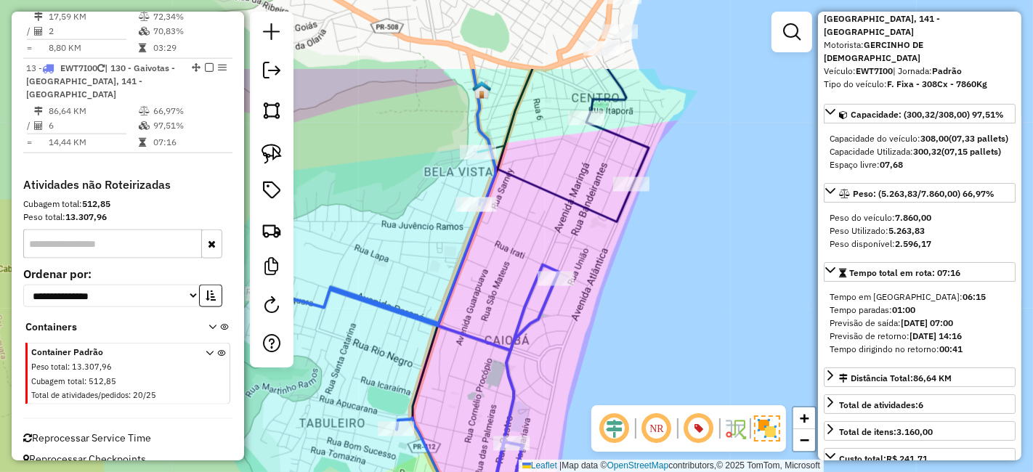
drag, startPoint x: 566, startPoint y: 125, endPoint x: 556, endPoint y: 249, distance: 124.6
click at [556, 246] on div "Janela de atendimento Grade de atendimento Capacidade Transportadoras Veículos …" at bounding box center [516, 236] width 1033 height 472
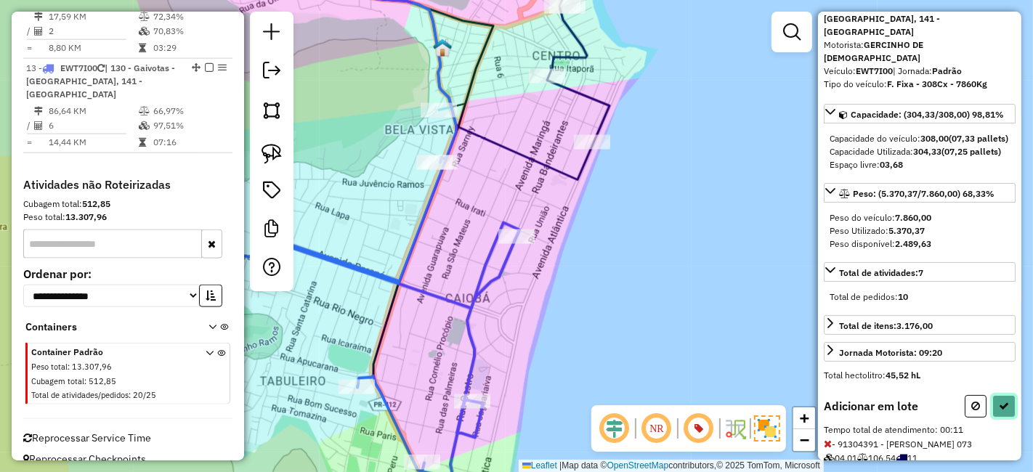
click at [997, 395] on button at bounding box center [1003, 406] width 23 height 23
select select "**********"
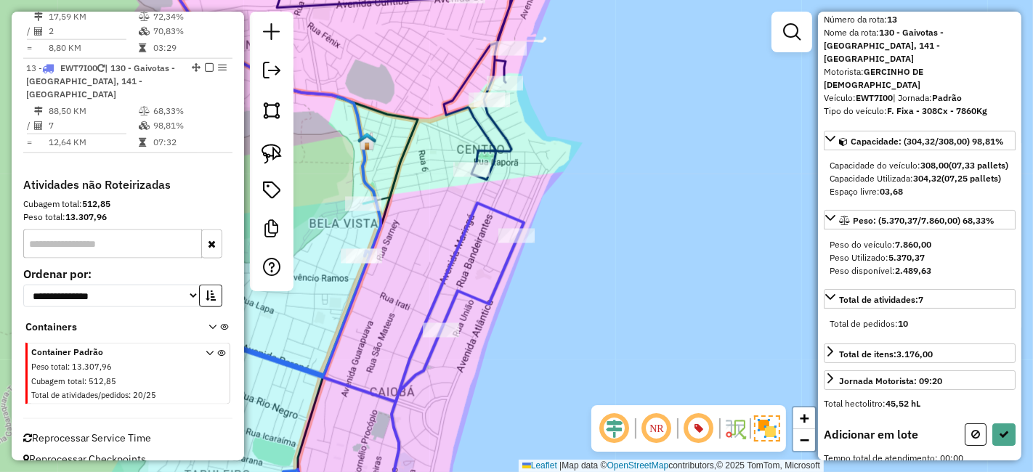
scroll to position [58, 0]
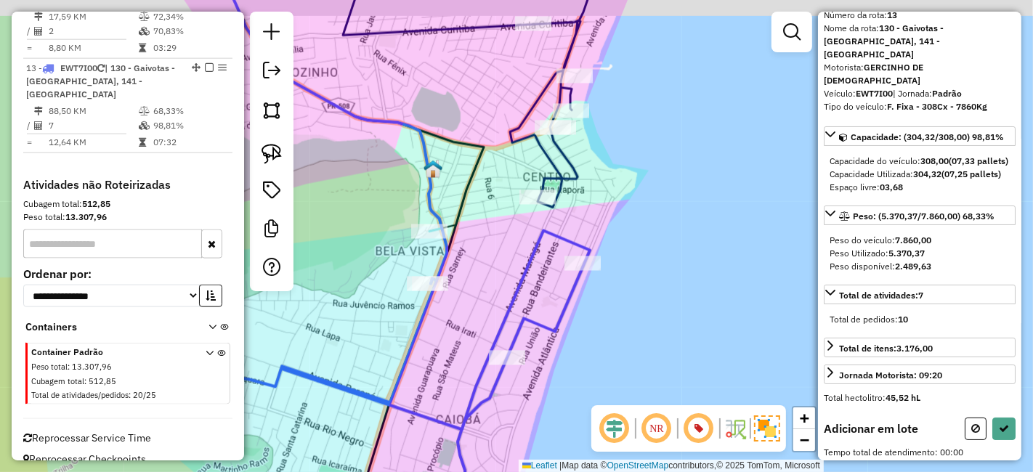
drag, startPoint x: 621, startPoint y: 314, endPoint x: 622, endPoint y: 304, distance: 11.0
click at [662, 331] on div "Janela de atendimento Grade de atendimento Capacidade Transportadoras Veículos …" at bounding box center [516, 236] width 1033 height 472
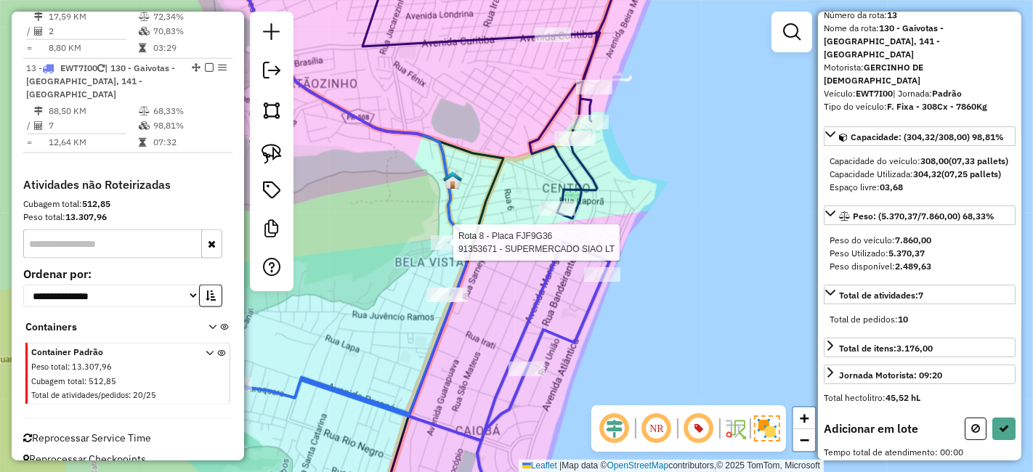
scroll to position [81, 0]
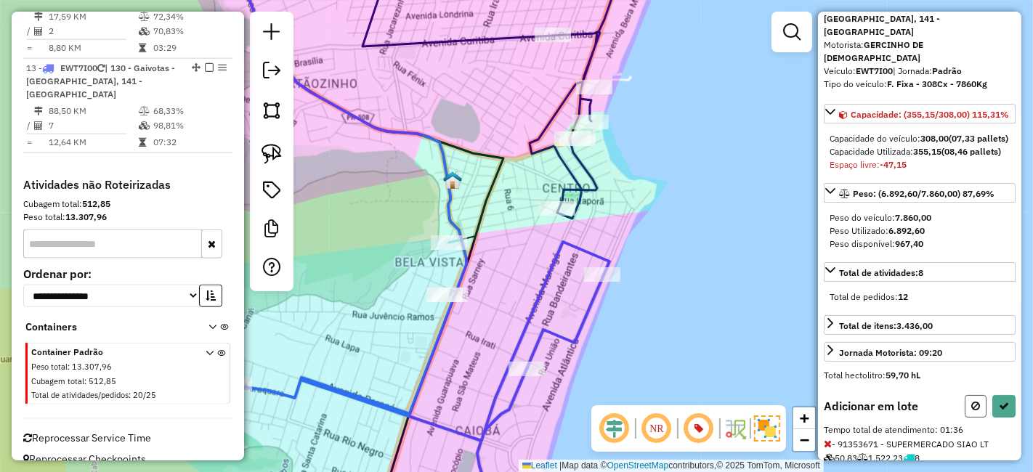
click at [964, 411] on button at bounding box center [975, 406] width 22 height 23
select select "**********"
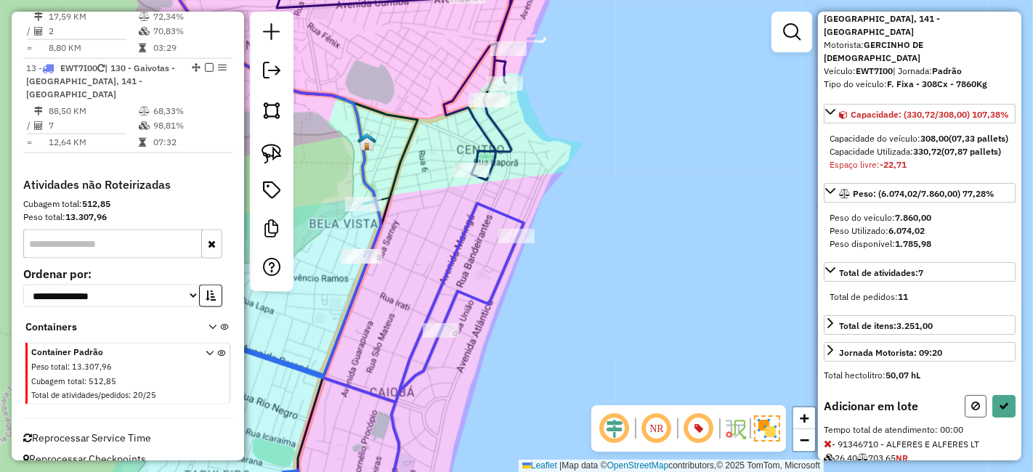
click at [971, 411] on icon at bounding box center [975, 406] width 9 height 10
select select "**********"
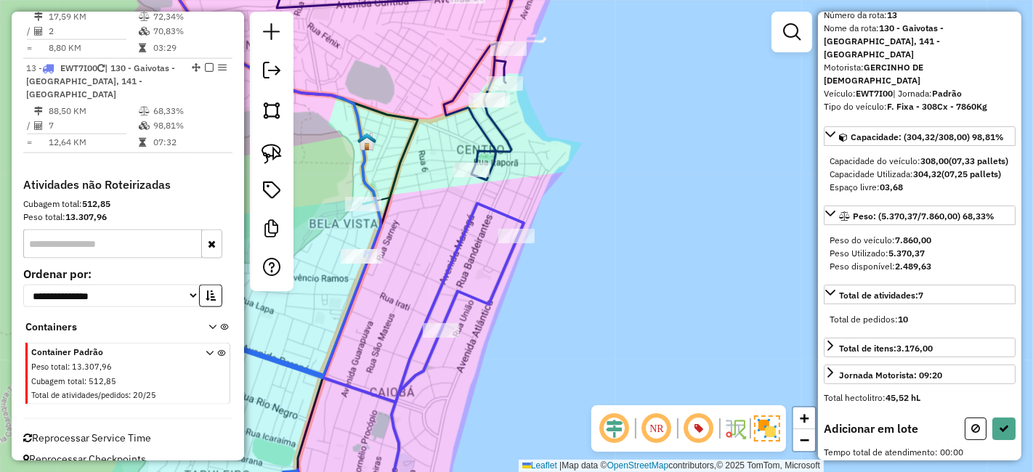
click at [477, 180] on icon at bounding box center [402, 66] width 251 height 227
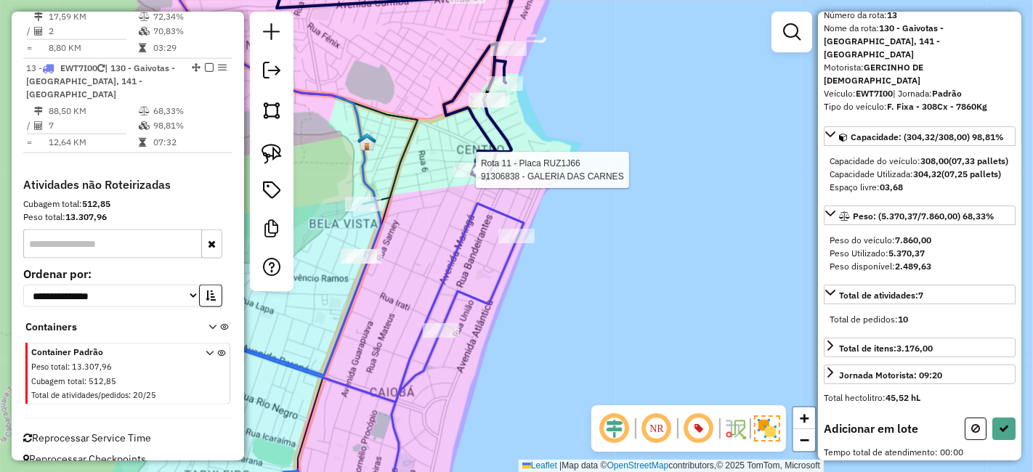
click at [471, 177] on div at bounding box center [471, 170] width 36 height 15
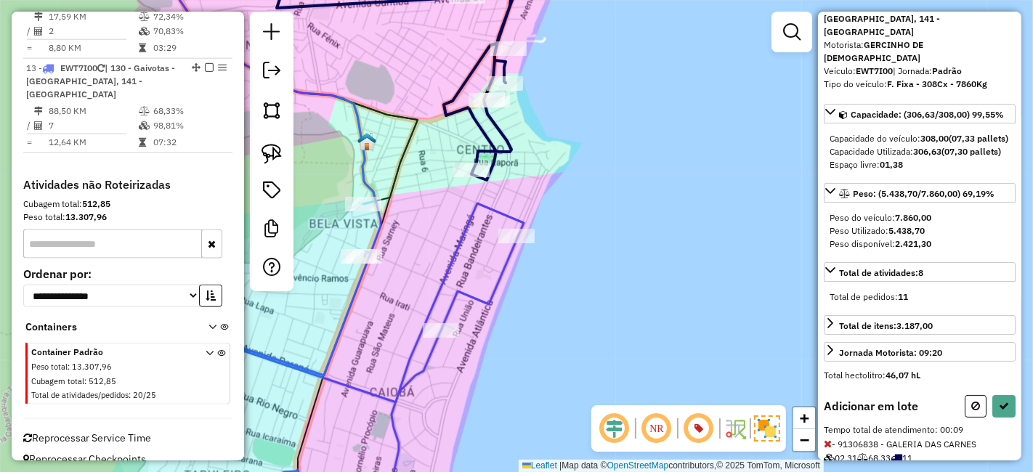
click at [1012, 405] on div "Informações da rota selecionada Número da rota: 13 Nome da rota: 130 - Gaivotas…" at bounding box center [919, 236] width 203 height 449
click at [1004, 402] on icon at bounding box center [1004, 406] width 10 height 10
select select "**********"
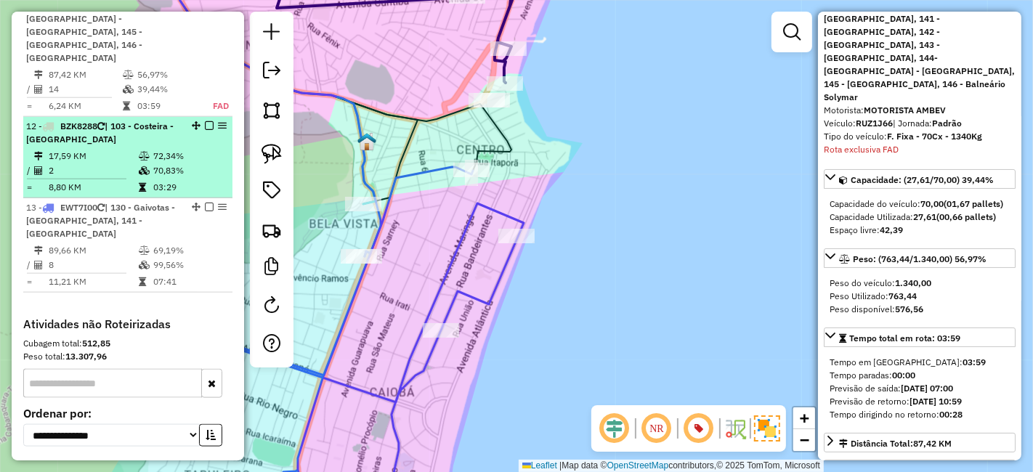
scroll to position [1412, 0]
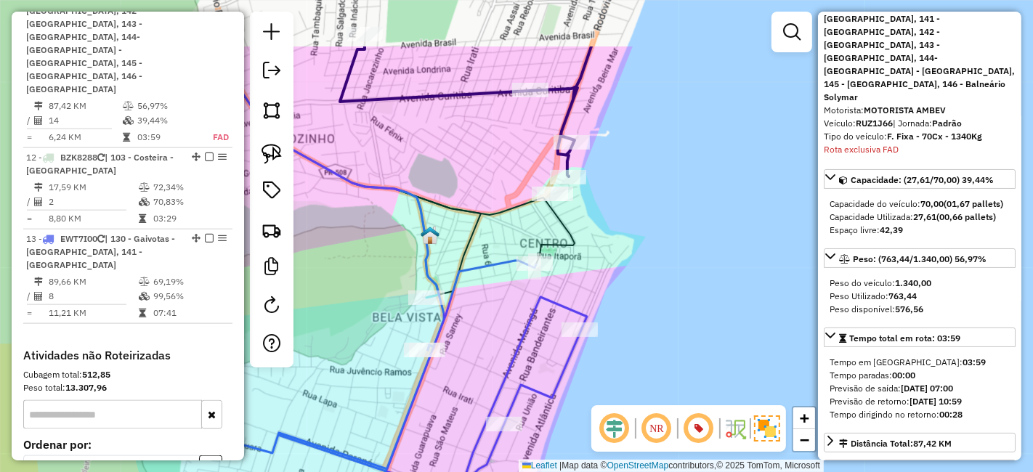
drag, startPoint x: 426, startPoint y: 216, endPoint x: 494, endPoint y: 322, distance: 125.1
click at [494, 322] on div "Janela de atendimento Grade de atendimento Capacidade Transportadoras Veículos …" at bounding box center [516, 236] width 1033 height 472
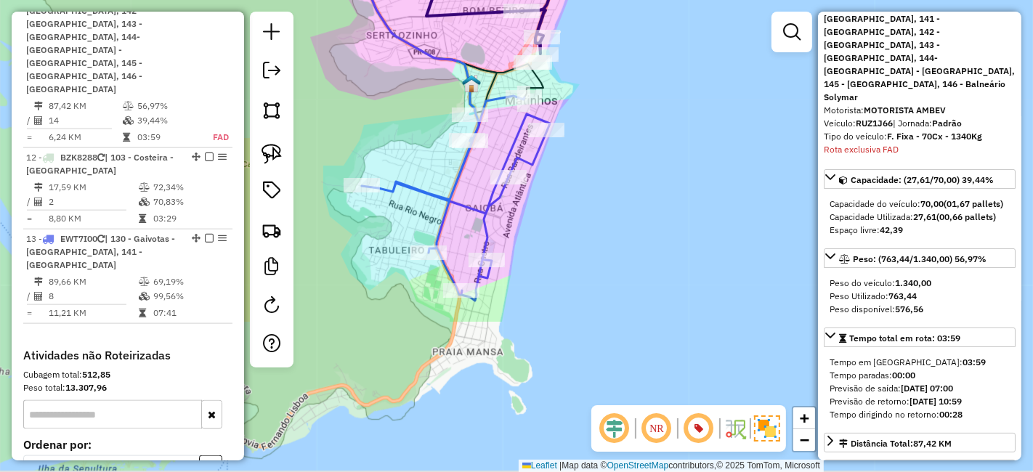
drag, startPoint x: 527, startPoint y: 385, endPoint x: 544, endPoint y: 202, distance: 183.8
click at [544, 202] on div "Janela de atendimento Grade de atendimento Capacidade Transportadoras Veículos …" at bounding box center [516, 236] width 1033 height 472
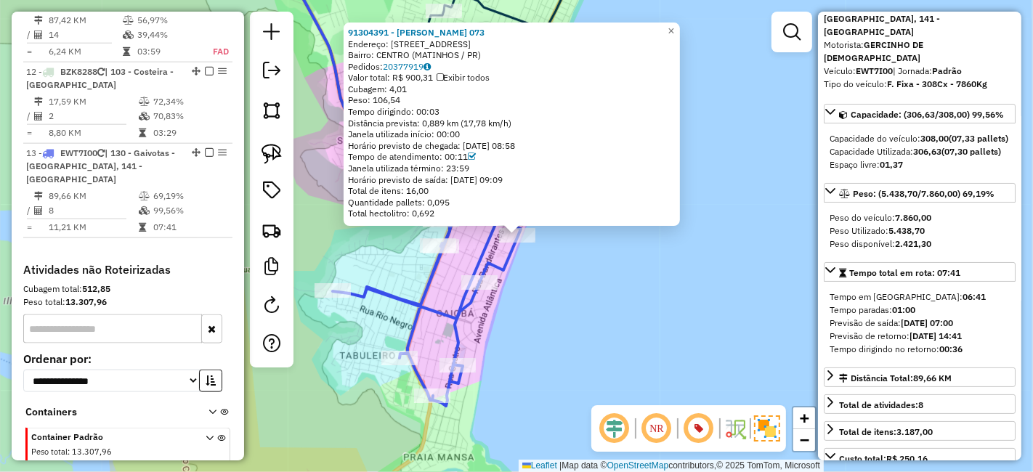
scroll to position [1583, 0]
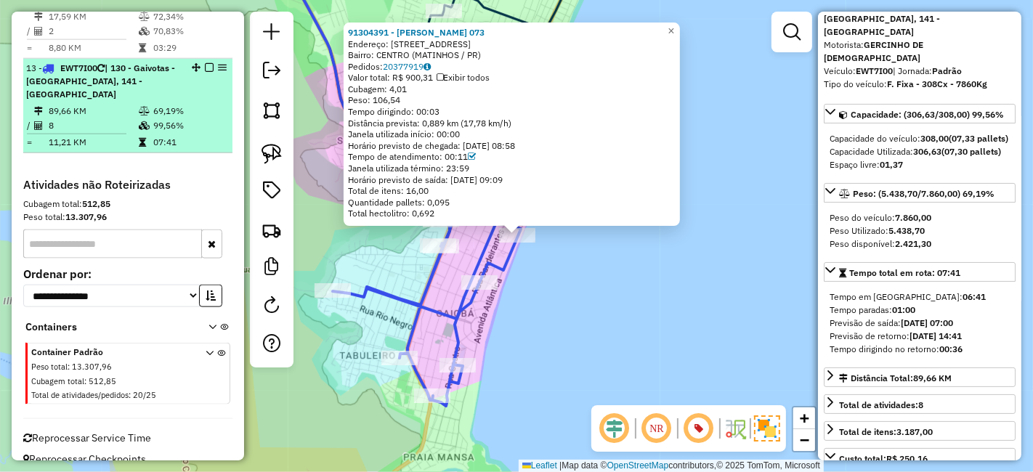
click at [205, 63] on em at bounding box center [209, 67] width 9 height 9
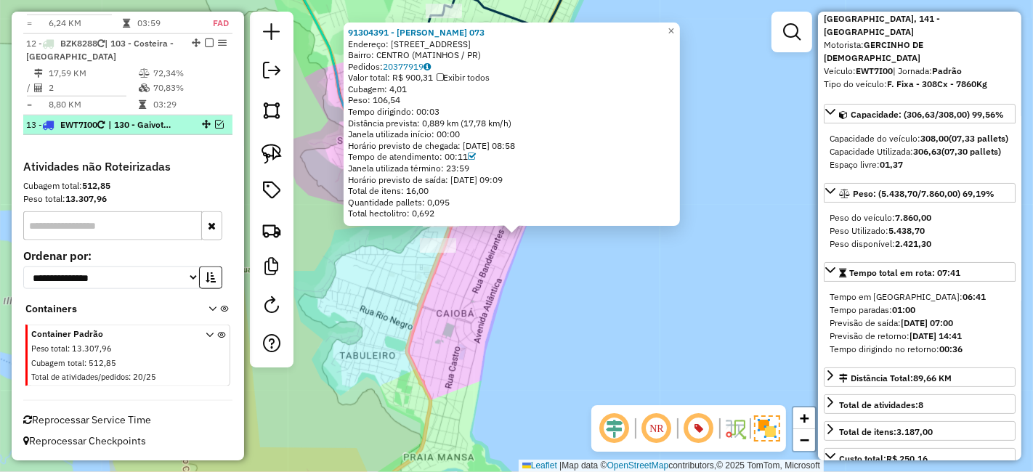
scroll to position [1521, 0]
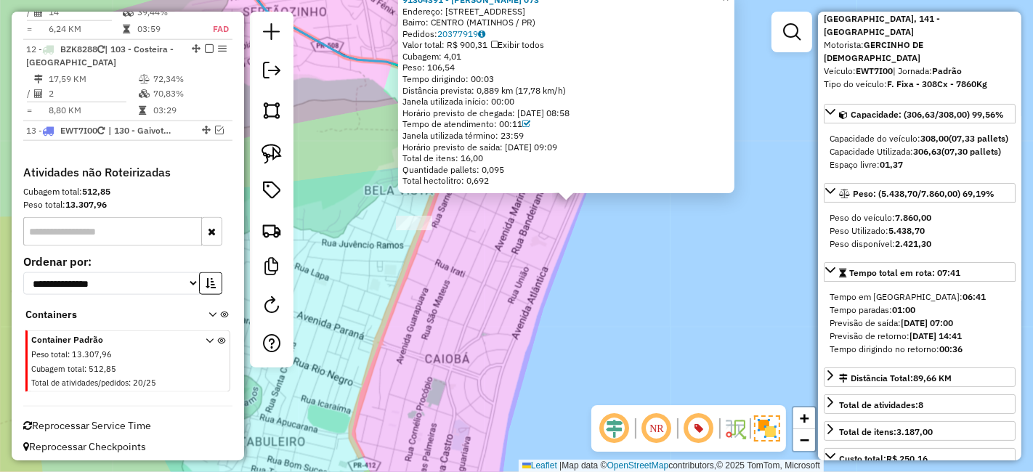
click at [561, 335] on div "91304391 - JADERSON FRIESEN 073 Endereço: AVENIDA ATLANTICA 380 Bairro: CENTRO …" at bounding box center [516, 236] width 1033 height 472
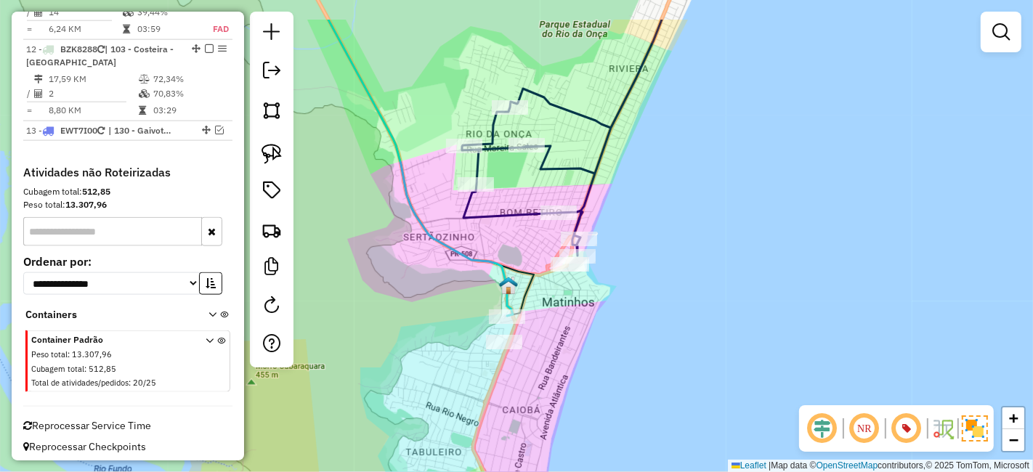
drag, startPoint x: 603, startPoint y: 264, endPoint x: 619, endPoint y: 331, distance: 68.5
click at [619, 331] on div "Janela de atendimento Grade de atendimento Capacidade Transportadoras Veículos …" at bounding box center [516, 236] width 1033 height 472
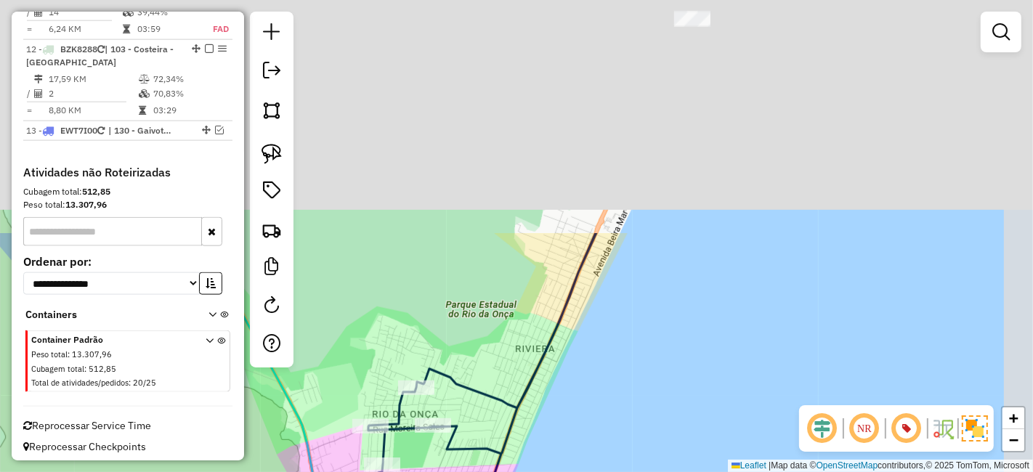
drag, startPoint x: 796, startPoint y: 107, endPoint x: 691, endPoint y: 403, distance: 313.5
click at [691, 403] on div "Janela de atendimento Grade de atendimento Capacidade Transportadoras Veículos …" at bounding box center [516, 236] width 1033 height 472
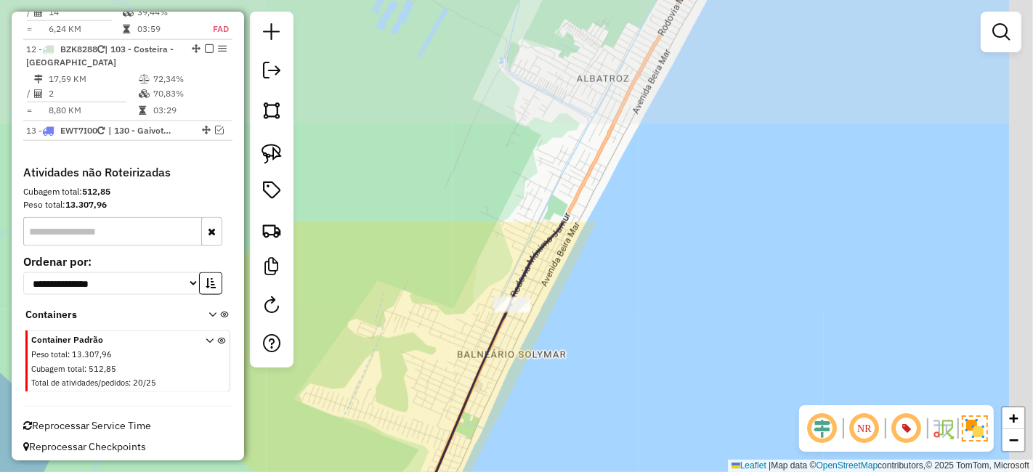
drag, startPoint x: 755, startPoint y: 114, endPoint x: 585, endPoint y: 393, distance: 326.9
click at [585, 393] on div "Janela de atendimento Grade de atendimento Capacidade Transportadoras Veículos …" at bounding box center [516, 236] width 1033 height 472
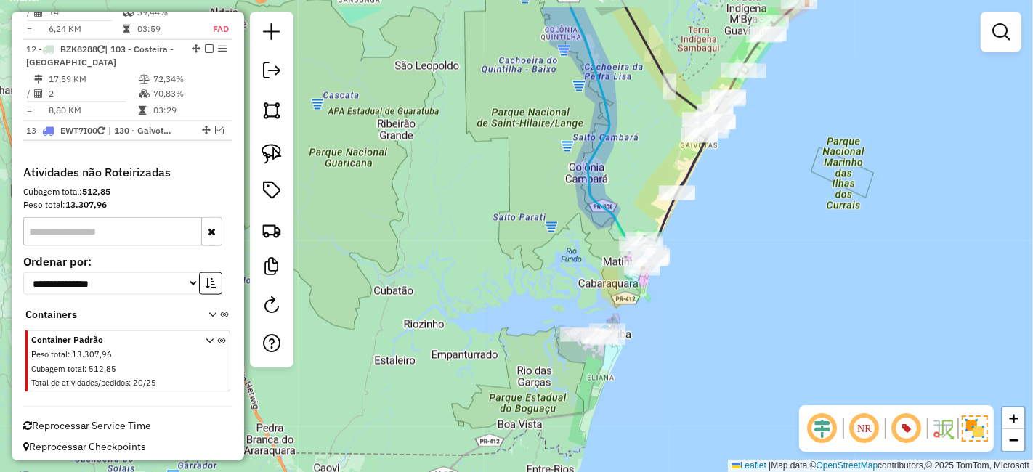
drag, startPoint x: 773, startPoint y: 142, endPoint x: 734, endPoint y: 198, distance: 67.9
click at [734, 198] on div "Janela de atendimento Grade de atendimento Capacidade Transportadoras Veículos …" at bounding box center [516, 236] width 1033 height 472
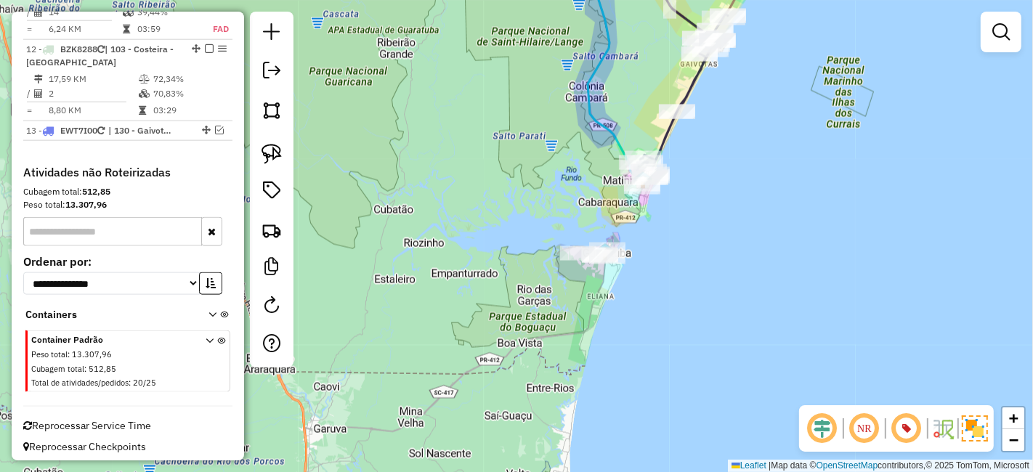
drag, startPoint x: 683, startPoint y: 287, endPoint x: 696, endPoint y: 184, distance: 103.2
click at [696, 184] on div "Janela de atendimento Grade de atendimento Capacidade Transportadoras Veículos …" at bounding box center [516, 236] width 1033 height 472
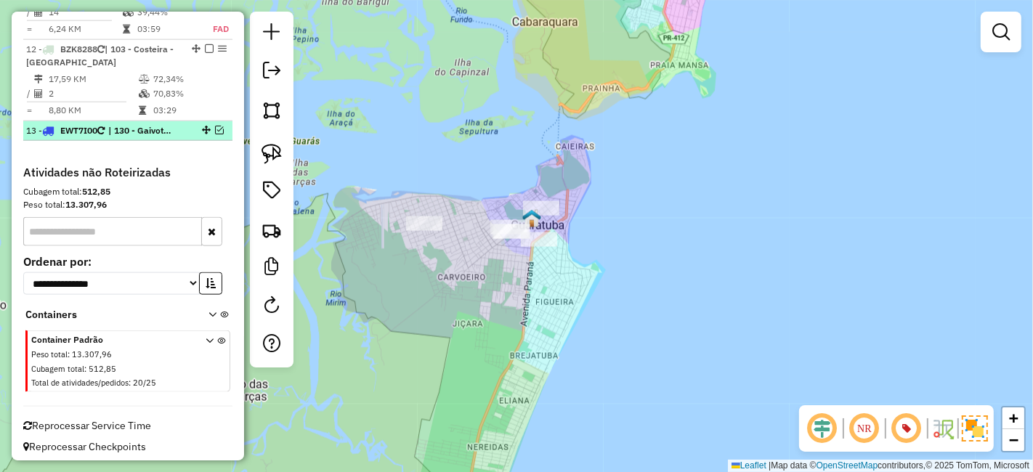
click at [174, 125] on span "| 130 - Gaivotas - Praia do Leste, 141 -Caiobá" at bounding box center [141, 130] width 67 height 13
select select "**********"
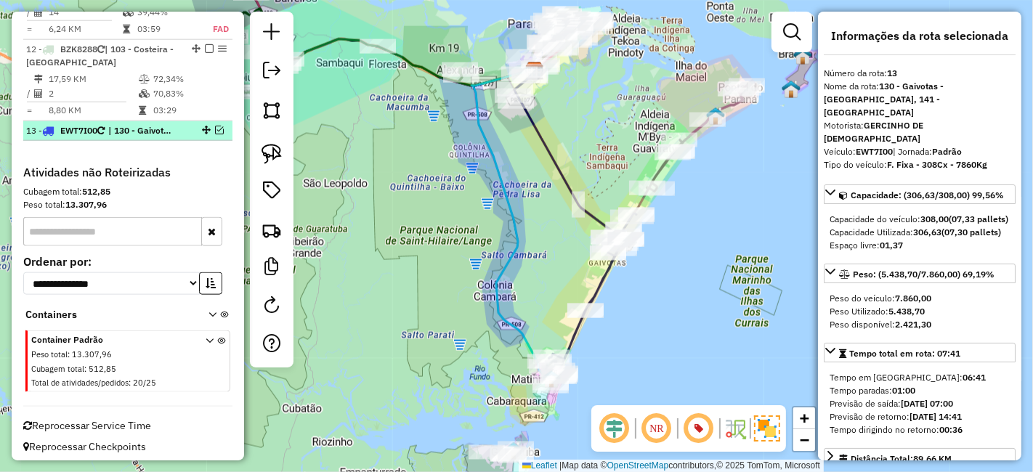
click at [215, 126] on em at bounding box center [219, 130] width 9 height 9
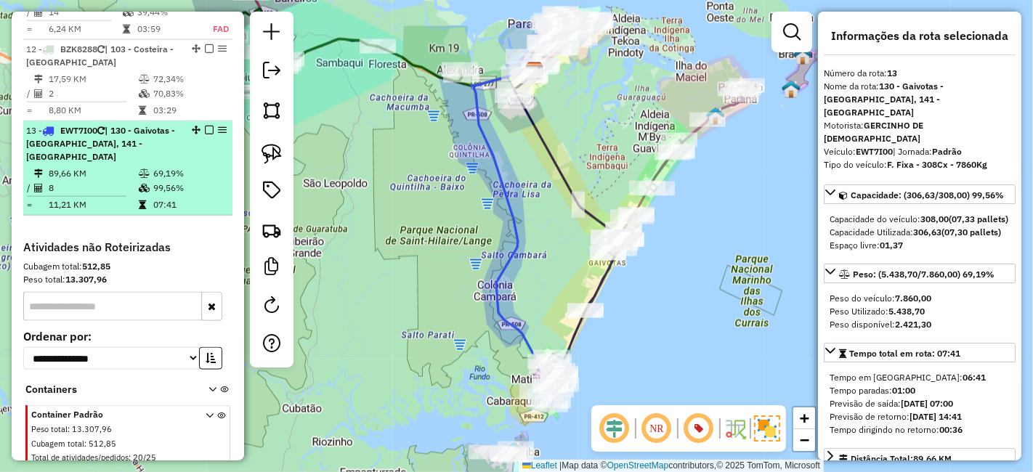
scroll to position [1583, 0]
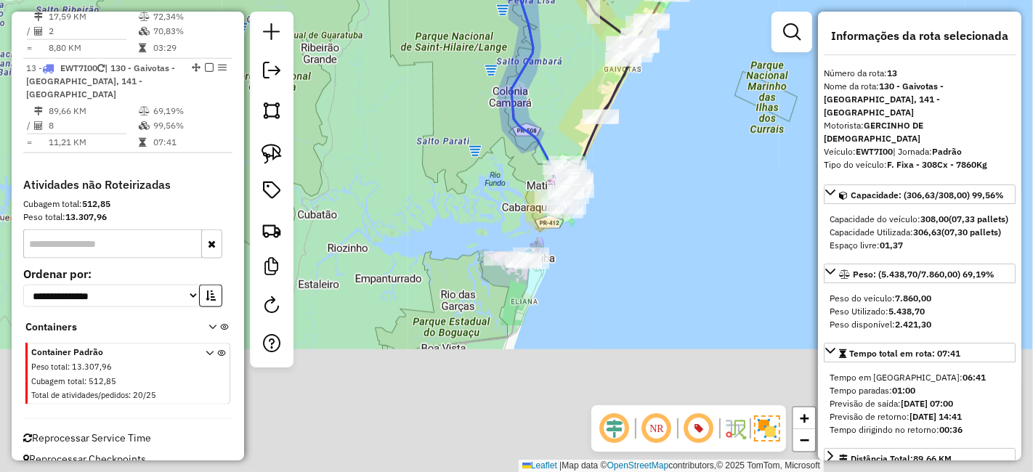
drag, startPoint x: 521, startPoint y: 341, endPoint x: 531, endPoint y: 106, distance: 235.5
click at [531, 106] on div "Janela de atendimento Grade de atendimento Capacidade Transportadoras Veículos …" at bounding box center [516, 236] width 1033 height 472
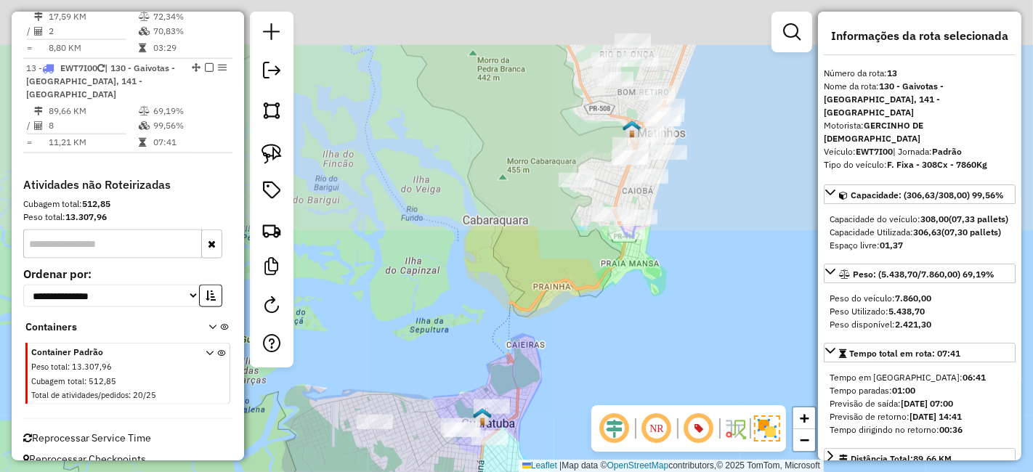
drag, startPoint x: 631, startPoint y: 76, endPoint x: 678, endPoint y: 349, distance: 277.0
click at [678, 349] on div "Janela de atendimento Grade de atendimento Capacidade Transportadoras Veículos …" at bounding box center [516, 236] width 1033 height 472
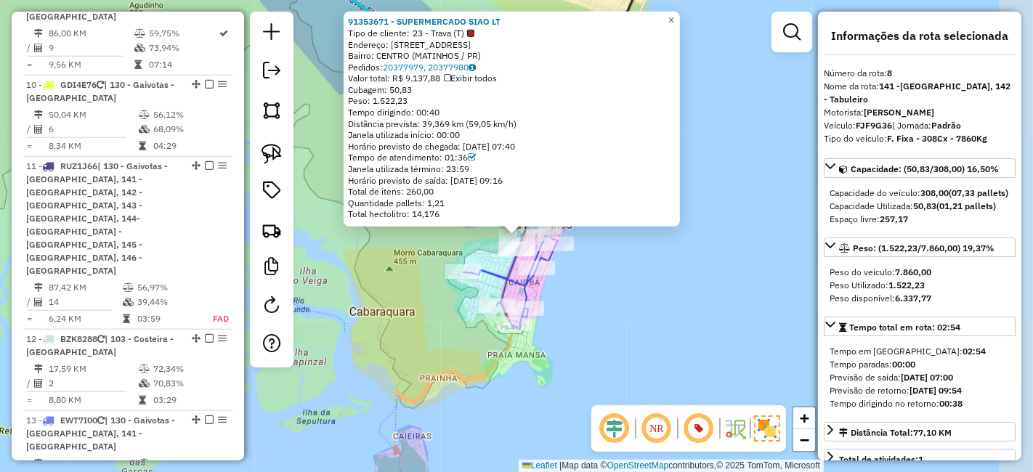
scroll to position [1168, 0]
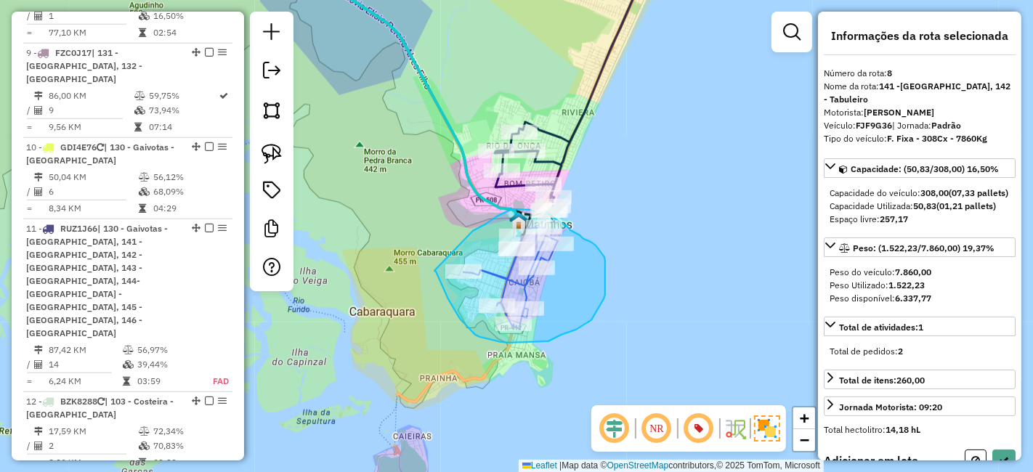
drag, startPoint x: 434, startPoint y: 271, endPoint x: 457, endPoint y: 253, distance: 28.5
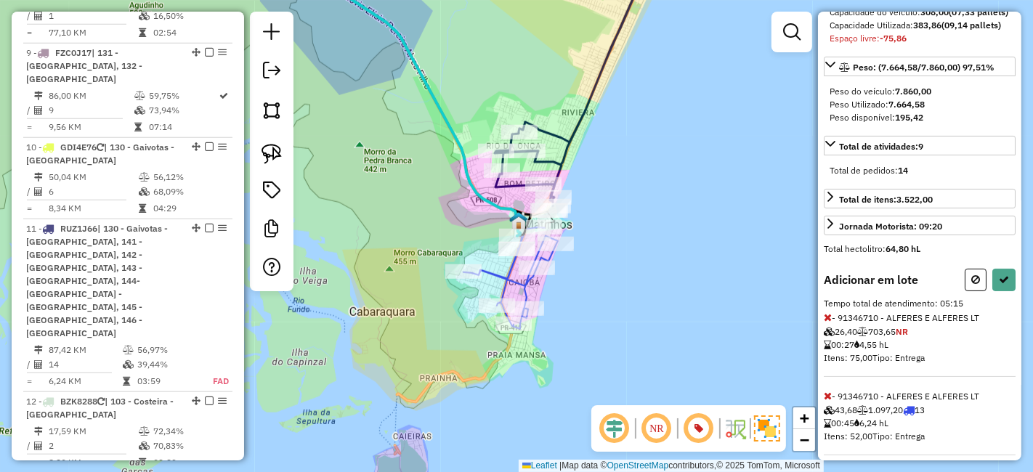
scroll to position [242, 0]
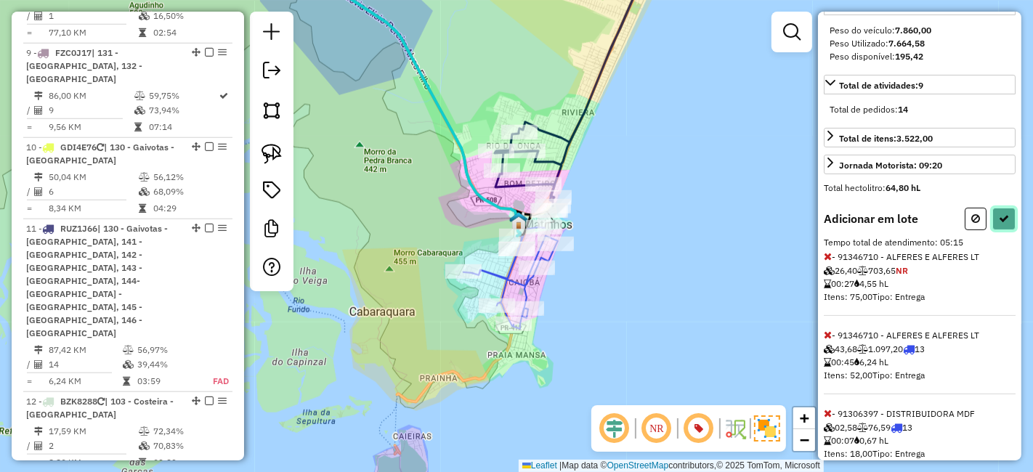
click at [999, 224] on icon at bounding box center [1004, 219] width 10 height 10
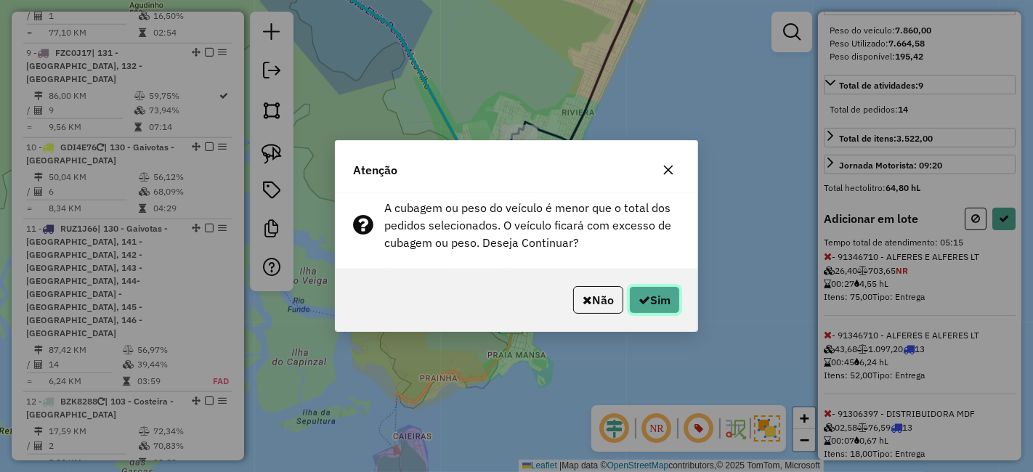
click at [670, 297] on button "Sim" at bounding box center [654, 300] width 51 height 28
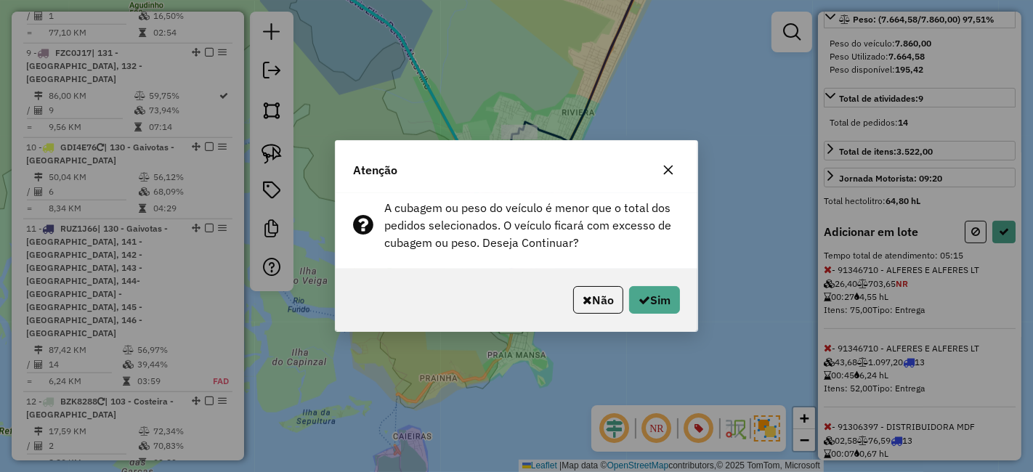
select select "**********"
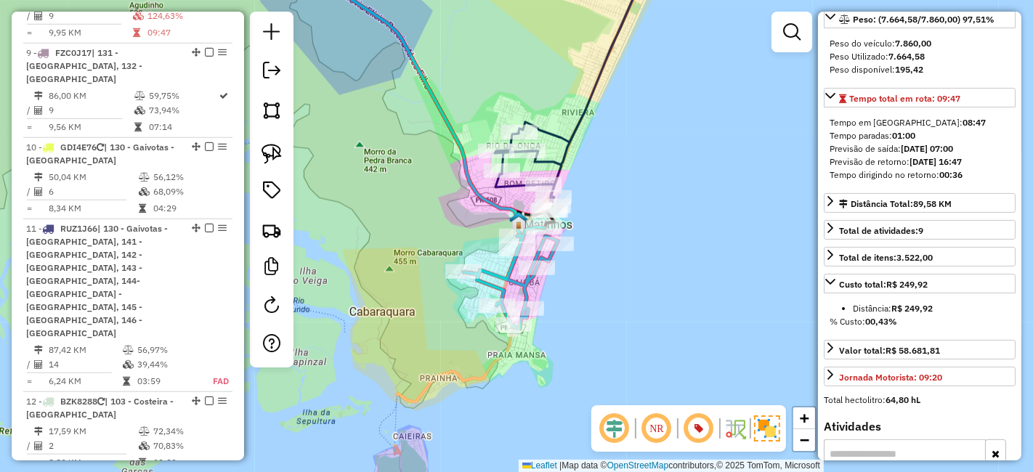
scroll to position [242, 0]
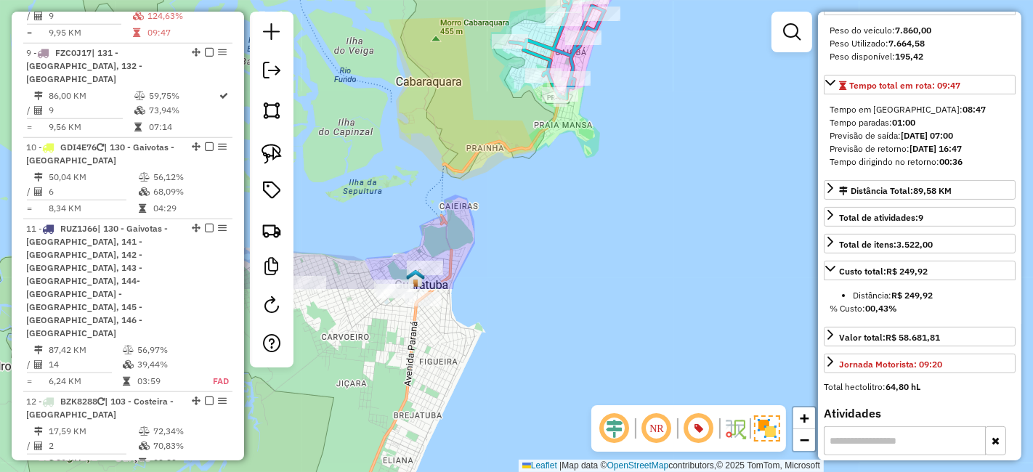
drag, startPoint x: 591, startPoint y: 362, endPoint x: 639, endPoint y: 126, distance: 240.1
click at [639, 125] on div "Janela de atendimento Grade de atendimento Capacidade Transportadoras Veículos …" at bounding box center [516, 236] width 1033 height 472
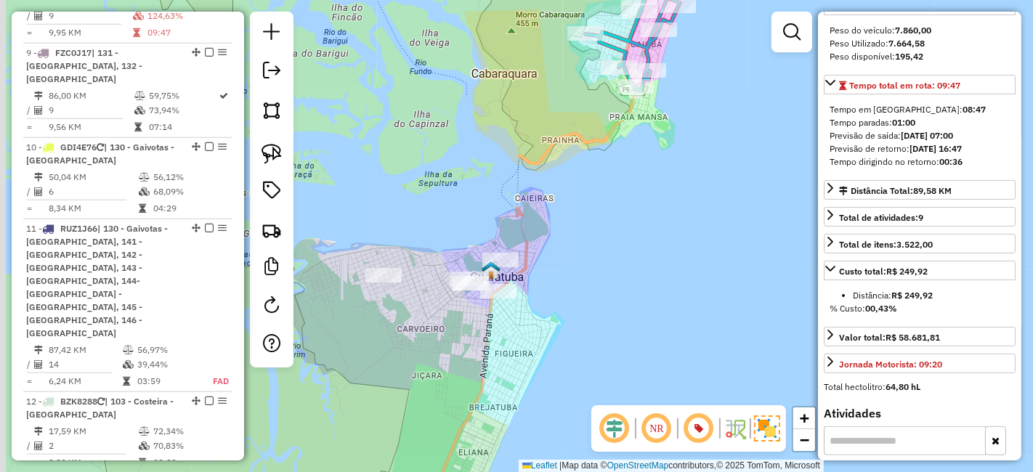
drag, startPoint x: 617, startPoint y: 241, endPoint x: 668, endPoint y: 241, distance: 50.8
click at [668, 241] on div "Janela de atendimento Grade de atendimento Capacidade Transportadoras Veículos …" at bounding box center [516, 236] width 1033 height 472
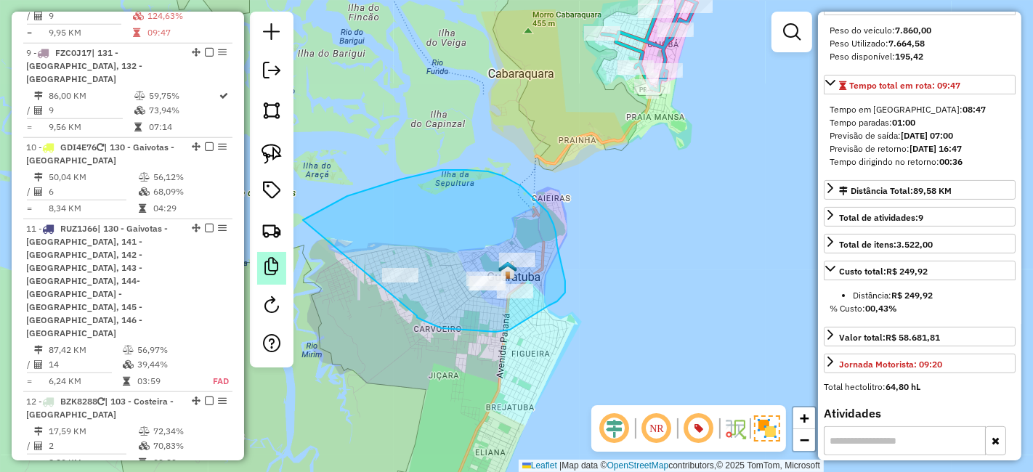
drag, startPoint x: 417, startPoint y: 316, endPoint x: 269, endPoint y: 260, distance: 157.7
click at [269, 260] on hb-router-mapa "Informações da Sessão 1231475 - 20/08/2025 Criação: 19/08/2025 17:46 Depósito: …" at bounding box center [516, 236] width 1033 height 472
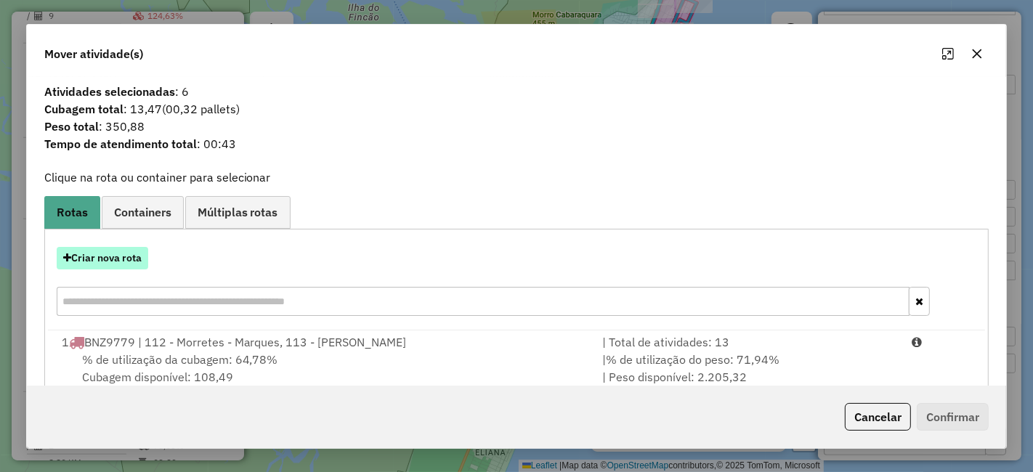
click at [118, 267] on button "Criar nova rota" at bounding box center [103, 258] width 92 height 23
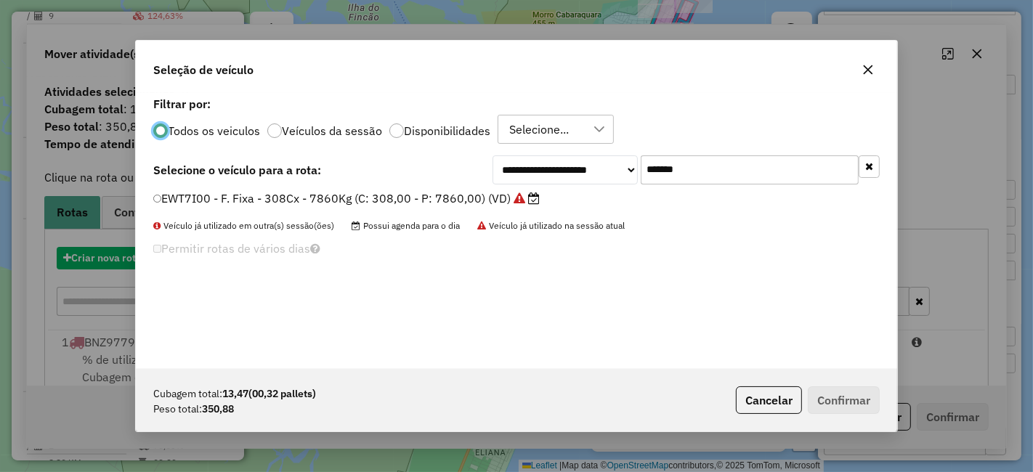
scroll to position [8, 4]
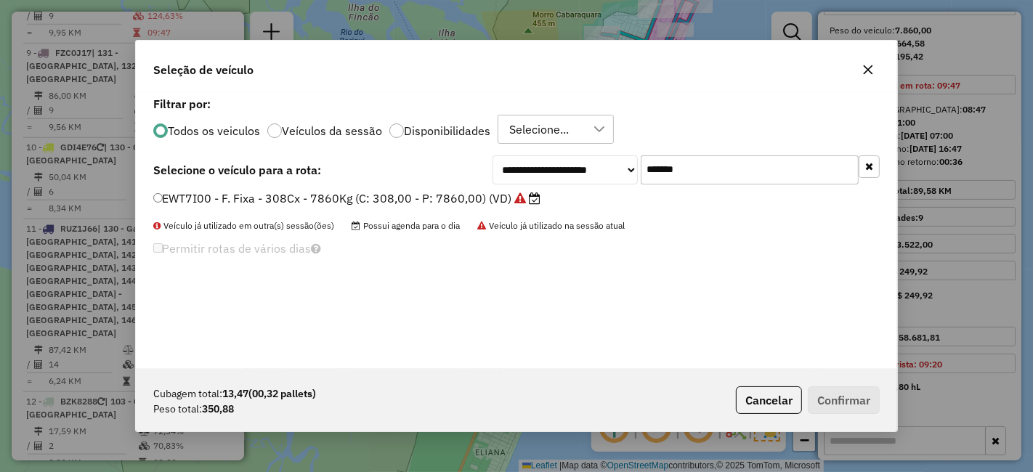
drag, startPoint x: 613, startPoint y: 173, endPoint x: 595, endPoint y: 176, distance: 17.7
click at [601, 175] on div "**********" at bounding box center [685, 169] width 387 height 29
click at [516, 188] on div "**********" at bounding box center [516, 231] width 761 height 276
click at [402, 174] on div "**********" at bounding box center [516, 169] width 726 height 29
click at [409, 190] on label "EWT7I00 - F. Fixa - 308Cx - 7860Kg (C: 308,00 - P: 7860,00) (VD)" at bounding box center [347, 198] width 388 height 17
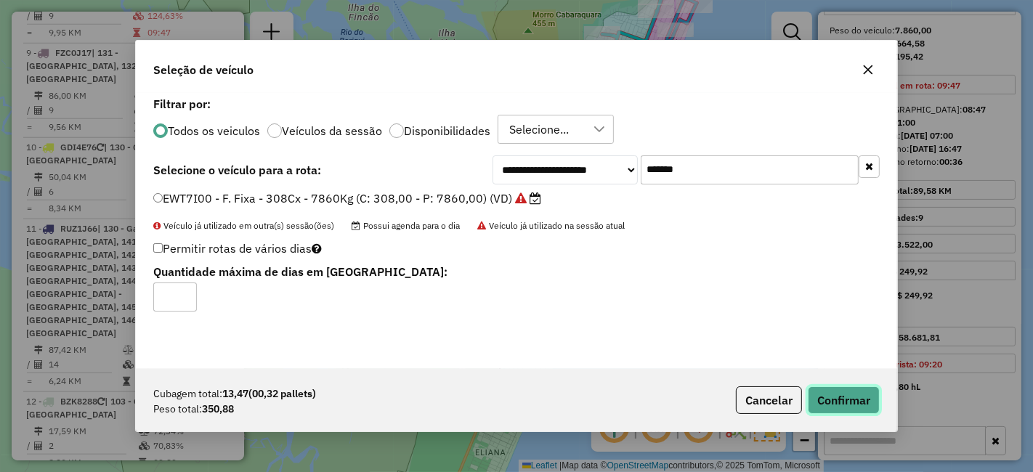
click at [840, 405] on button "Confirmar" at bounding box center [844, 400] width 72 height 28
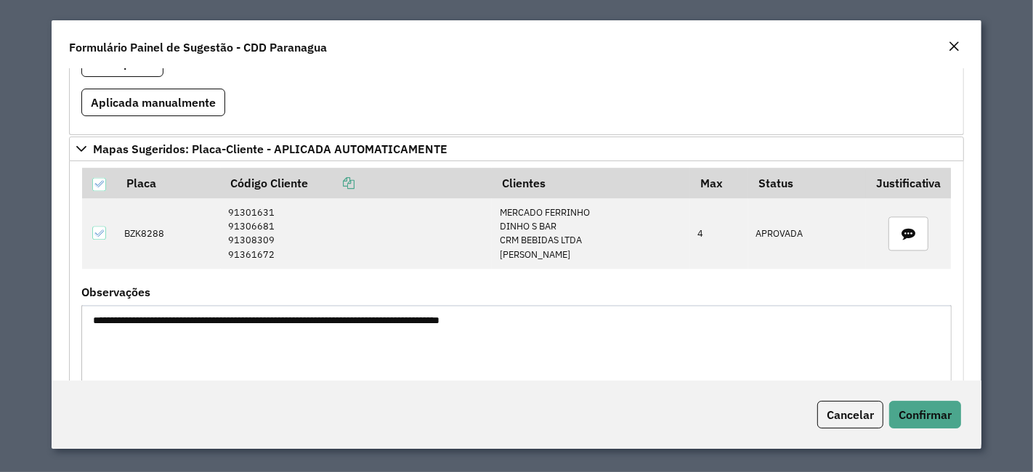
scroll to position [2743, 0]
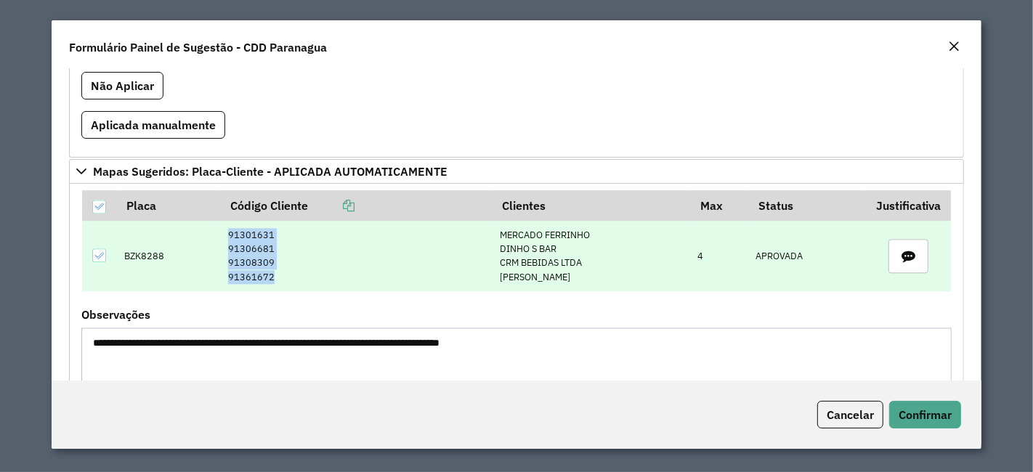
drag, startPoint x: 270, startPoint y: 252, endPoint x: 222, endPoint y: 214, distance: 61.0
click at [221, 221] on td "91301631 91306681 91308309 91361672" at bounding box center [356, 256] width 271 height 70
copy td "91301631 91306681 91308309 91361672"
click at [137, 232] on td "BZK8288" at bounding box center [169, 256] width 104 height 70
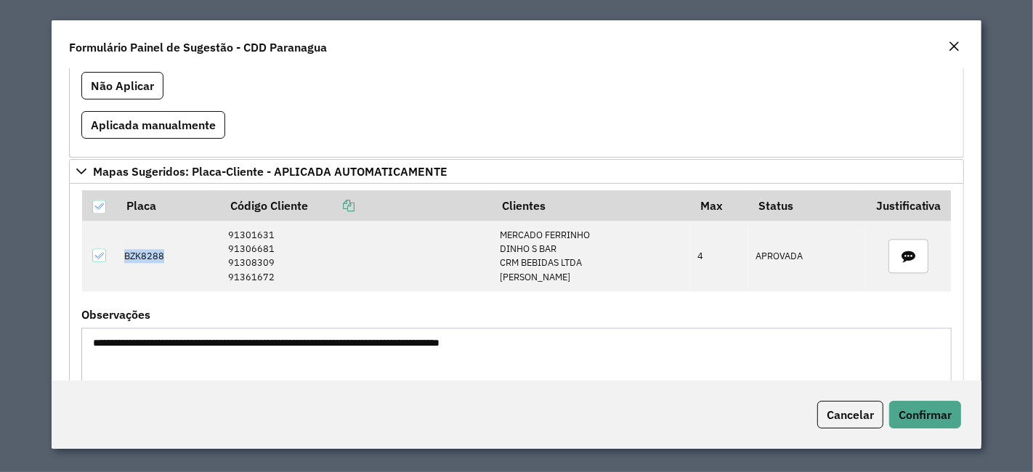
copy td "BZK8288"
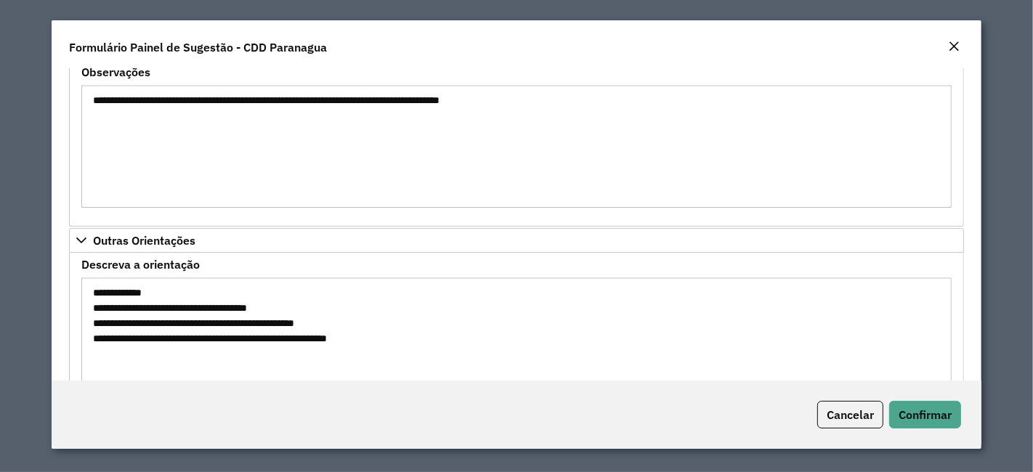
scroll to position [3016, 0]
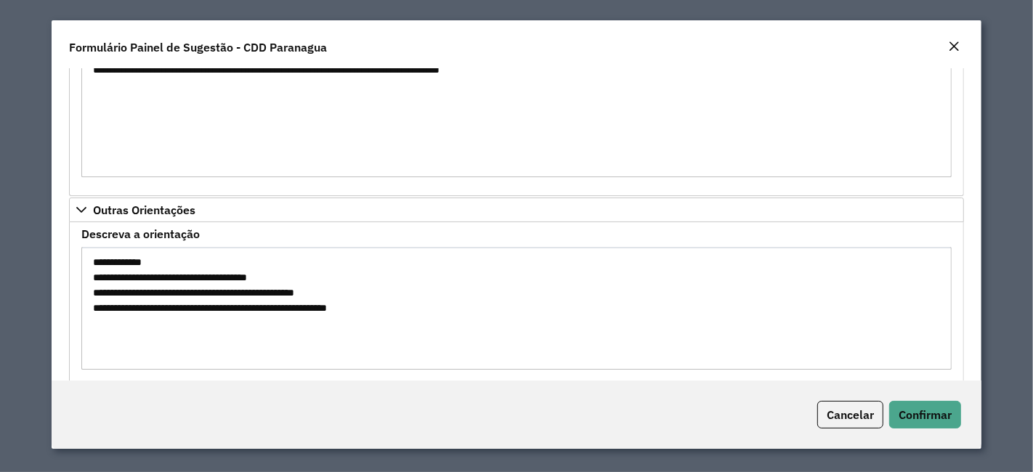
drag, startPoint x: 226, startPoint y: 269, endPoint x: 269, endPoint y: 272, distance: 42.9
click at [269, 272] on textarea "**********" at bounding box center [516, 308] width 870 height 123
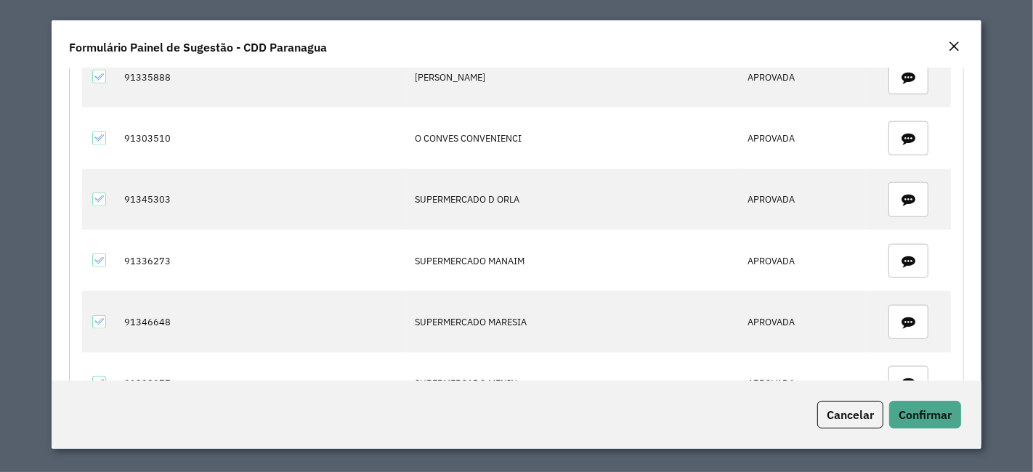
scroll to position [1483, 0]
